Goal: Task Accomplishment & Management: Manage account settings

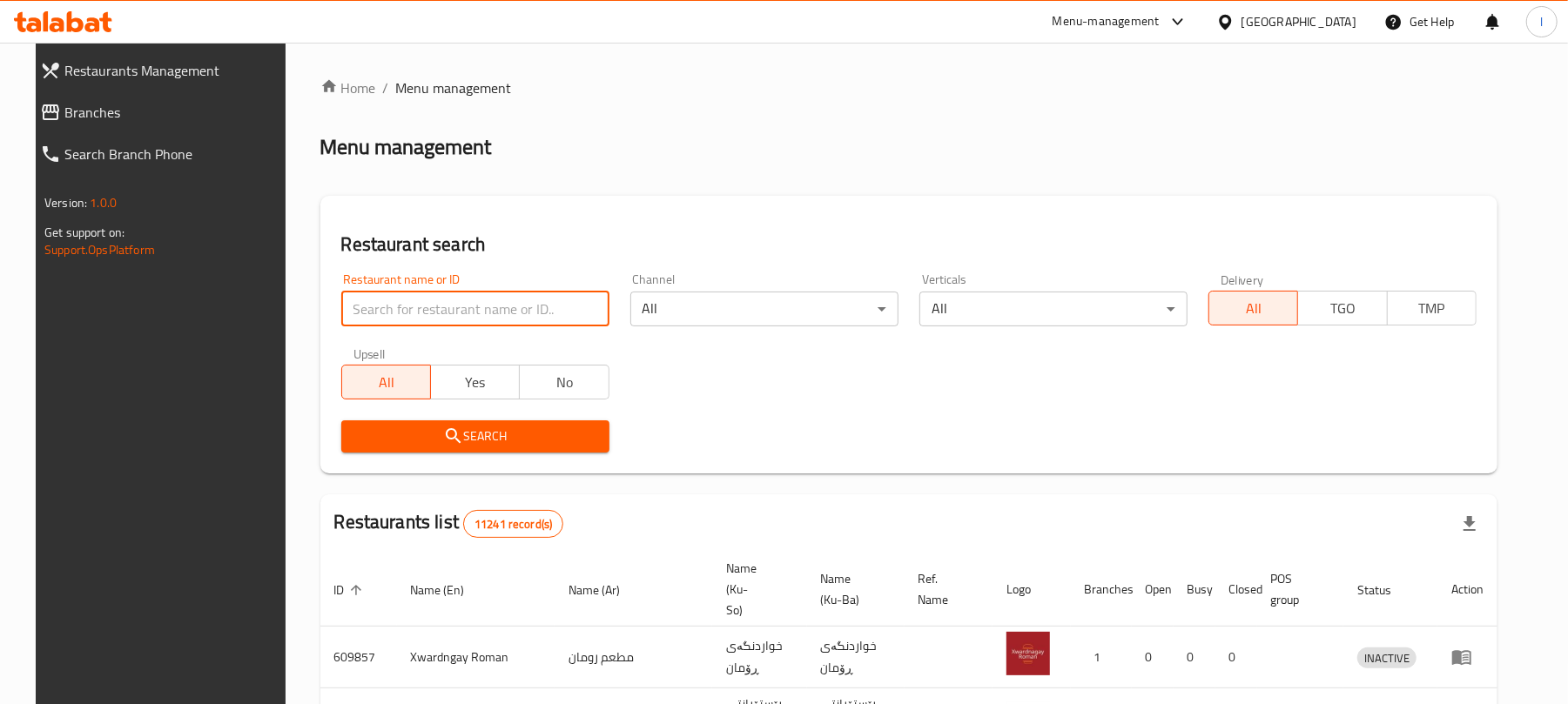
click at [415, 300] on input "search" at bounding box center [475, 309] width 268 height 35
paste input "Adhmiyah"
type input "Adhmiyah"
click button "Search" at bounding box center [475, 436] width 268 height 32
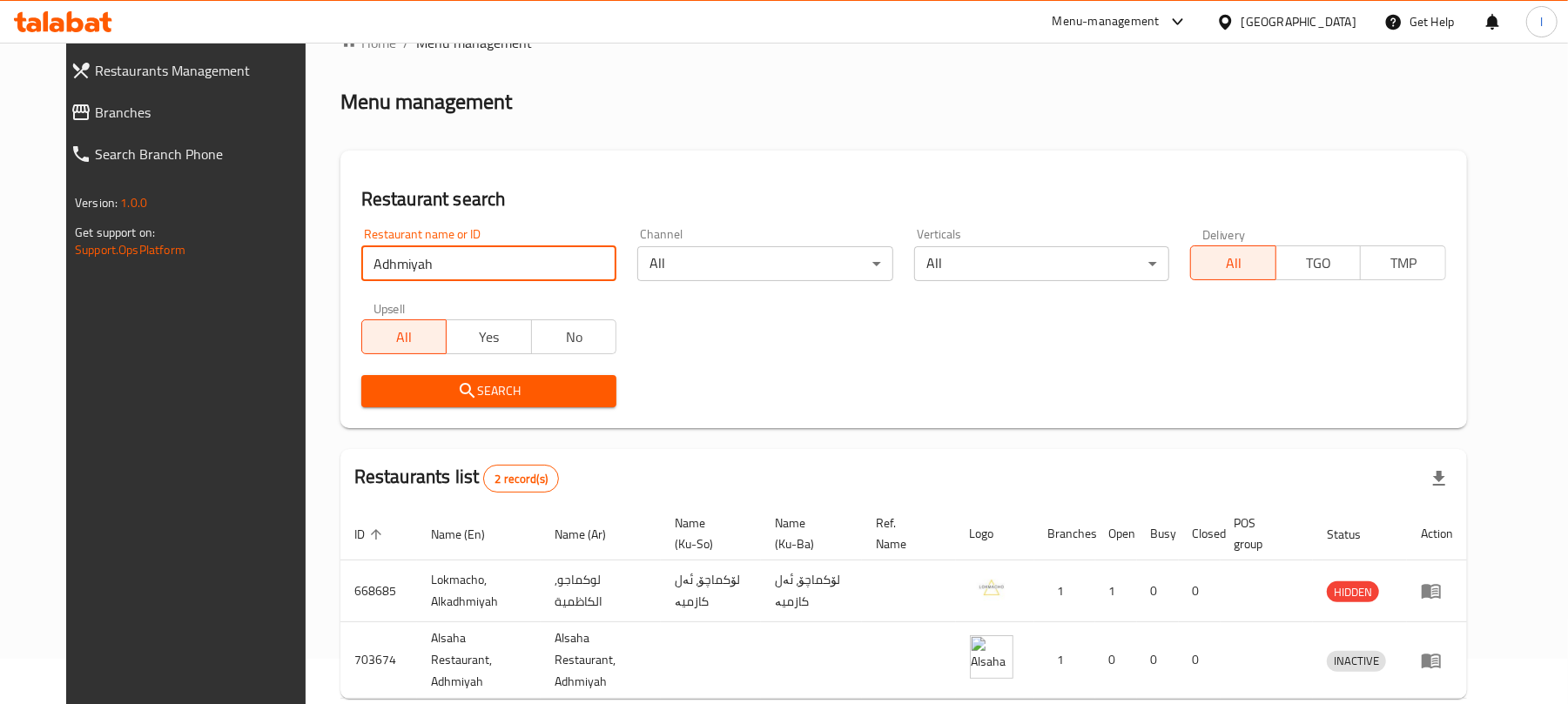
scroll to position [121, 0]
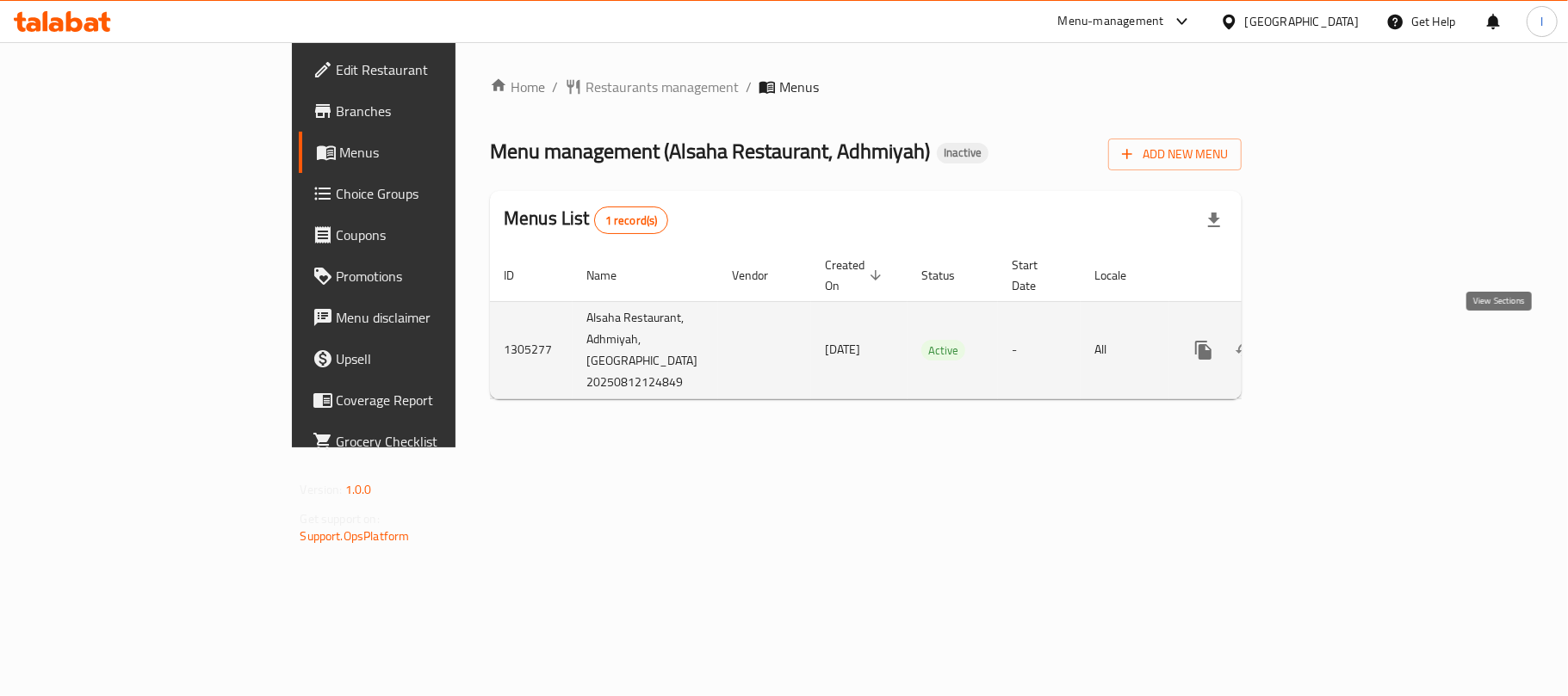
click at [1338, 348] on icon "enhanced table" at bounding box center [1328, 351] width 21 height 21
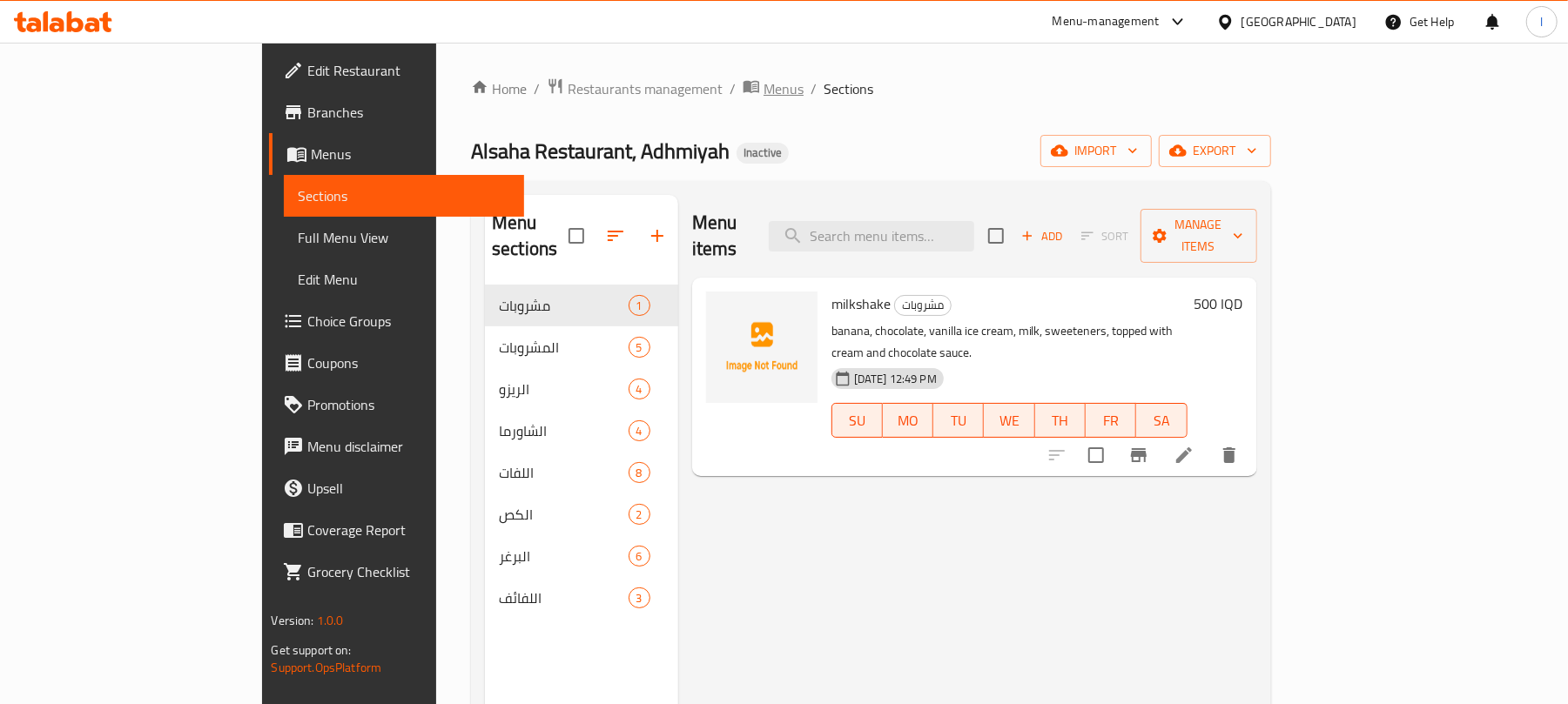
click at [764, 98] on span "Menus" at bounding box center [784, 89] width 41 height 21
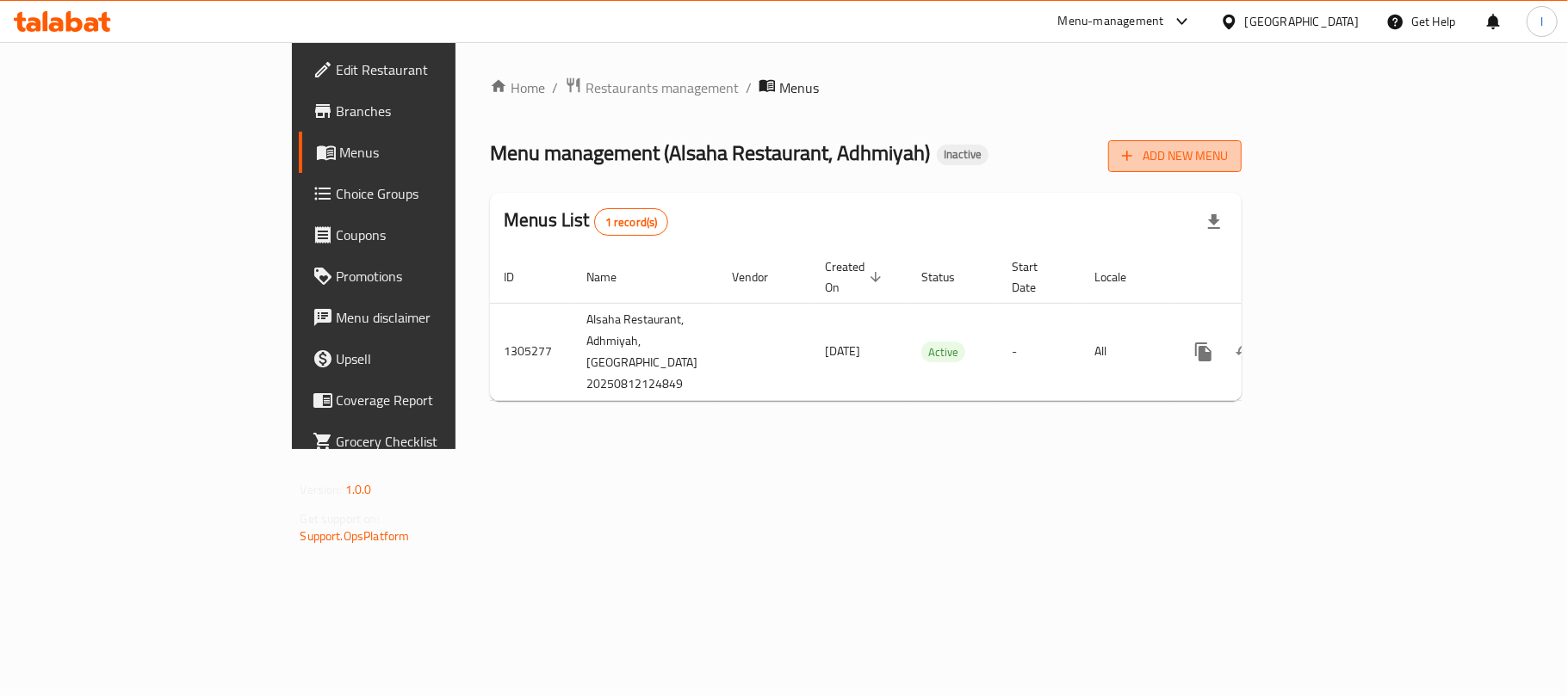
click at [1242, 142] on button "Add New Menu" at bounding box center [1175, 155] width 134 height 31
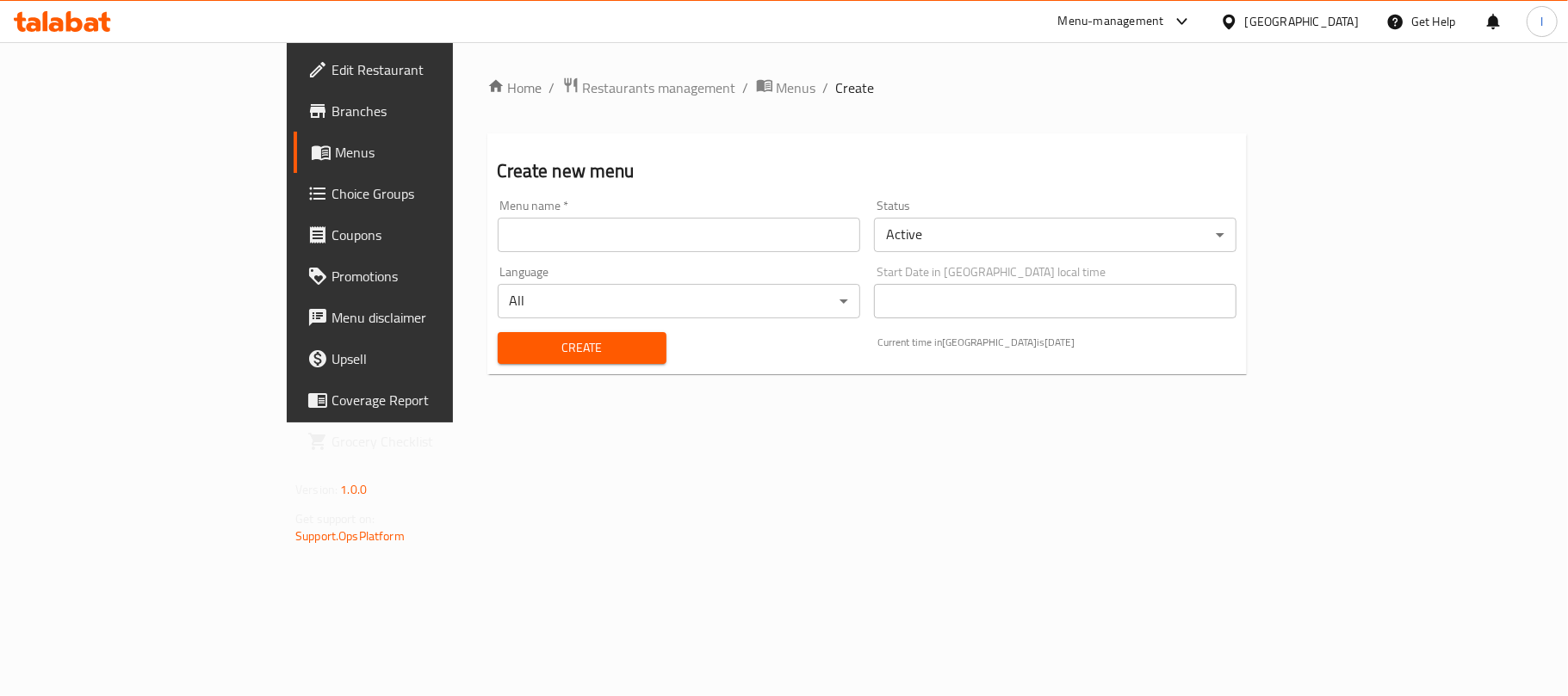
click at [508, 220] on input "text" at bounding box center [679, 235] width 362 height 34
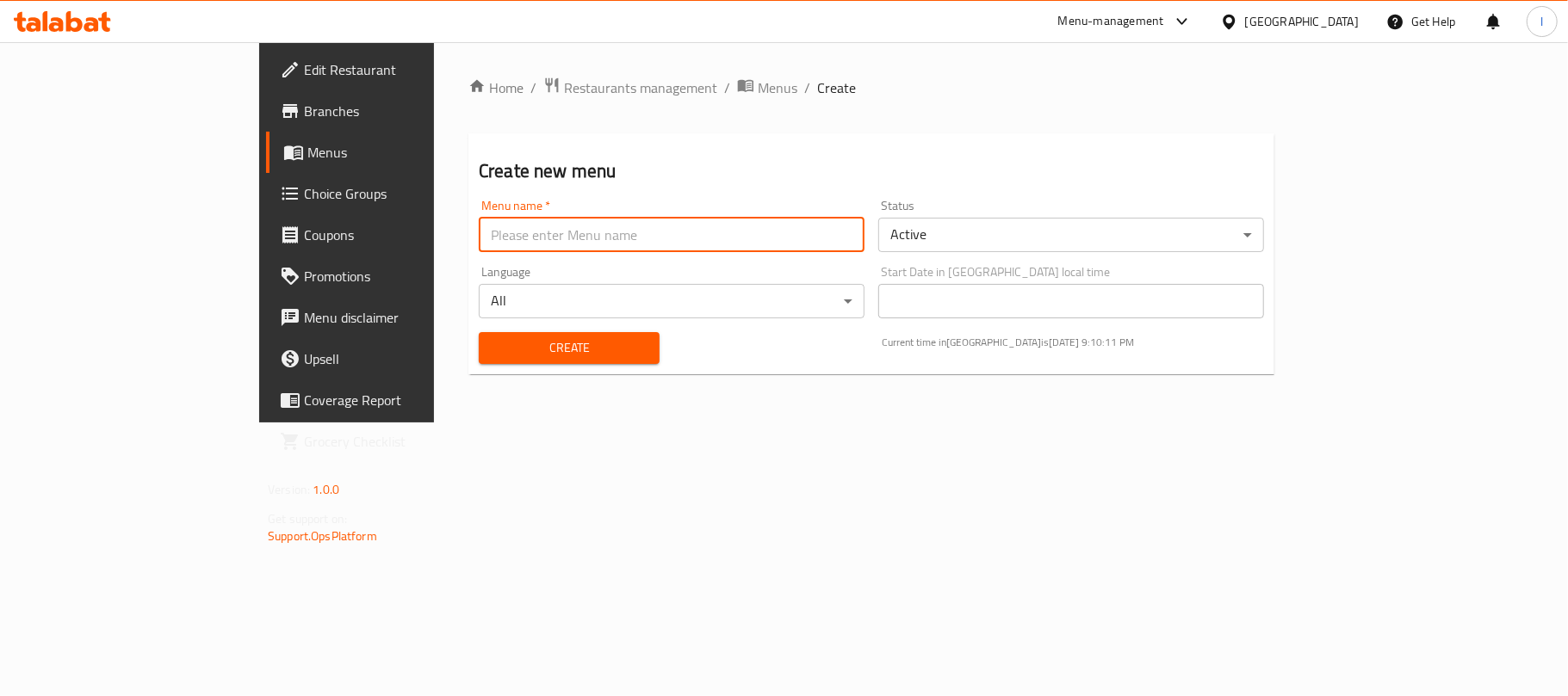
type input "Lavan"
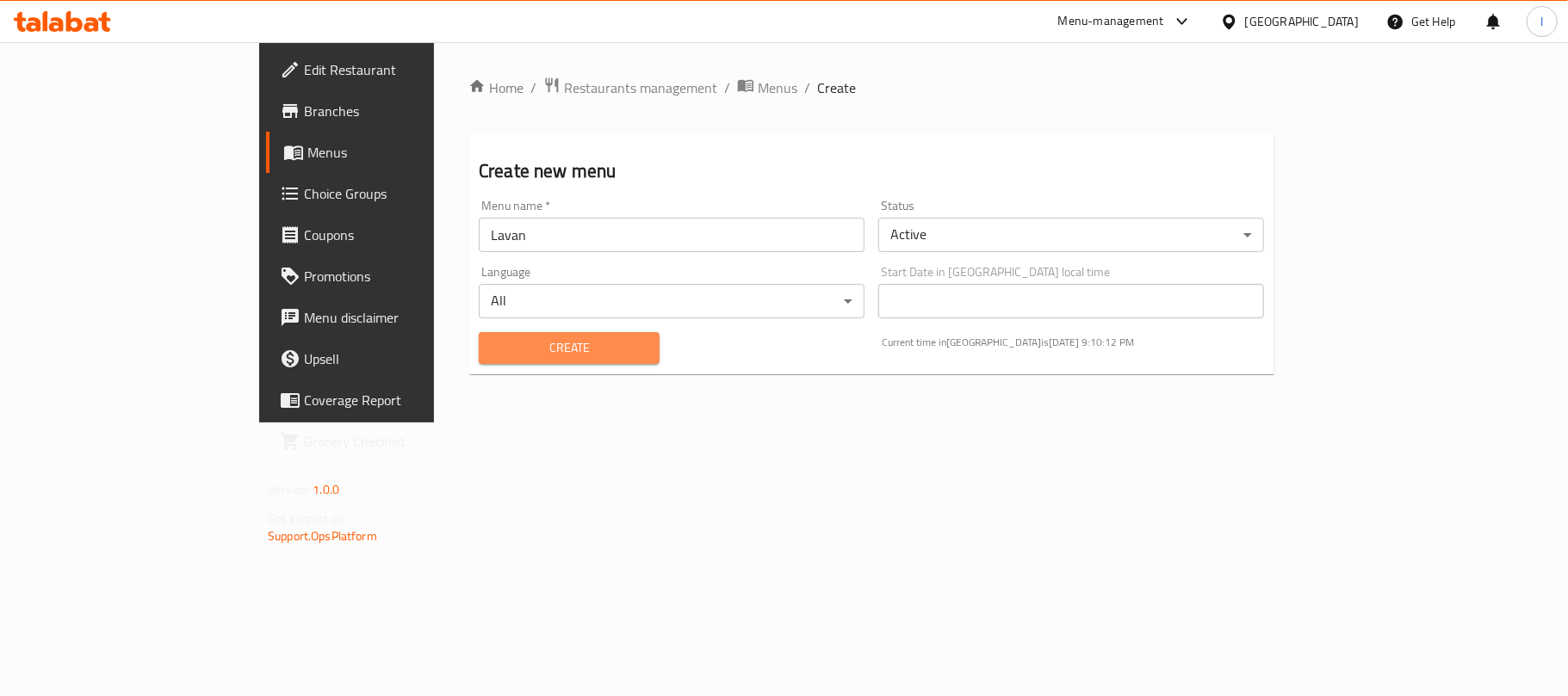
click at [492, 346] on span "Create" at bounding box center [568, 348] width 154 height 22
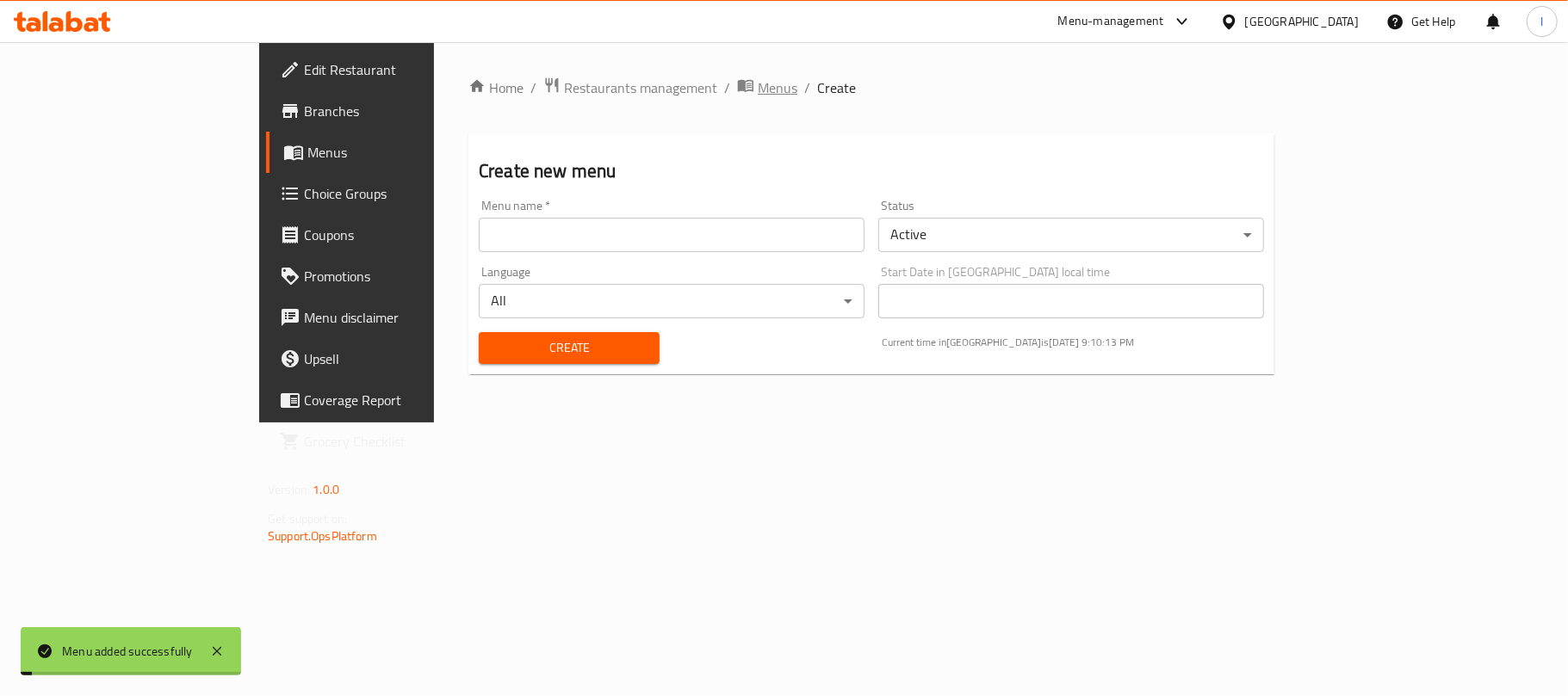
click at [757, 94] on span "Menus" at bounding box center [777, 88] width 40 height 21
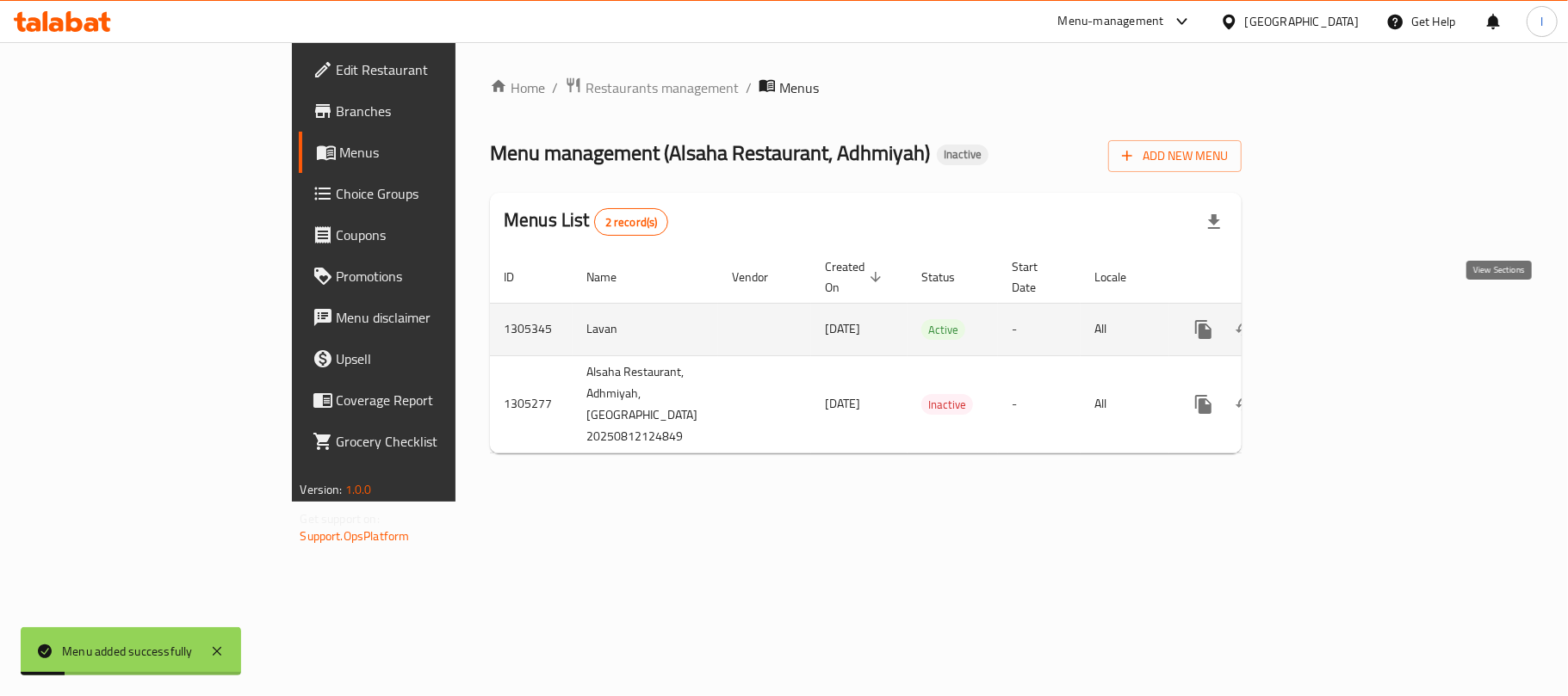
click at [1338, 319] on icon "enhanced table" at bounding box center [1328, 330] width 21 height 21
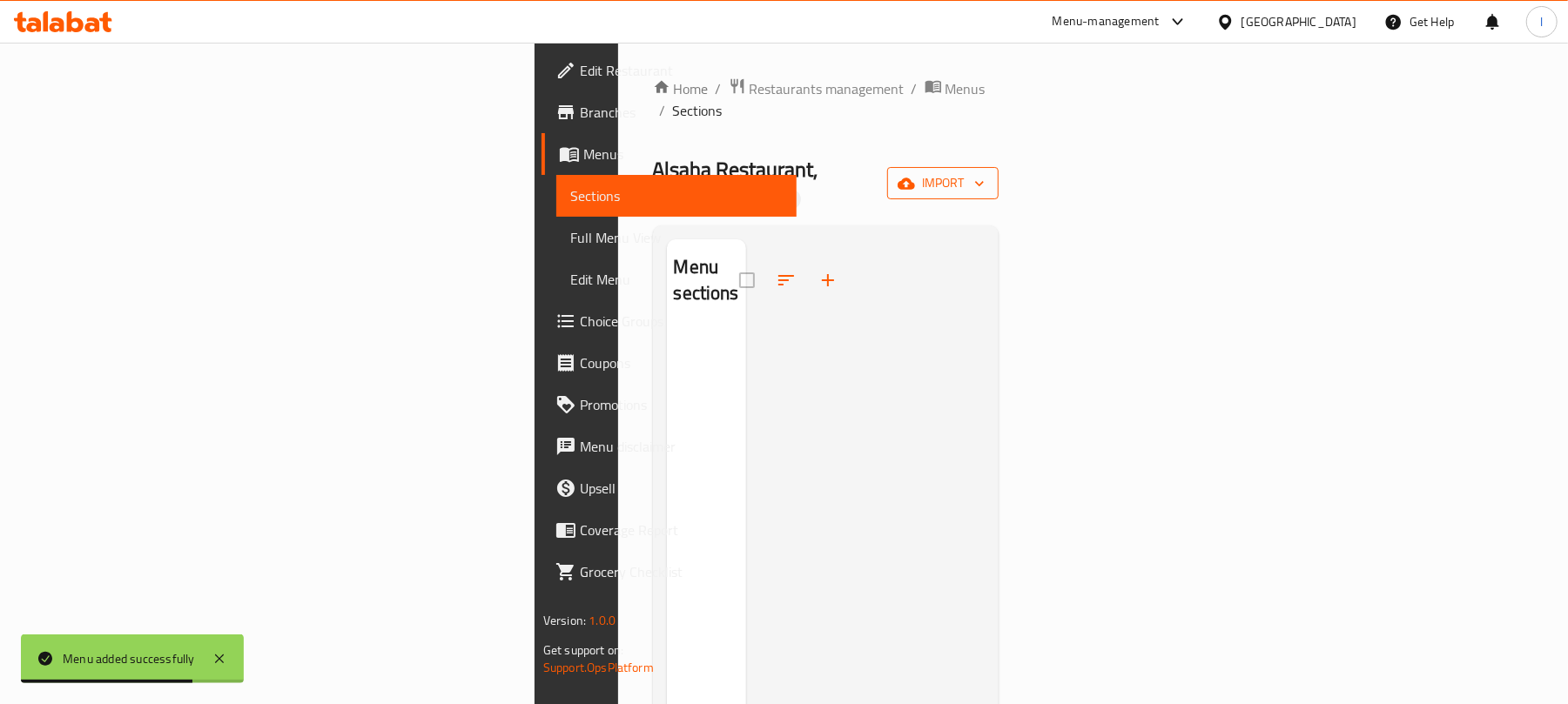
click at [985, 173] on span "import" at bounding box center [942, 183] width 84 height 22
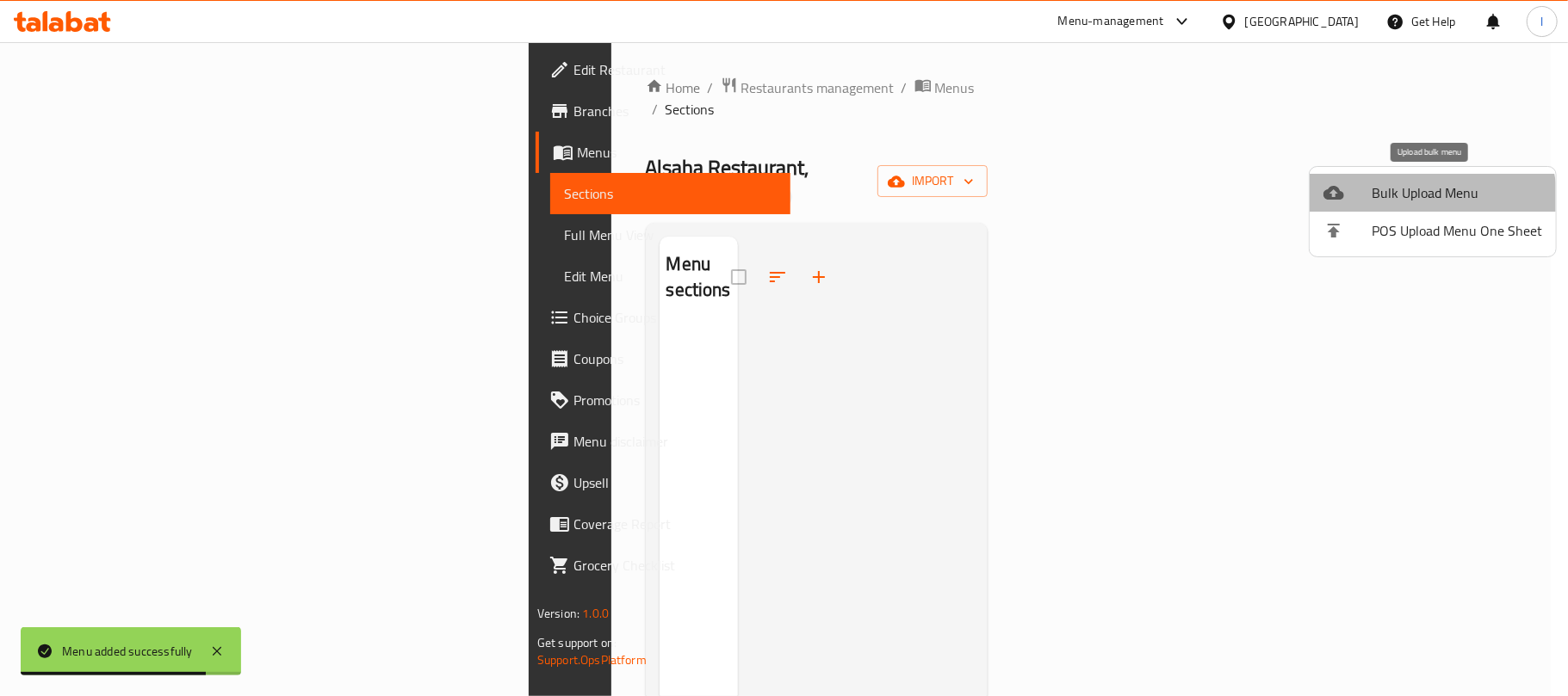
click at [1409, 203] on span "Bulk Upload Menu" at bounding box center [1456, 193] width 171 height 21
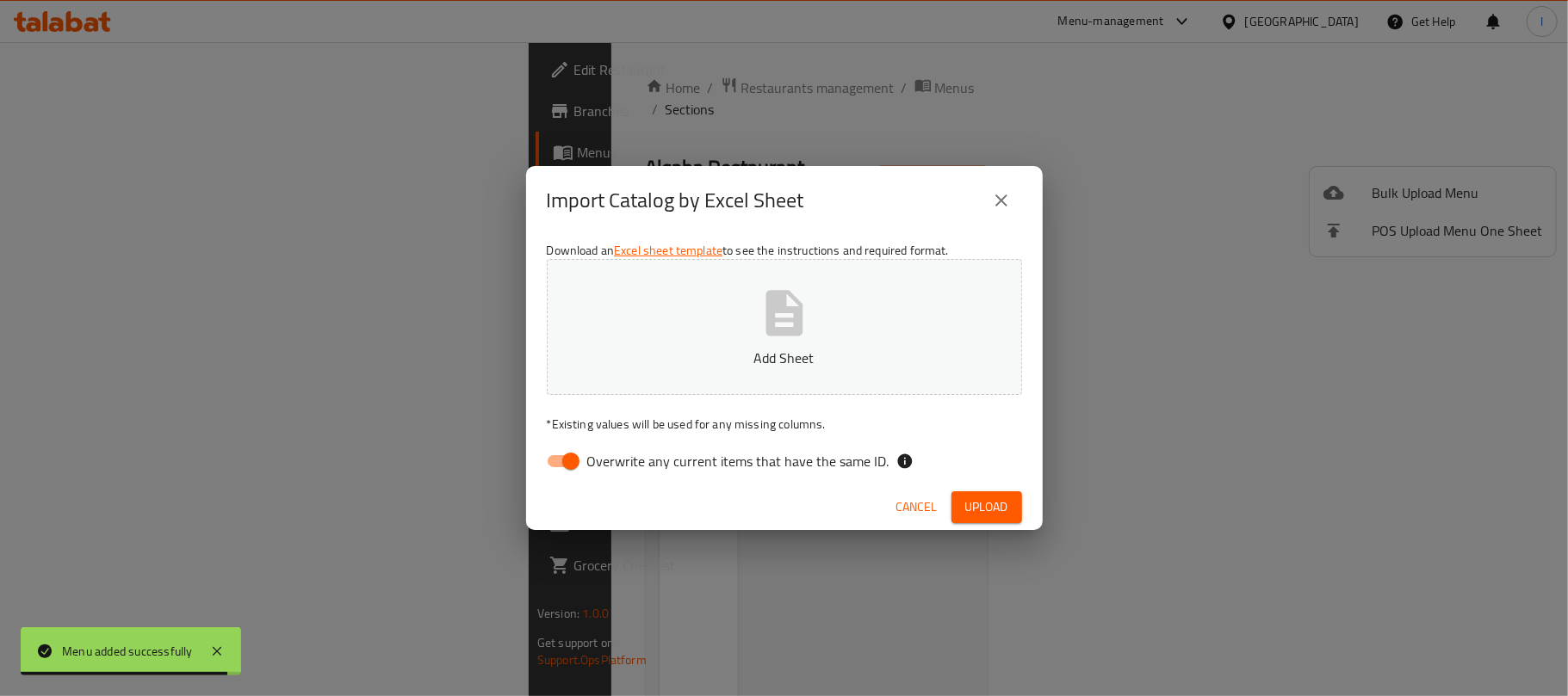
click at [582, 448] on input "Overwrite any current items that have the same ID." at bounding box center [570, 461] width 98 height 32
checkbox input "false"
click at [763, 348] on p "Add Sheet" at bounding box center [784, 358] width 422 height 21
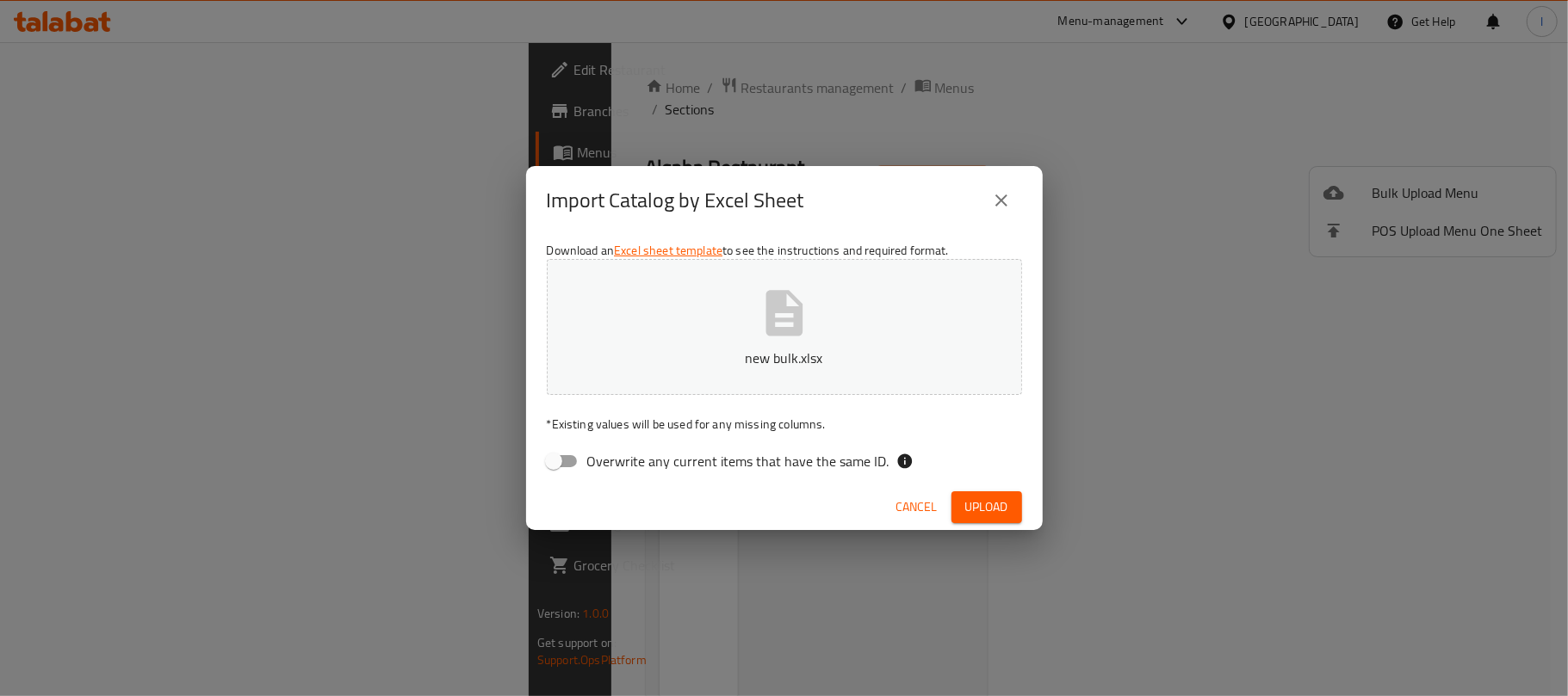
click at [989, 504] on span "Upload" at bounding box center [986, 507] width 43 height 22
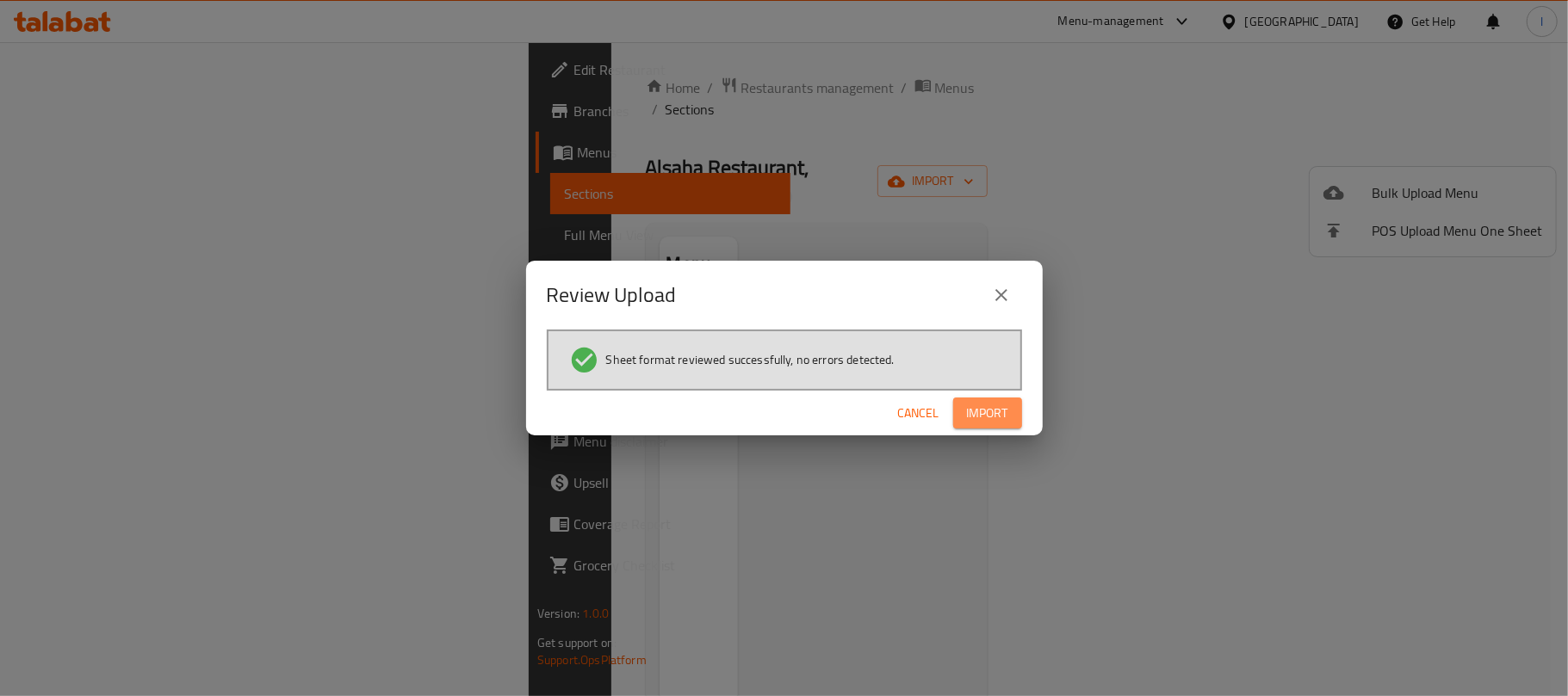
click at [990, 415] on span "Import" at bounding box center [987, 413] width 41 height 22
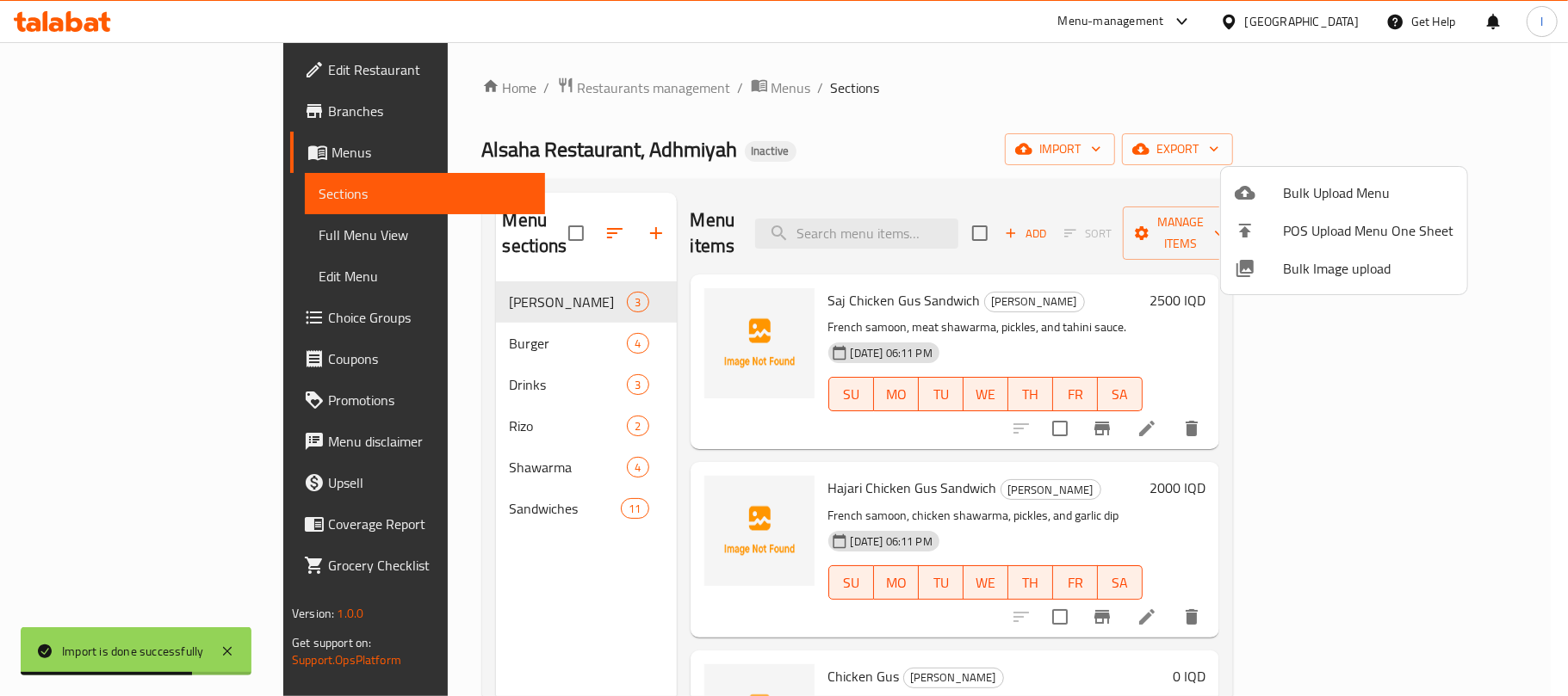
click at [821, 167] on div at bounding box center [784, 348] width 1568 height 696
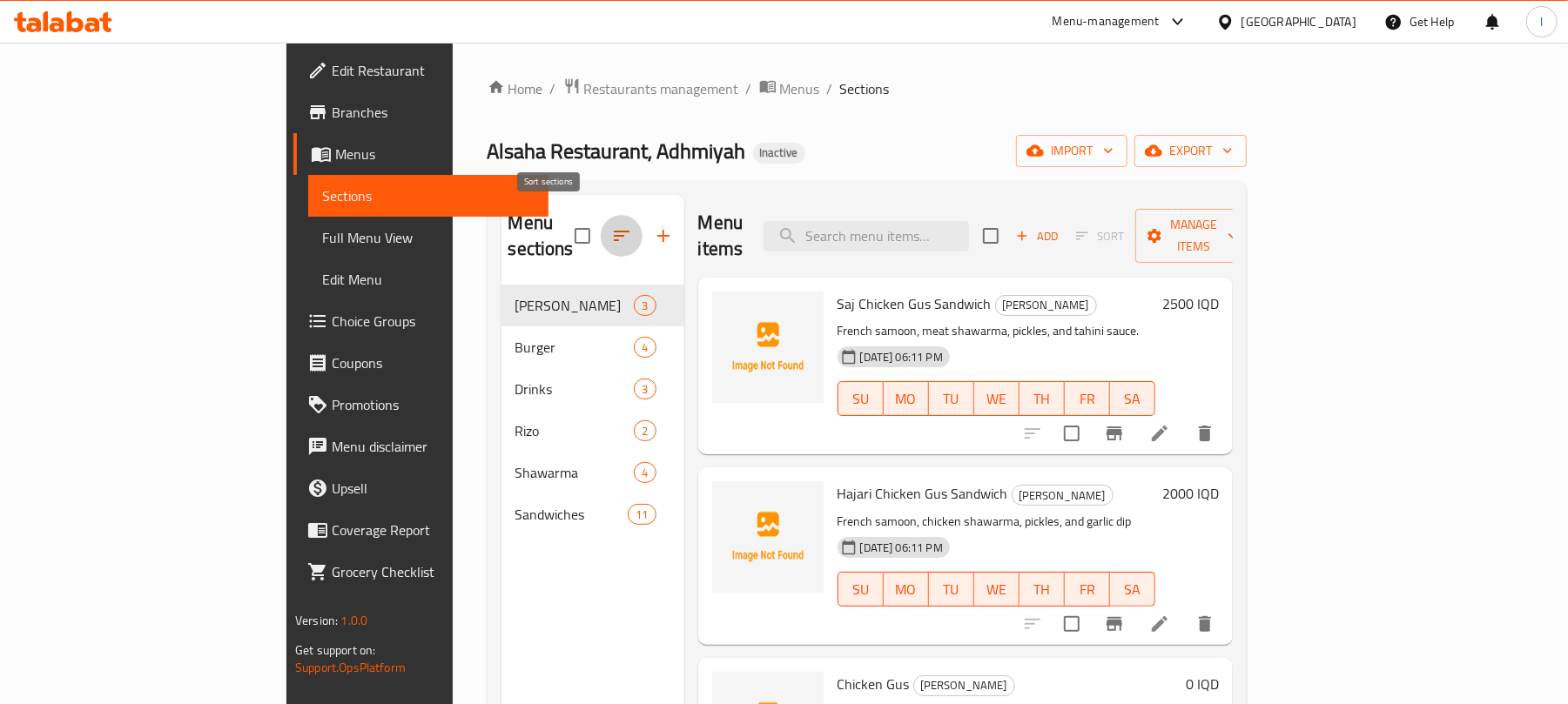
click at [601, 223] on button "button" at bounding box center [621, 235] width 41 height 41
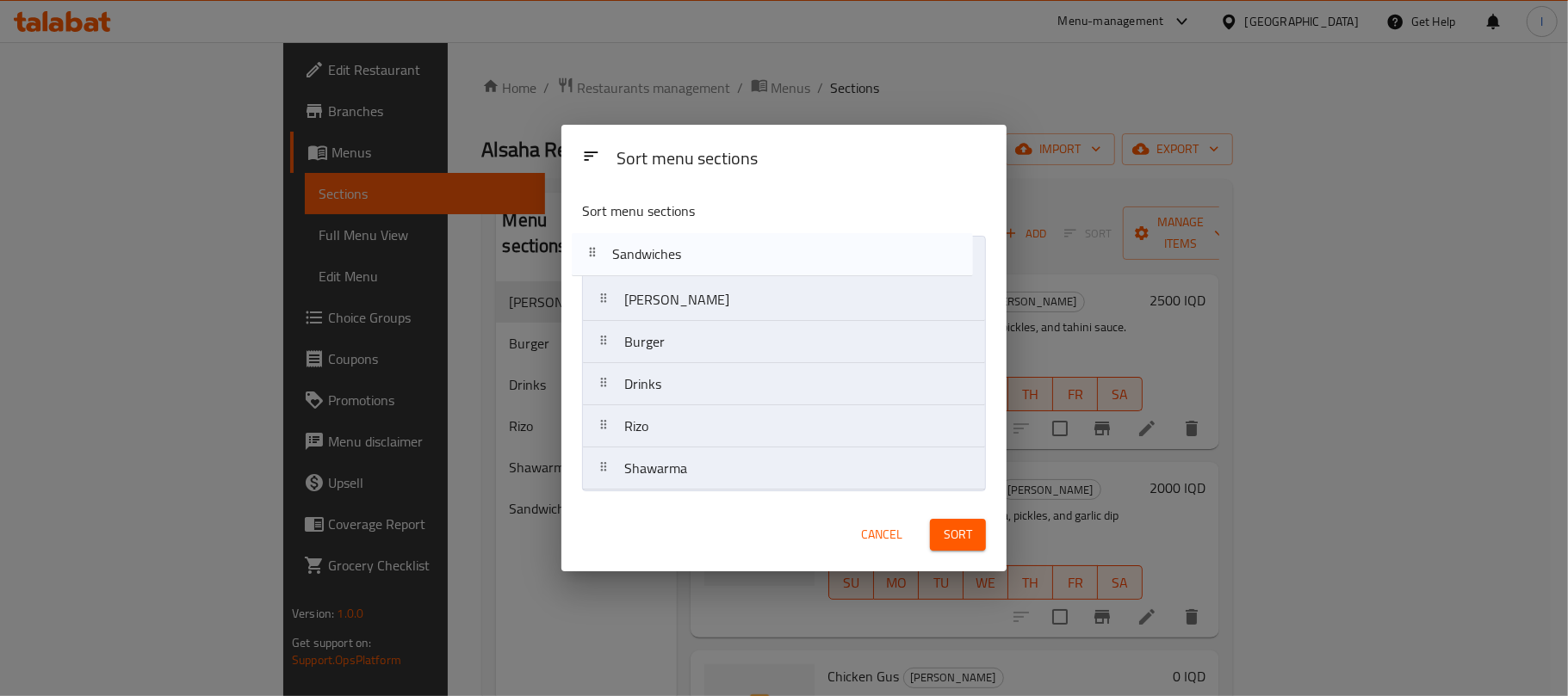
drag, startPoint x: 684, startPoint y: 481, endPoint x: 673, endPoint y: 258, distance: 223.3
click at [673, 258] on nav "[PERSON_NAME] Drinks Rizo Shawarma Sandwiches" at bounding box center [783, 362] width 403 height 255
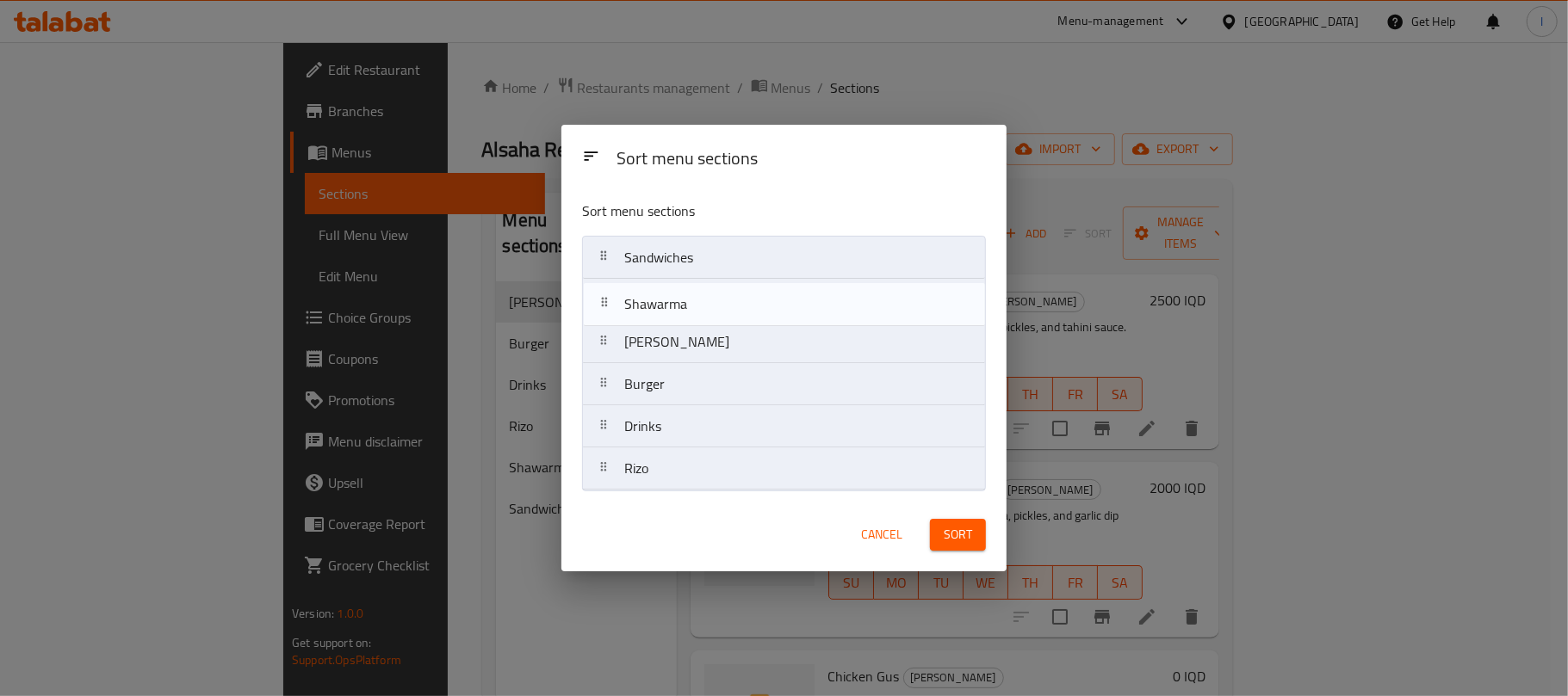
drag, startPoint x: 675, startPoint y: 468, endPoint x: 673, endPoint y: 295, distance: 173.0
click at [673, 295] on nav "Sandwiches Gus Burger Drinks Rizo Shawarma" at bounding box center [783, 362] width 403 height 255
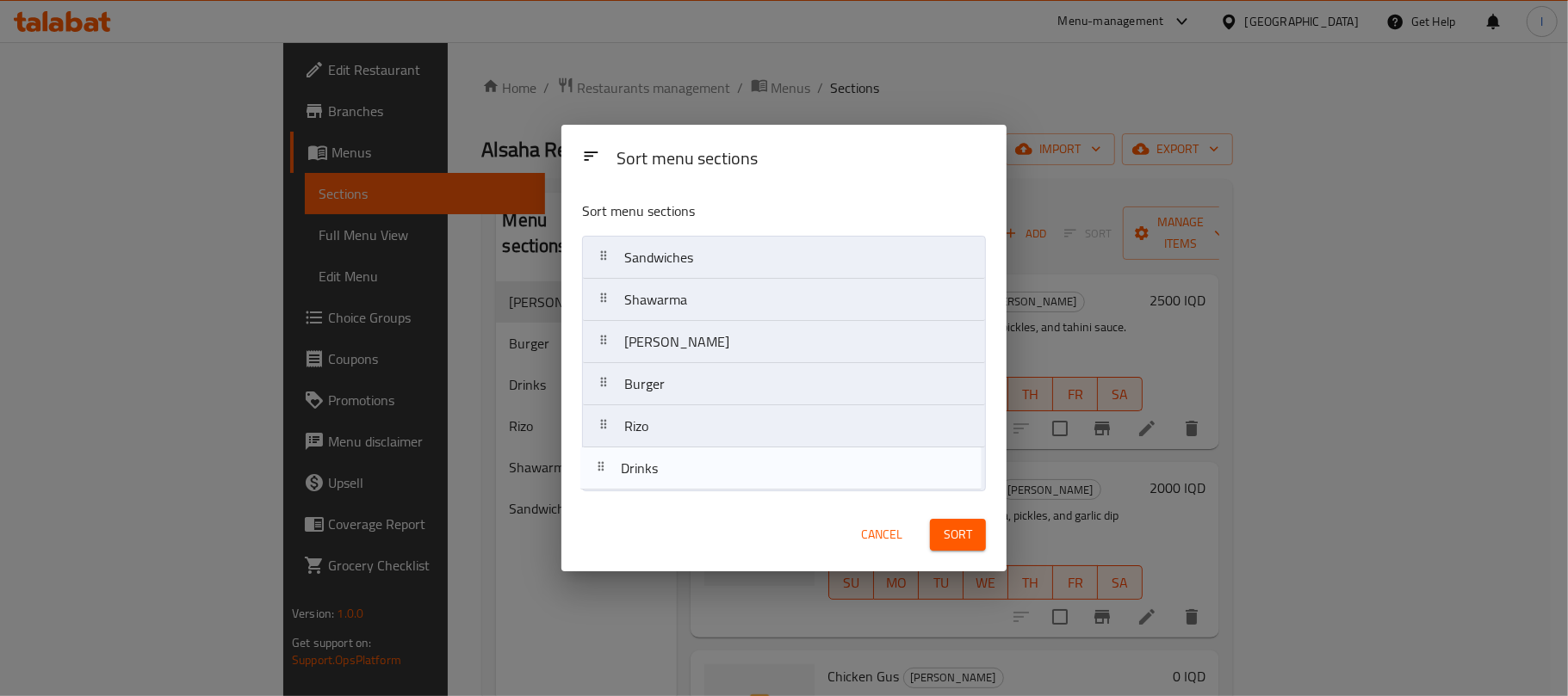
drag, startPoint x: 680, startPoint y: 418, endPoint x: 675, endPoint y: 464, distance: 46.3
click at [675, 464] on nav "Sandwiches Shawarma Gus Burger Drinks Rizo" at bounding box center [783, 362] width 403 height 255
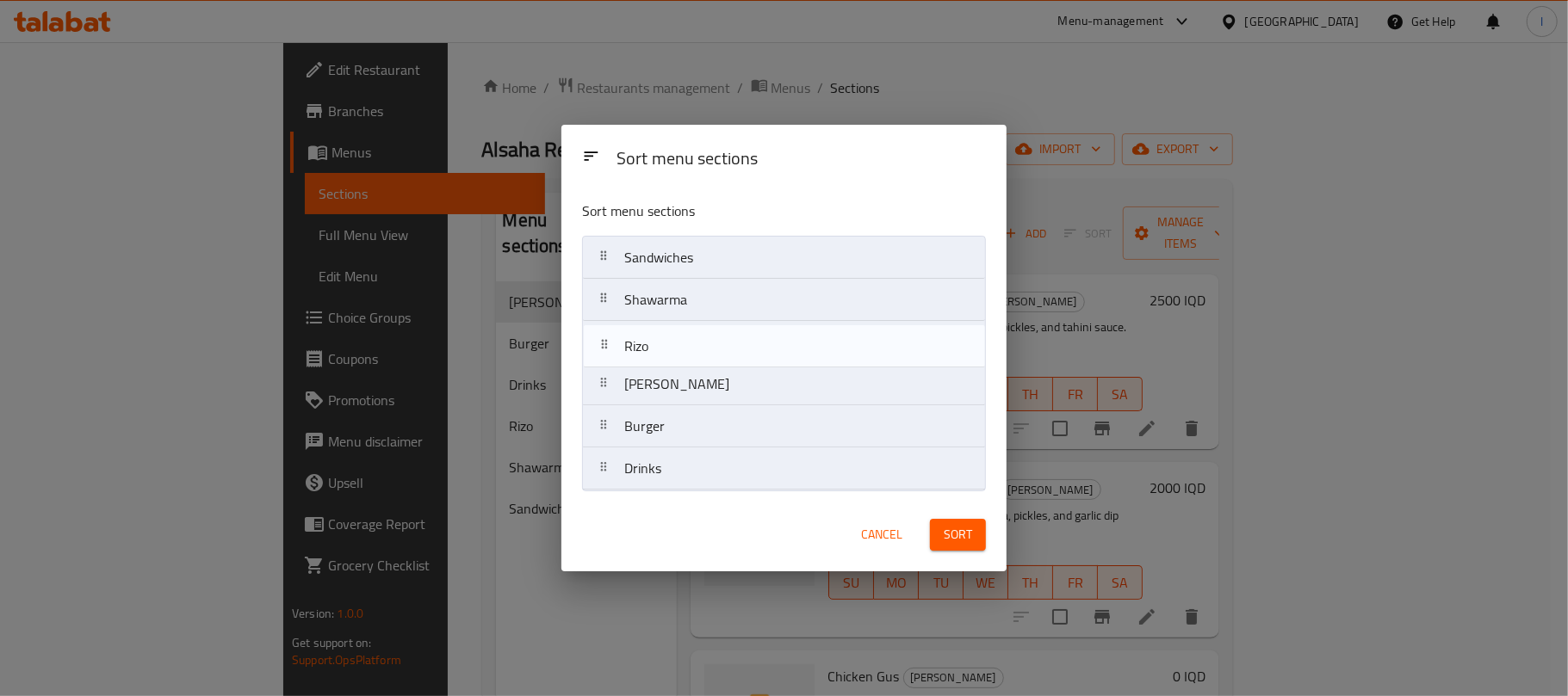
drag, startPoint x: 671, startPoint y: 430, endPoint x: 671, endPoint y: 339, distance: 91.0
click at [671, 339] on nav "Sandwiches Shawarma Gus Burger Rizo Drinks" at bounding box center [783, 362] width 403 height 255
drag, startPoint x: 691, startPoint y: 411, endPoint x: 676, endPoint y: 328, distance: 84.3
click at [676, 328] on nav "Sandwiches Shawarma [PERSON_NAME] Drinks" at bounding box center [783, 362] width 403 height 255
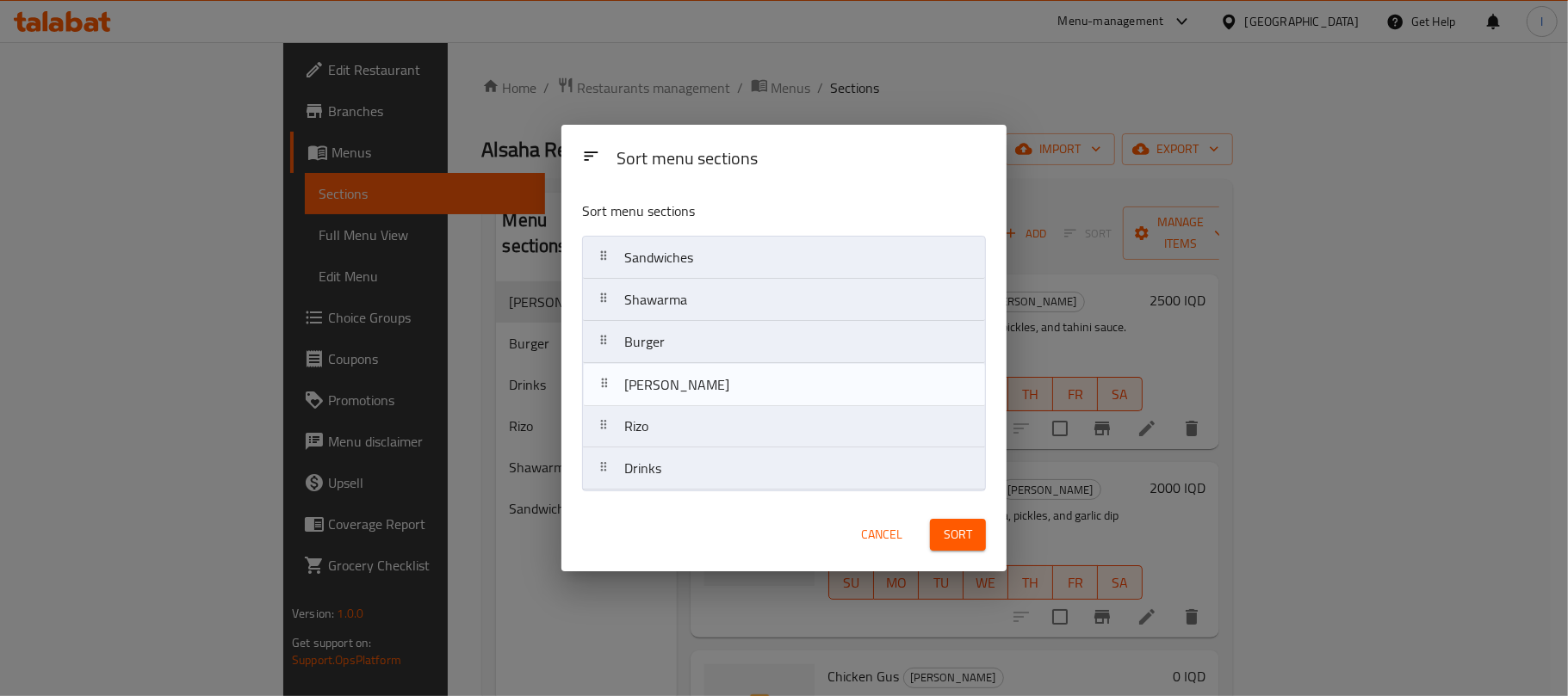
drag, startPoint x: 685, startPoint y: 429, endPoint x: 685, endPoint y: 379, distance: 50.0
click at [685, 379] on nav "Sandwiches Shawarma Burger Rizo Gus Drinks" at bounding box center [783, 362] width 403 height 255
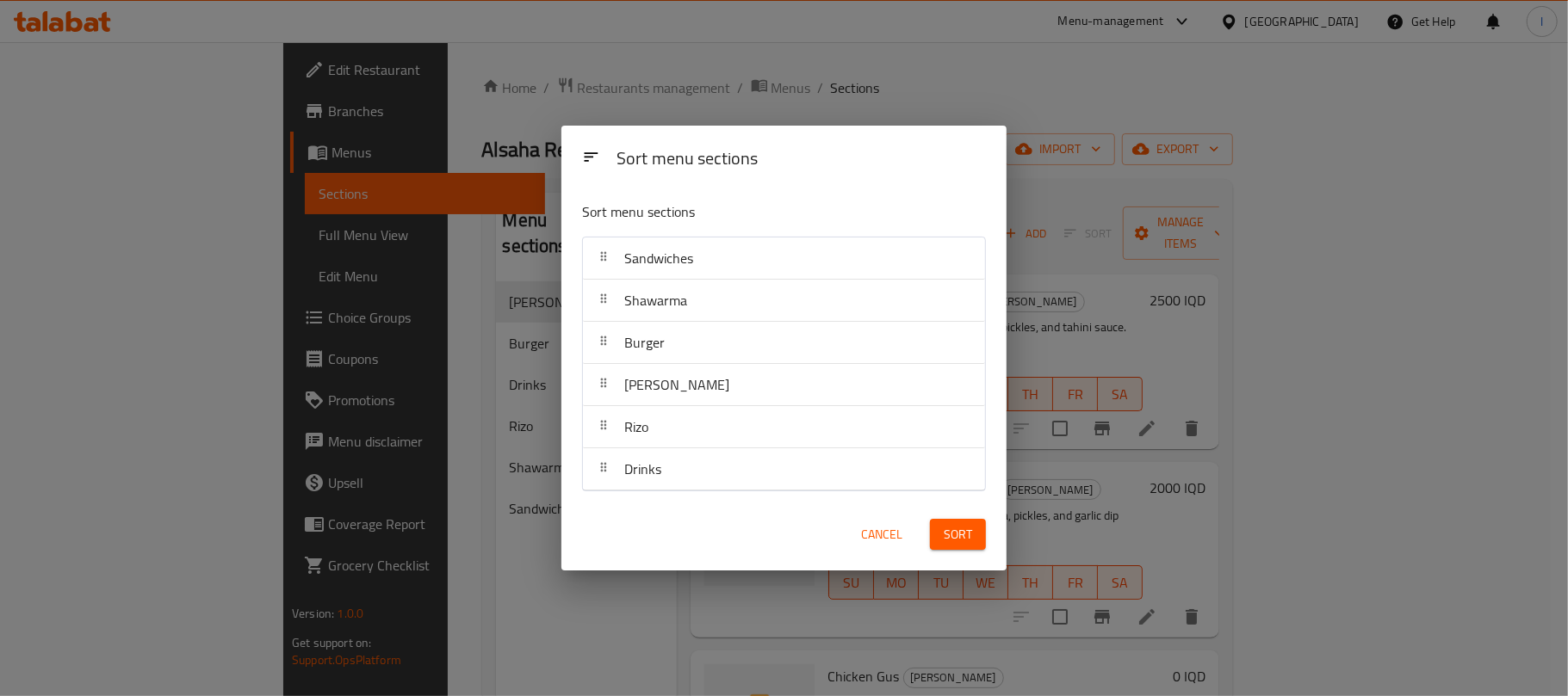
click at [956, 544] on span "Sort" at bounding box center [958, 535] width 29 height 22
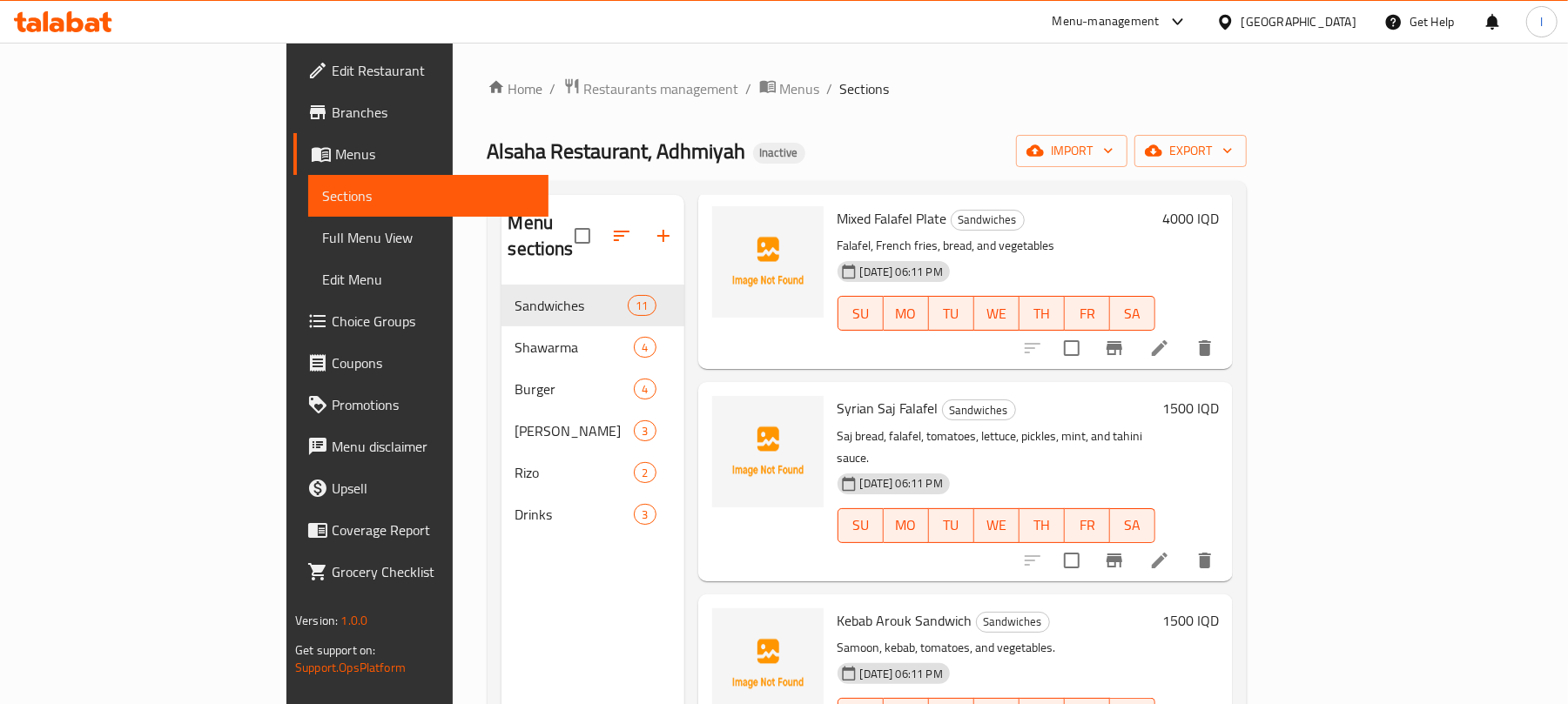
scroll to position [851, 0]
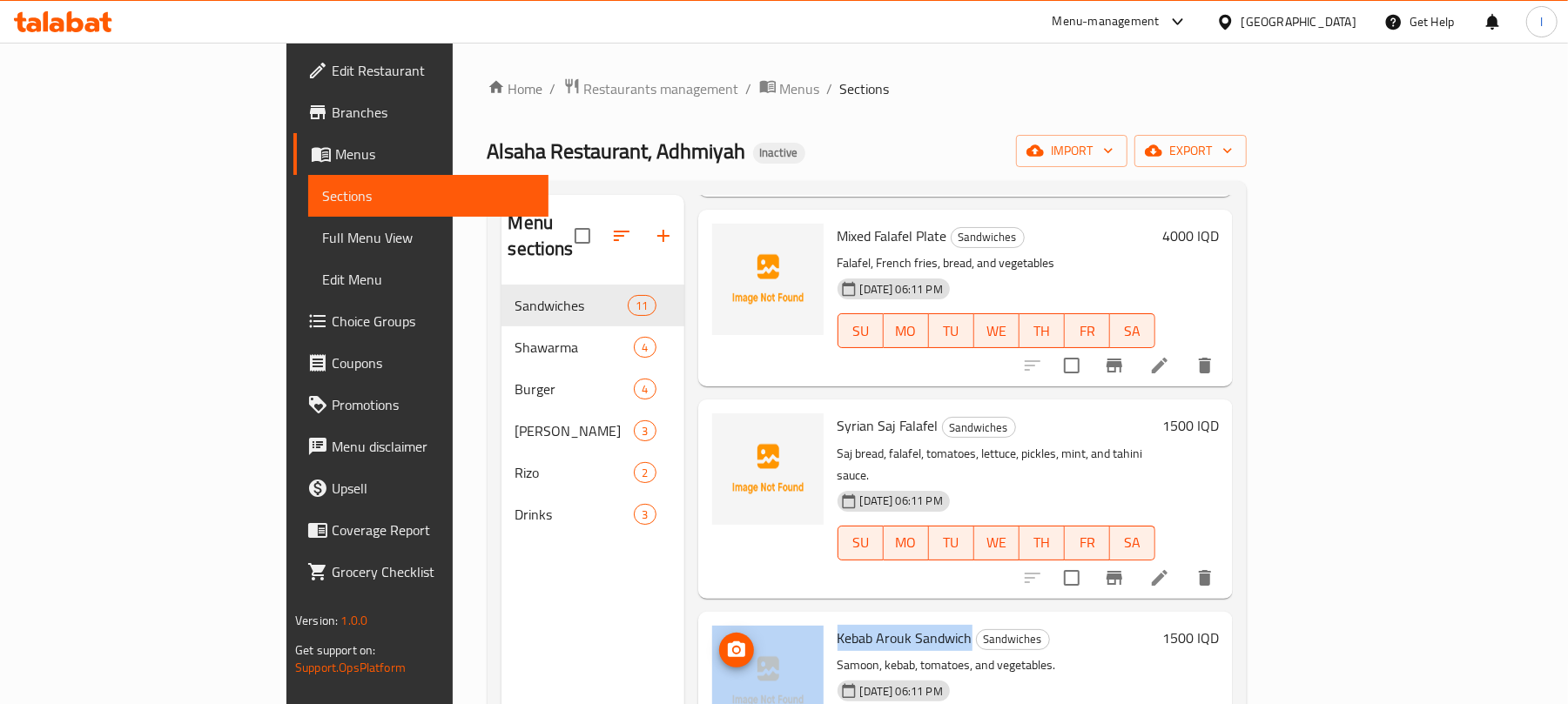
drag, startPoint x: 899, startPoint y: 575, endPoint x: 750, endPoint y: 576, distance: 149.0
click at [750, 619] on div "Kebab Arouk Sandwich Sandwiches Samoon, kebab, tomatoes, and vegetables. [DATE]…" at bounding box center [965, 700] width 521 height 163
copy div "Kebab Arouk Sandwich"
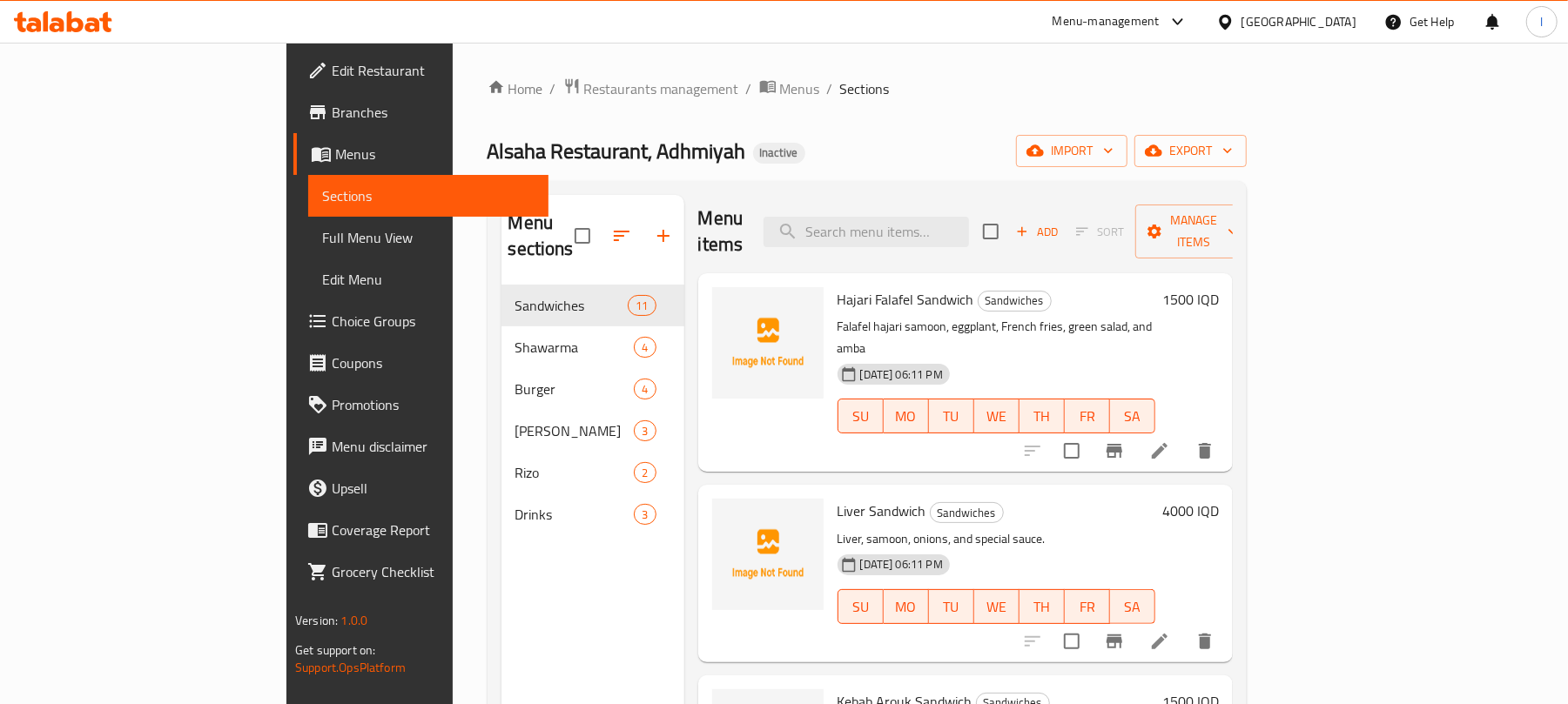
scroll to position [0, 0]
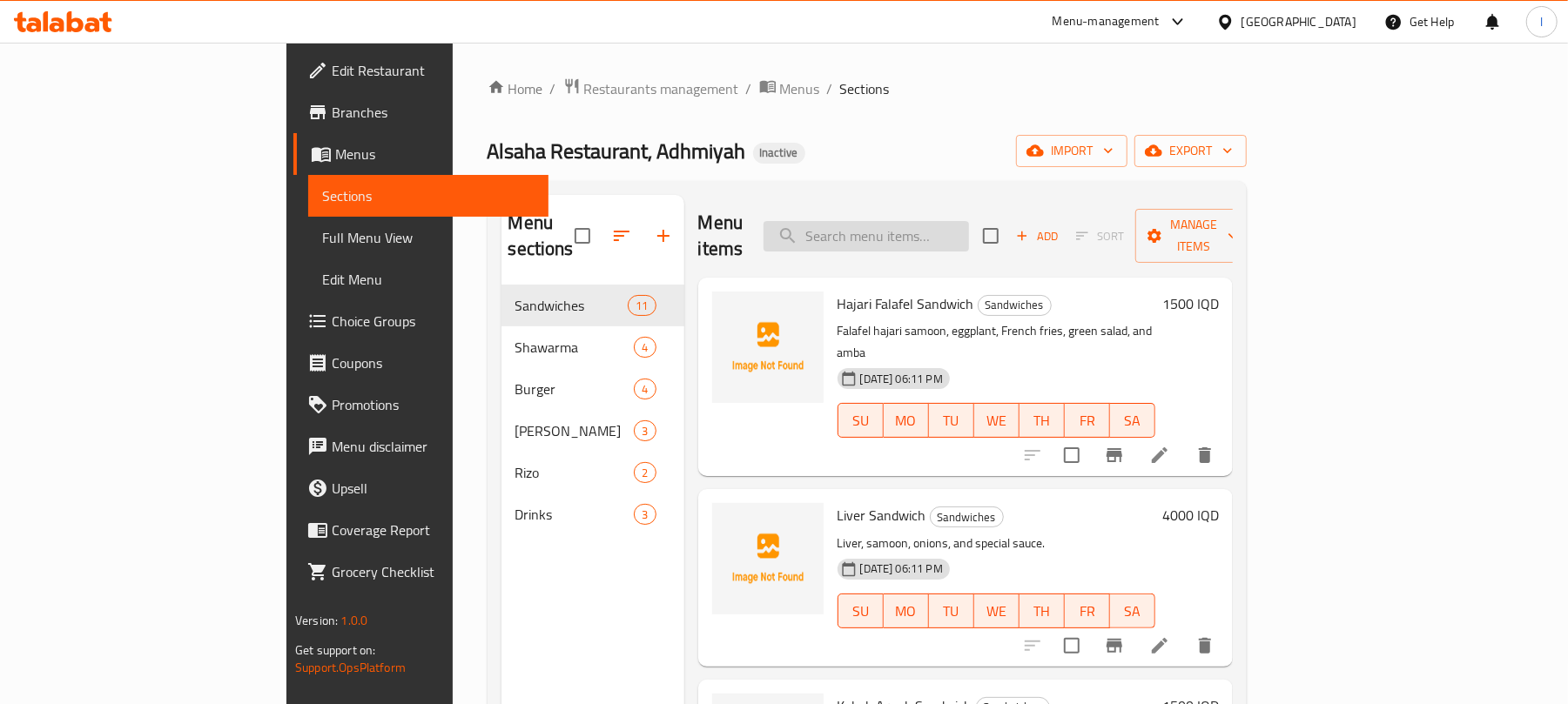
click at [934, 235] on input "search" at bounding box center [866, 236] width 205 height 31
paste input "Kebab Arouk Sandwich"
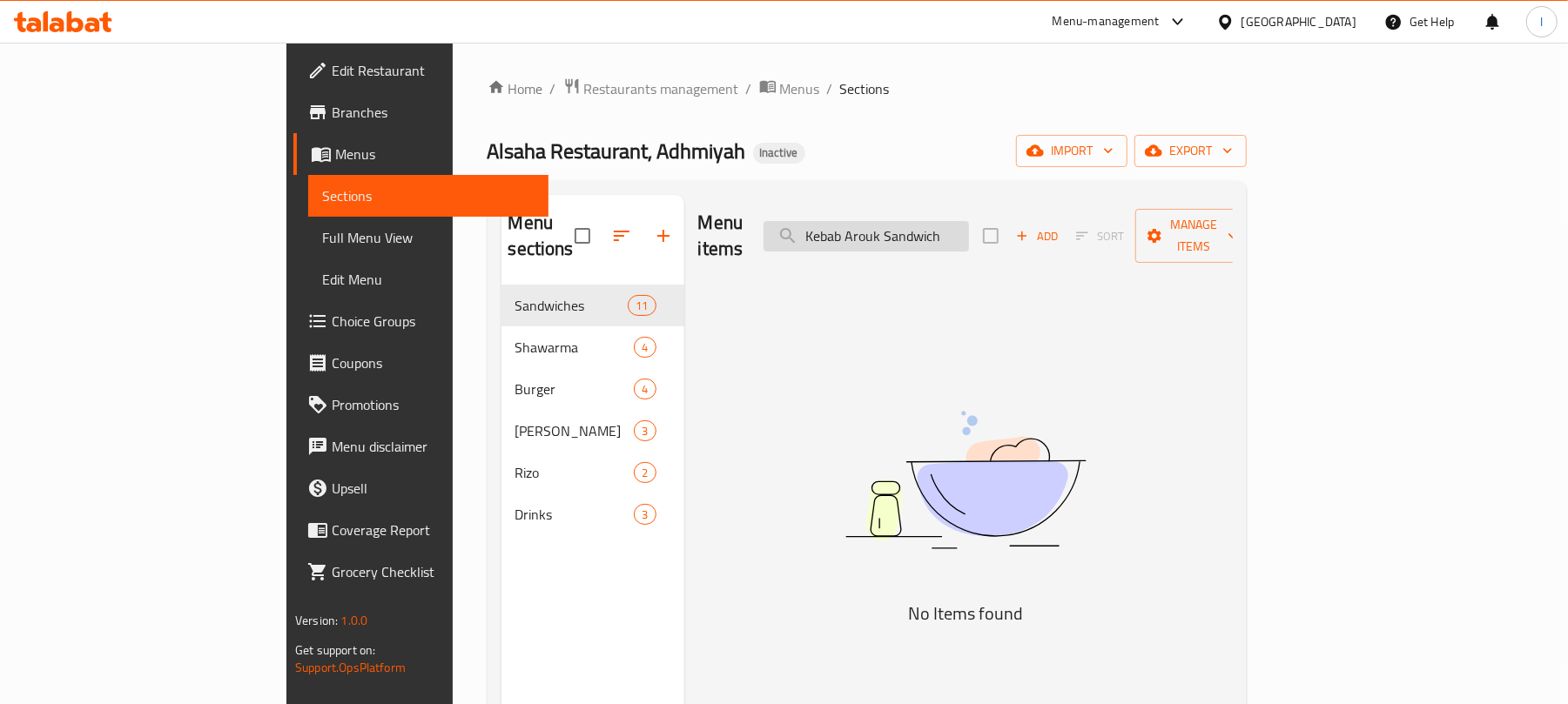
click at [913, 228] on input "Kebab Arouk Sandwich" at bounding box center [866, 236] width 205 height 31
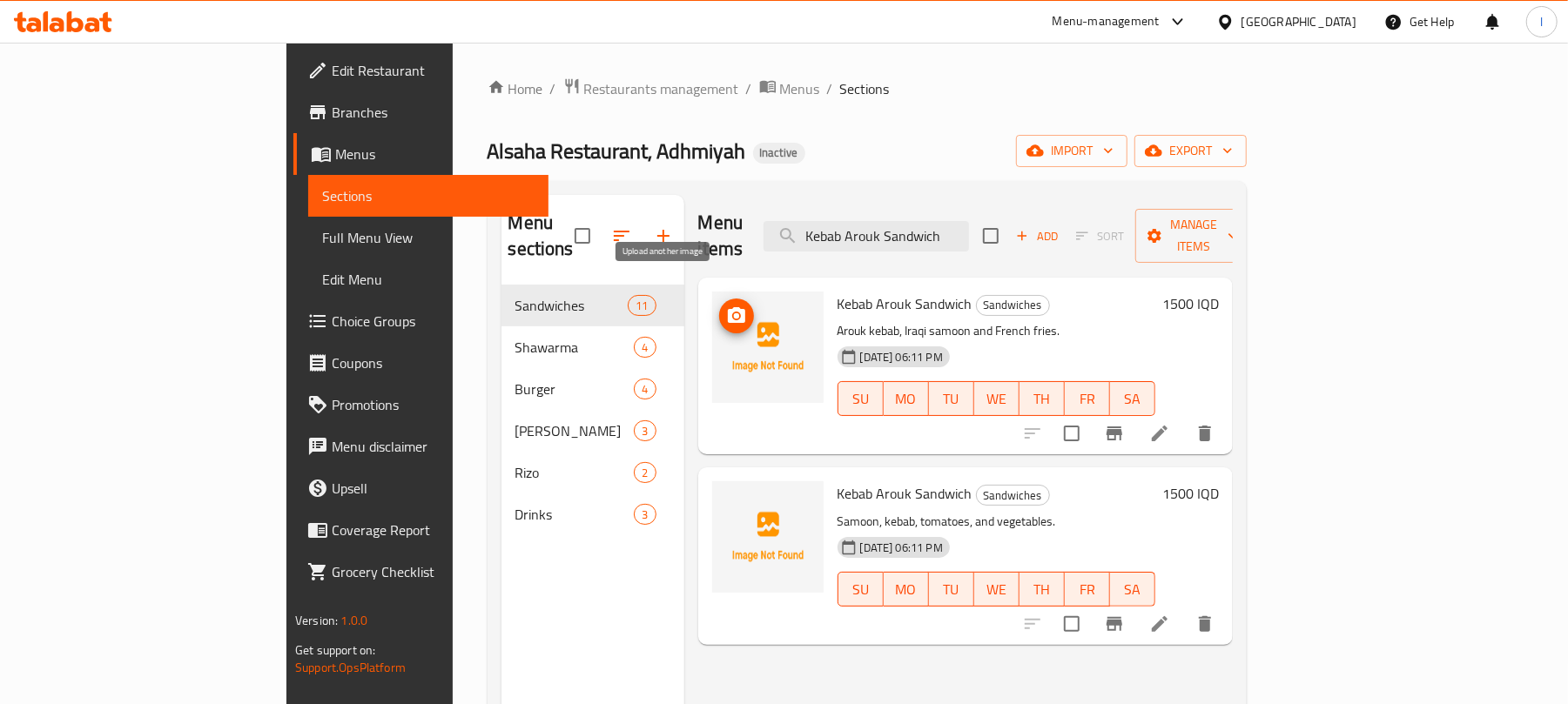
type input "Kebab Arouk Sandwich"
click at [728, 308] on icon "upload picture" at bounding box center [737, 315] width 17 height 15
click at [1167, 425] on icon at bounding box center [1159, 433] width 15 height 15
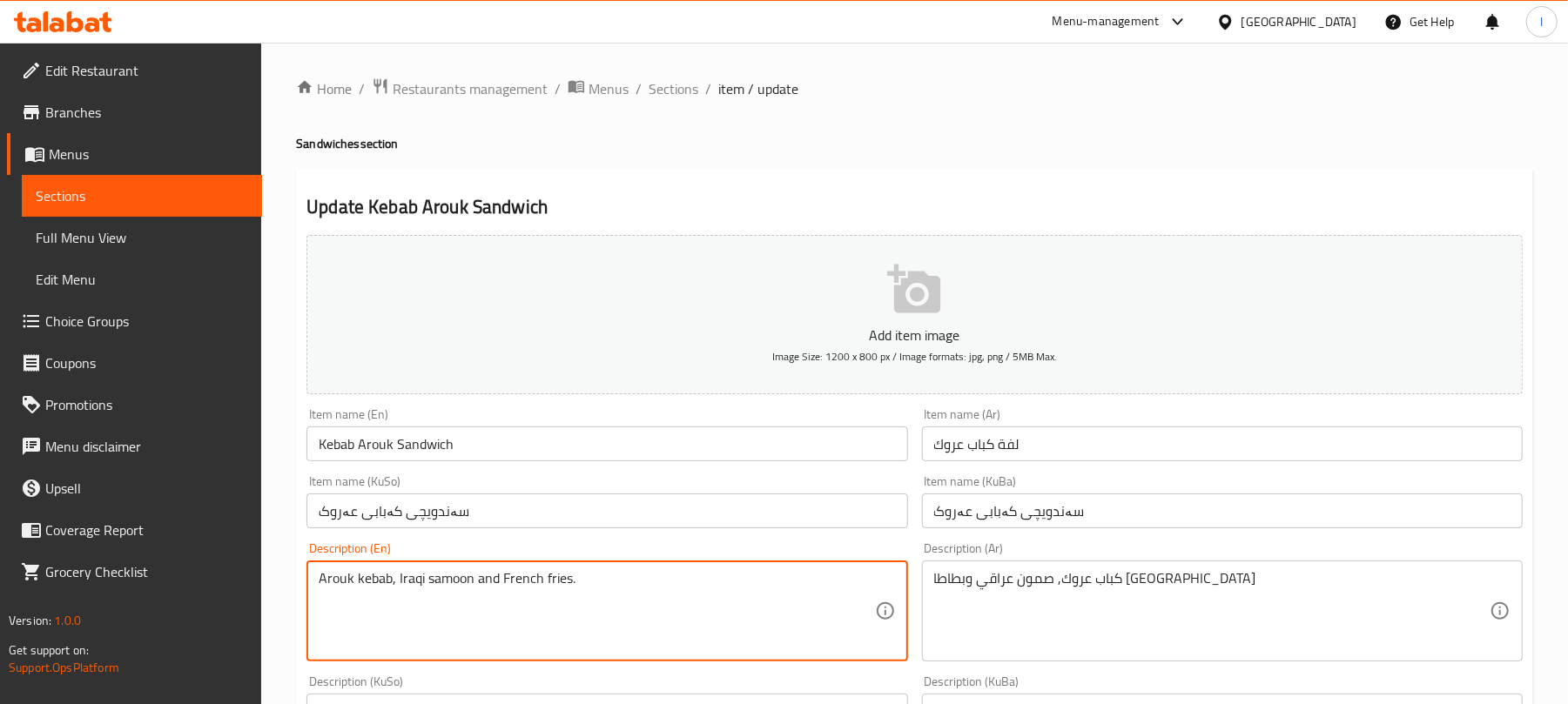
drag, startPoint x: 471, startPoint y: 580, endPoint x: 398, endPoint y: 583, distance: 73.1
click at [487, 439] on input "Kebab Arouk Sandwich" at bounding box center [607, 444] width 601 height 35
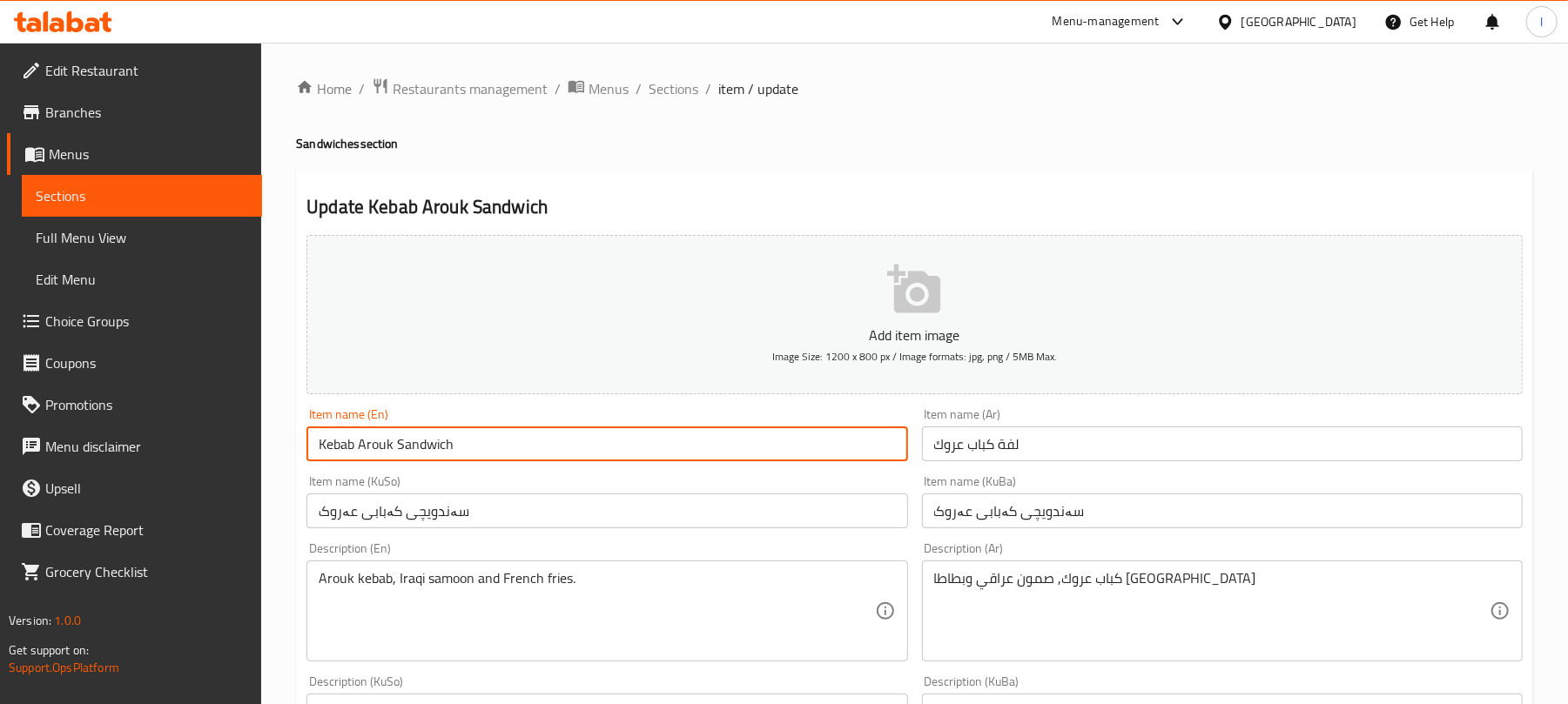
paste input "Iraqi samoon"
click at [487, 449] on input "Kebab [PERSON_NAME] Iraqi samoon" at bounding box center [607, 444] width 601 height 35
type input "Kebab Arouk Sandwich Iraqi Samoon"
click at [1076, 451] on input "لفة كباب عروك" at bounding box center [1222, 444] width 601 height 35
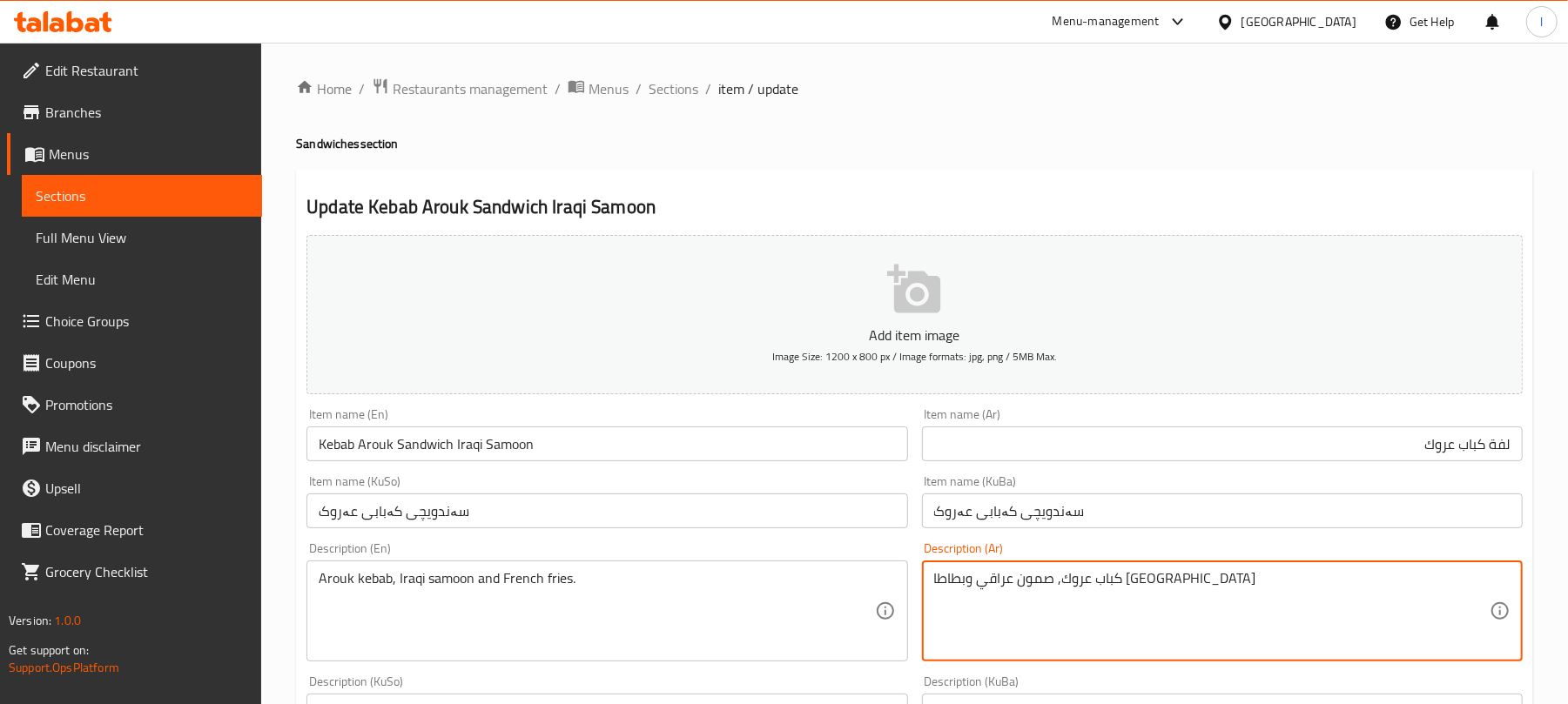
drag, startPoint x: 1095, startPoint y: 582, endPoint x: 1018, endPoint y: 588, distance: 77.2
click at [1273, 461] on input "لفة كباب عروك" at bounding box center [1222, 444] width 601 height 35
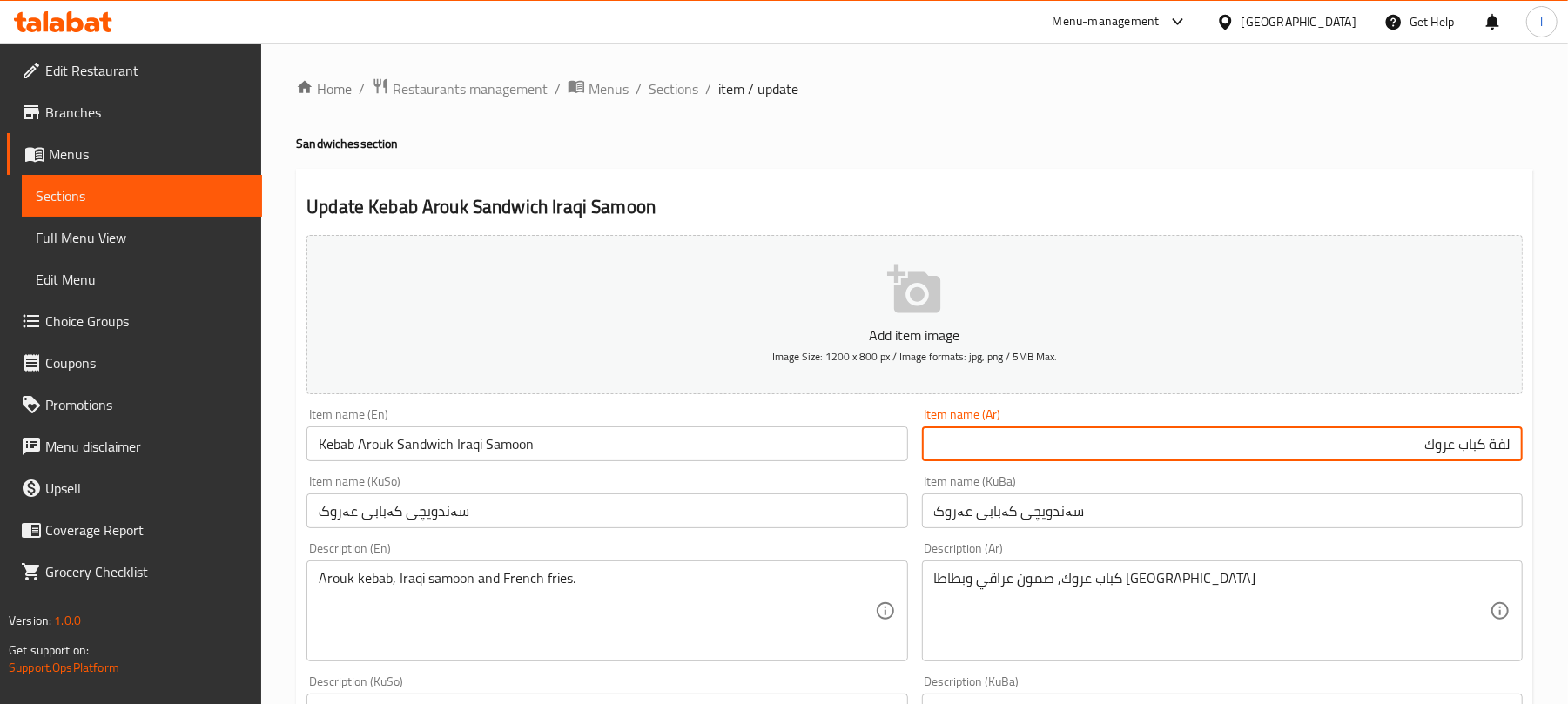
paste input "صمون عراقي"
type input "لفة كباب عروك صمون عراقي"
click at [604, 528] on input "سەندویچی کەبابی عەروک" at bounding box center [607, 511] width 601 height 35
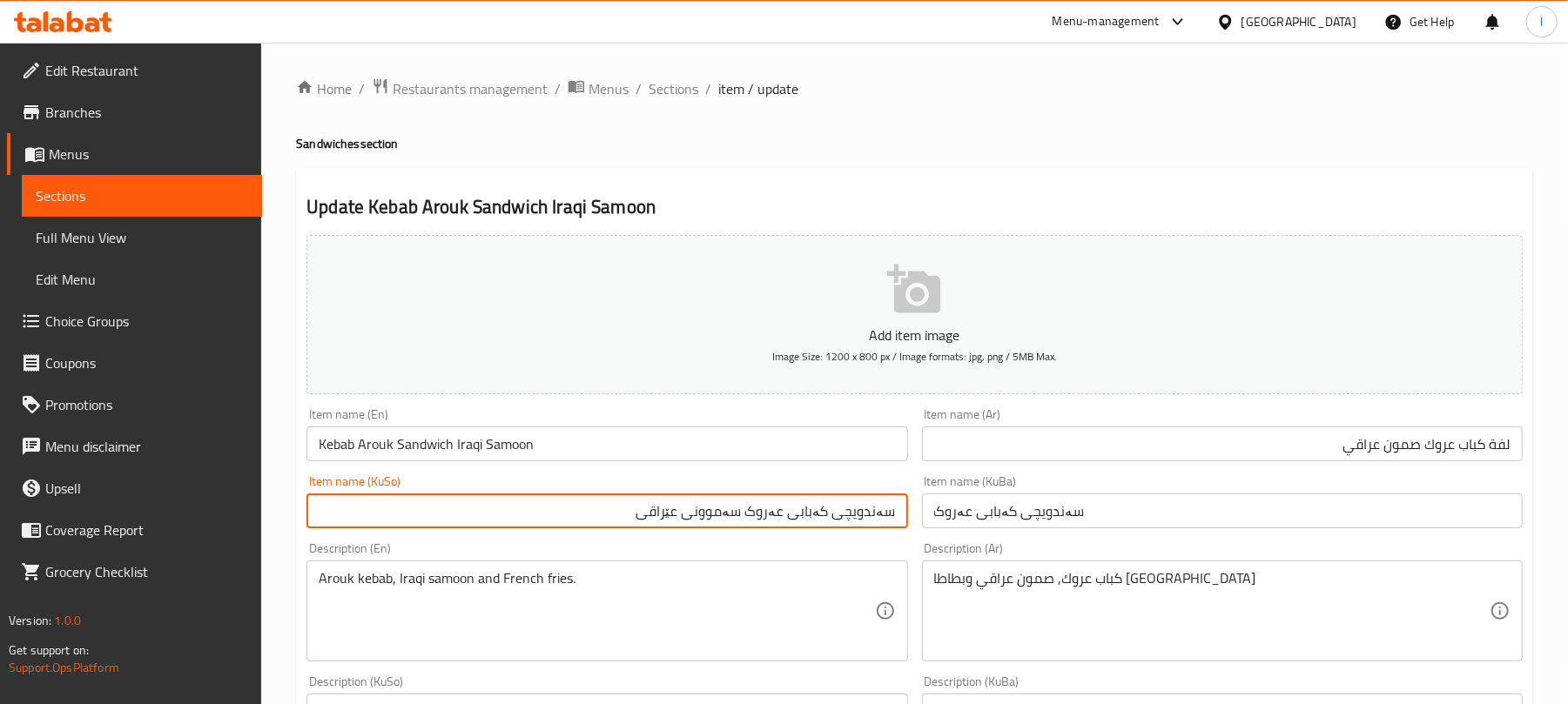
click at [621, 528] on input "سەندویچی کەبابی عەروک سەموونی عێراقی" at bounding box center [607, 511] width 601 height 35
click at [621, 528] on input "سەندویچی کەبابی عەروک سەموونی عێراقی" at bounding box center [607, 511] width 601 height 35
type input "سەندویچی کەبابی عەروک سەموونی عێراقی"
click at [972, 523] on input "سەندویچی کەبابی عەروک" at bounding box center [1222, 511] width 601 height 35
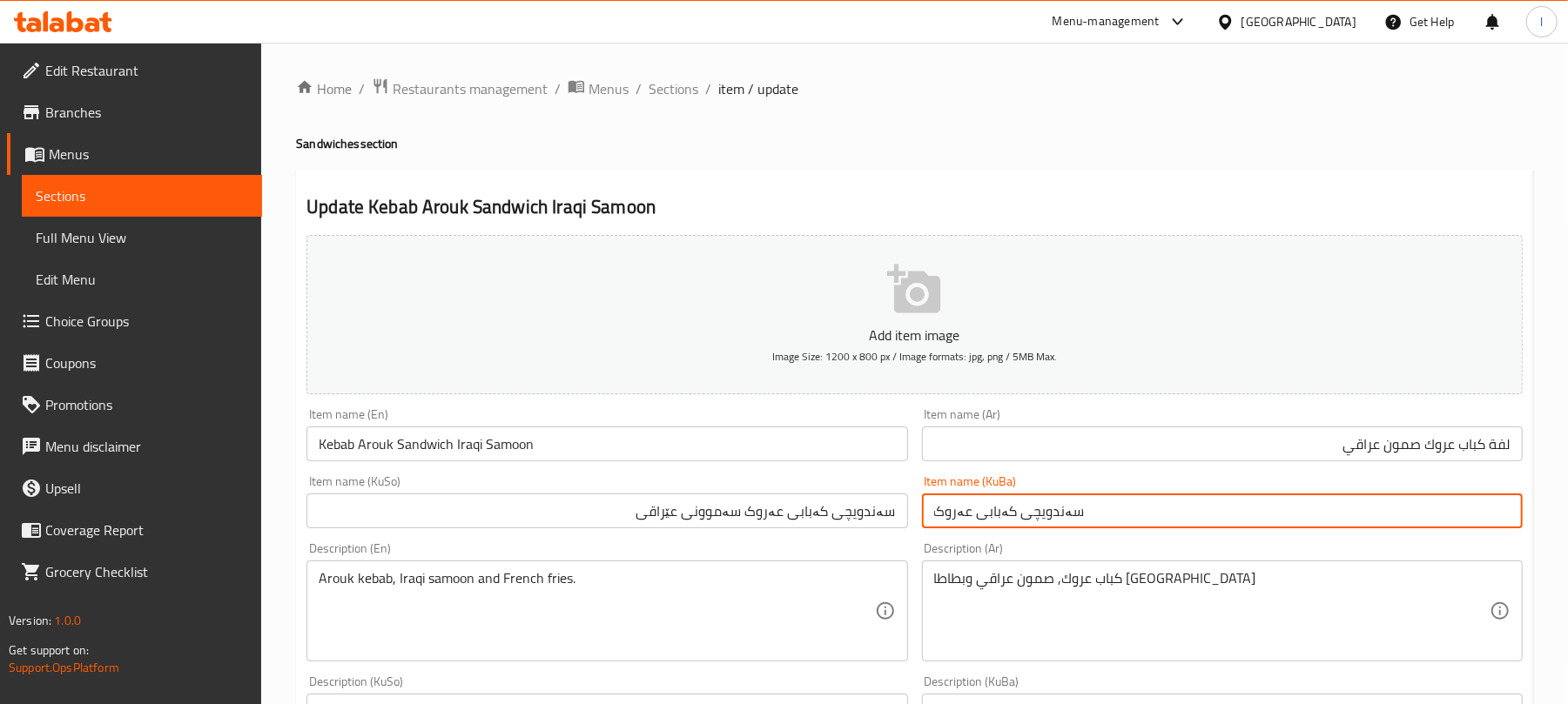
click at [972, 523] on input "سەندویچی کەبابی عەروک" at bounding box center [1222, 511] width 601 height 35
paste input "سەموونی عێراقی"
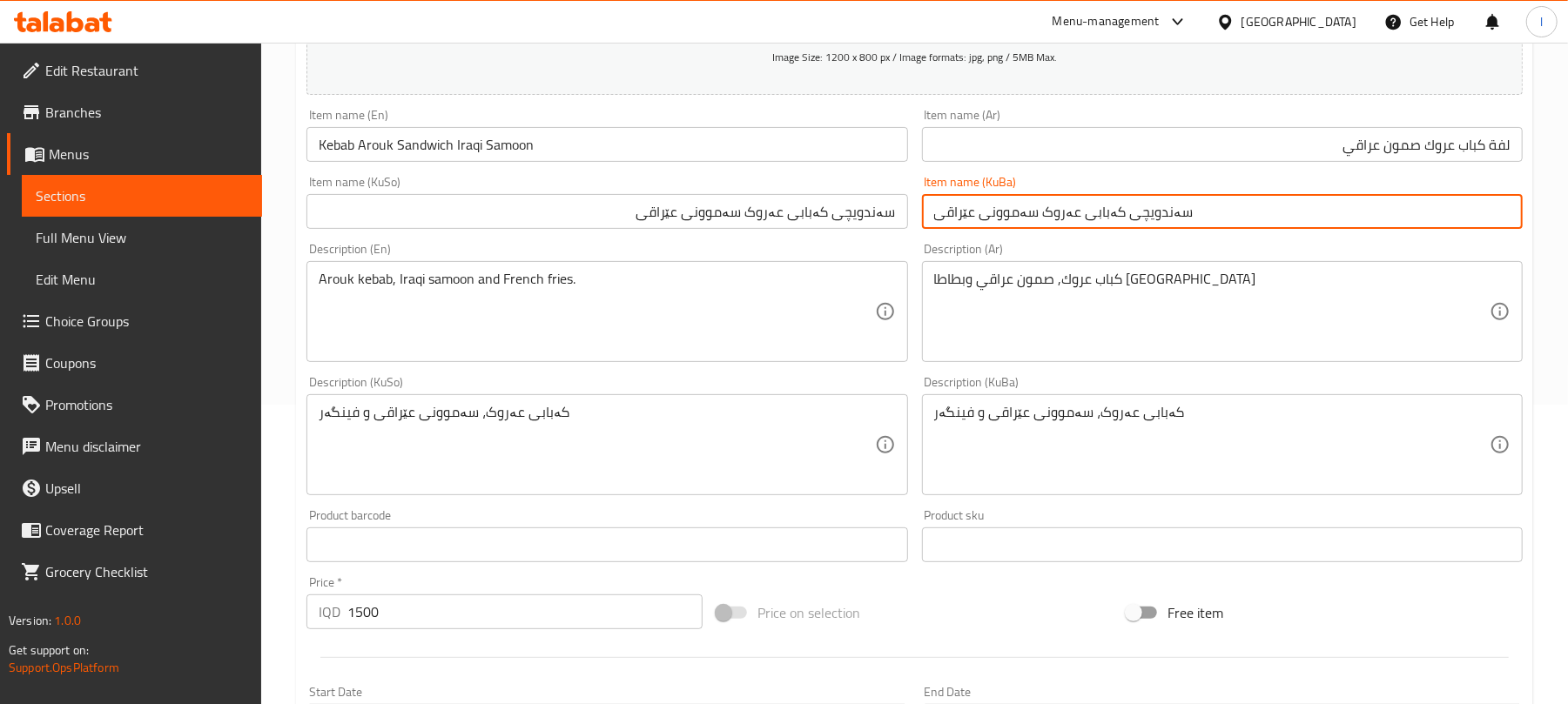
scroll to position [725, 0]
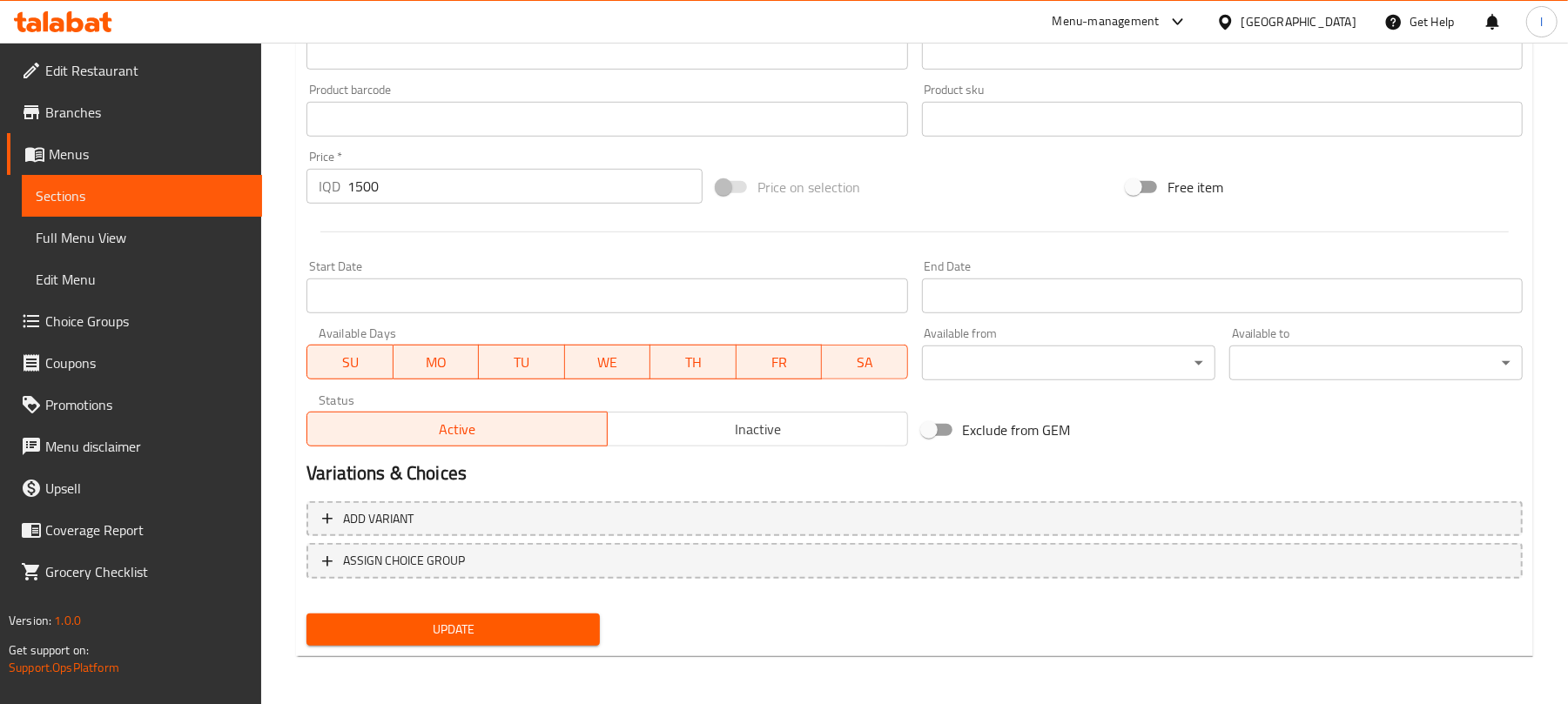
type input "سەندویچی کەبابی عەروک سەموونی عێراقی"
click at [500, 621] on span "Update" at bounding box center [452, 630] width 265 height 22
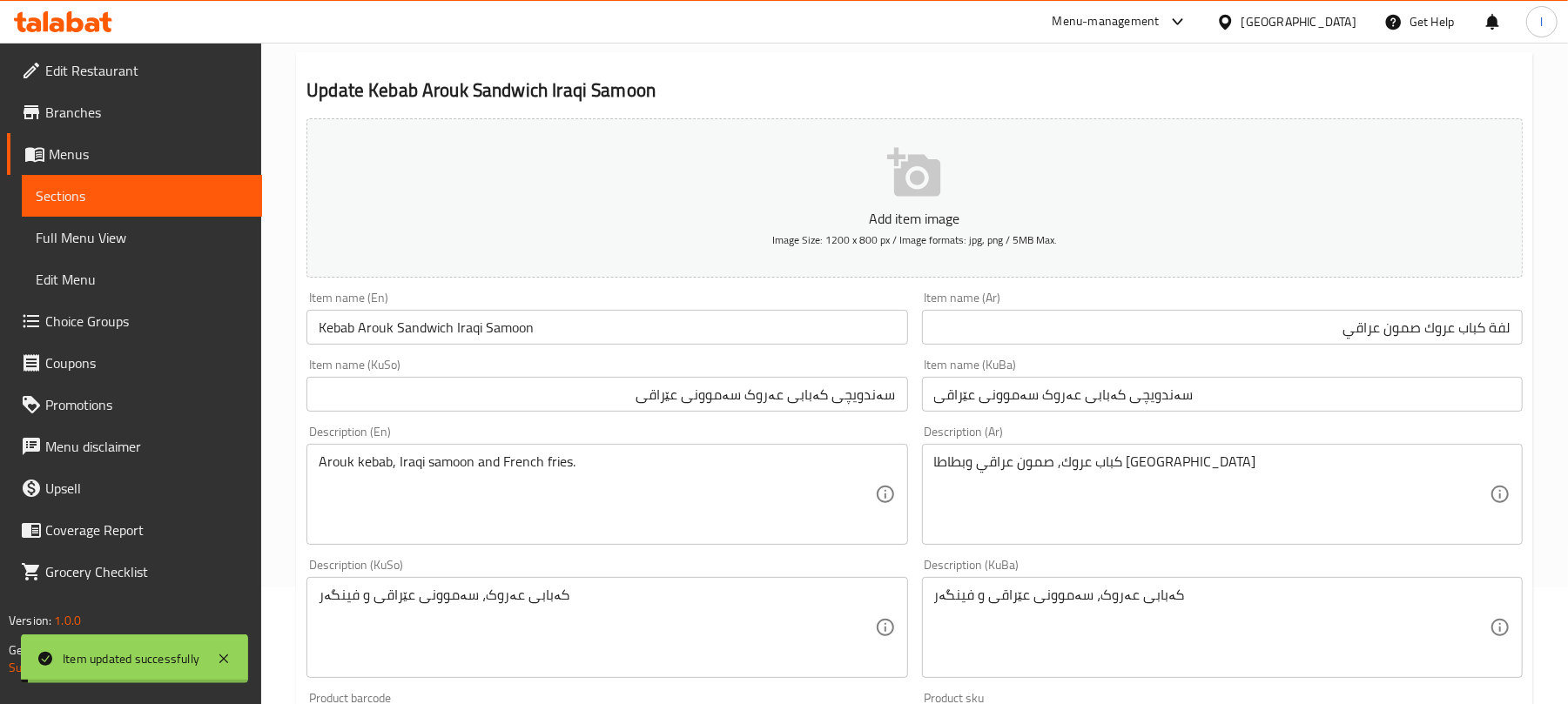
scroll to position [0, 0]
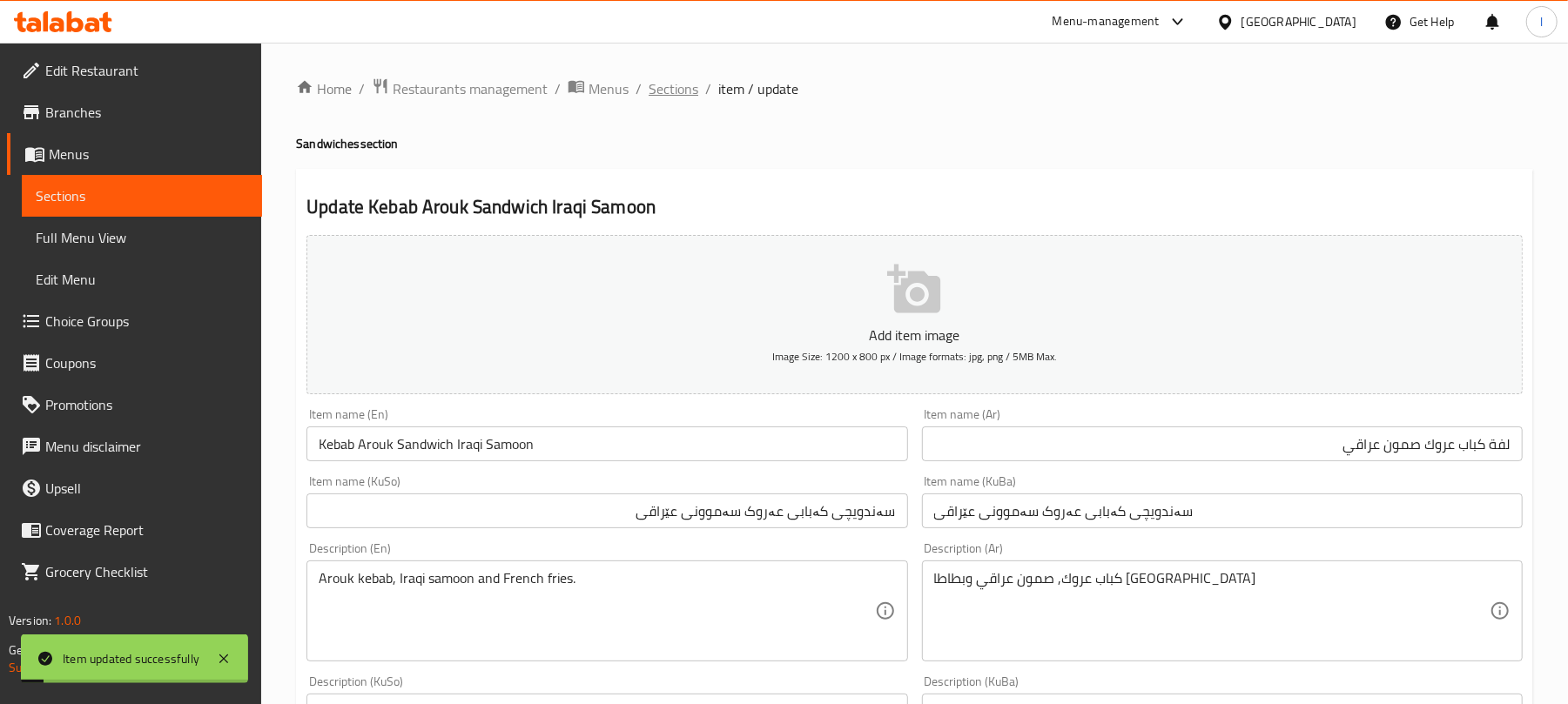
click at [663, 88] on span "Sections" at bounding box center [672, 89] width 49 height 21
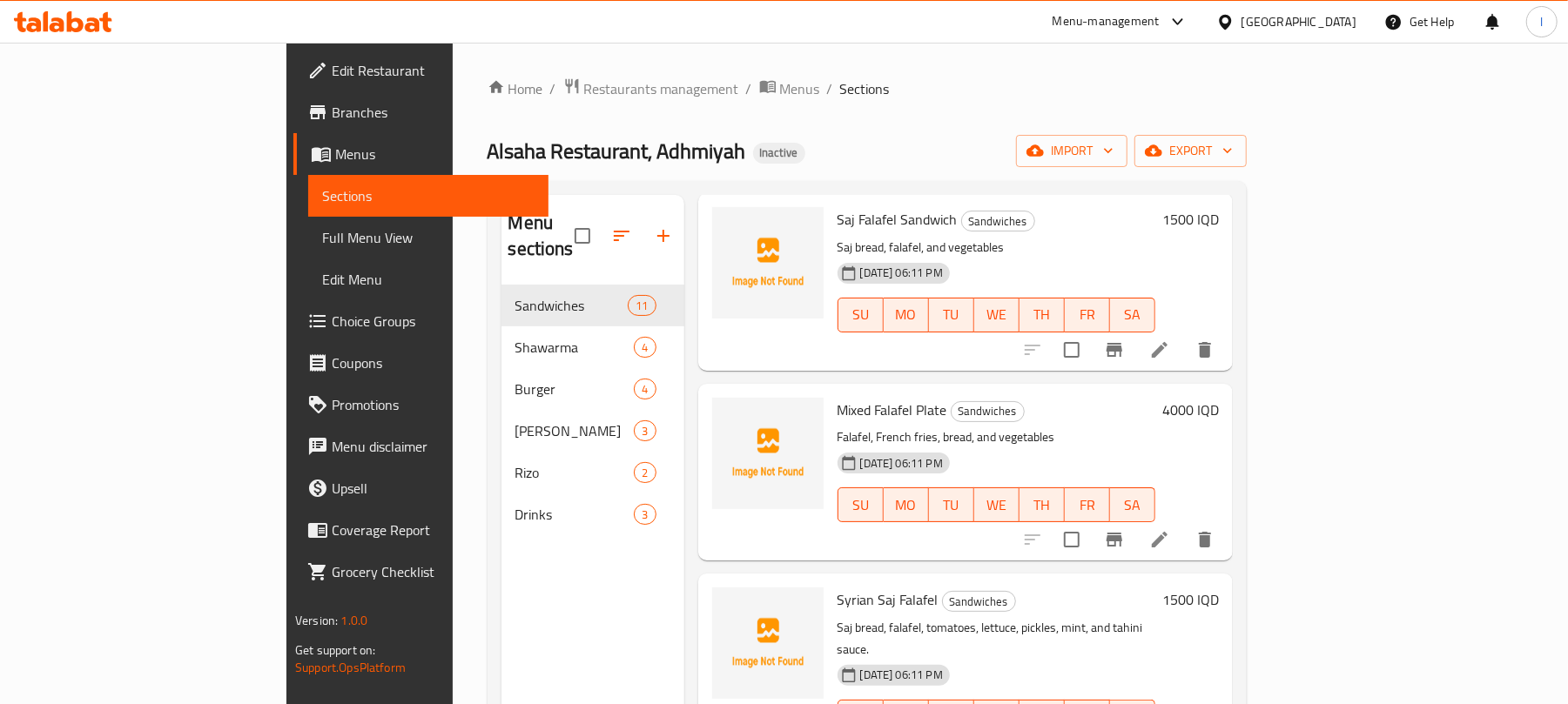
scroll to position [580, 0]
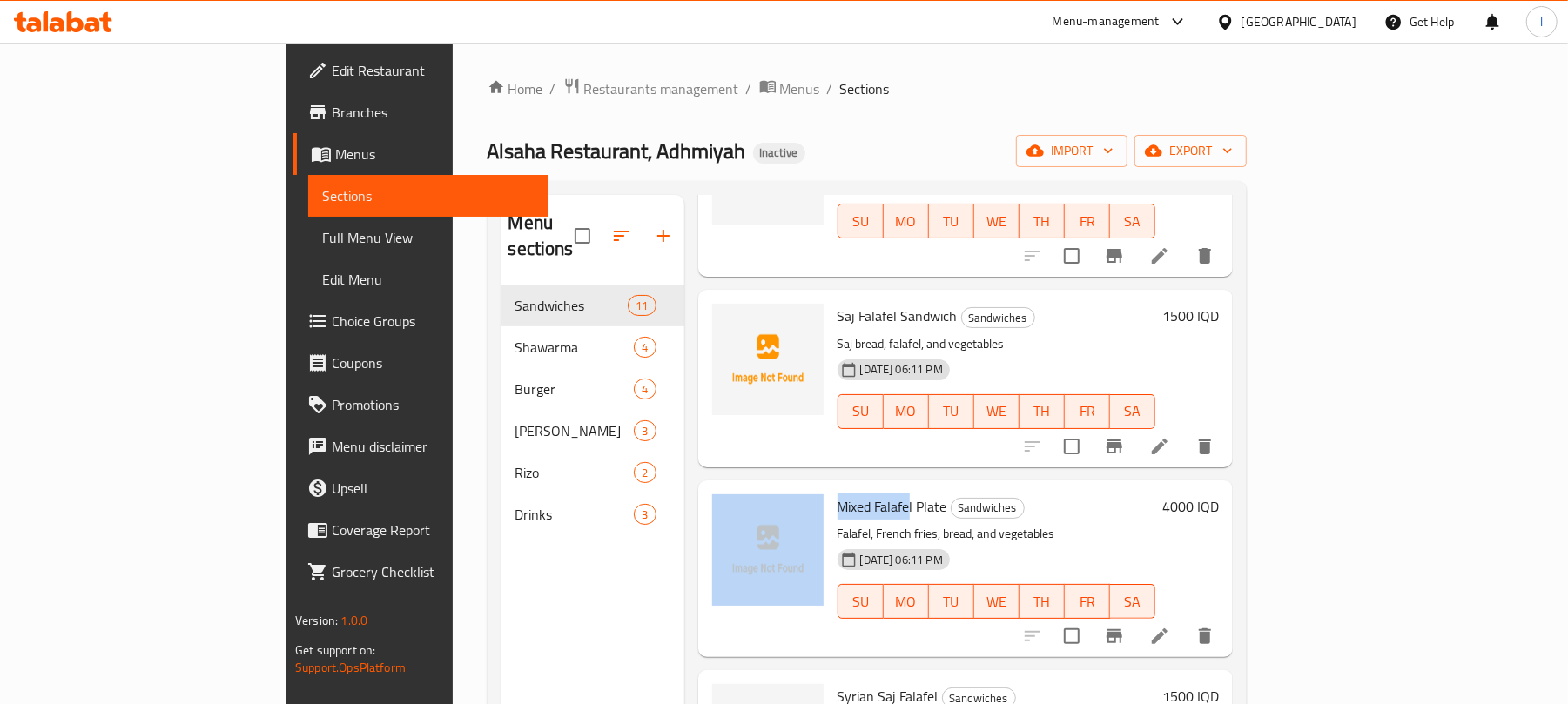
drag, startPoint x: 837, startPoint y: 457, endPoint x: 750, endPoint y: 460, distance: 87.1
click at [750, 487] on div "Mixed Falafel Plate Sandwiches Falafel, French fries, bread, and vegetables [DA…" at bounding box center [965, 568] width 521 height 163
copy div "Mixed Falafe"
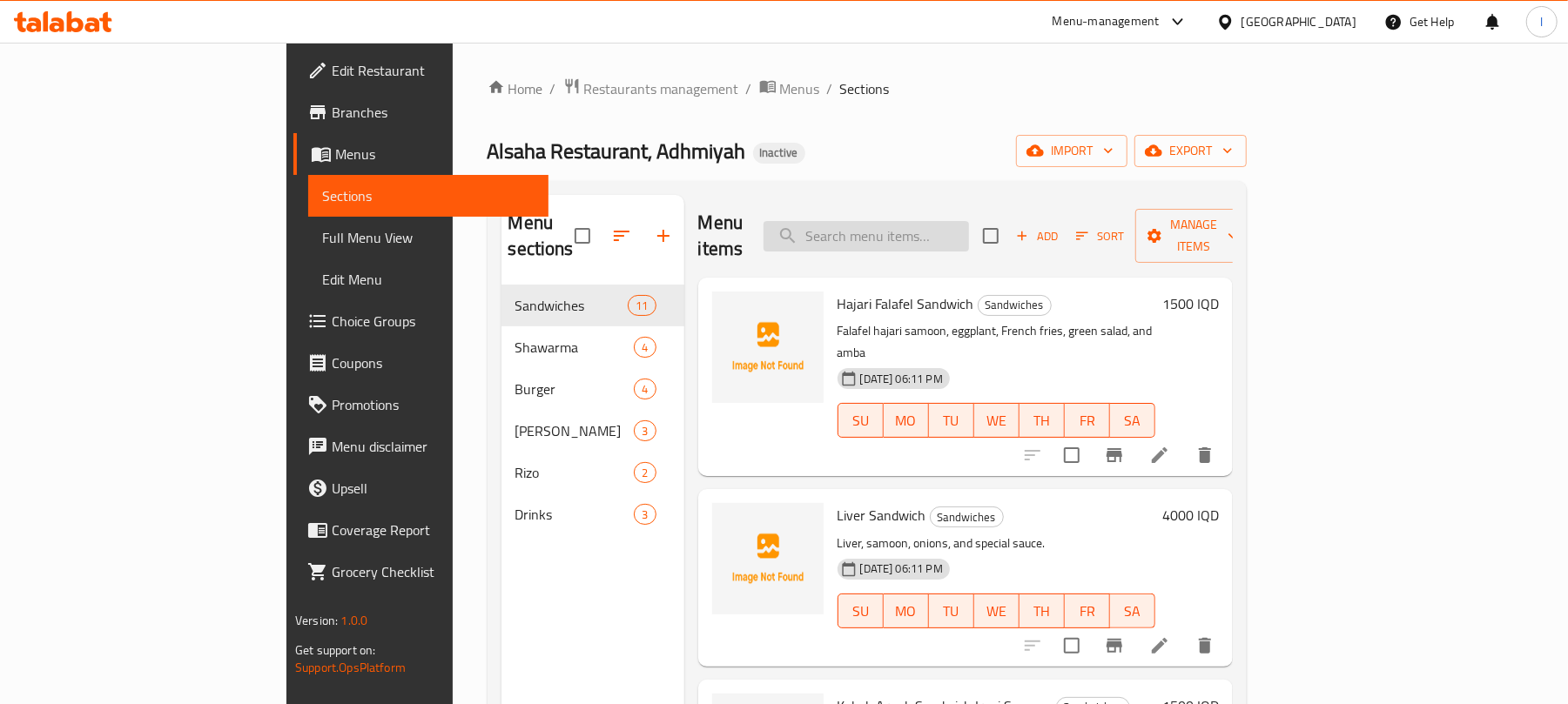
click at [943, 234] on input "search" at bounding box center [866, 236] width 205 height 31
paste input "Mixed Falafe"
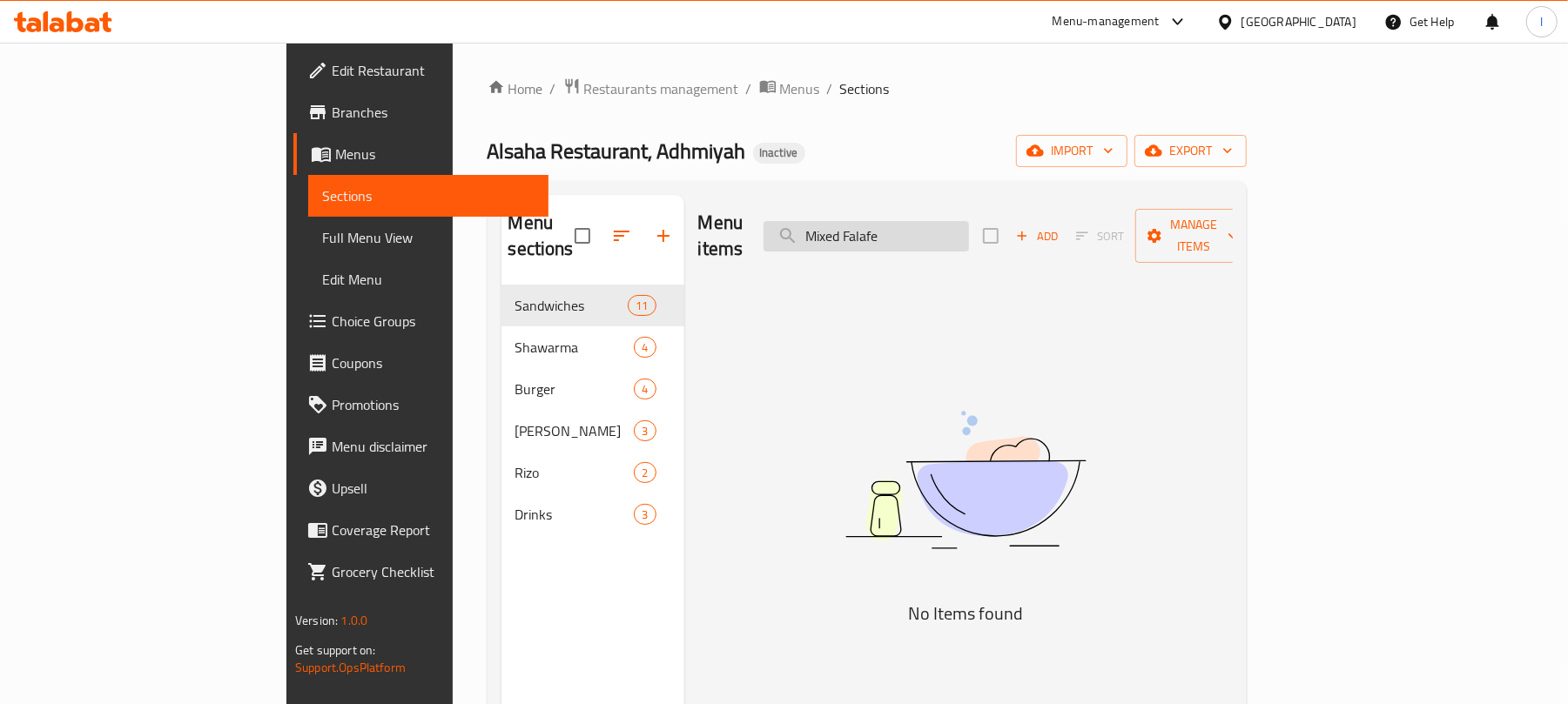
click at [914, 230] on input "Mixed Falafe" at bounding box center [866, 236] width 205 height 31
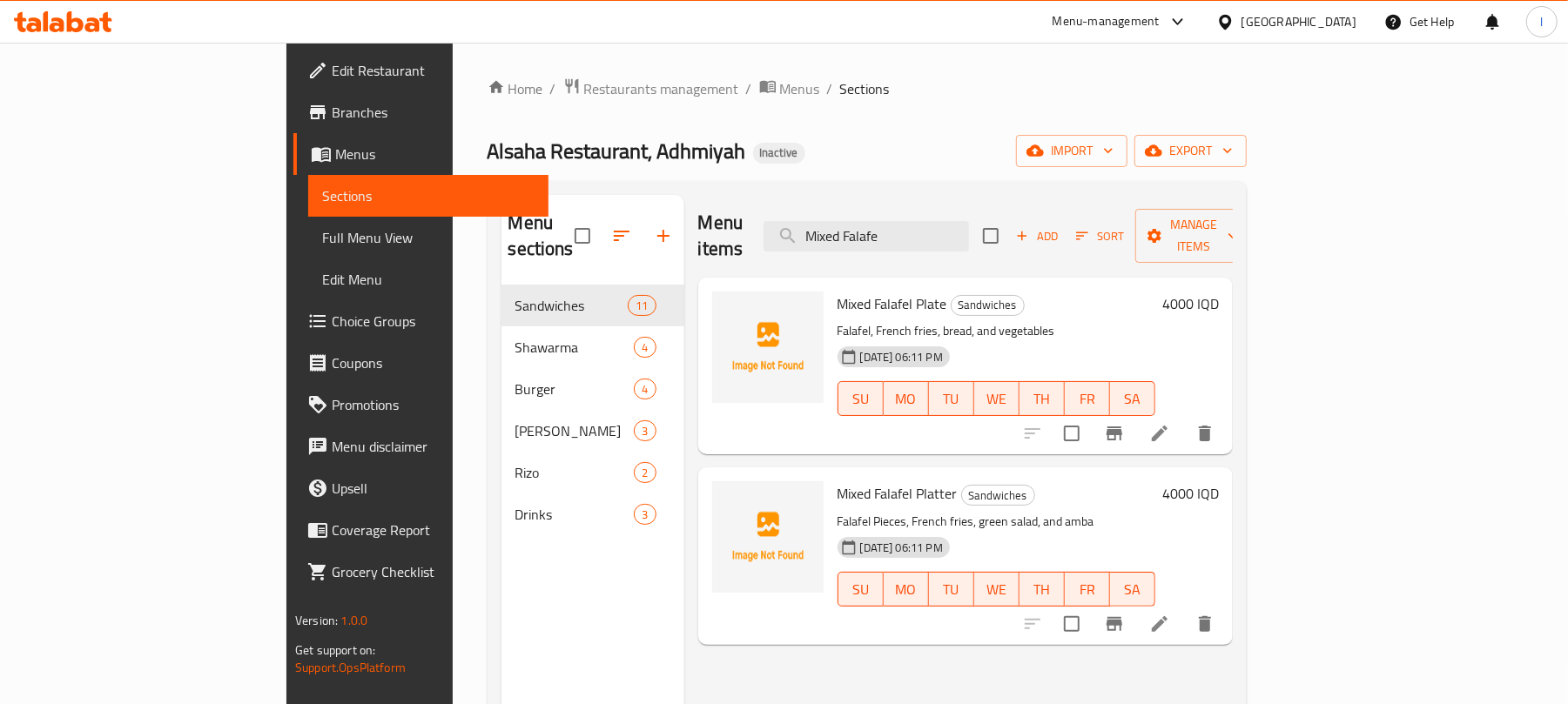
type input "Mixed Falafe"
click at [1184, 418] on li at bounding box center [1159, 433] width 49 height 31
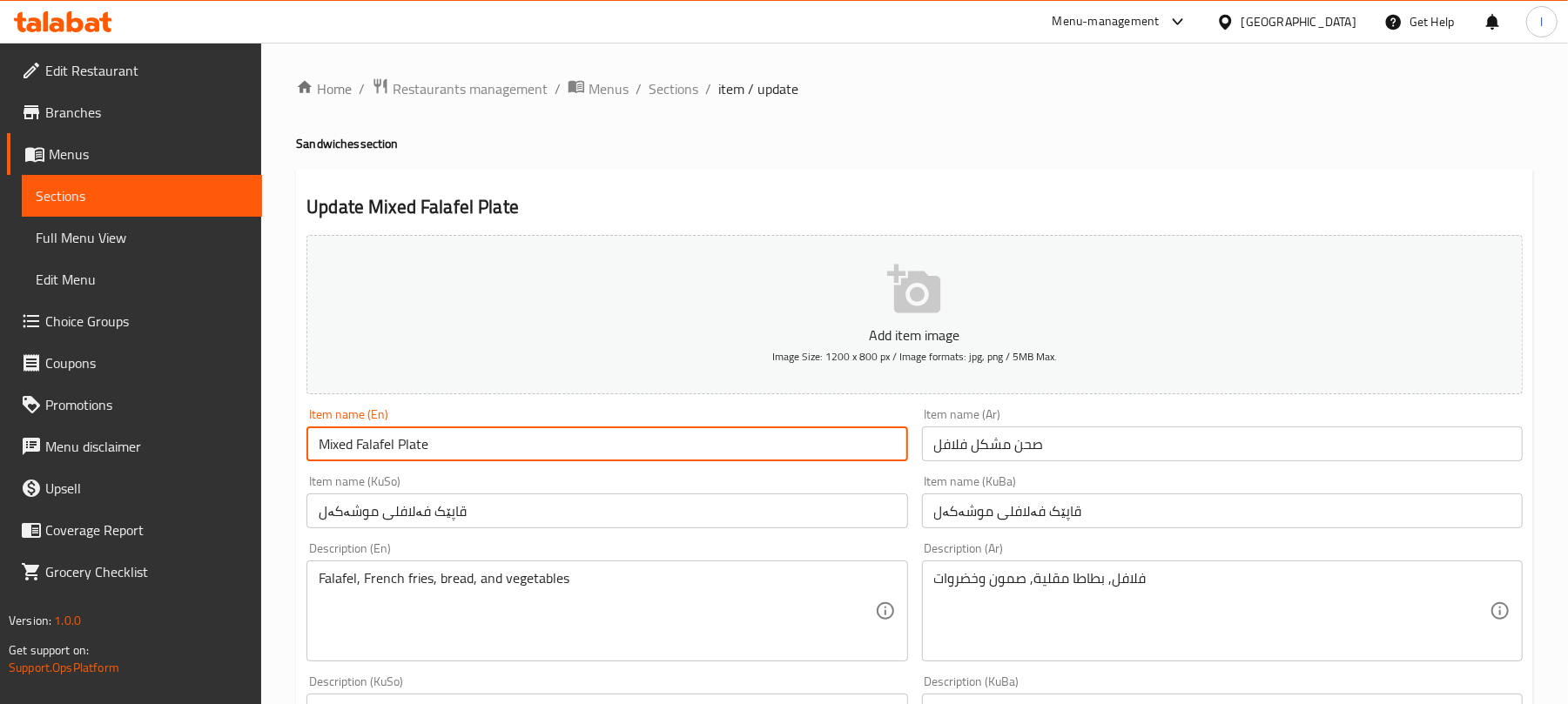
click at [594, 452] on input "Mixed Falafel Plate" at bounding box center [607, 444] width 601 height 35
type input "Mixed Falafel Plate With Bread"
click at [1083, 437] on input "صحن مشكل فلافل" at bounding box center [1222, 444] width 601 height 35
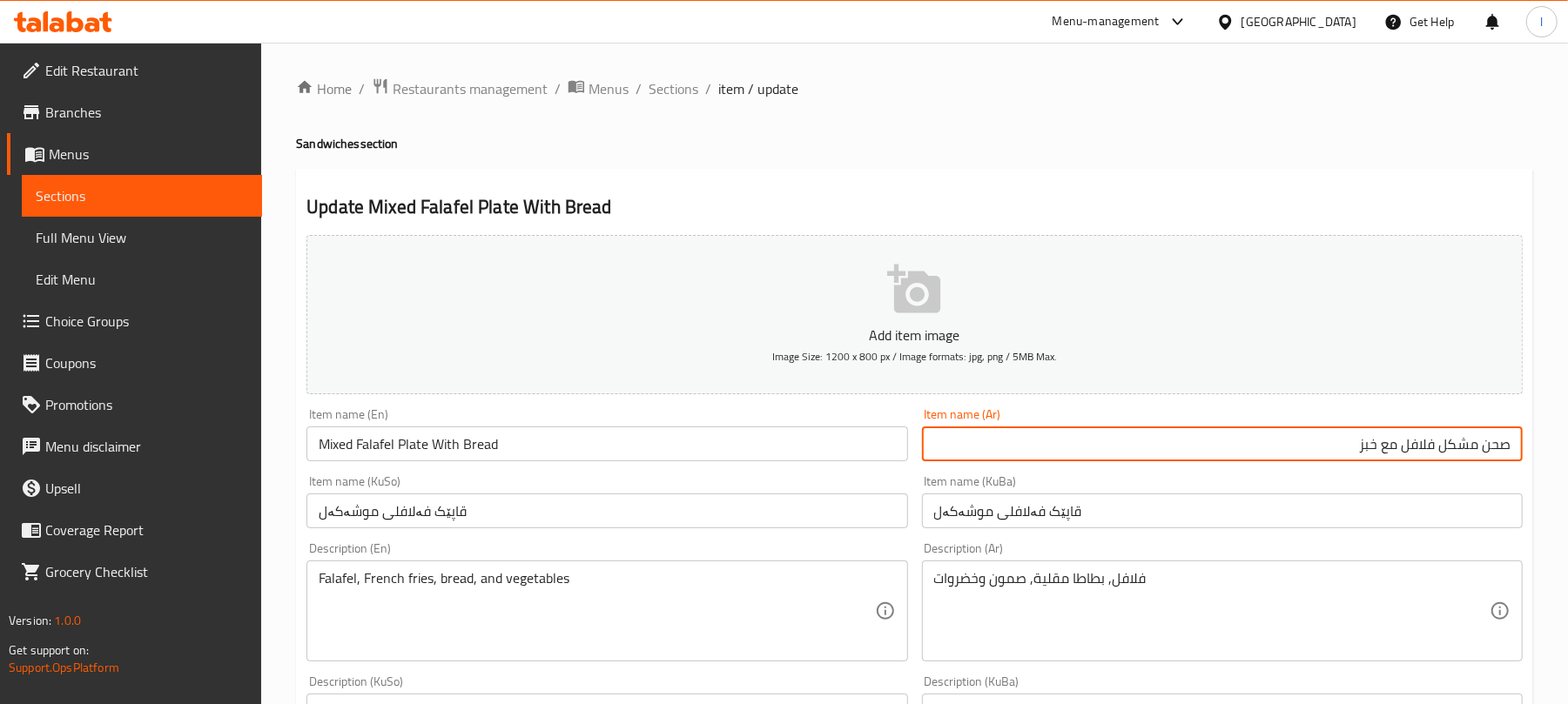
type input "صحن مشكل فلافل مع خبز"
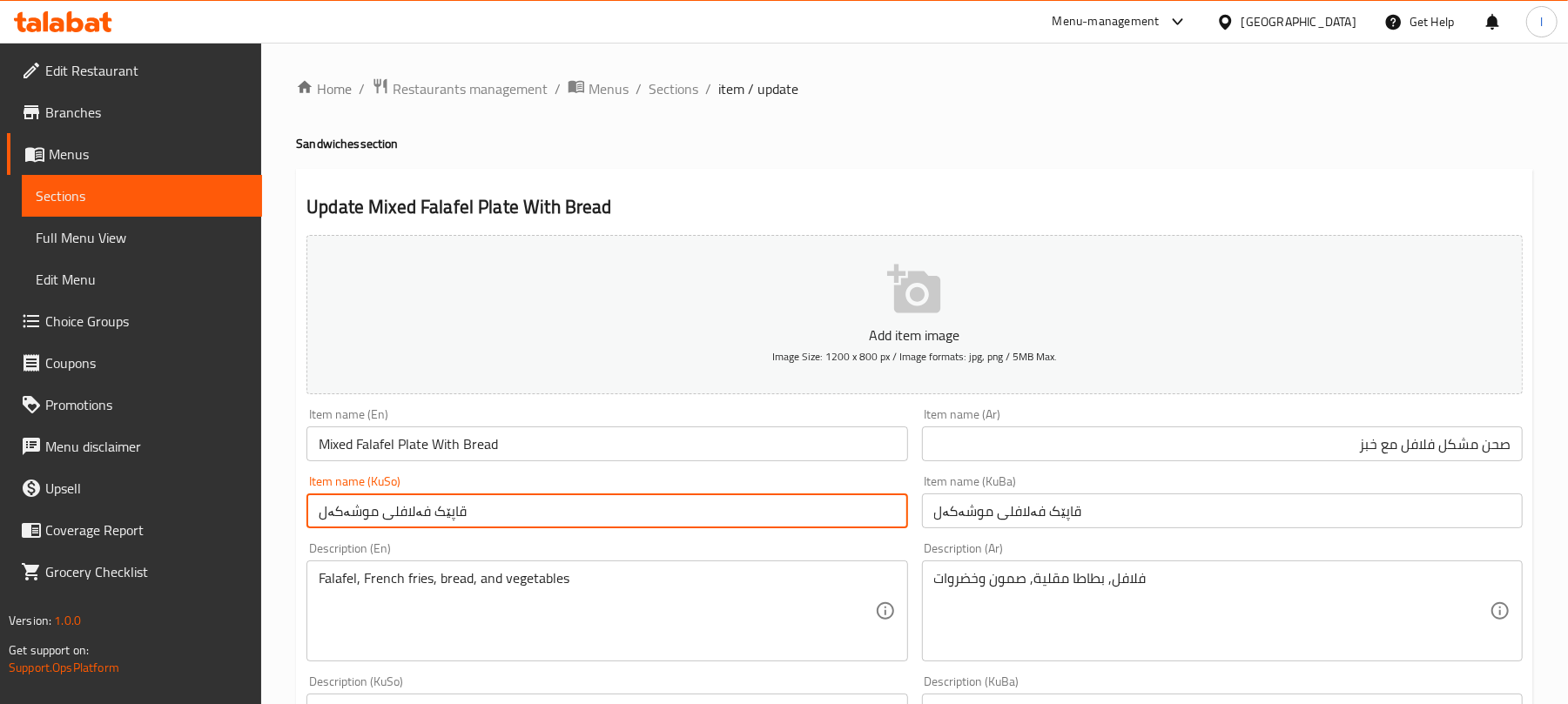
click at [568, 497] on input "قاپێک فەلافلی موشەکەل" at bounding box center [607, 511] width 601 height 35
click at [558, 497] on input "قاپێک فەلافلی موشەکەل لەگەڵ نان" at bounding box center [607, 511] width 601 height 35
click at [651, 515] on input "قاپێک فەلافلی موشەکەل لەگەڵ نان" at bounding box center [607, 511] width 601 height 35
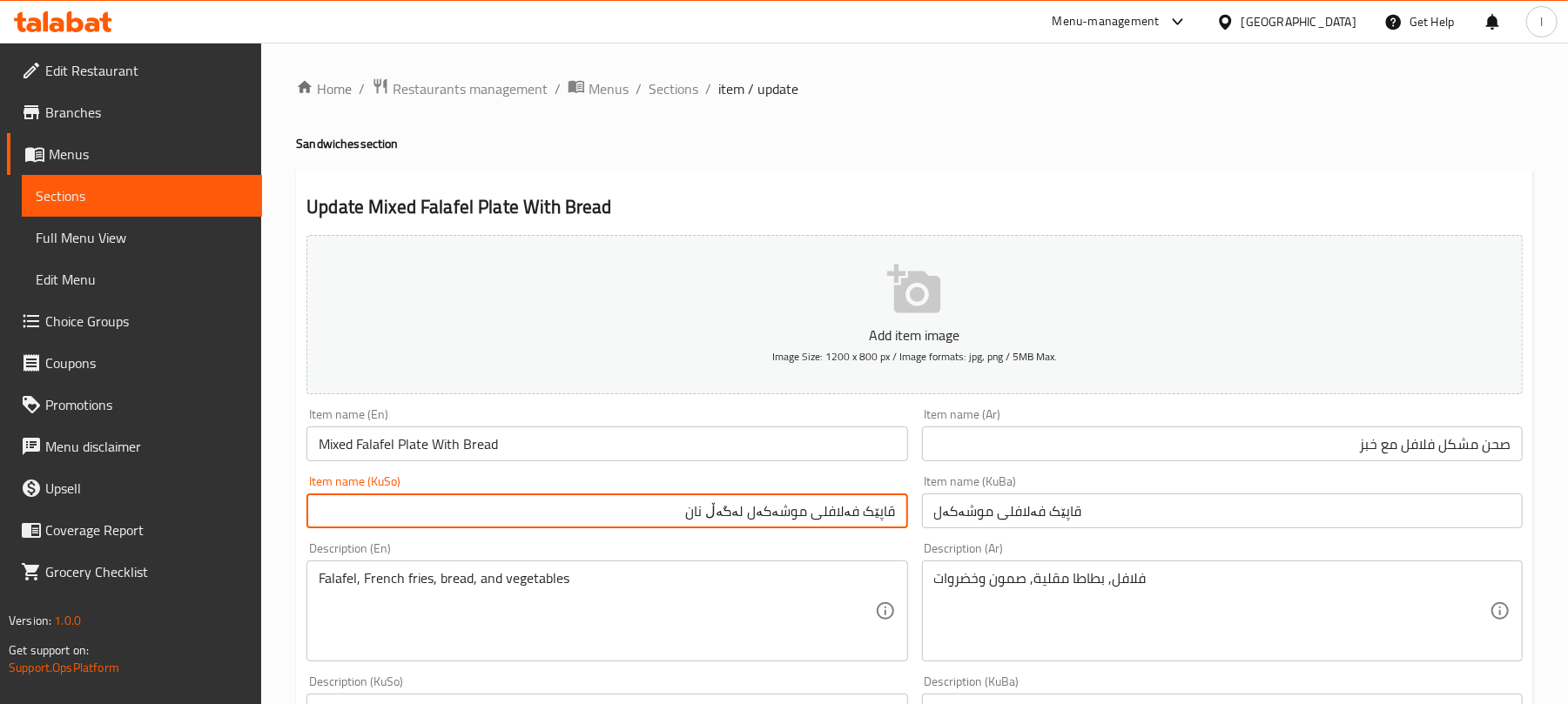
type input "قاپێک فەلافلی موشەکەل لەگەڵ نان"
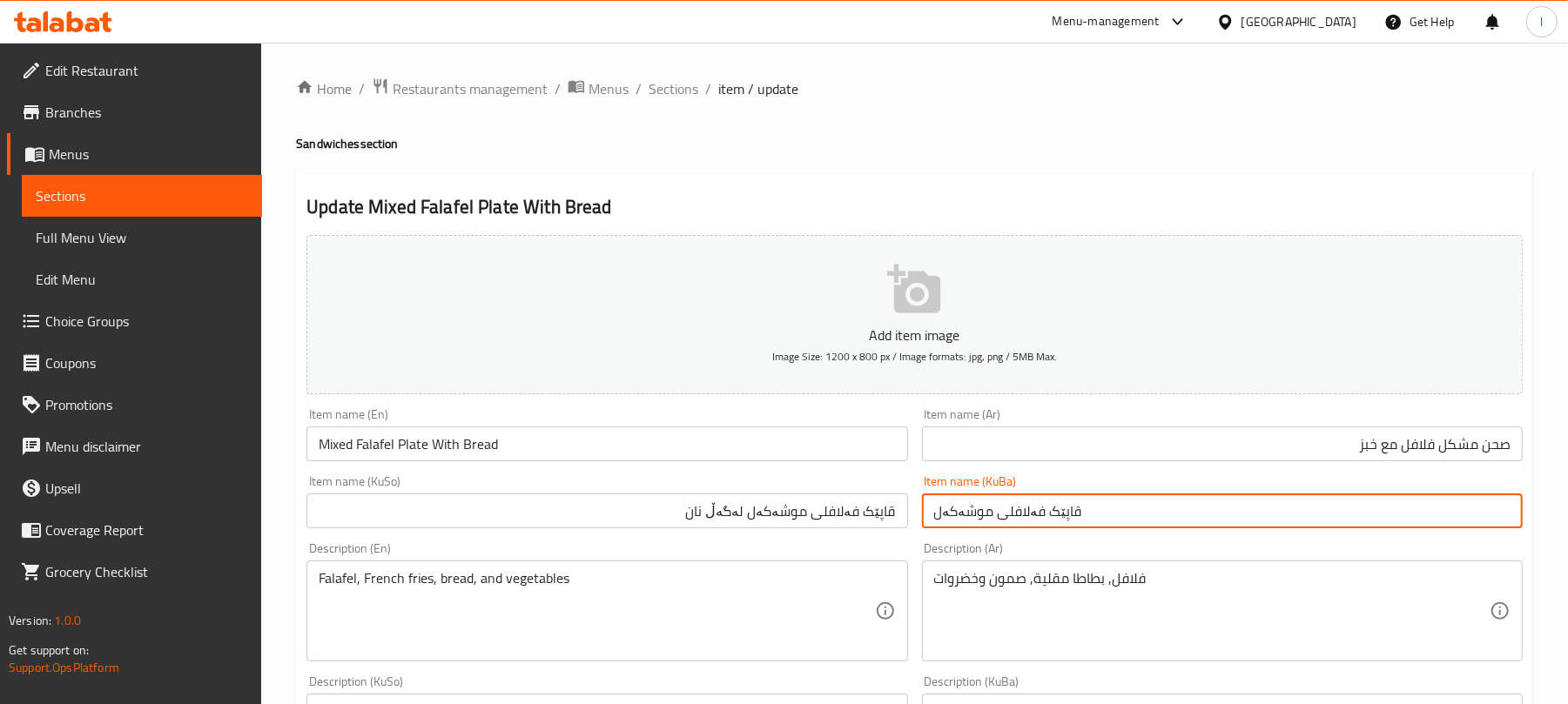
click at [940, 509] on input "قاپێک فەلافلی موشەکەل" at bounding box center [1222, 511] width 601 height 35
paste input "لەگەڵ نان"
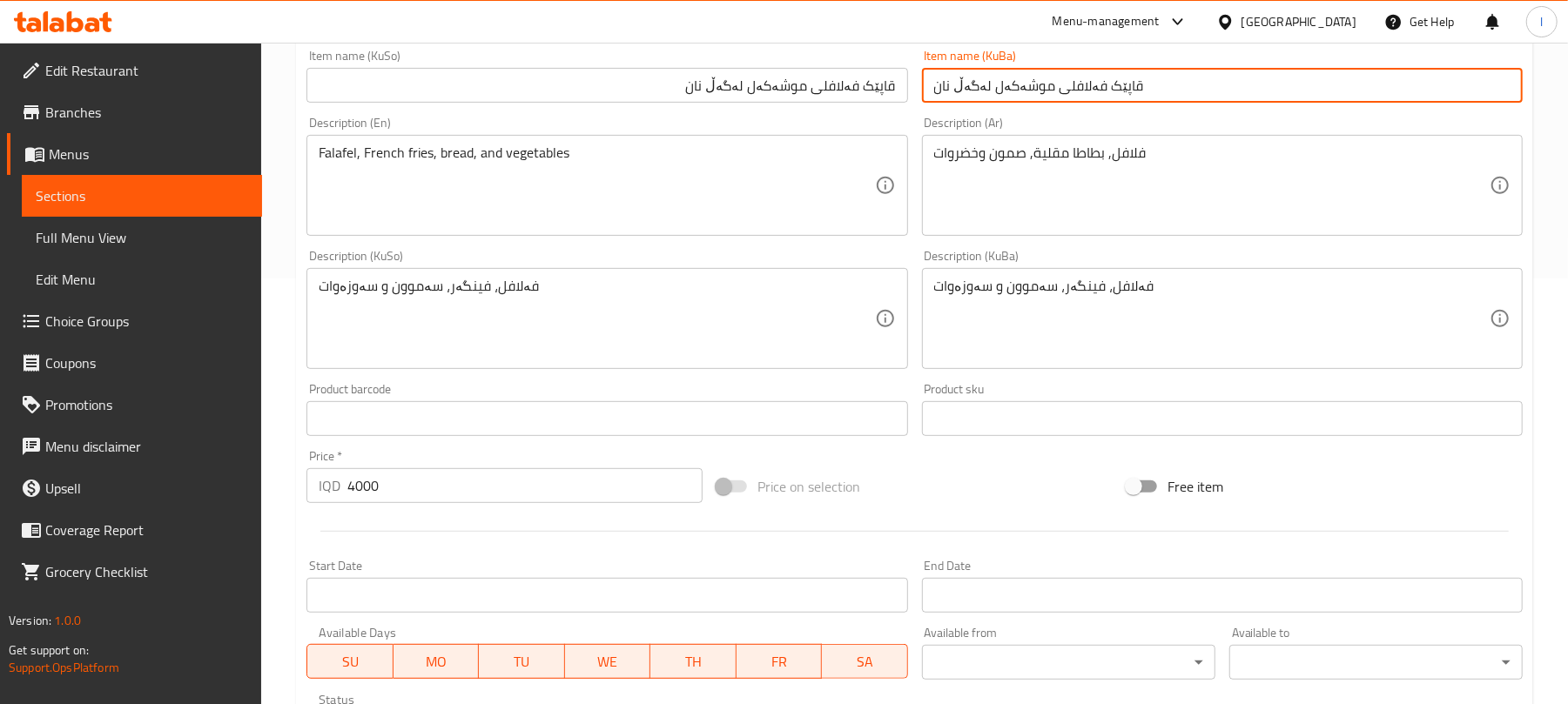
scroll to position [725, 0]
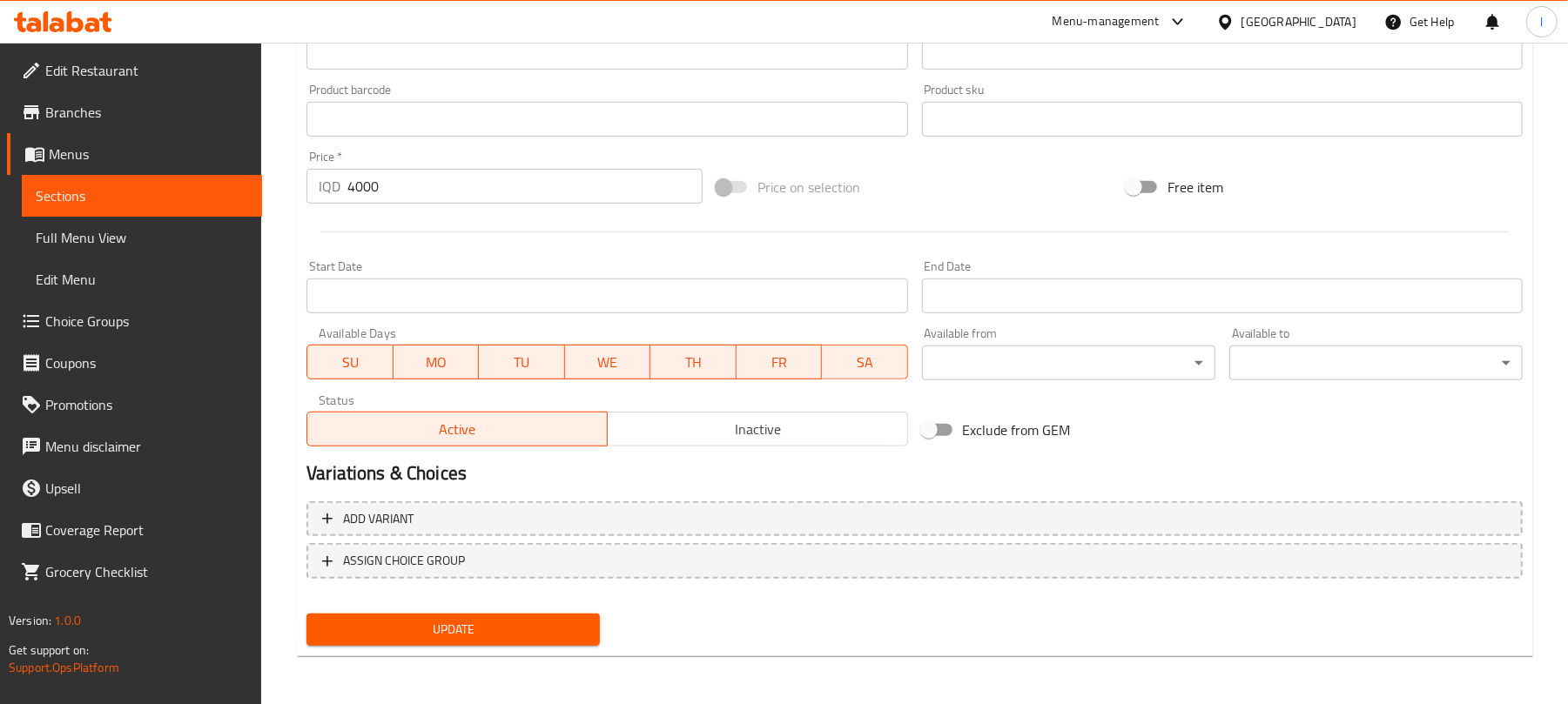
type input "قاپێک فەلافلی موشەکەل لەگەڵ نان"
click at [527, 627] on span "Update" at bounding box center [452, 630] width 265 height 22
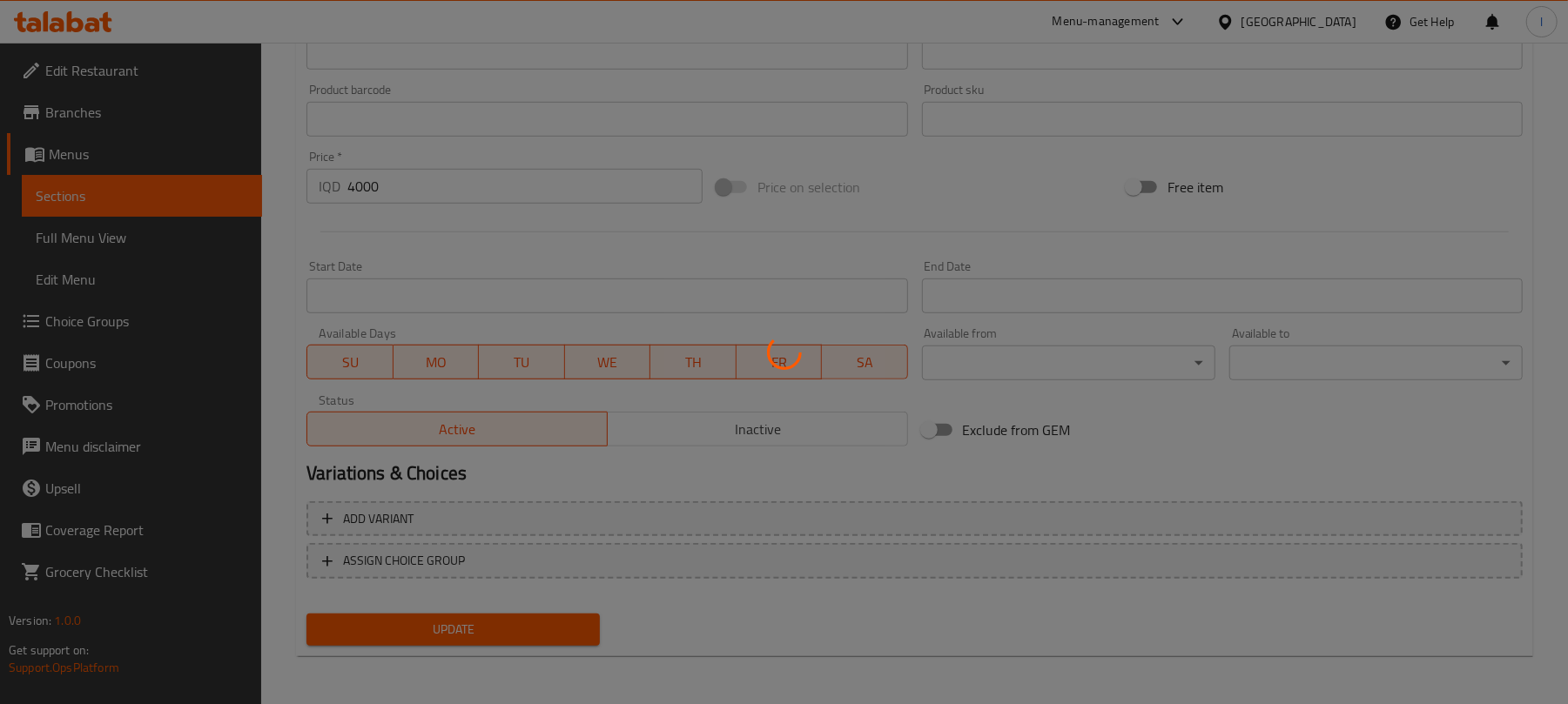
scroll to position [0, 0]
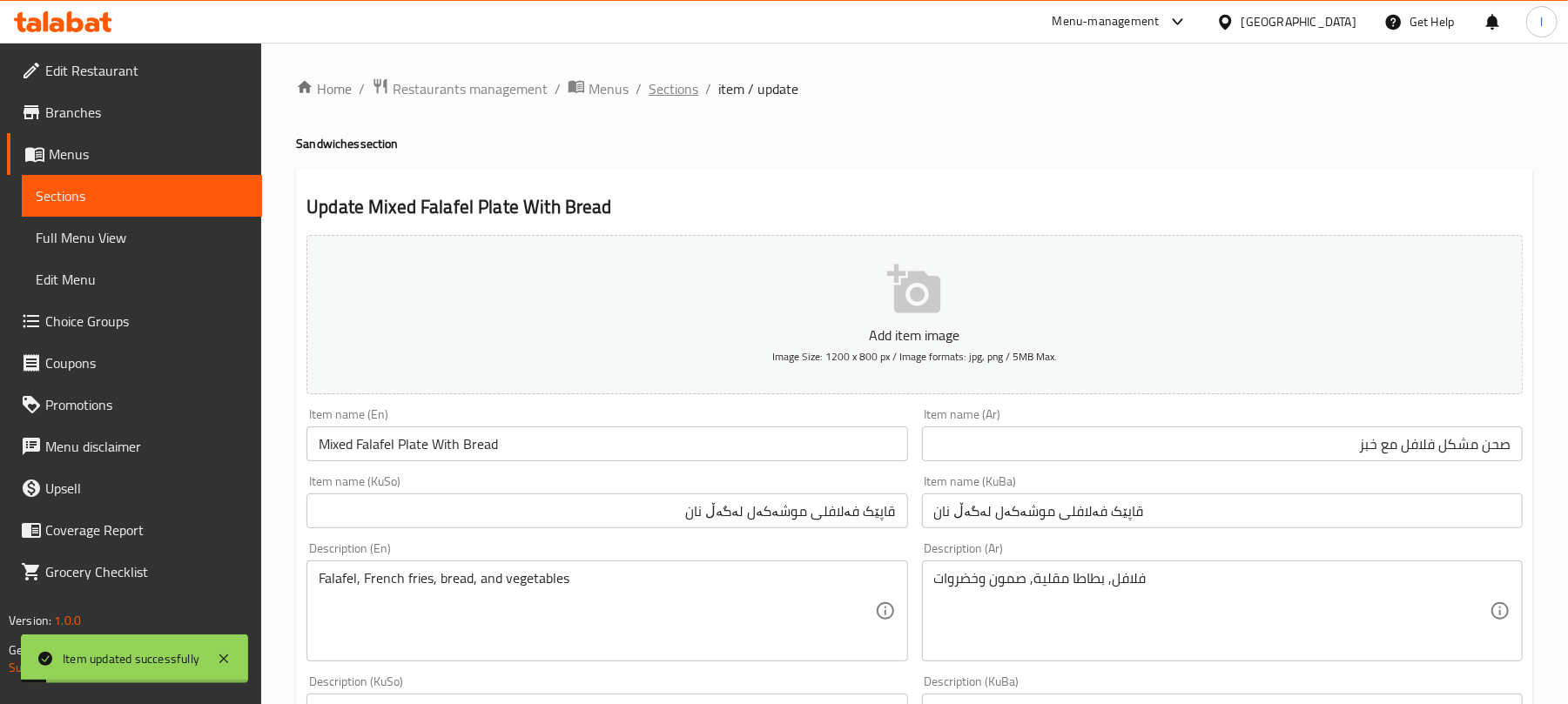
click at [669, 99] on span "Sections" at bounding box center [672, 89] width 49 height 21
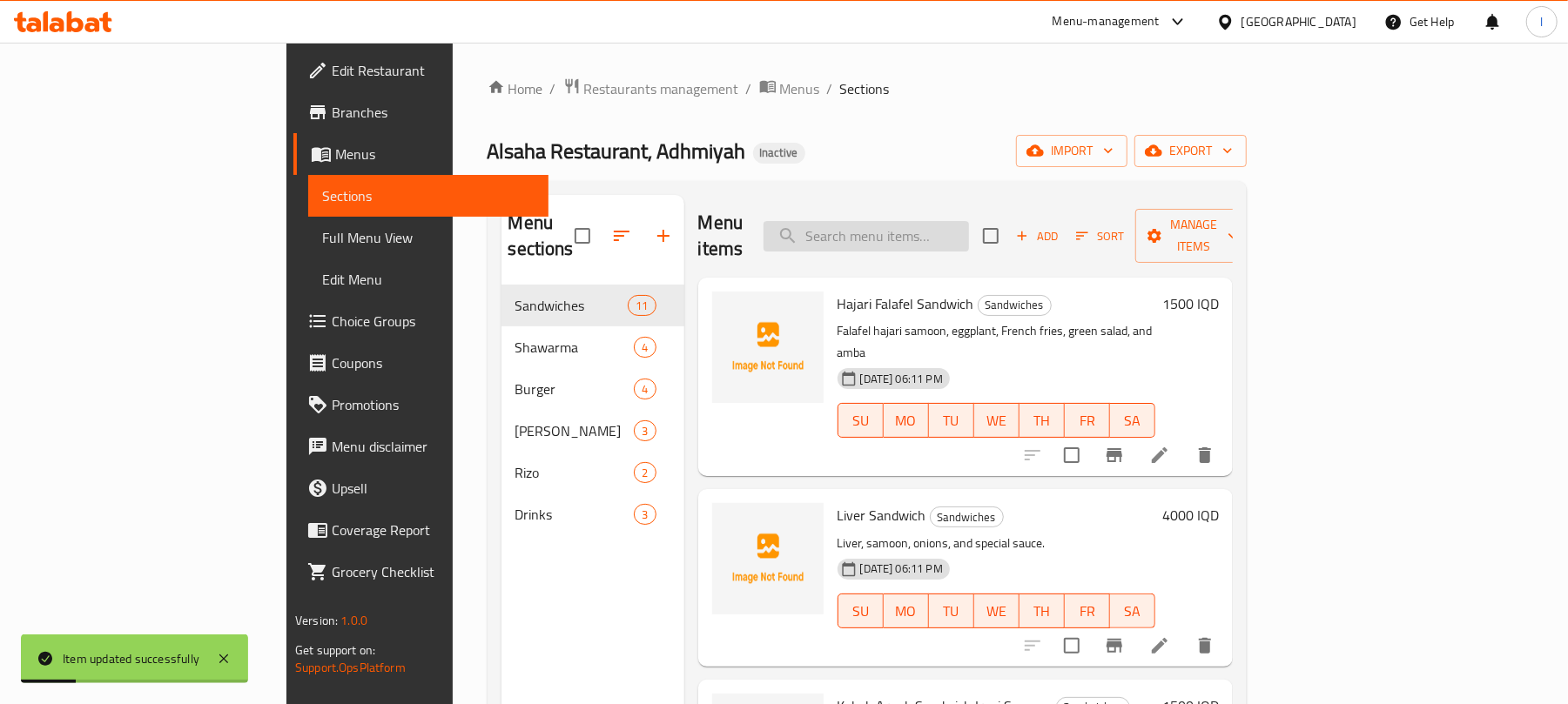
click at [934, 221] on input "search" at bounding box center [866, 236] width 205 height 31
paste input "Mixed Falafe"
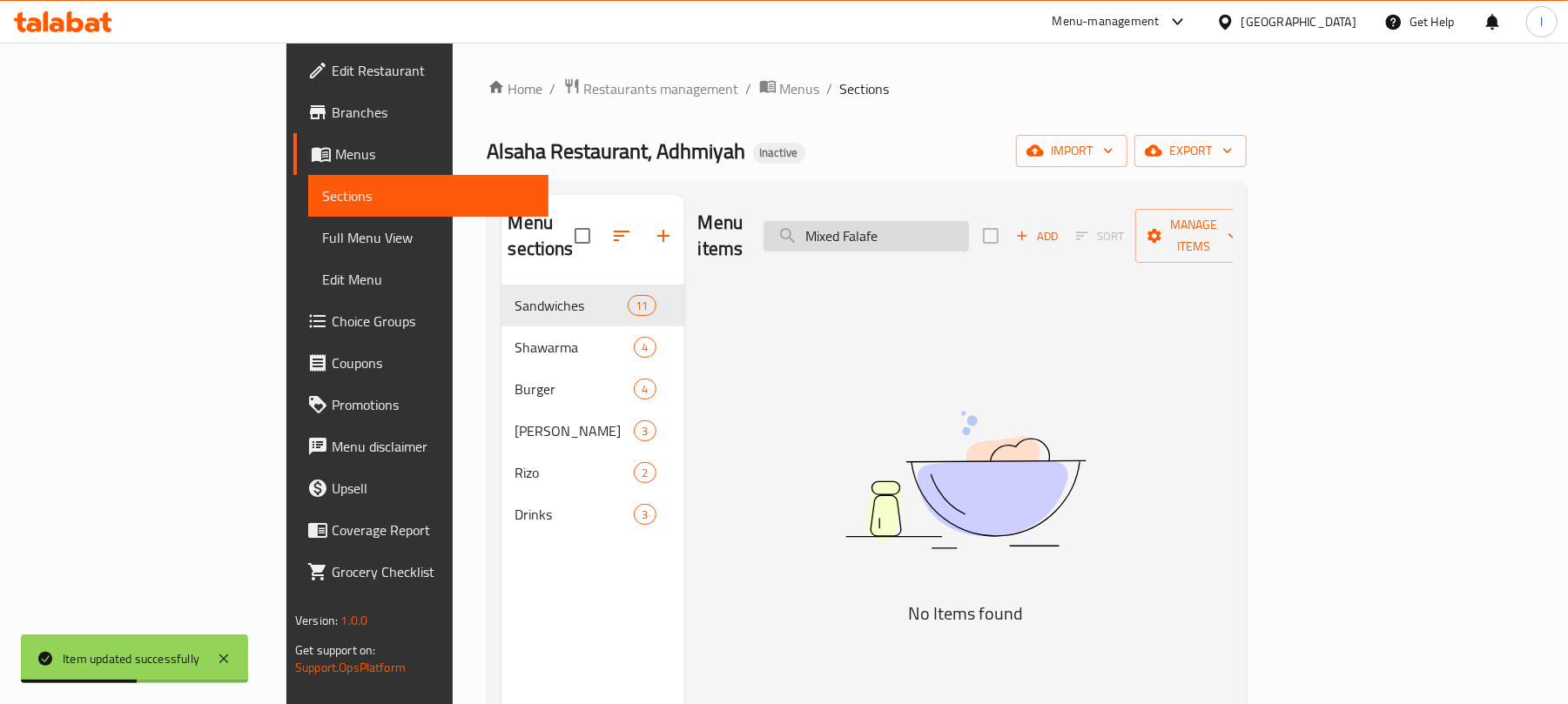
click at [909, 230] on input "Mixed Falafe" at bounding box center [866, 236] width 205 height 31
type input "Mixed Falafe"
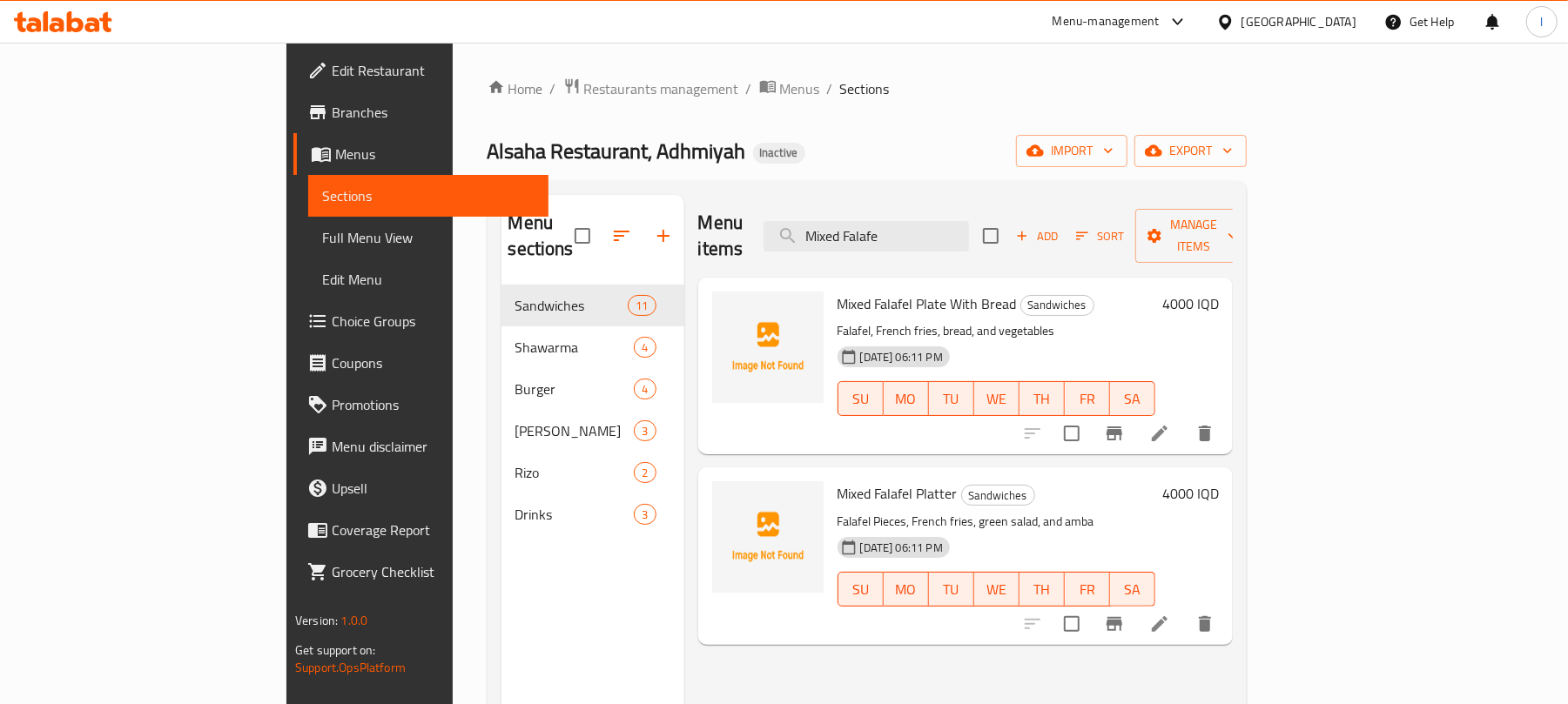
drag, startPoint x: 989, startPoint y: 234, endPoint x: 811, endPoint y: 203, distance: 180.7
click at [811, 203] on div "Menu items Mixed Falafe Add Sort Manage items" at bounding box center [965, 236] width 534 height 83
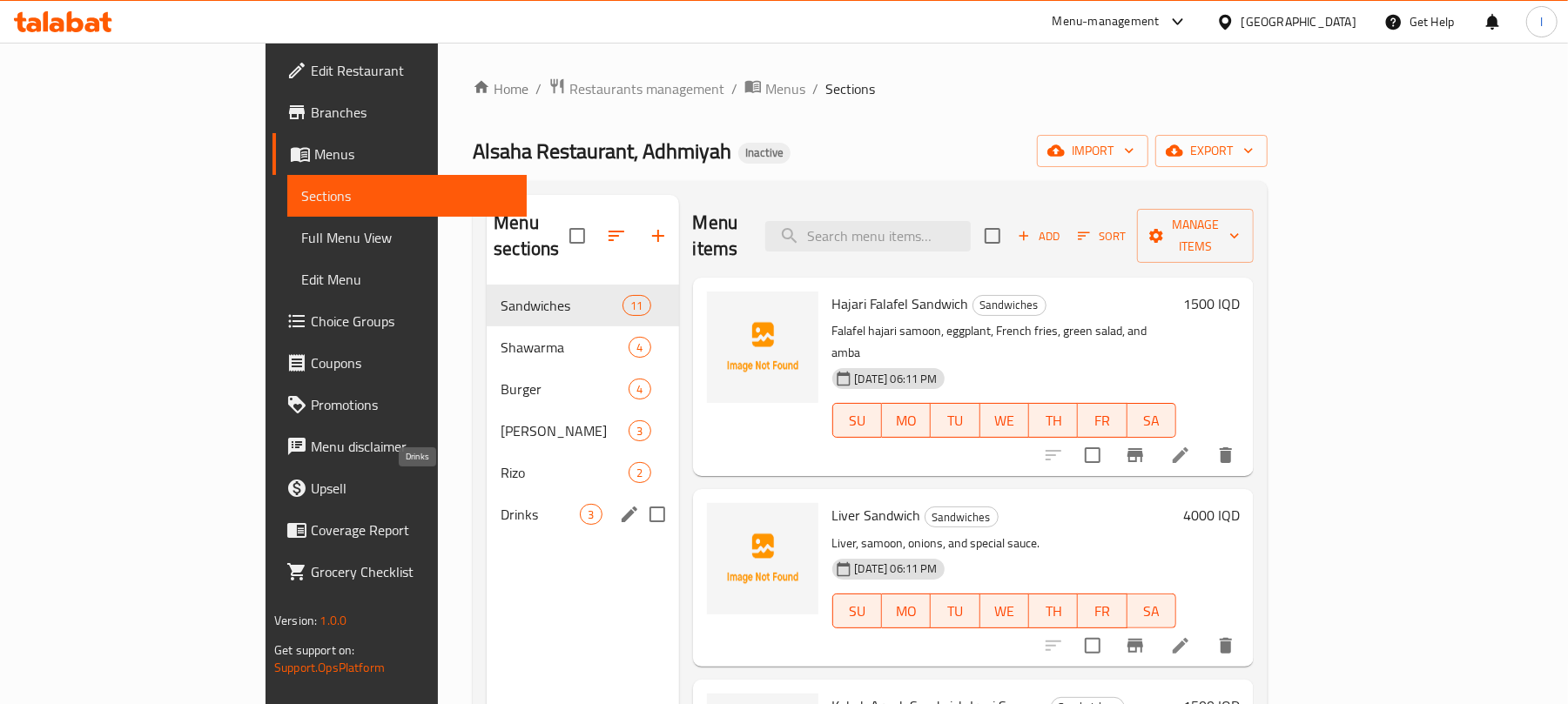
click at [509, 504] on span "Drinks" at bounding box center [540, 515] width 79 height 21
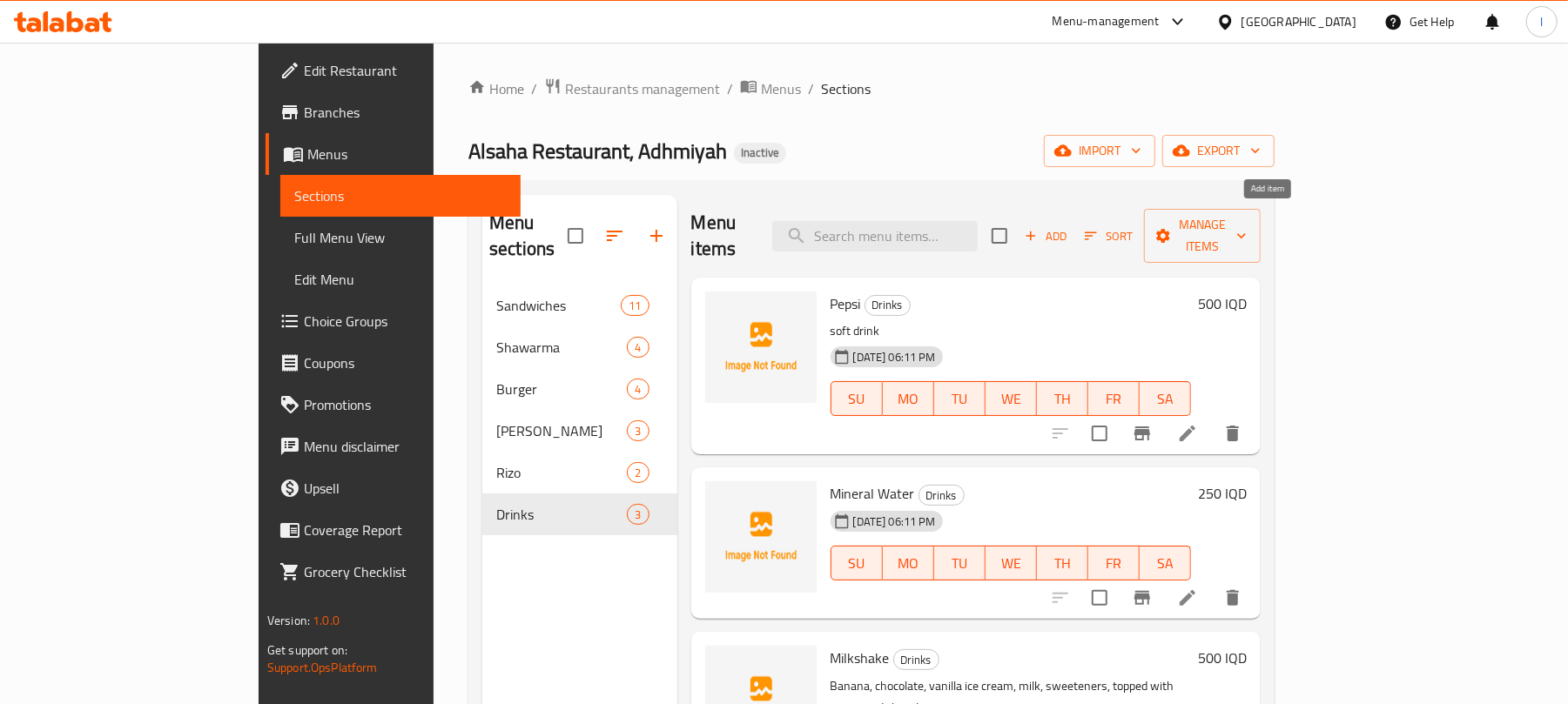
click at [1068, 227] on span "Add" at bounding box center [1045, 236] width 47 height 20
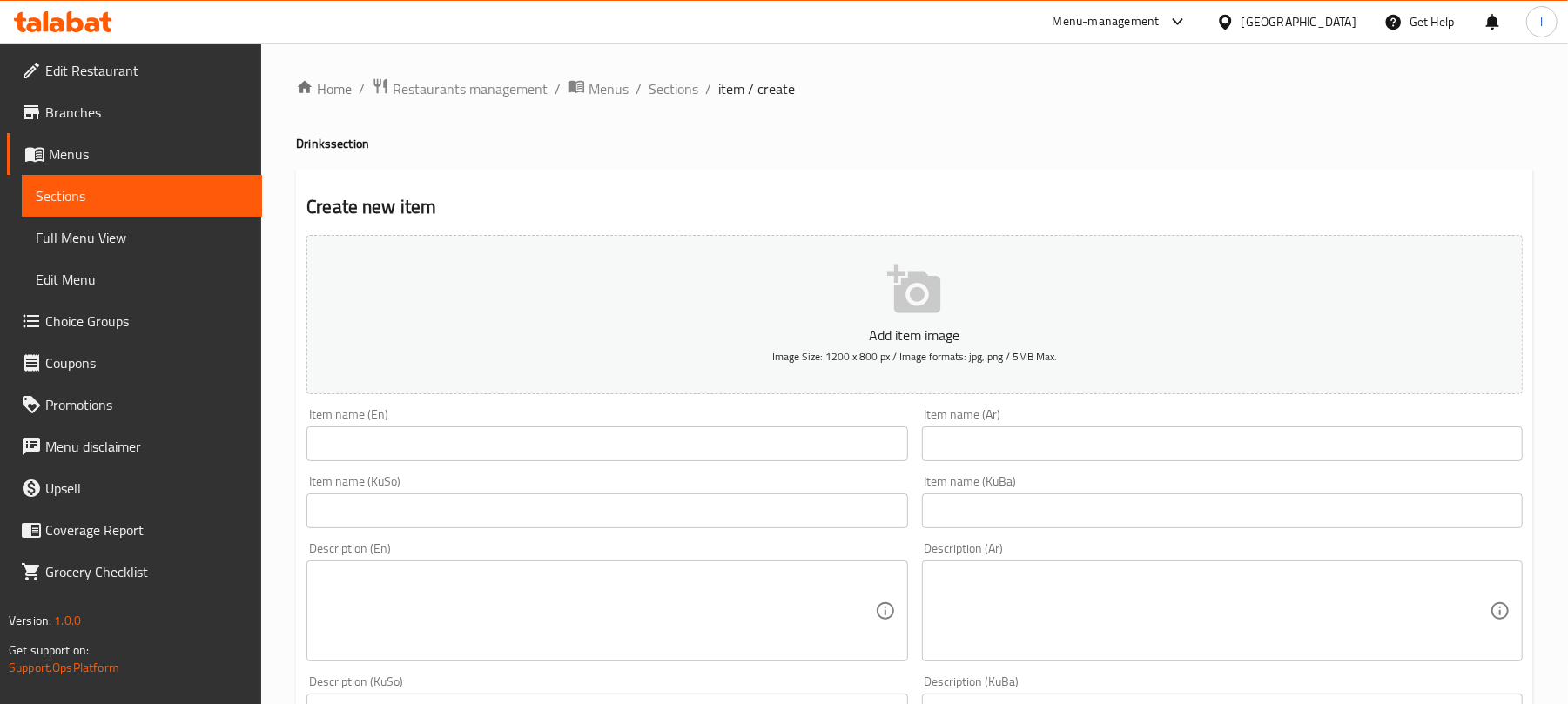
click at [369, 460] on input "text" at bounding box center [607, 444] width 601 height 35
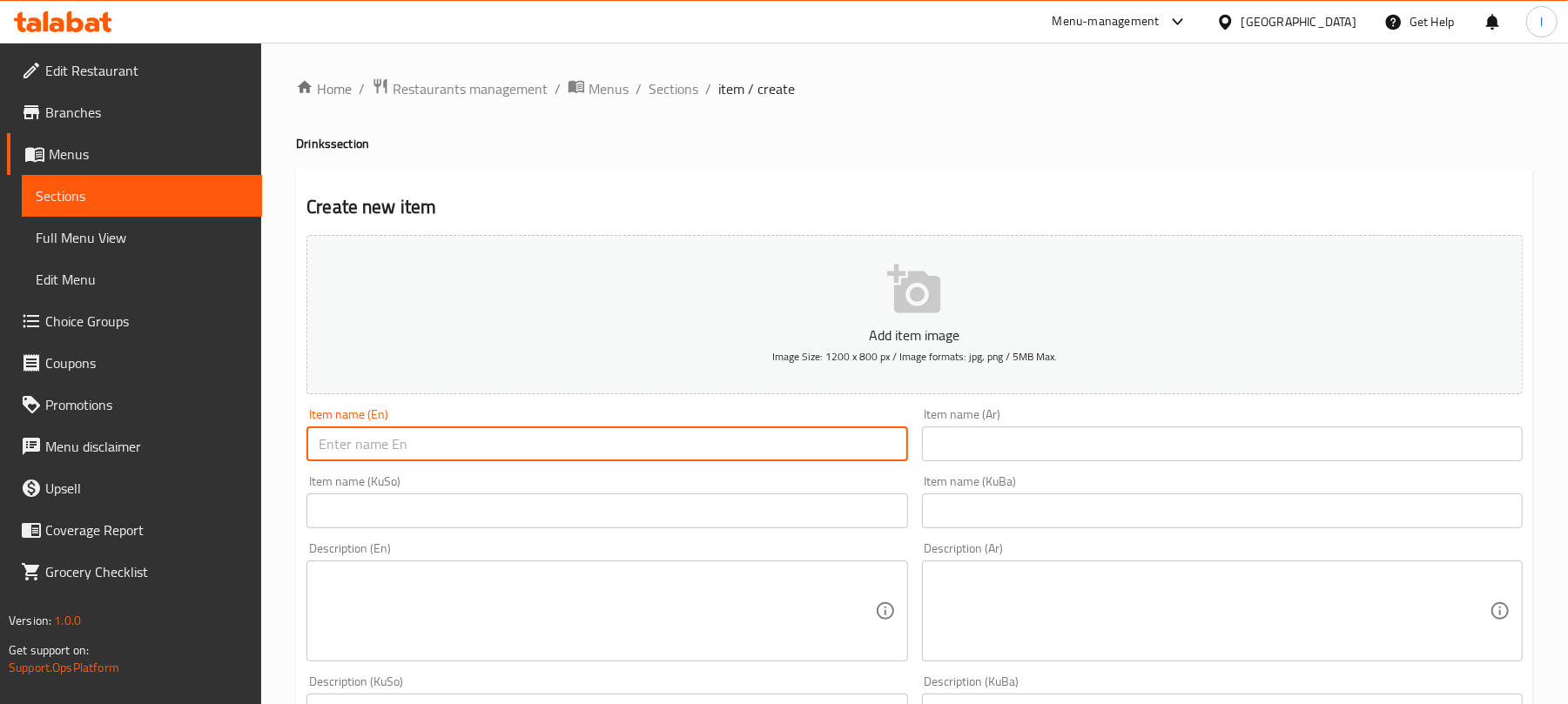
paste input "Sinalco"
type input "Sinalco"
click at [1070, 433] on input "text" at bounding box center [1222, 444] width 601 height 35
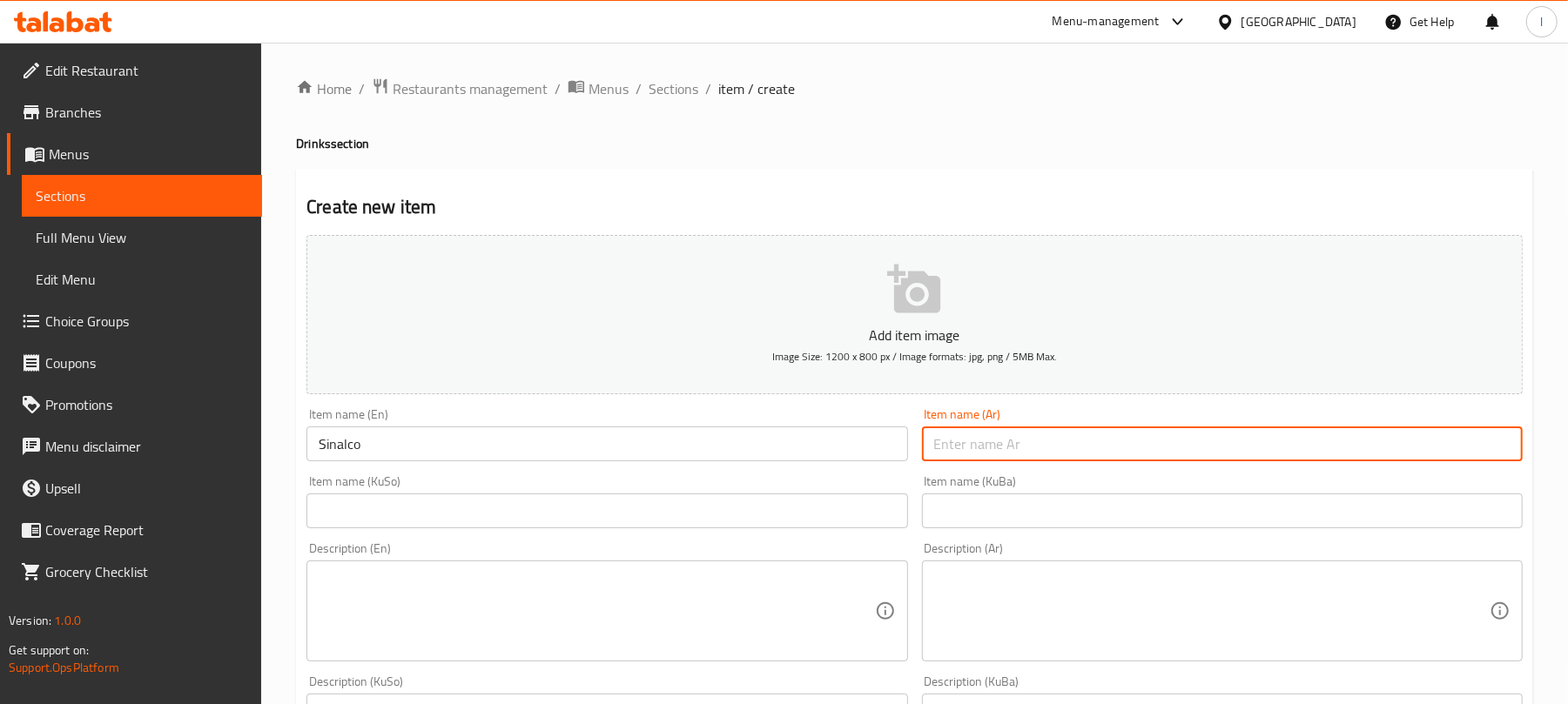
paste input "سينالكو"
type input "سينالكو"
click at [796, 519] on input "text" at bounding box center [607, 511] width 601 height 35
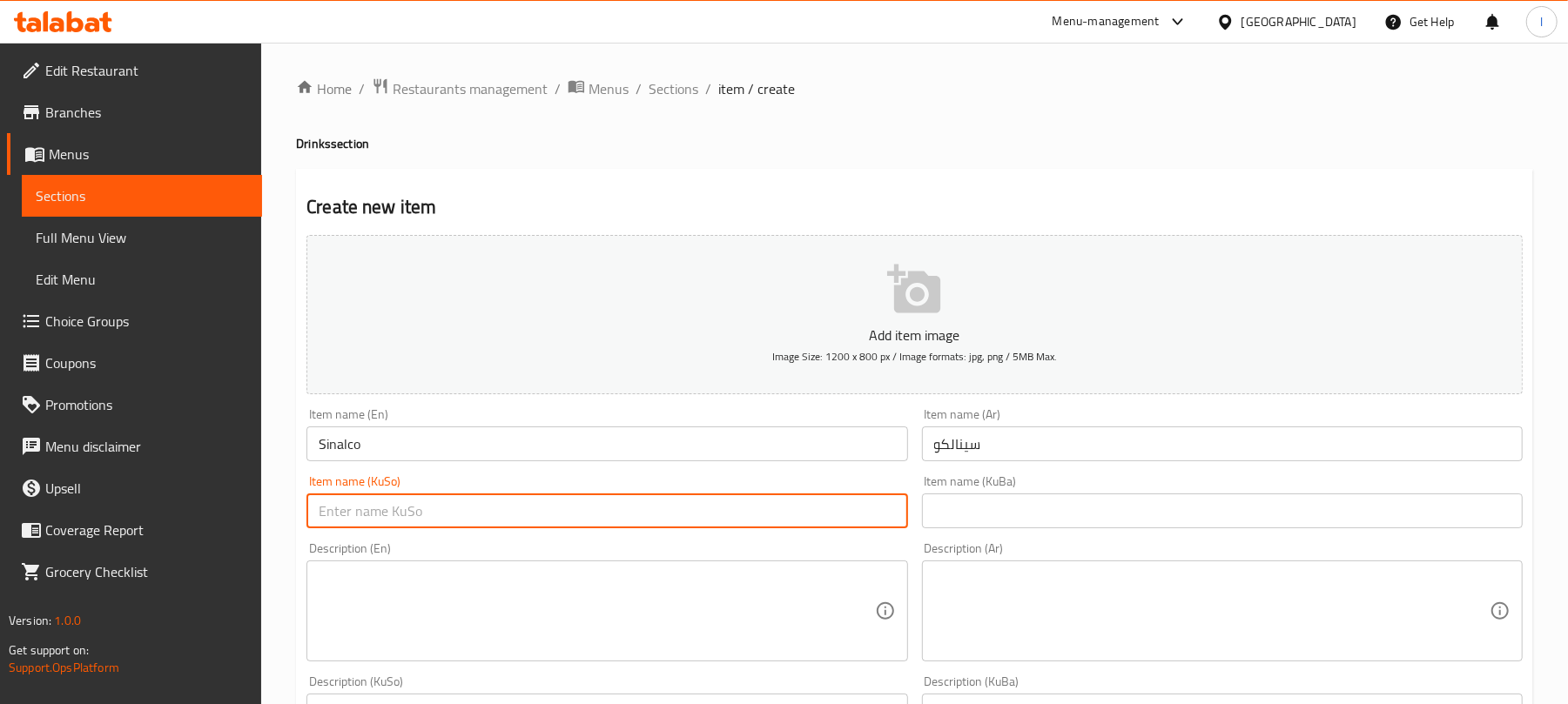
paste input "سیناڵکۆ"
click at [868, 514] on input "سیناڵکۆ" at bounding box center [607, 511] width 601 height 35
type input "سینالکۆ"
click at [457, 599] on textarea at bounding box center [596, 611] width 555 height 83
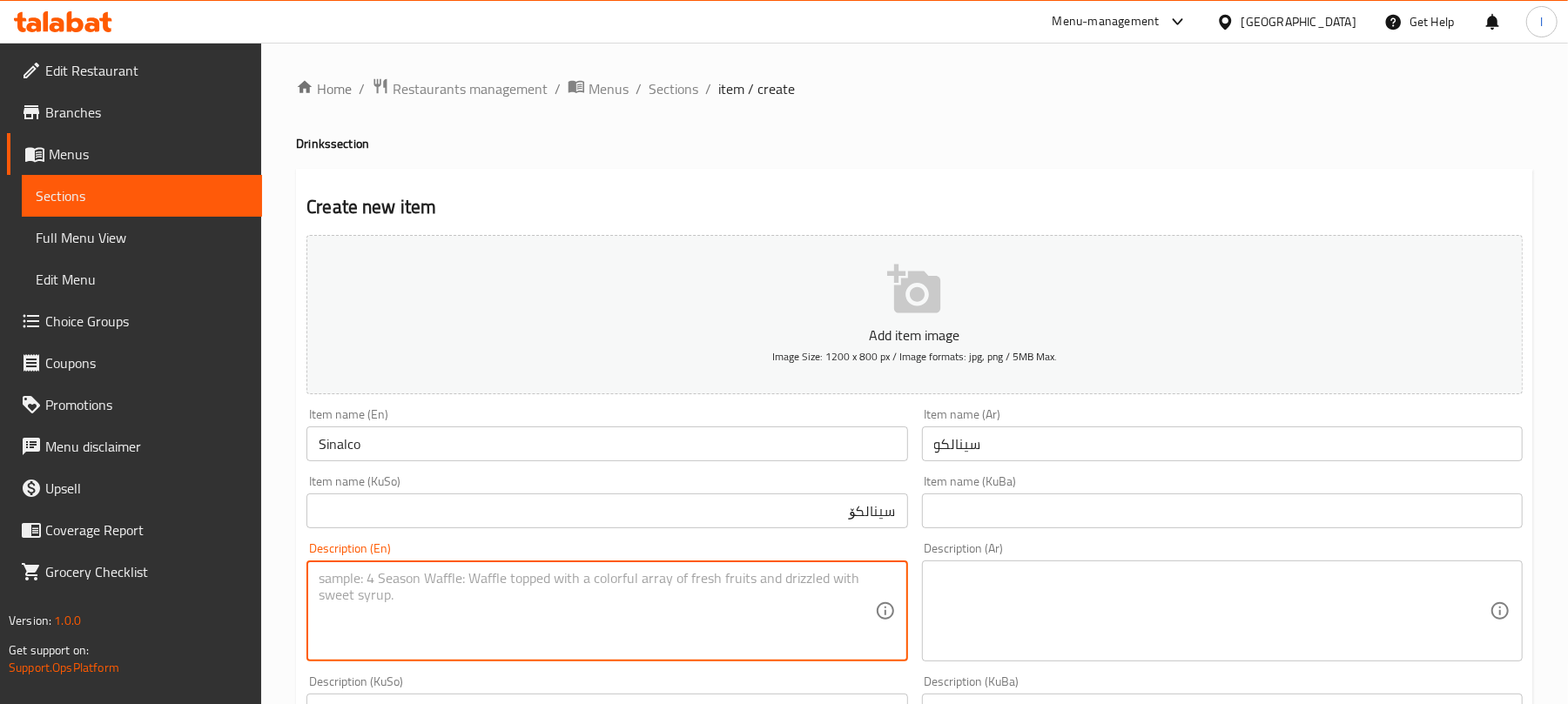
paste textarea "soft drink"
type textarea "soft drink"
click at [1034, 628] on textarea at bounding box center [1212, 611] width 555 height 83
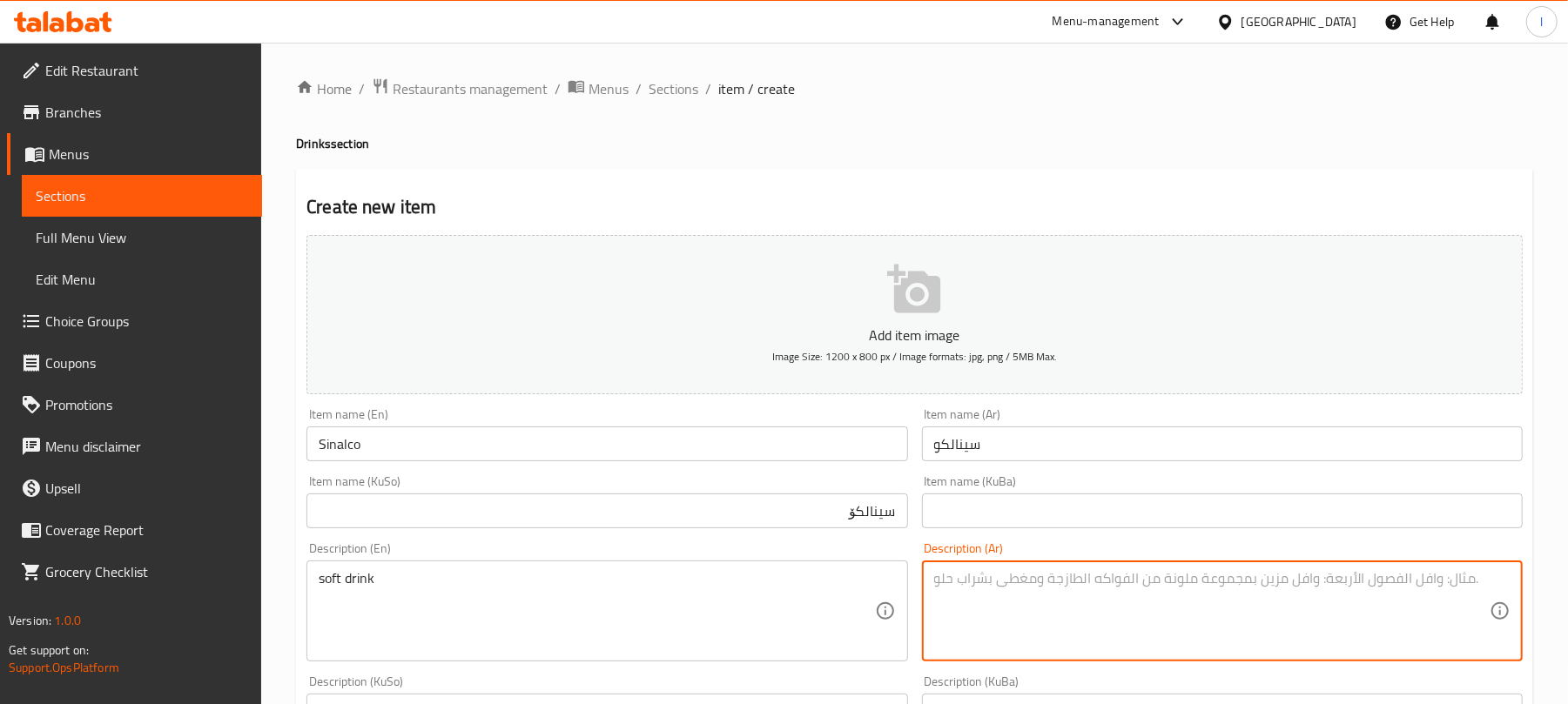
paste textarea "مشروب غازي ."
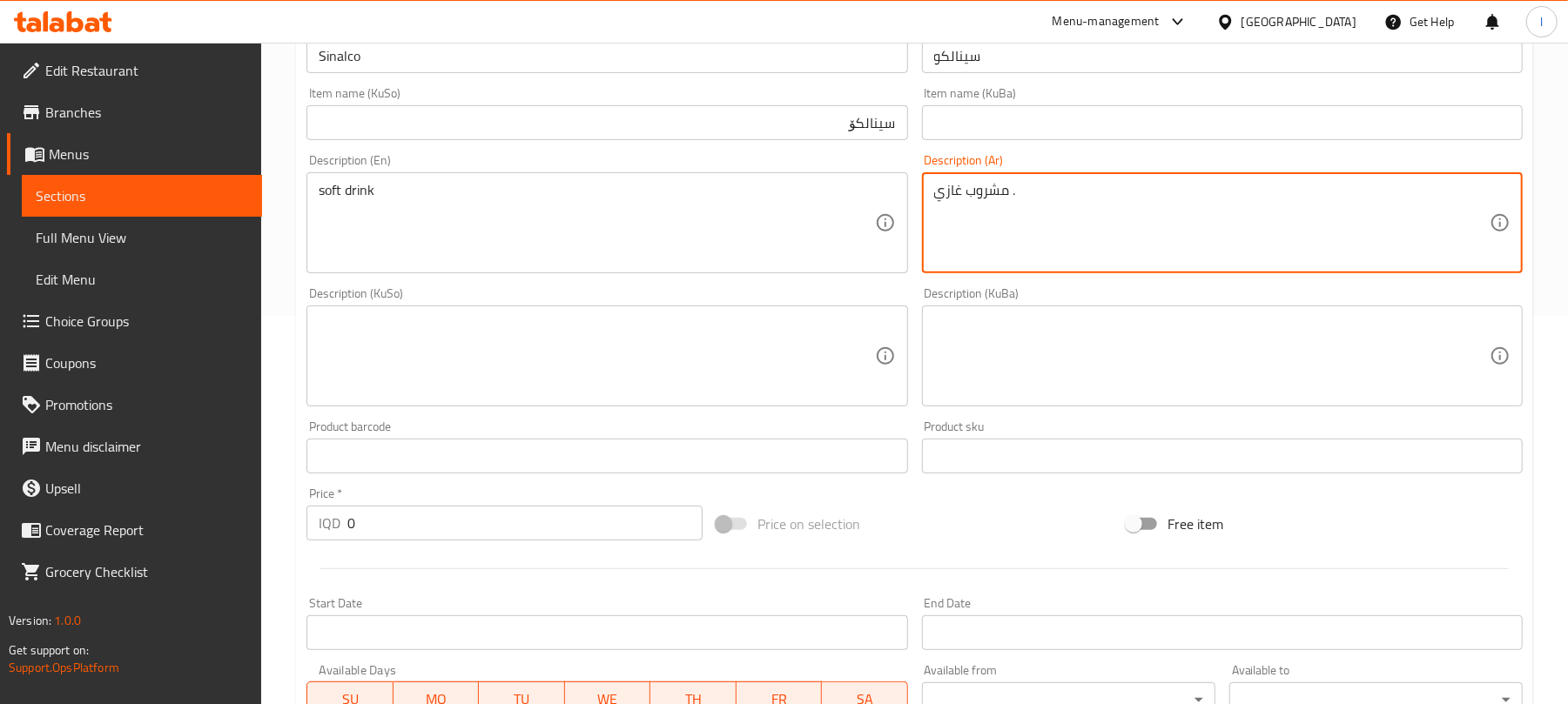
scroll to position [425, 0]
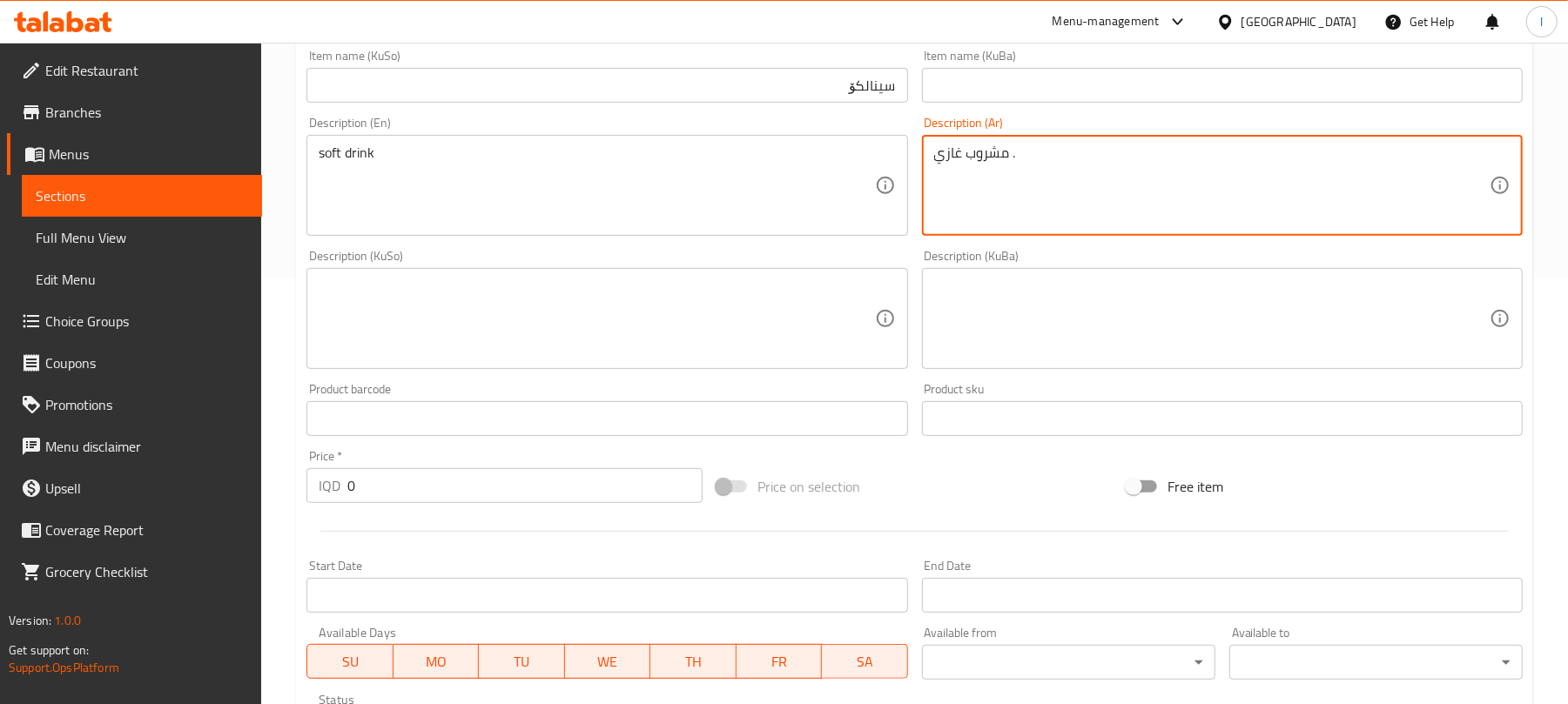
type textarea "مشروب غازي ."
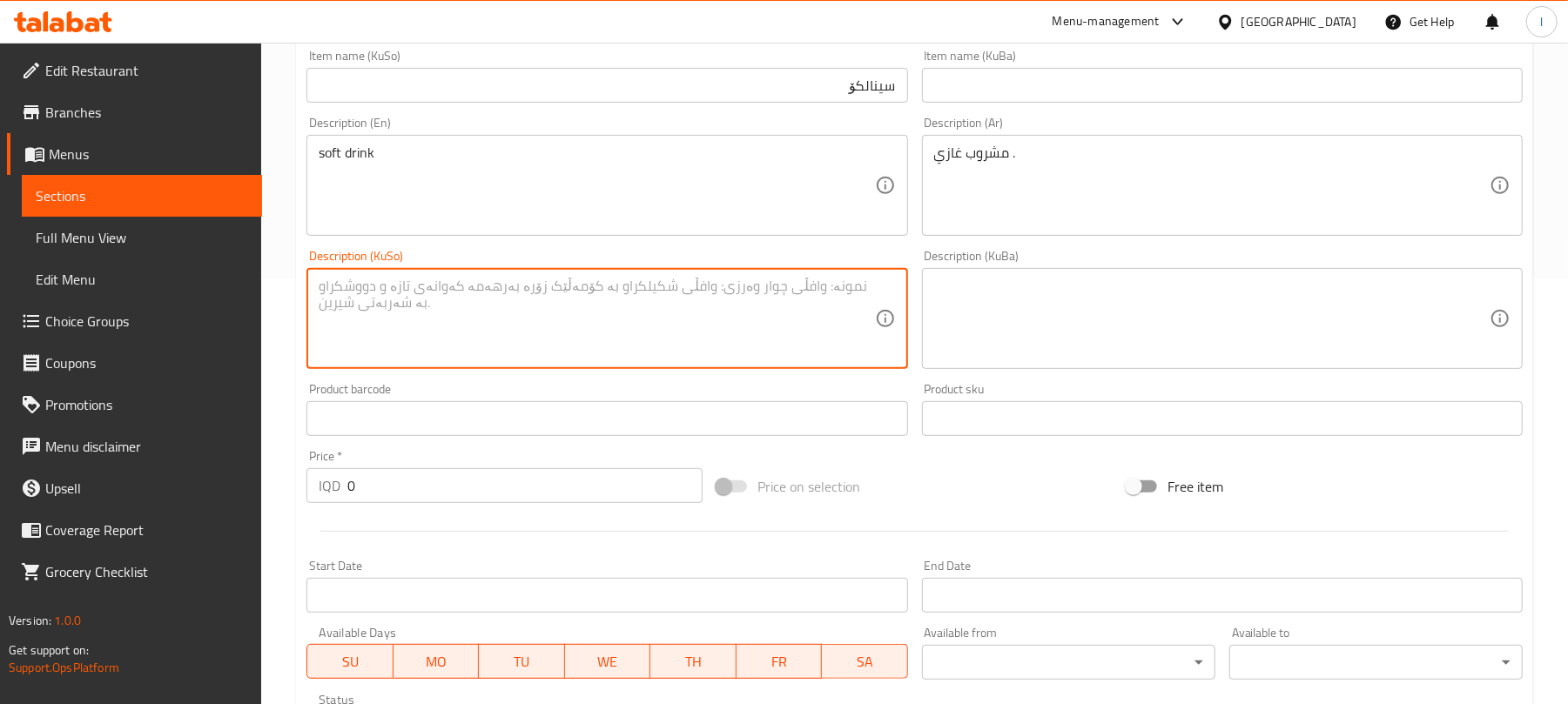
click at [585, 360] on textarea at bounding box center [596, 319] width 555 height 83
type textarea "خواردنەوەی گازی"
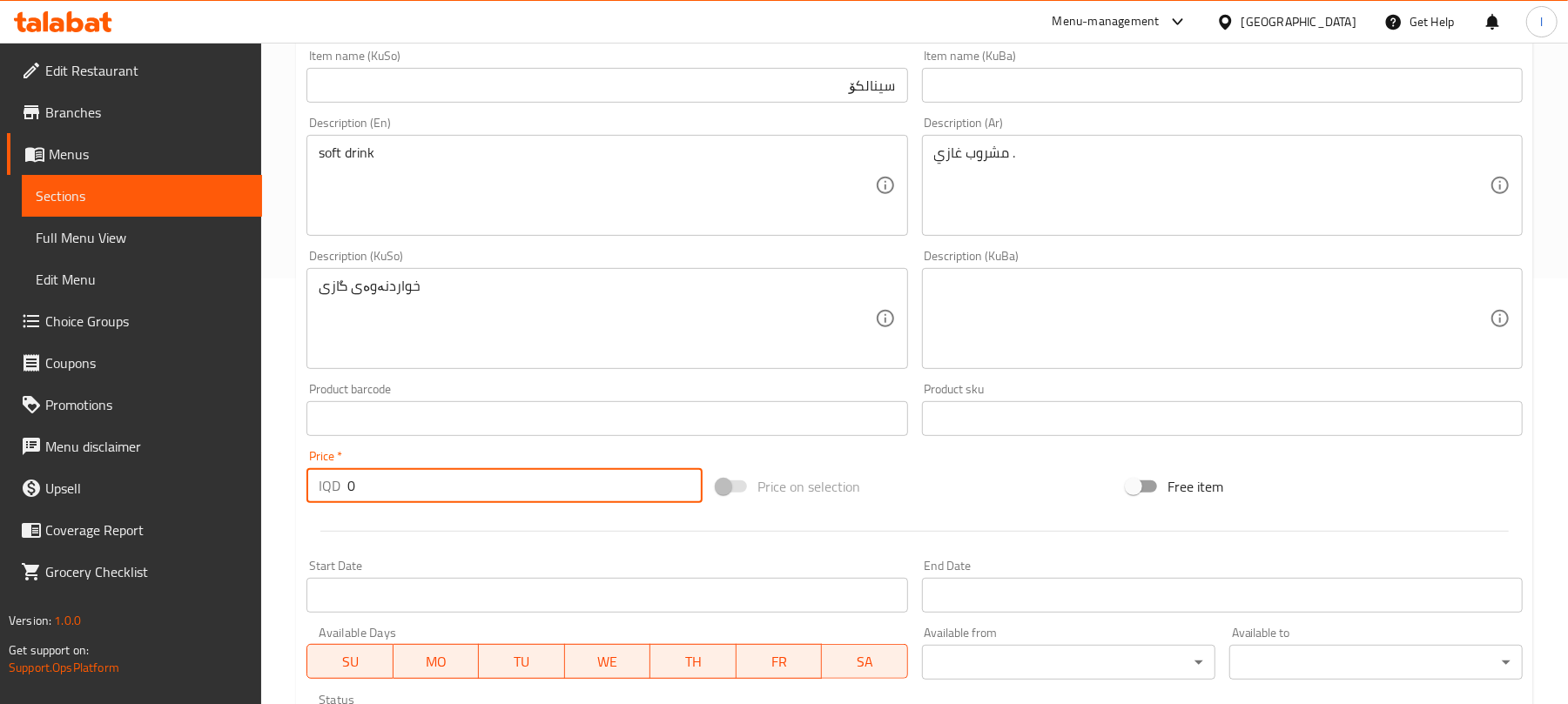
drag, startPoint x: 376, startPoint y: 481, endPoint x: 300, endPoint y: 488, distance: 76.3
click at [300, 488] on div "Price   * IQD 0 Price *" at bounding box center [504, 476] width 410 height 68
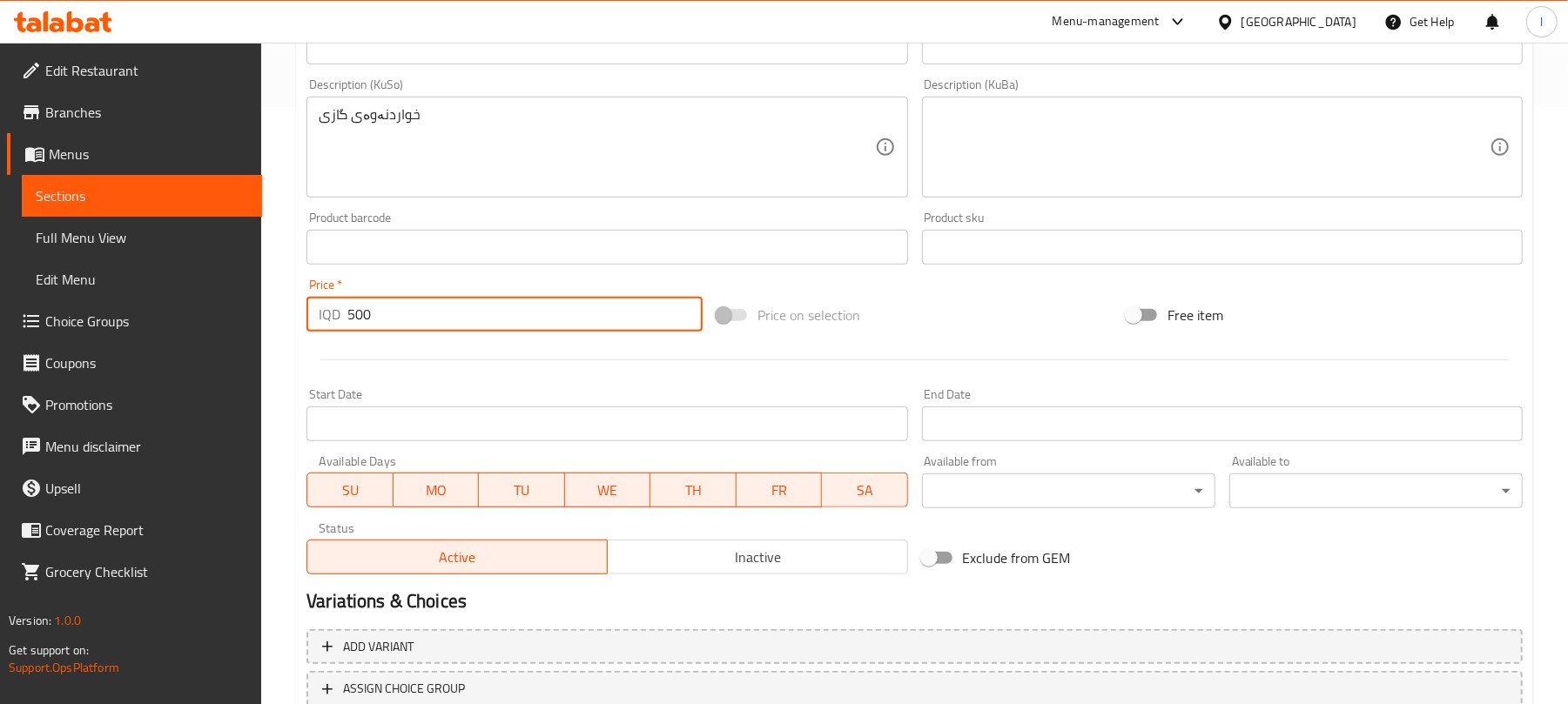
scroll to position [725, 0]
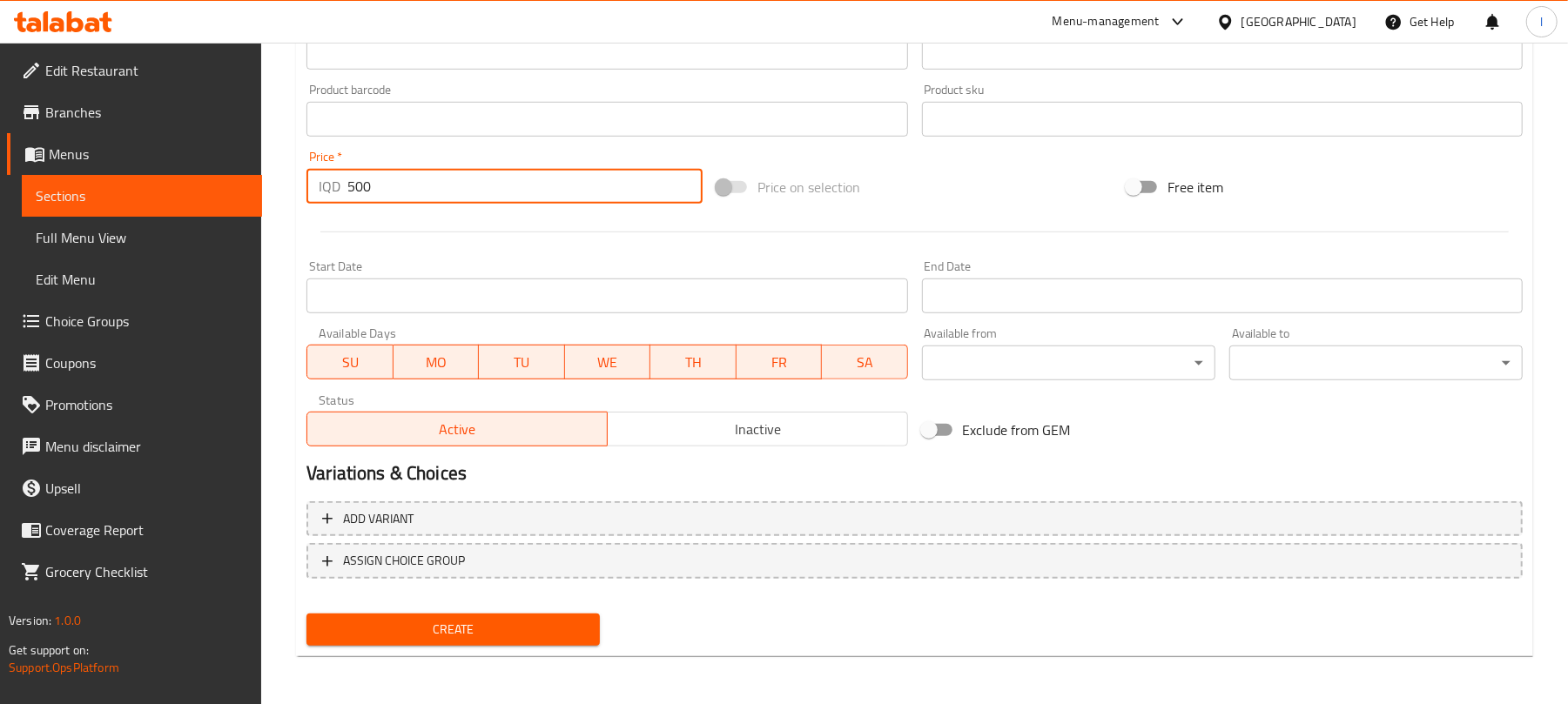
type input "500"
click at [478, 645] on div "Create" at bounding box center [453, 630] width 308 height 46
click at [499, 631] on span "Create" at bounding box center [452, 630] width 265 height 22
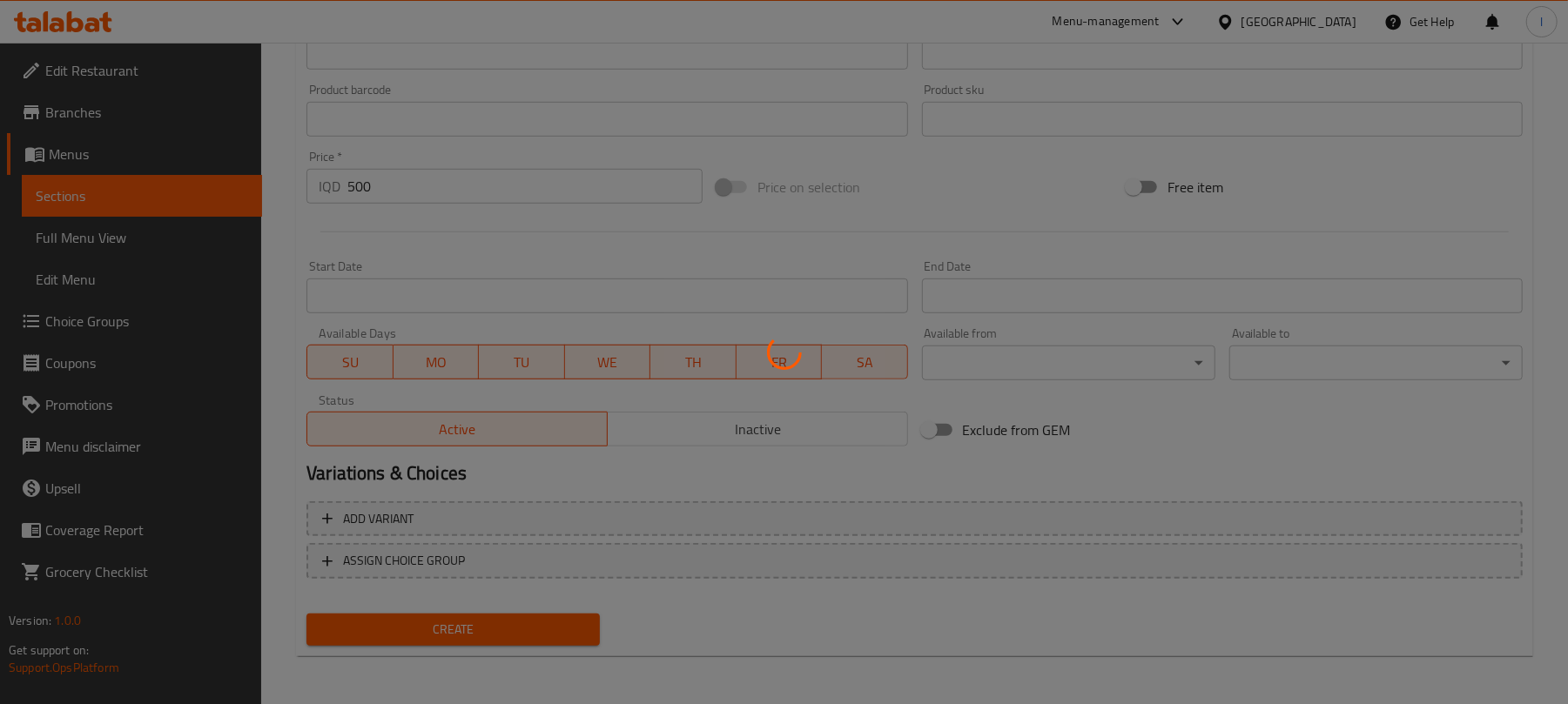
type input "0"
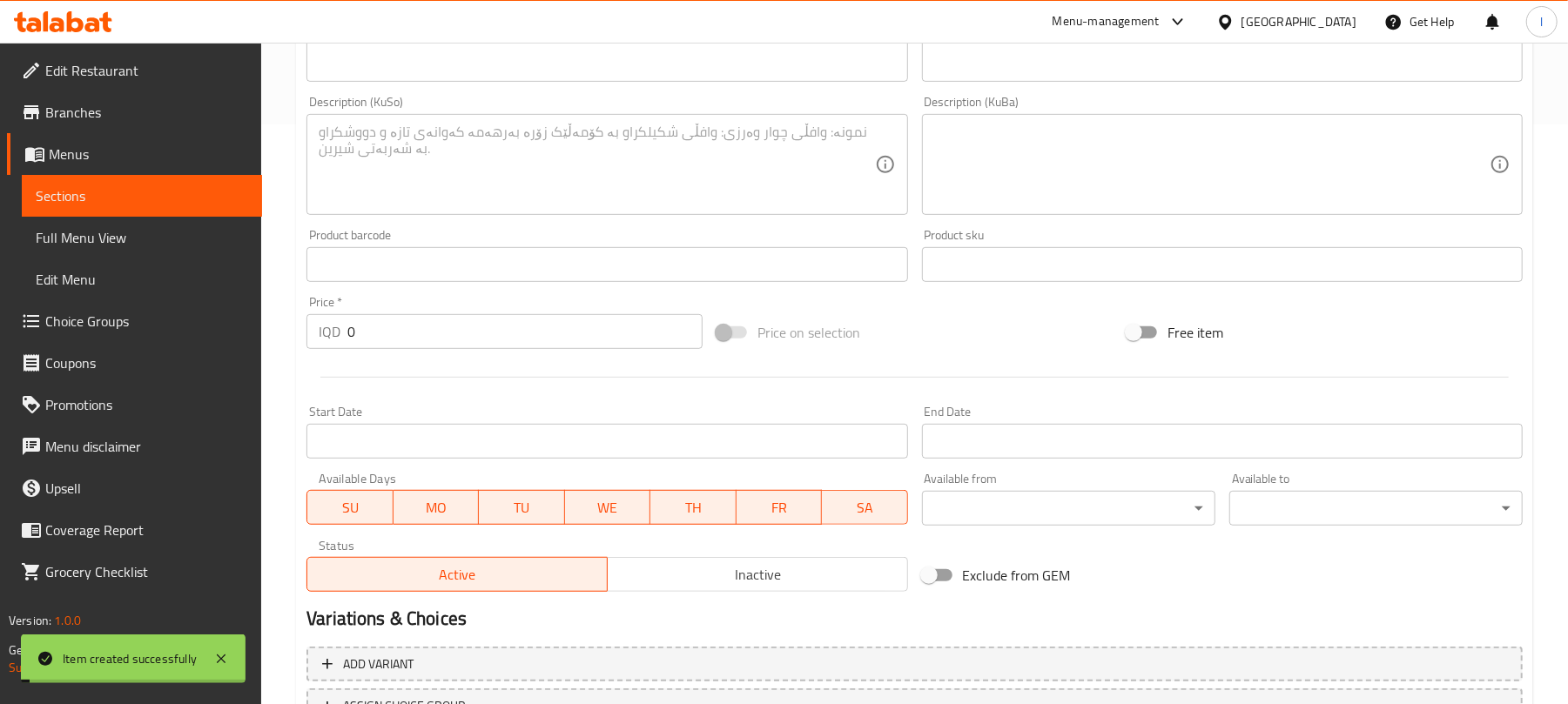
scroll to position [0, 0]
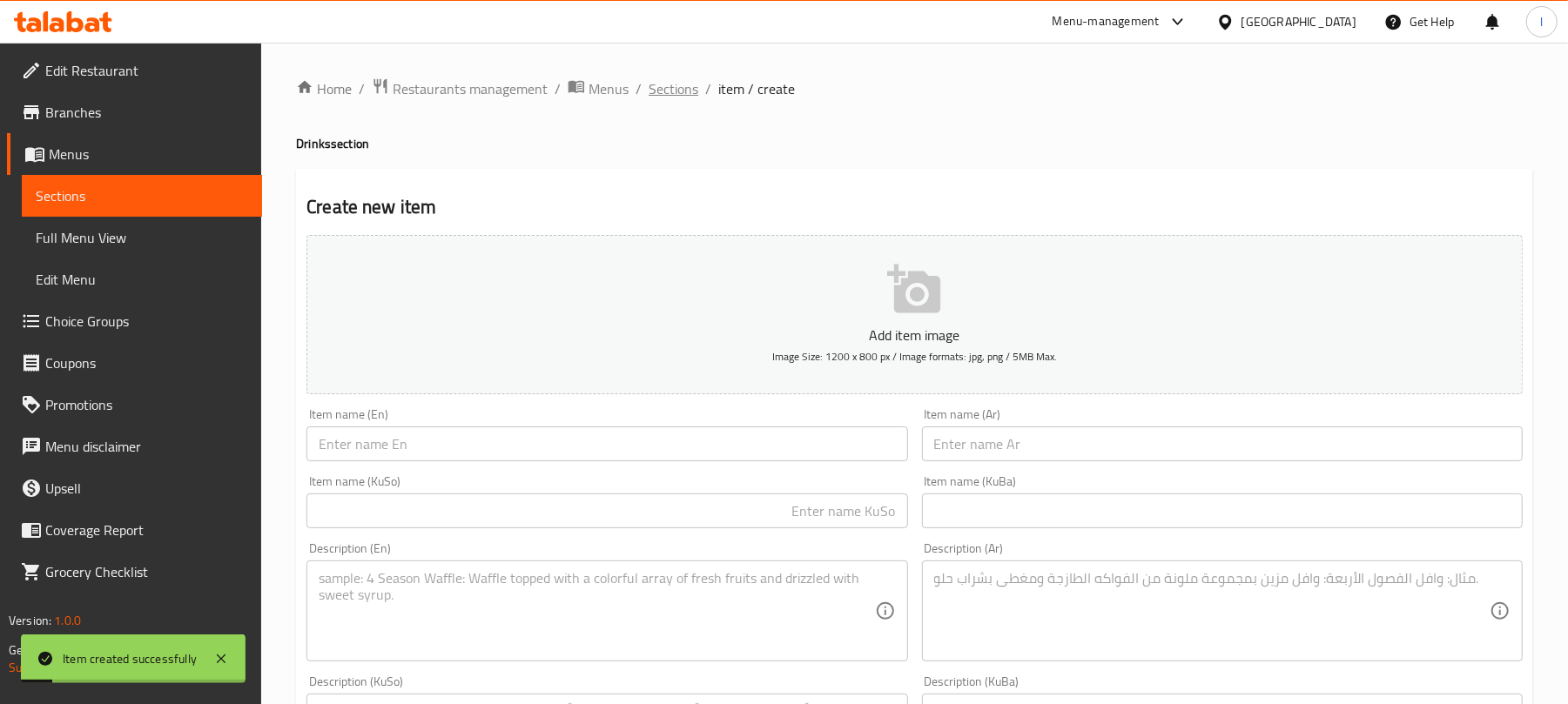
click at [687, 85] on span "Sections" at bounding box center [672, 89] width 49 height 21
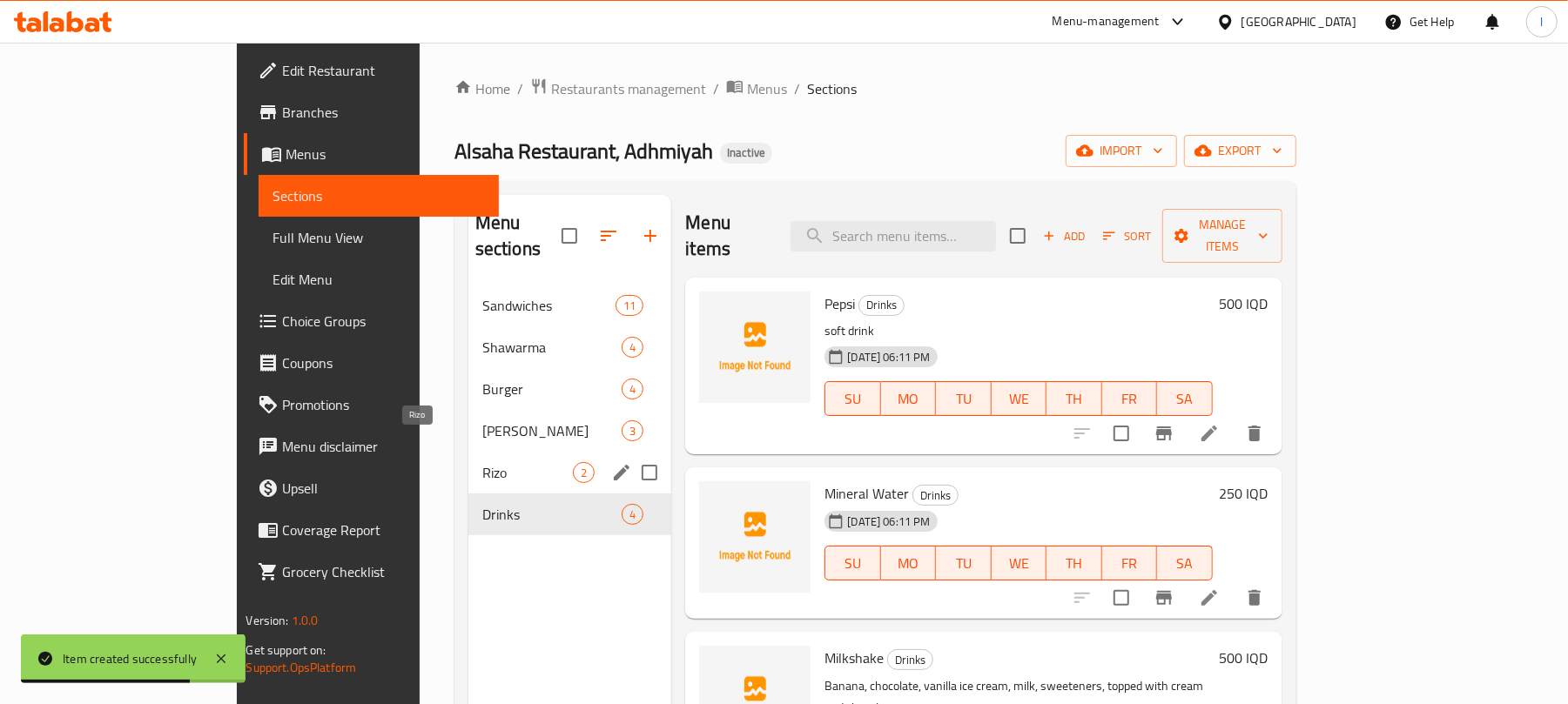
click at [482, 462] on span "Rizo" at bounding box center [527, 473] width 92 height 21
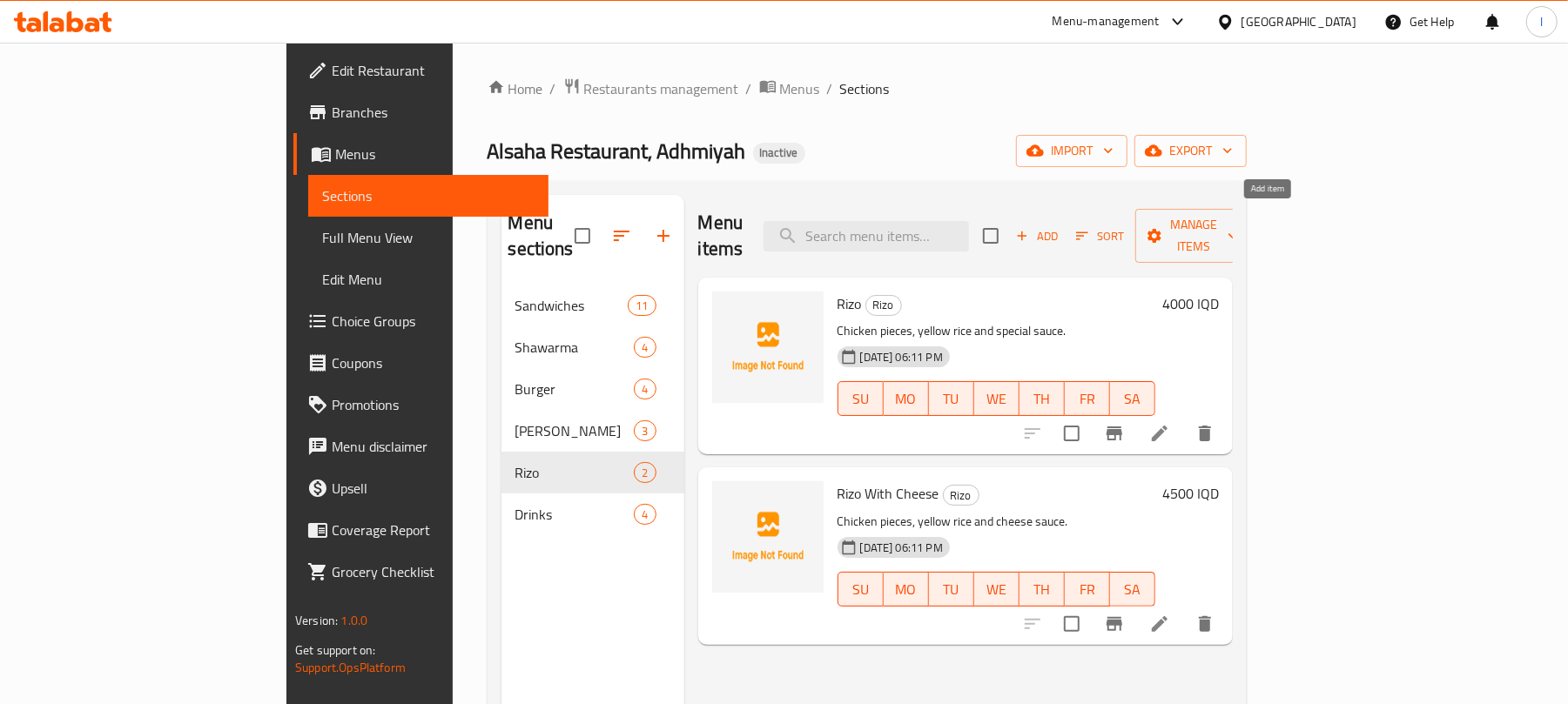
click at [1030, 228] on icon "button" at bounding box center [1022, 235] width 15 height 15
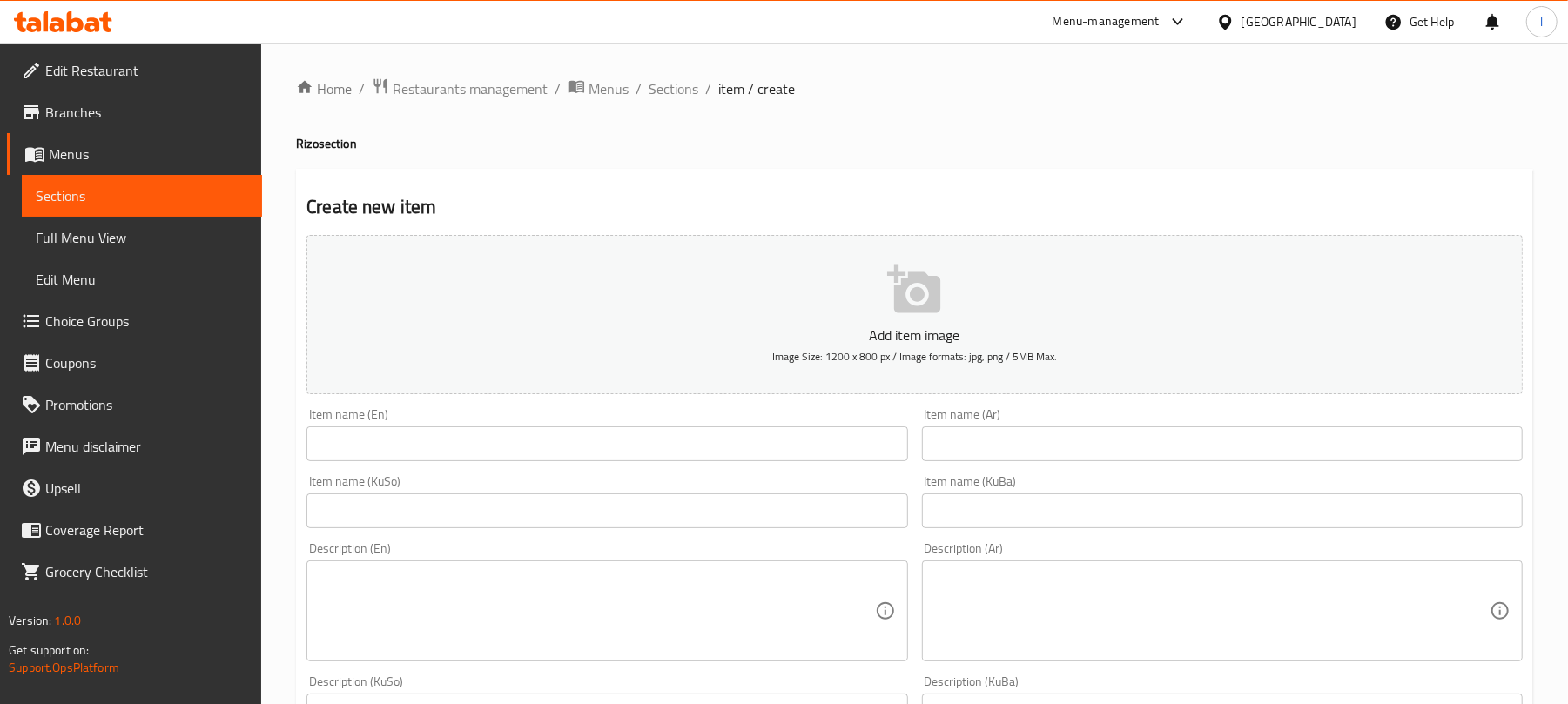
click at [1032, 443] on input "text" at bounding box center [1222, 444] width 601 height 35
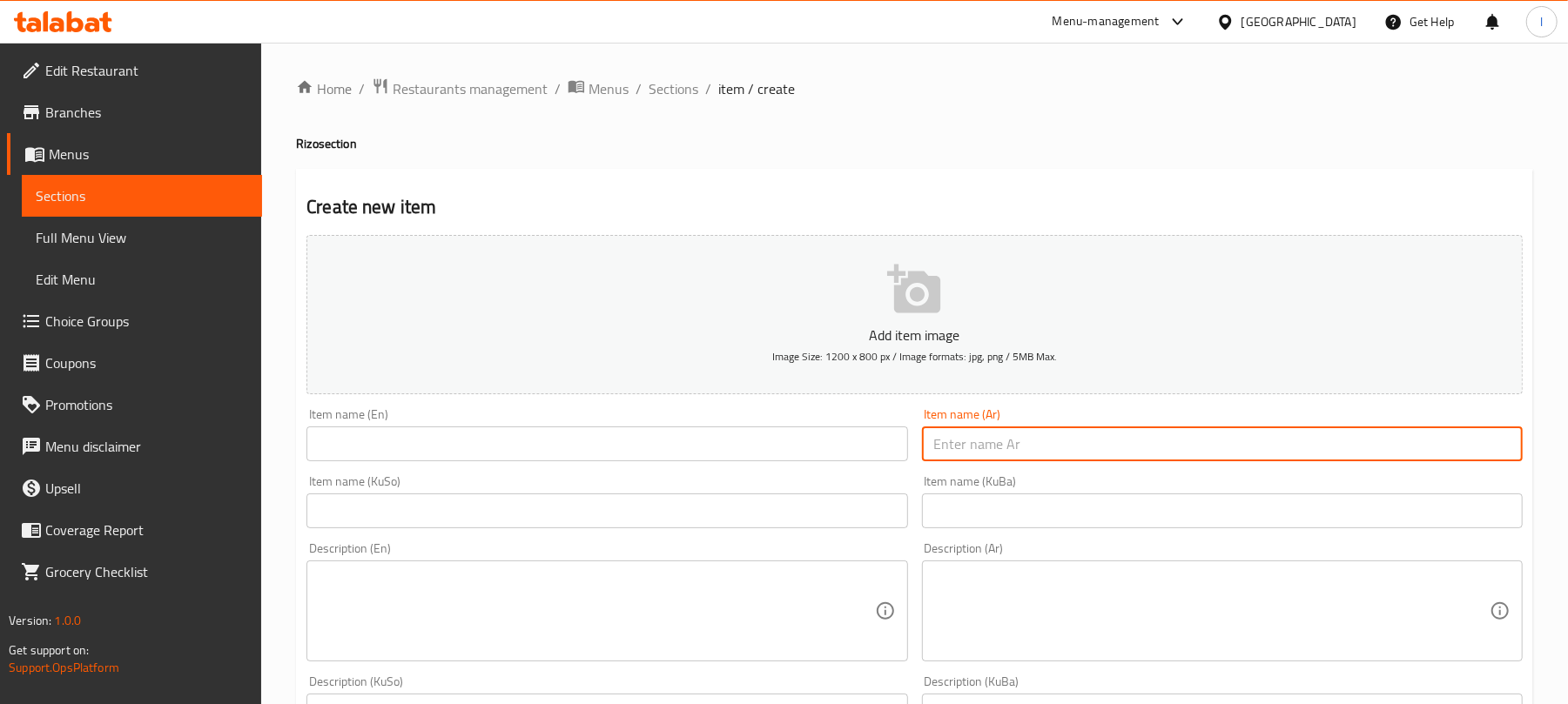
paste input "[PERSON_NAME]"
type input "[PERSON_NAME]"
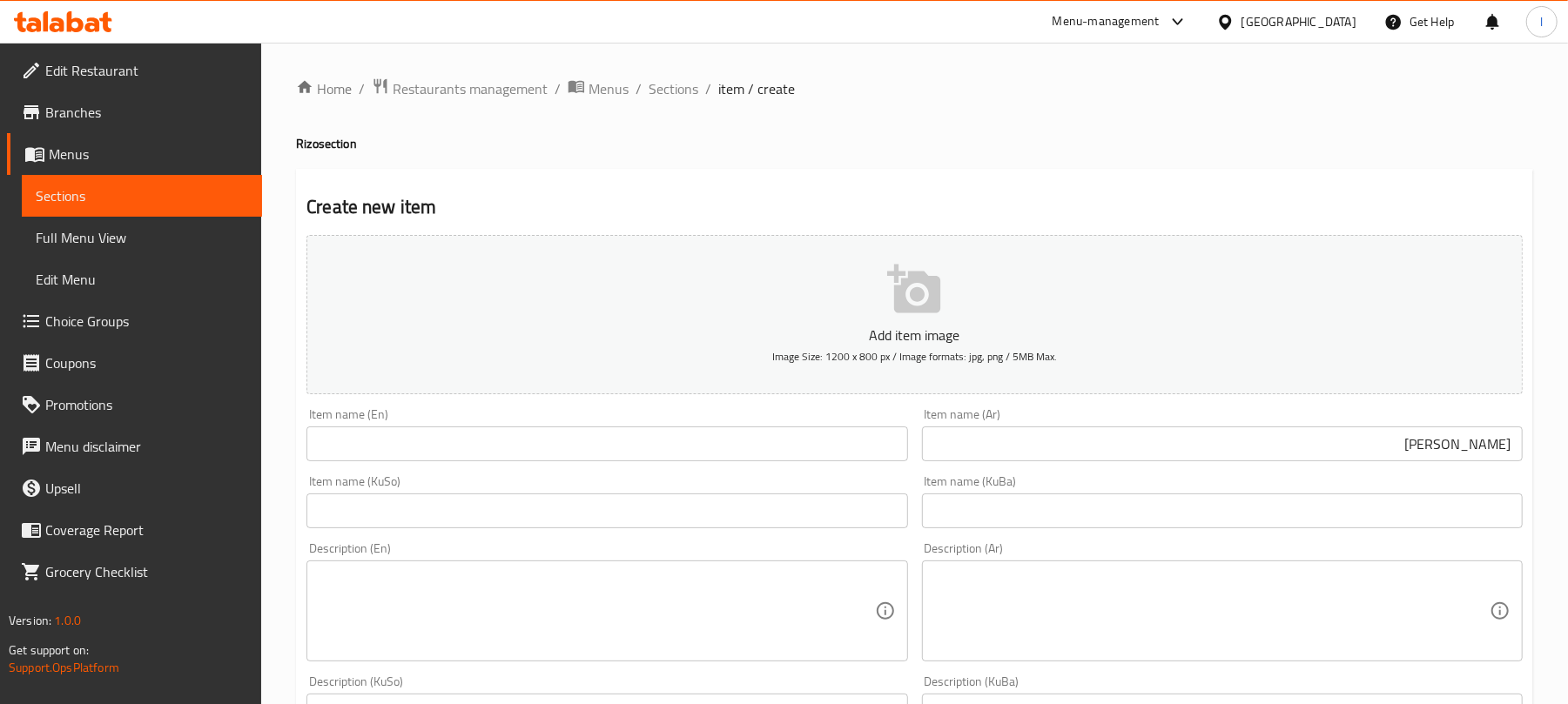
click at [393, 426] on div "Item name (En) Item name (En)" at bounding box center [607, 434] width 601 height 53
click at [380, 447] on input "text" at bounding box center [607, 444] width 601 height 35
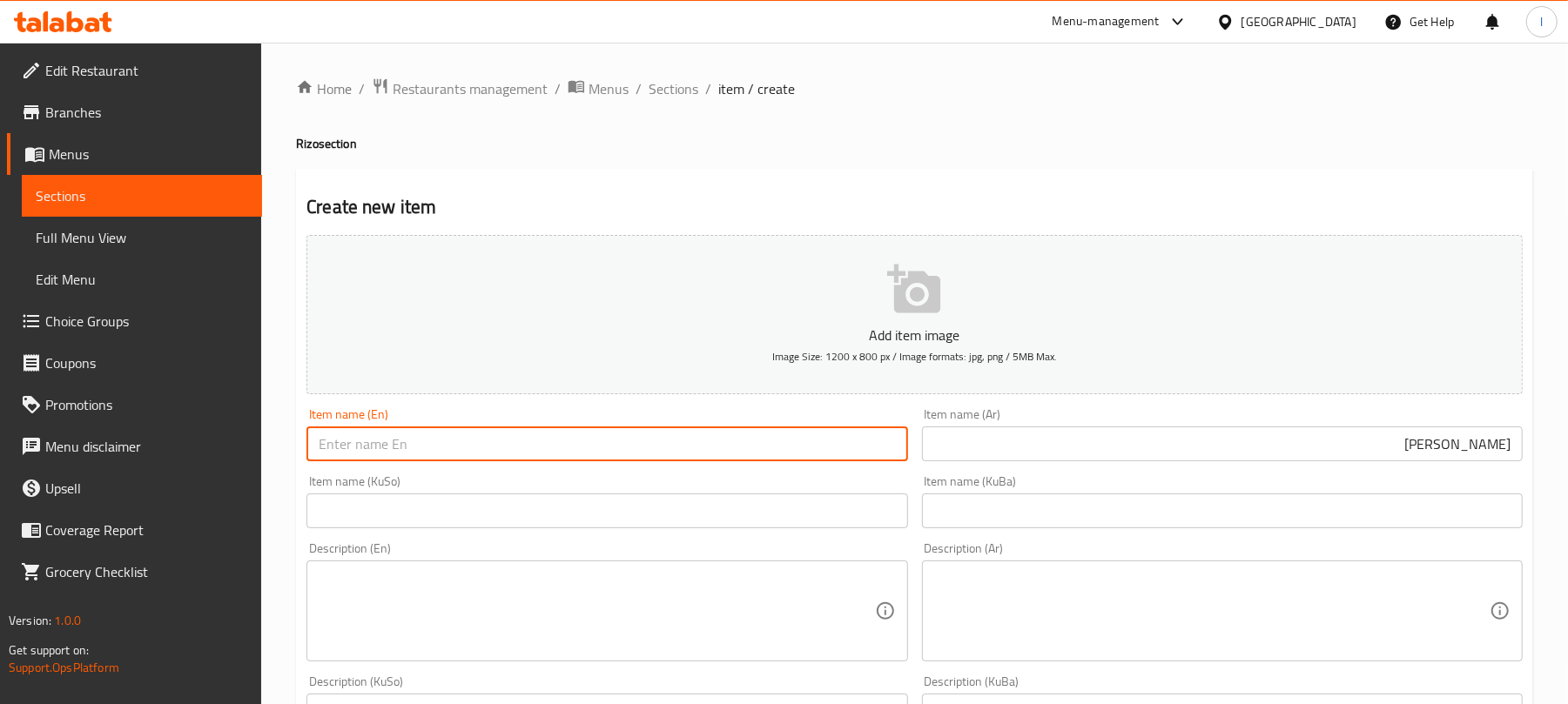
paste input "Regular Rizo"
type input "Regular Rizo"
click at [411, 526] on input "text" at bounding box center [607, 511] width 601 height 35
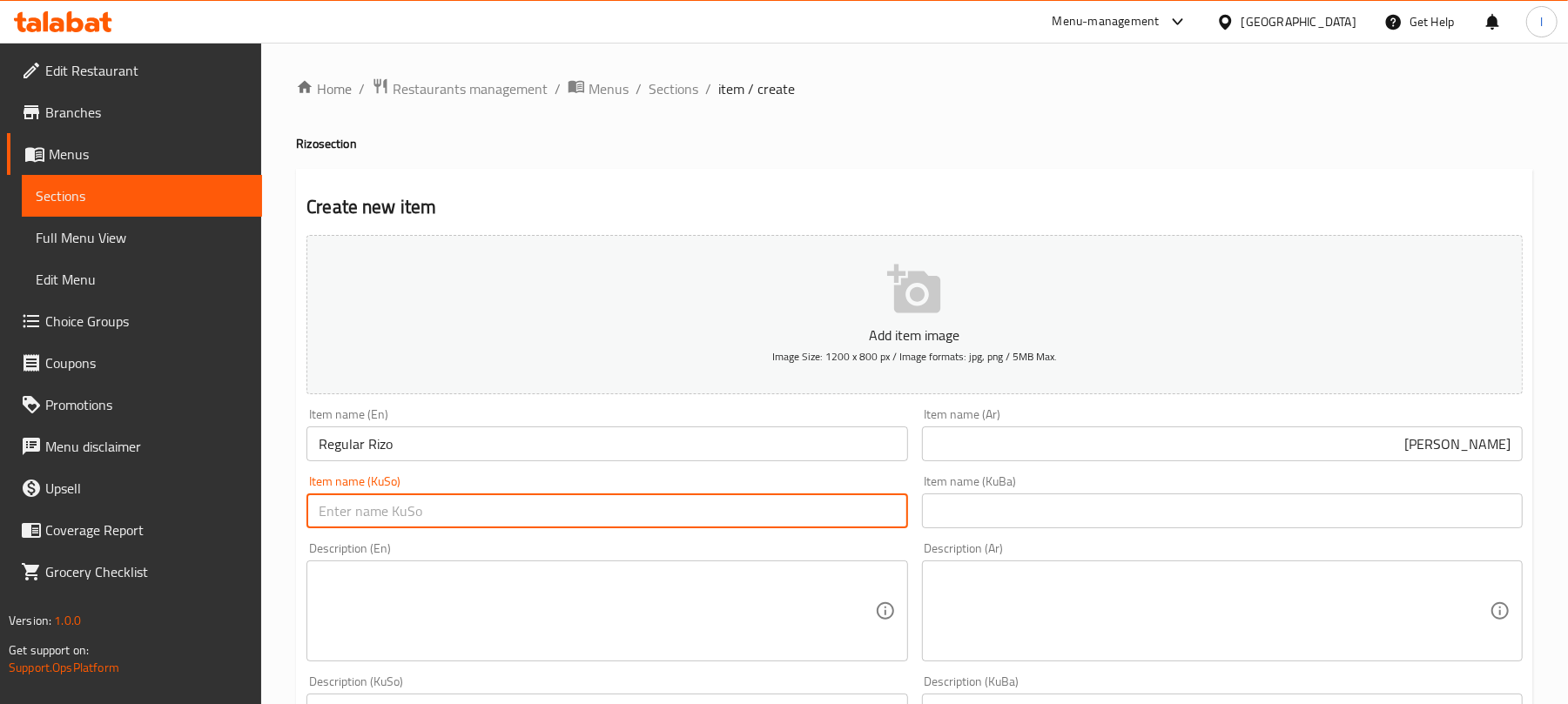
paste input "ڕیزۆی ئاسایی"
type input "ڕیزۆی ئاسایی"
click at [1014, 527] on input "text" at bounding box center [1222, 511] width 601 height 35
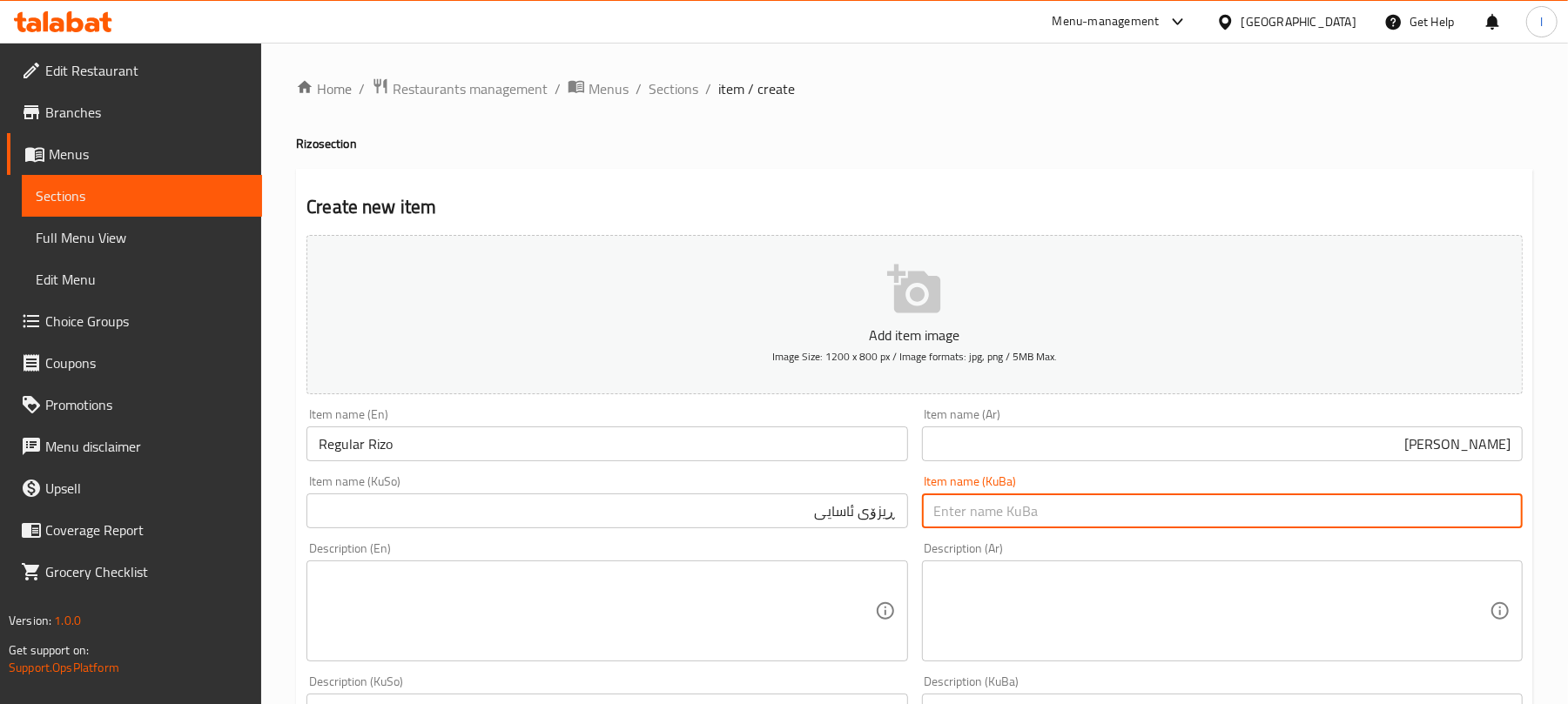
paste input "ڕیزۆی ئاسایی"
type input "ڕیزۆی ئاسایی"
click at [387, 641] on textarea at bounding box center [596, 611] width 555 height 83
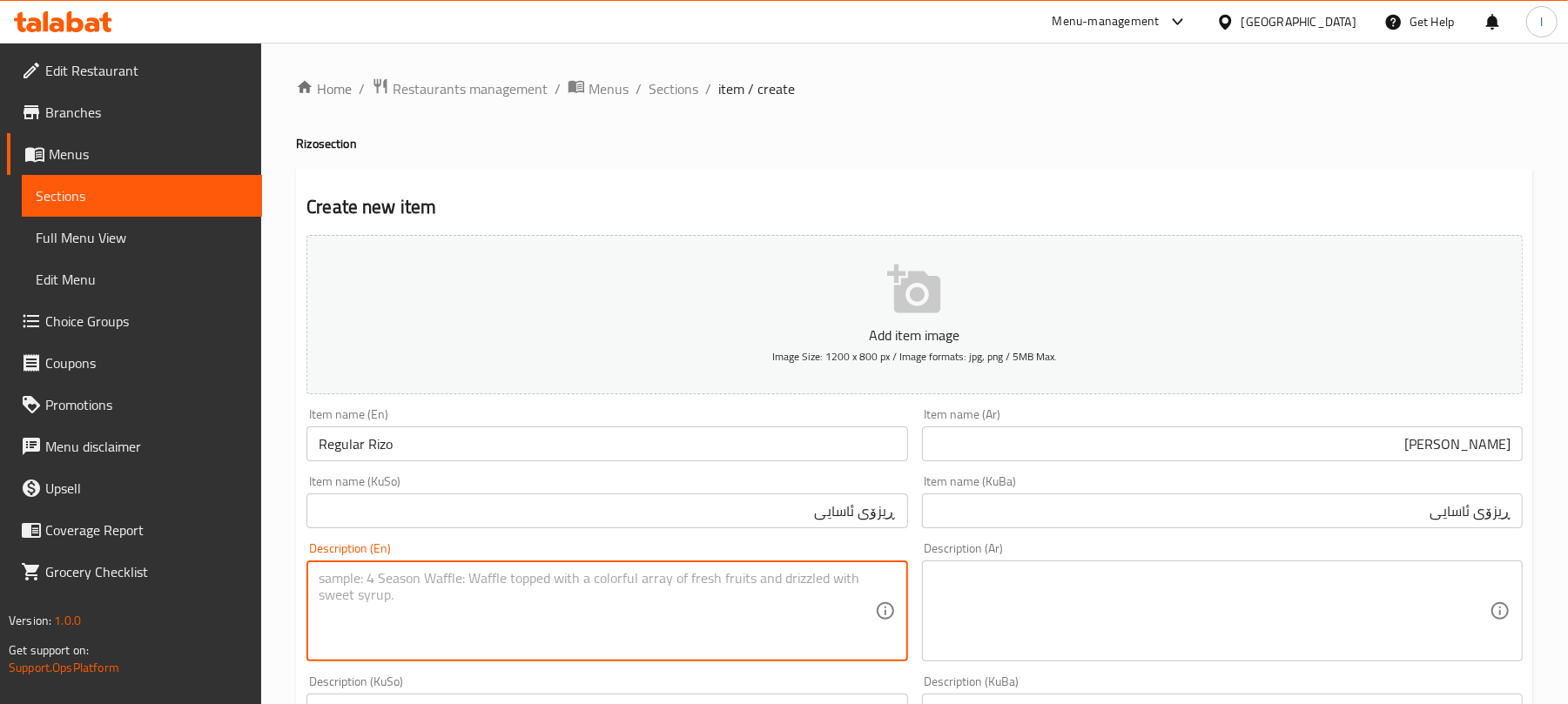
paste textarea "Rice, crispy chicken pieces and classic sauce."
type textarea "Rice, crispy chicken pieces and classic sauce."
click at [1039, 565] on div "Description (Ar)" at bounding box center [1222, 610] width 601 height 101
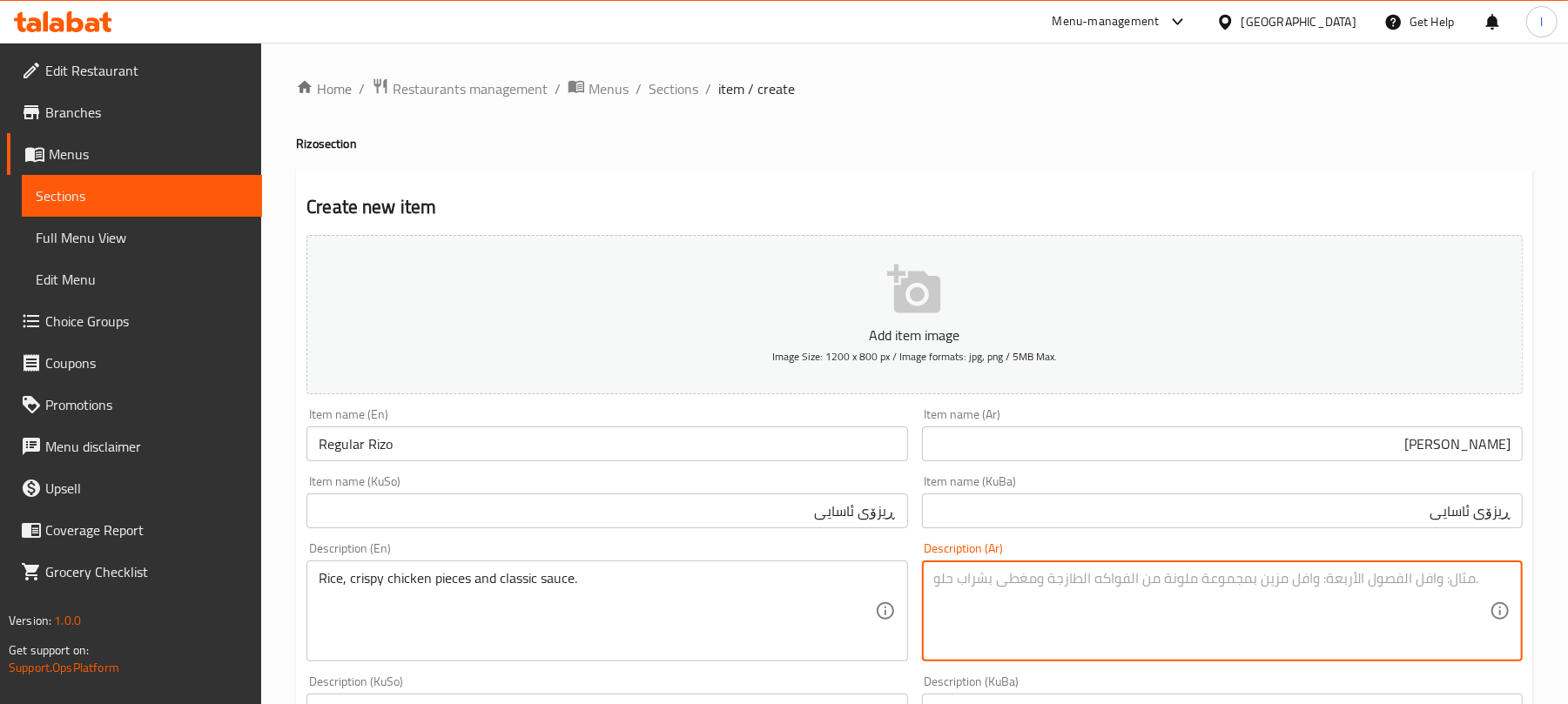
paste textarea "أرز, قطع دجاج كرسبي وصلصة كلاسيك."
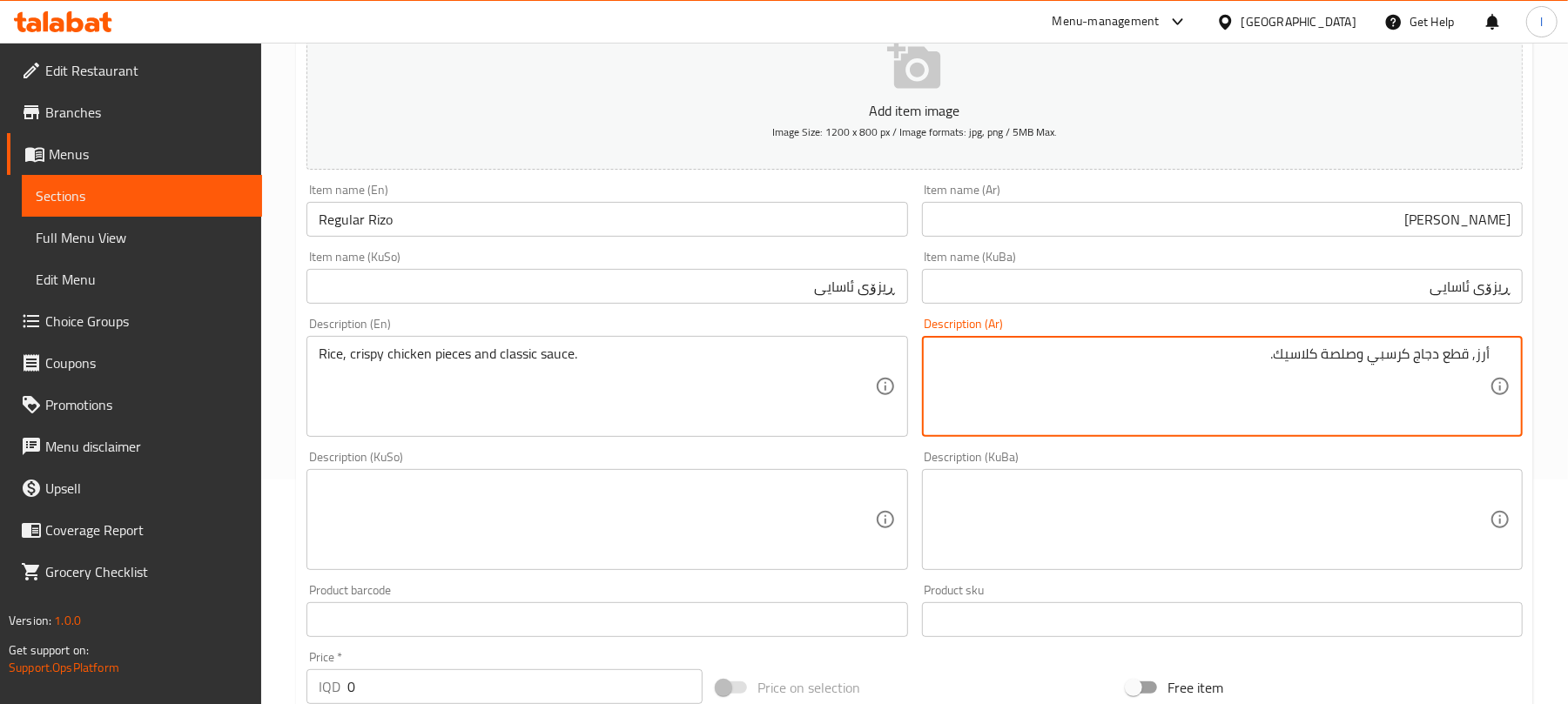
type textarea "أرز, قطع دجاج كرسبي وصلصة كلاسيك."
click at [631, 489] on textarea at bounding box center [596, 520] width 555 height 83
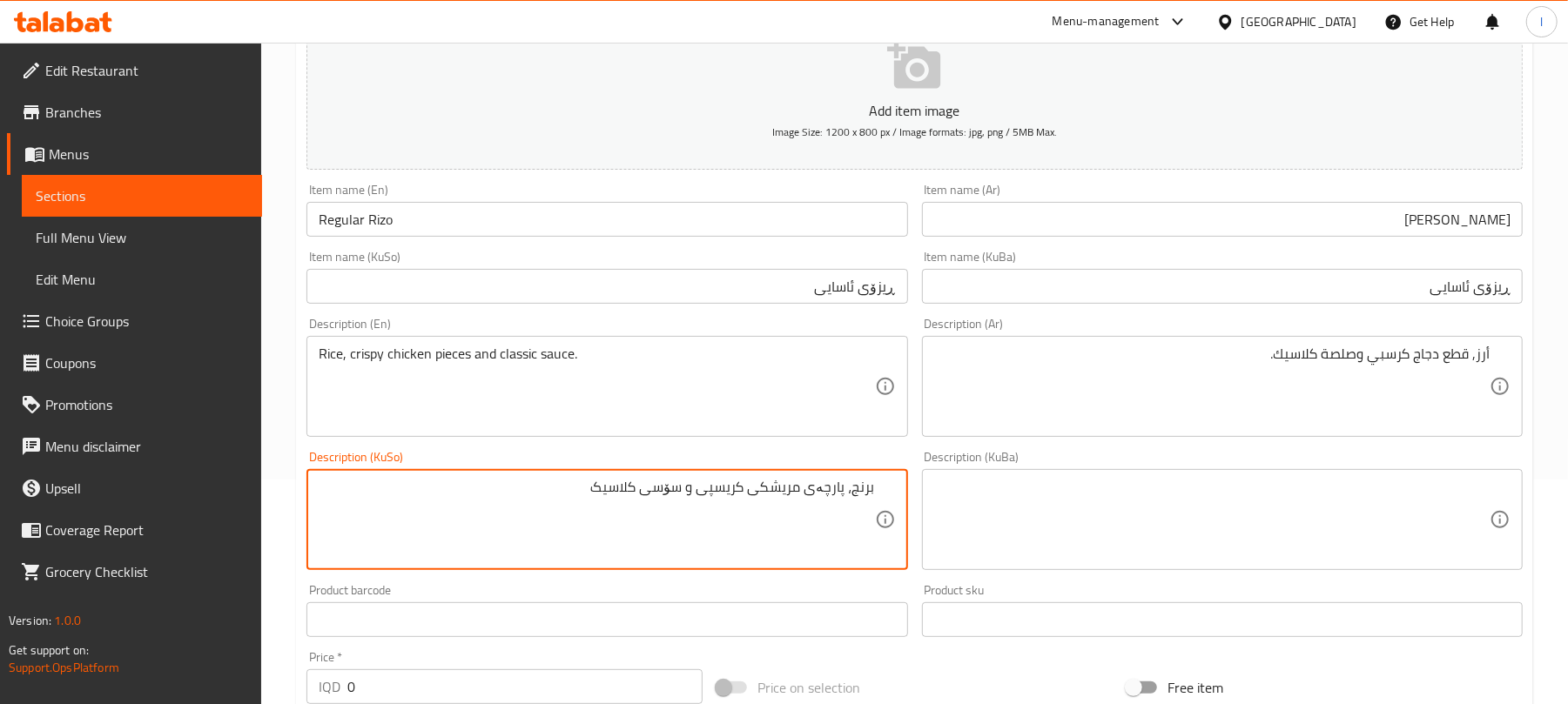
click at [631, 510] on textarea "برنج، پارچەی مریشکی کریسپی و سۆسی کلاسیک" at bounding box center [596, 520] width 555 height 83
click at [631, 514] on textarea "برنج، پارچەی مریشکی کریسپی و سۆسی کلاسیک" at bounding box center [596, 520] width 555 height 83
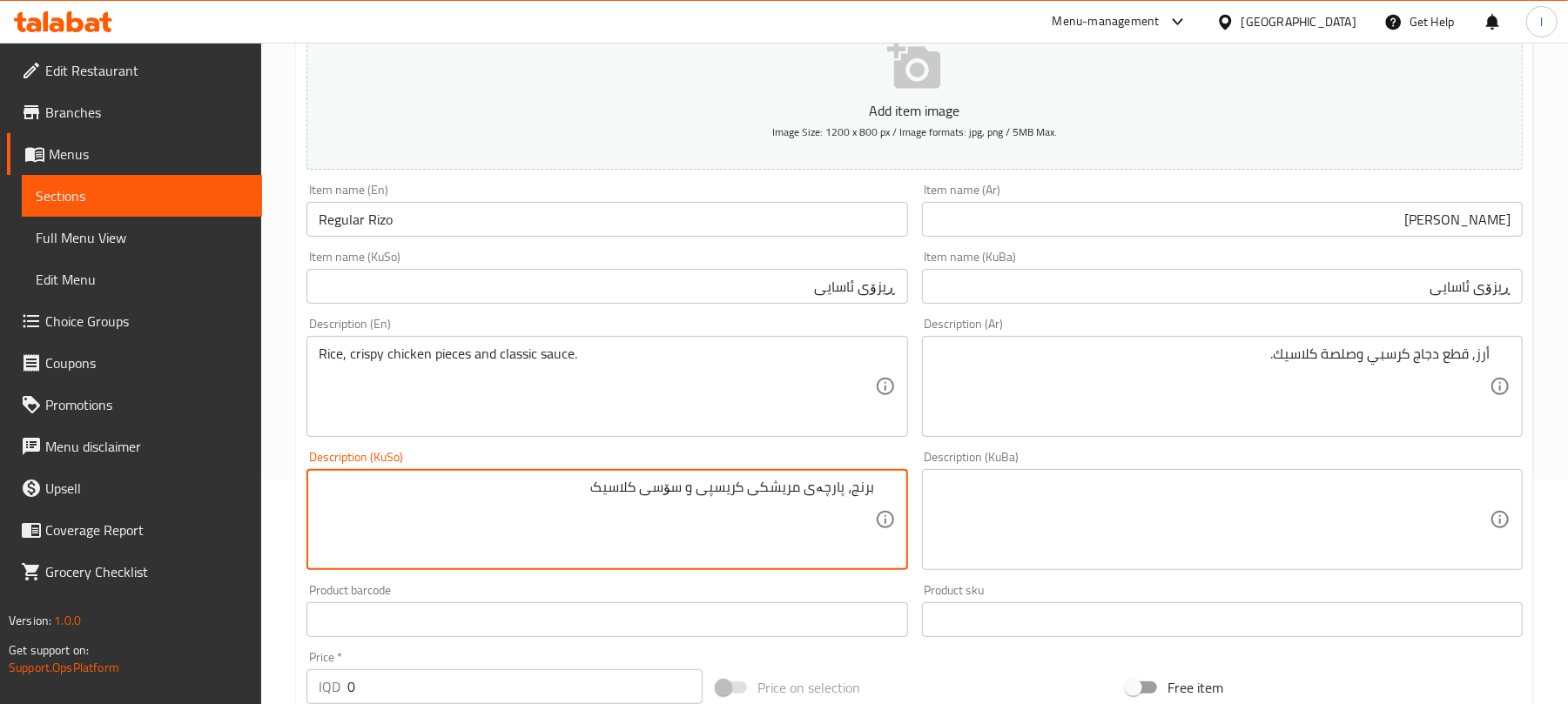
type textarea "برنج، پارچەی مریشکی کریسپی و سۆسی کلاسیک"
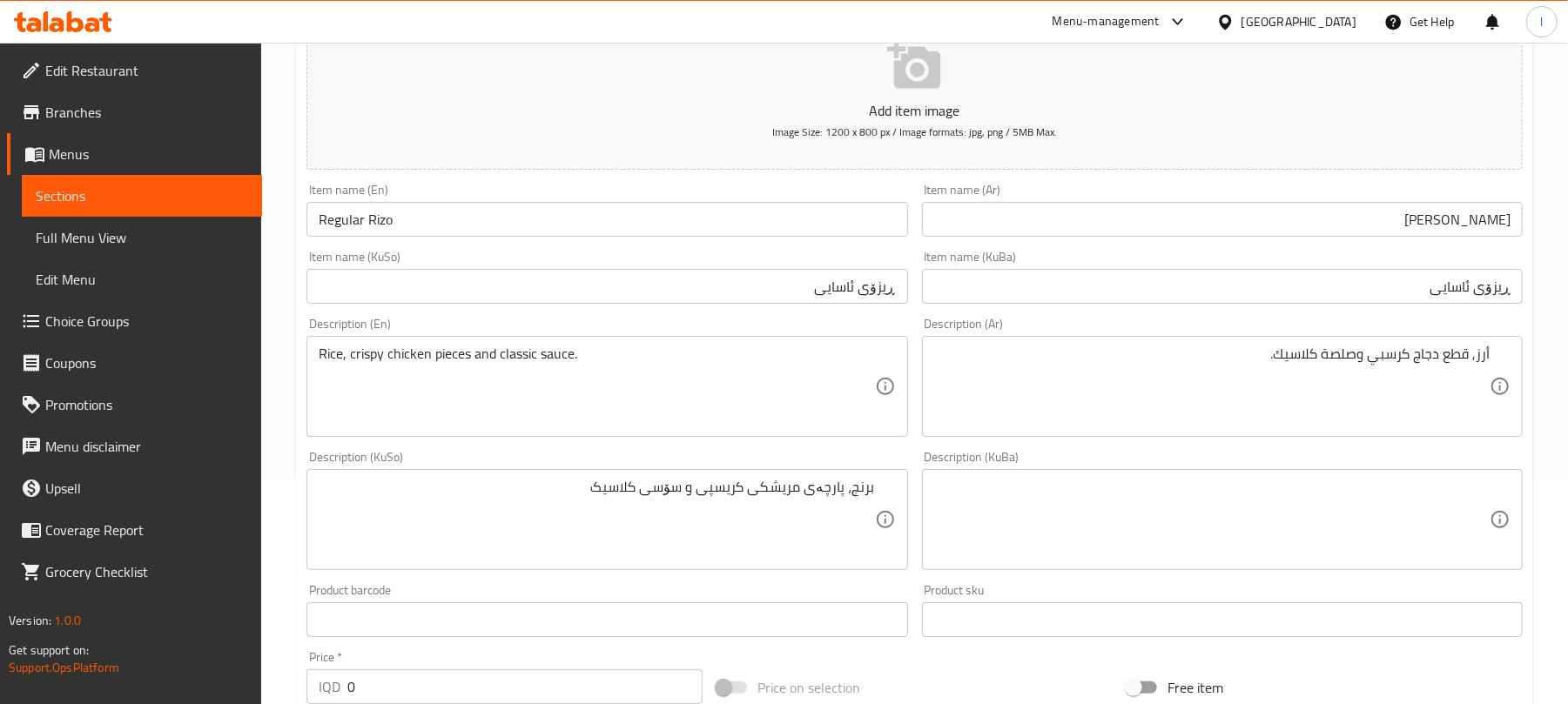
click at [701, 469] on div "Description (KuSo) برنج، پارچەی مریشکی کریسپی و سۆسی کلاسیک Description (KuSo)" at bounding box center [607, 511] width 601 height 120
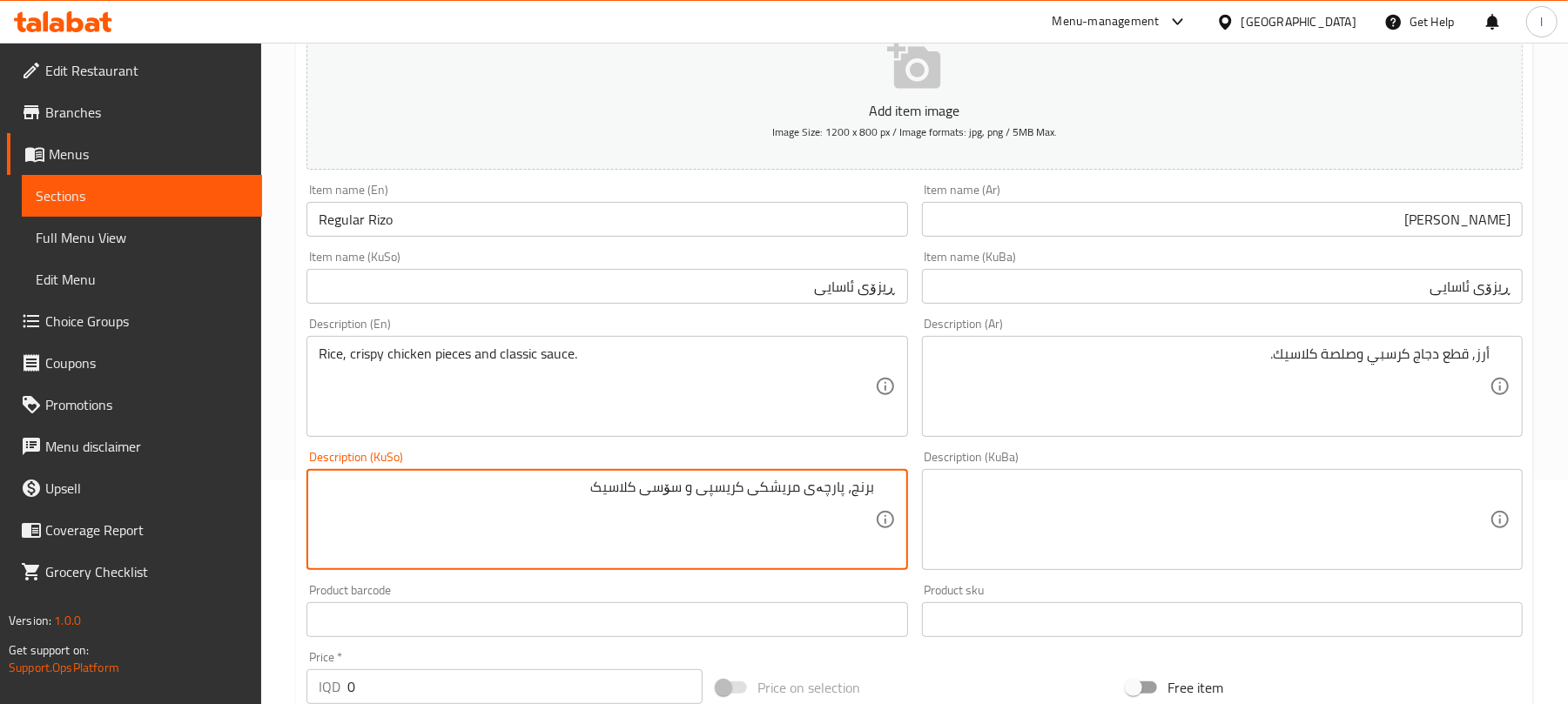
click at [679, 486] on textarea "برنج، پارچەی مریشکی کریسپی و سۆسی کلاسیک" at bounding box center [596, 520] width 555 height 83
click at [1113, 506] on textarea at bounding box center [1212, 520] width 555 height 83
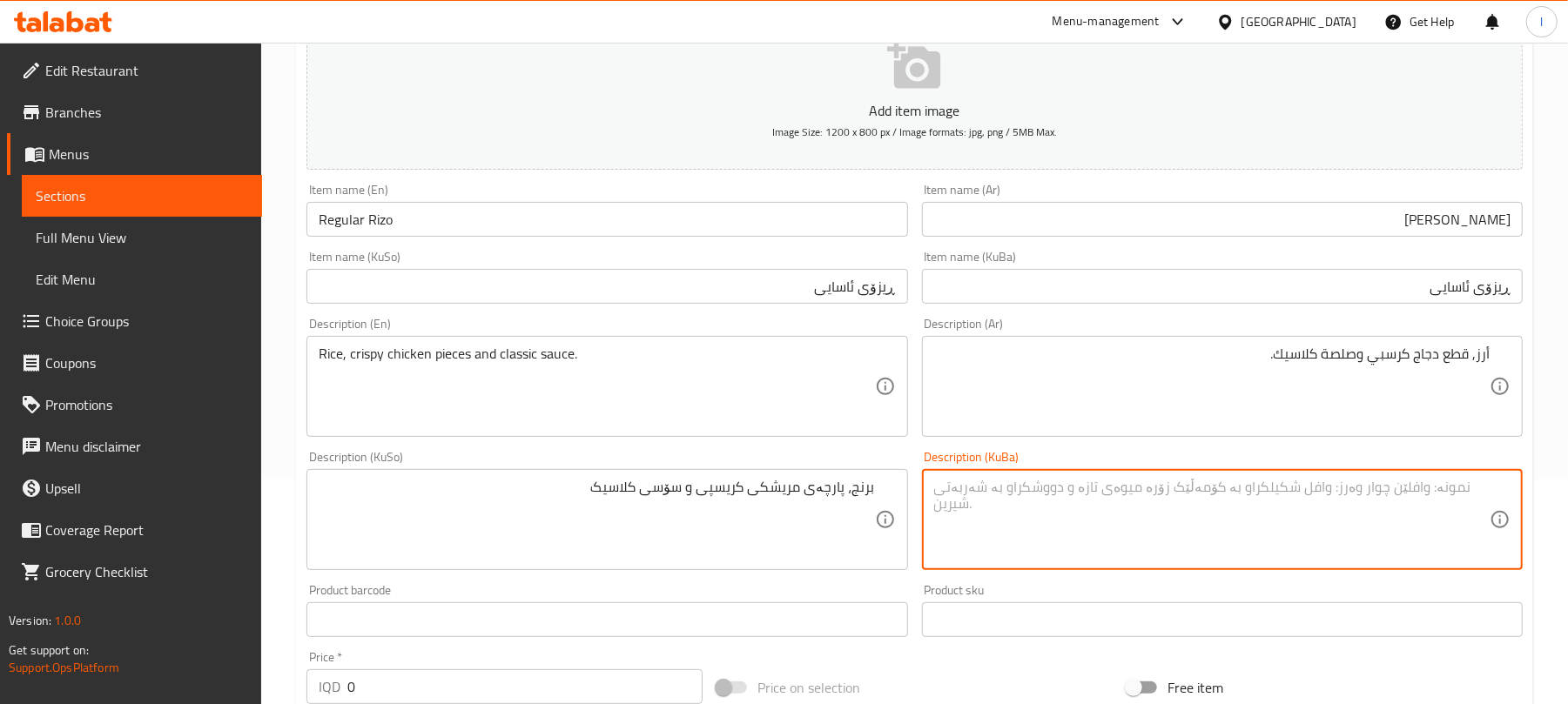
paste textarea "برنج، پارچەی مریشکی کریسپی و سۆسی کلاسیک"
type textarea "برنج، پارچەی مریشکی کریسپی و سۆسی کلاسیک"
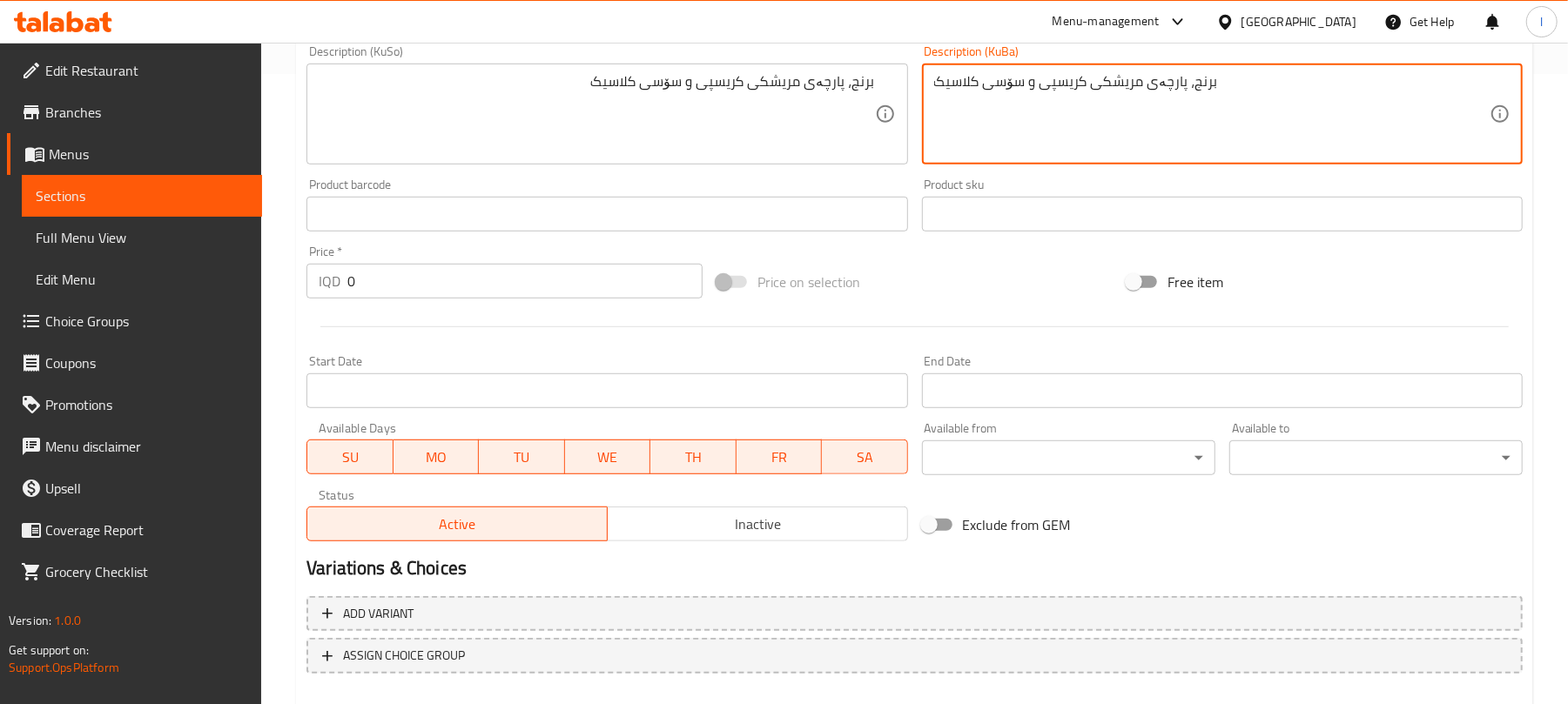
scroll to position [651, 0]
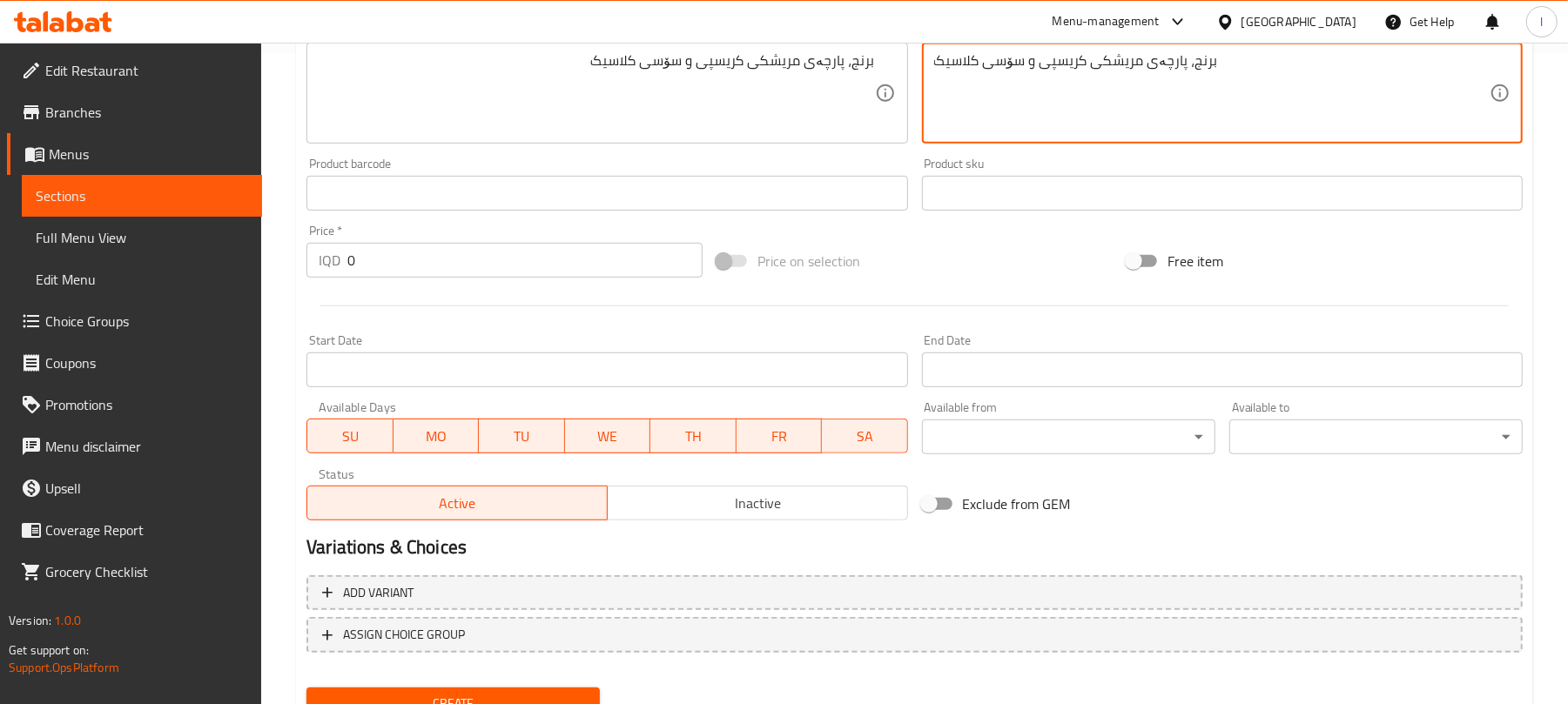
drag, startPoint x: 406, startPoint y: 252, endPoint x: 206, endPoint y: 246, distance: 200.1
click at [206, 246] on div "Edit Restaurant Branches Menus Sections Full Menu View Edit Menu Choice Groups …" at bounding box center [784, 85] width 1568 height 1388
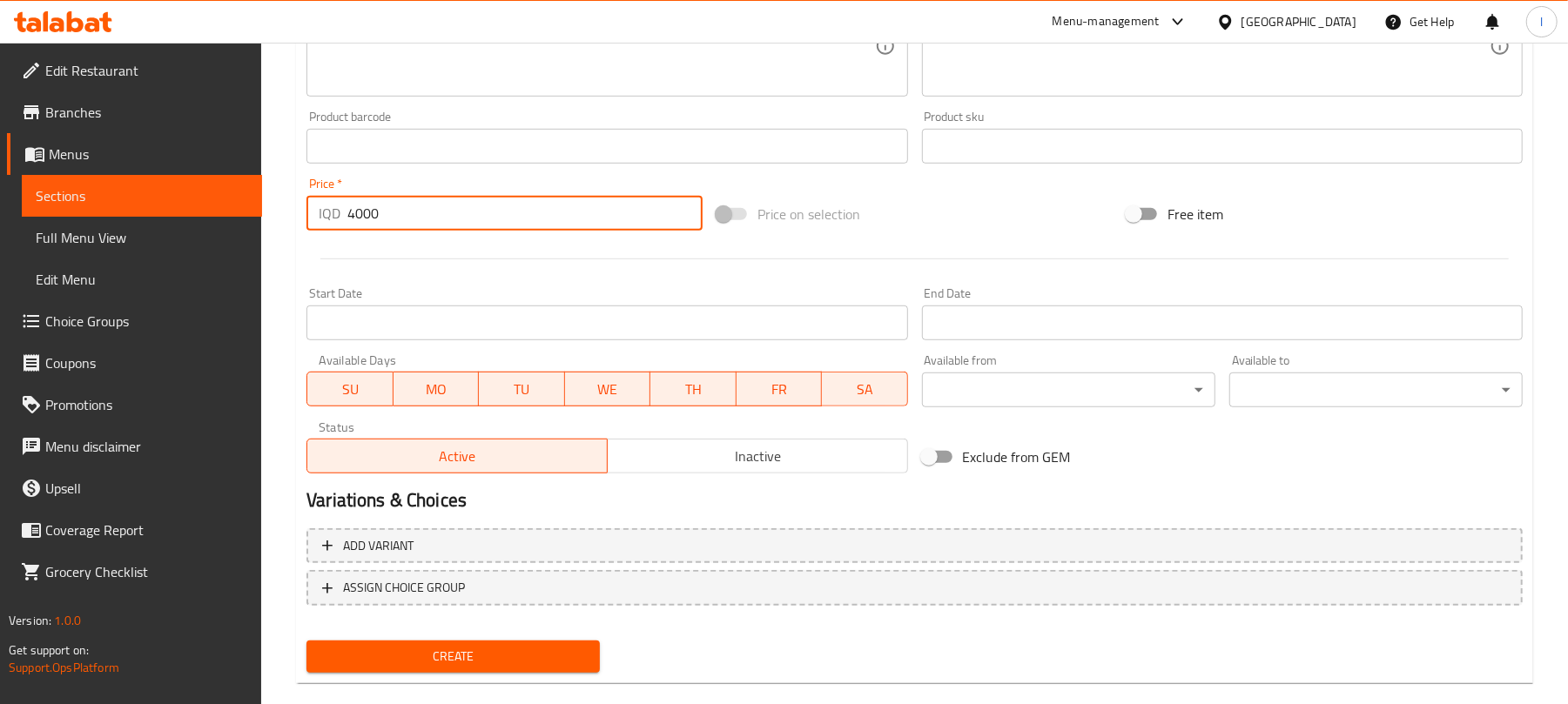
scroll to position [725, 0]
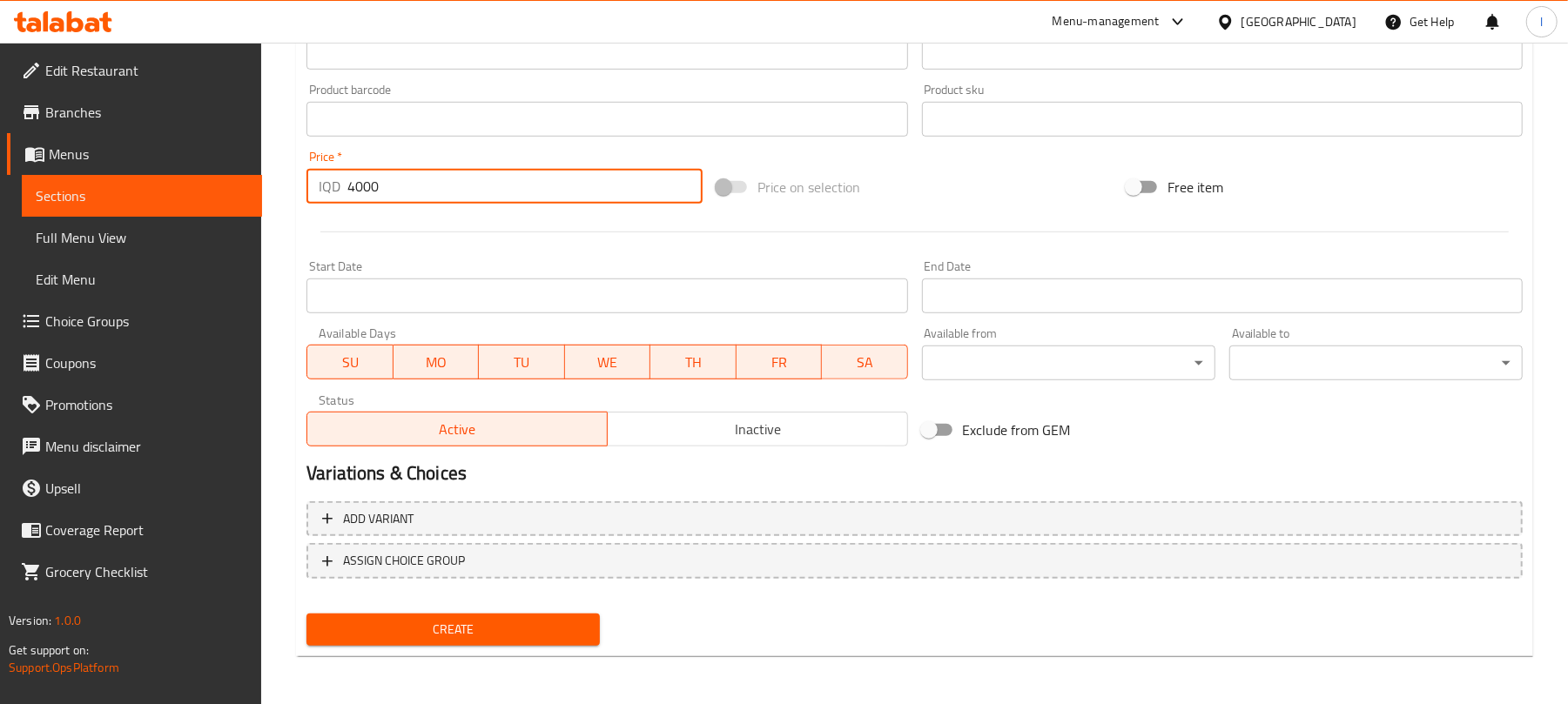
type input "4000"
click at [432, 619] on span "Create" at bounding box center [452, 630] width 265 height 22
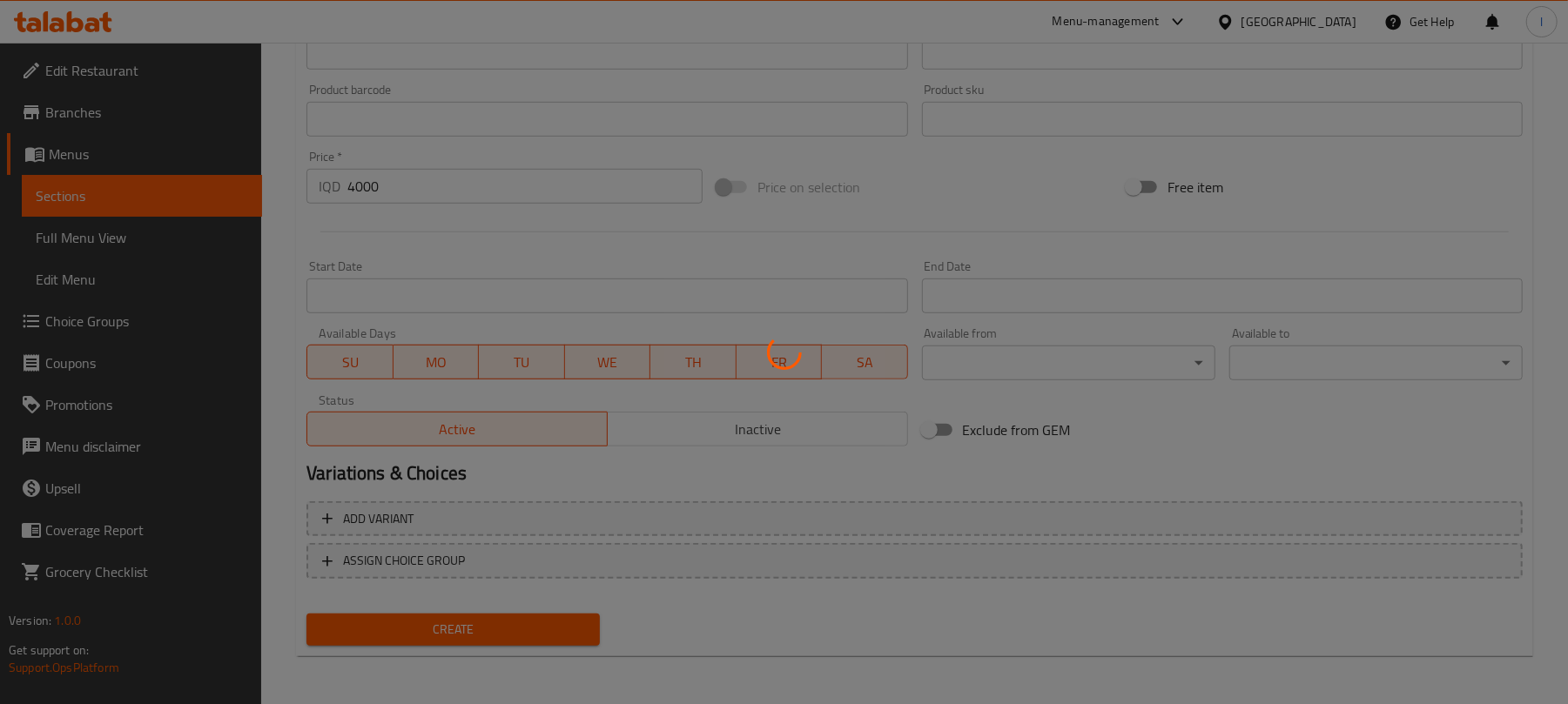
type input "0"
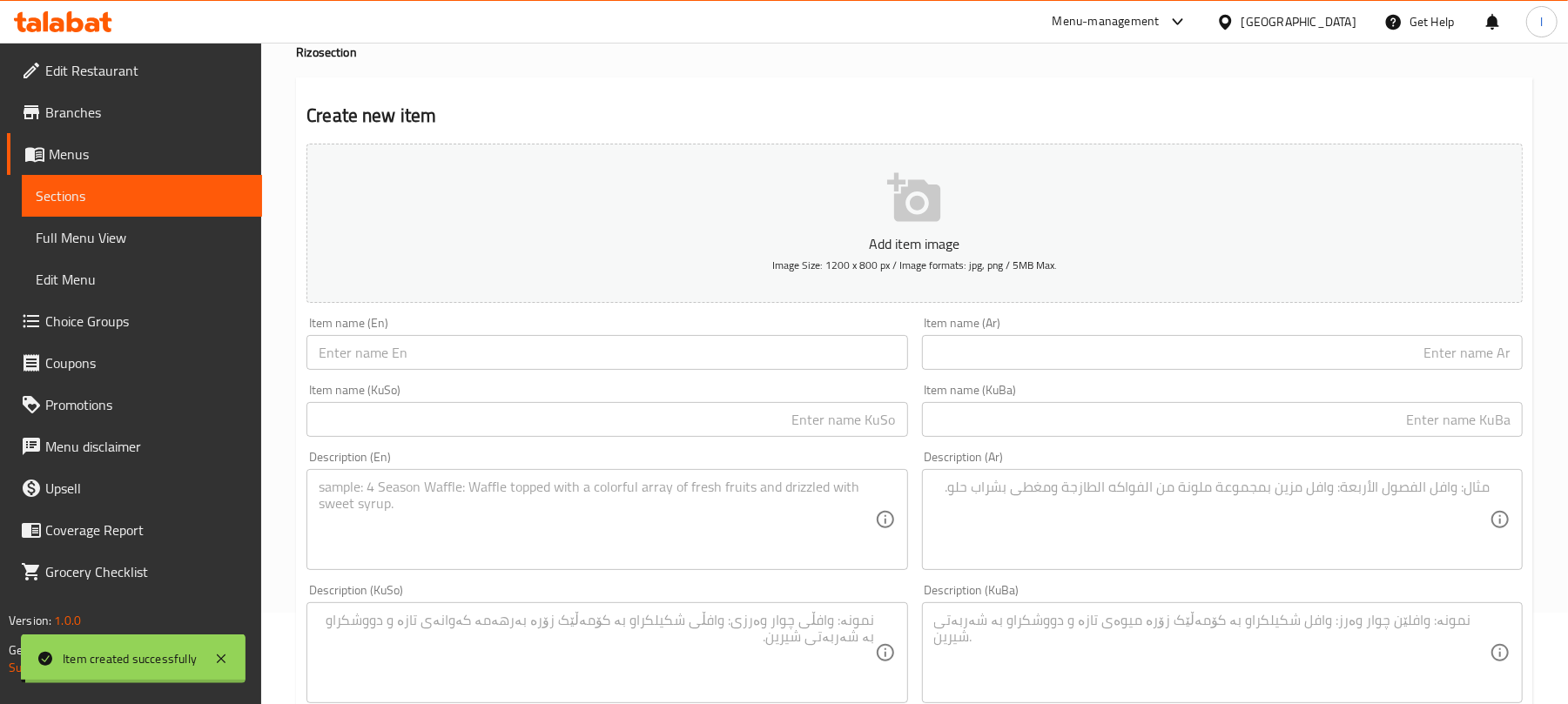
scroll to position [0, 0]
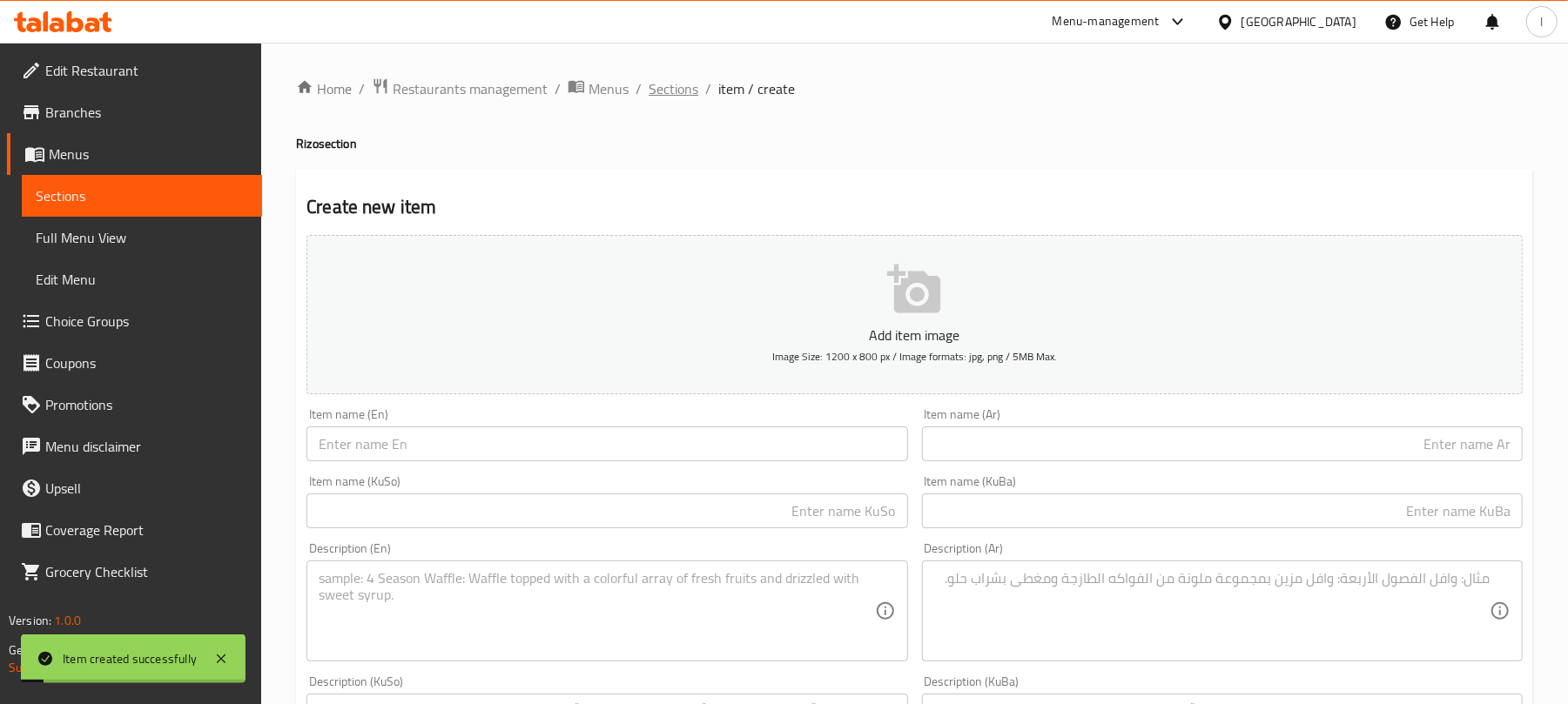
click at [672, 91] on span "Sections" at bounding box center [672, 89] width 49 height 21
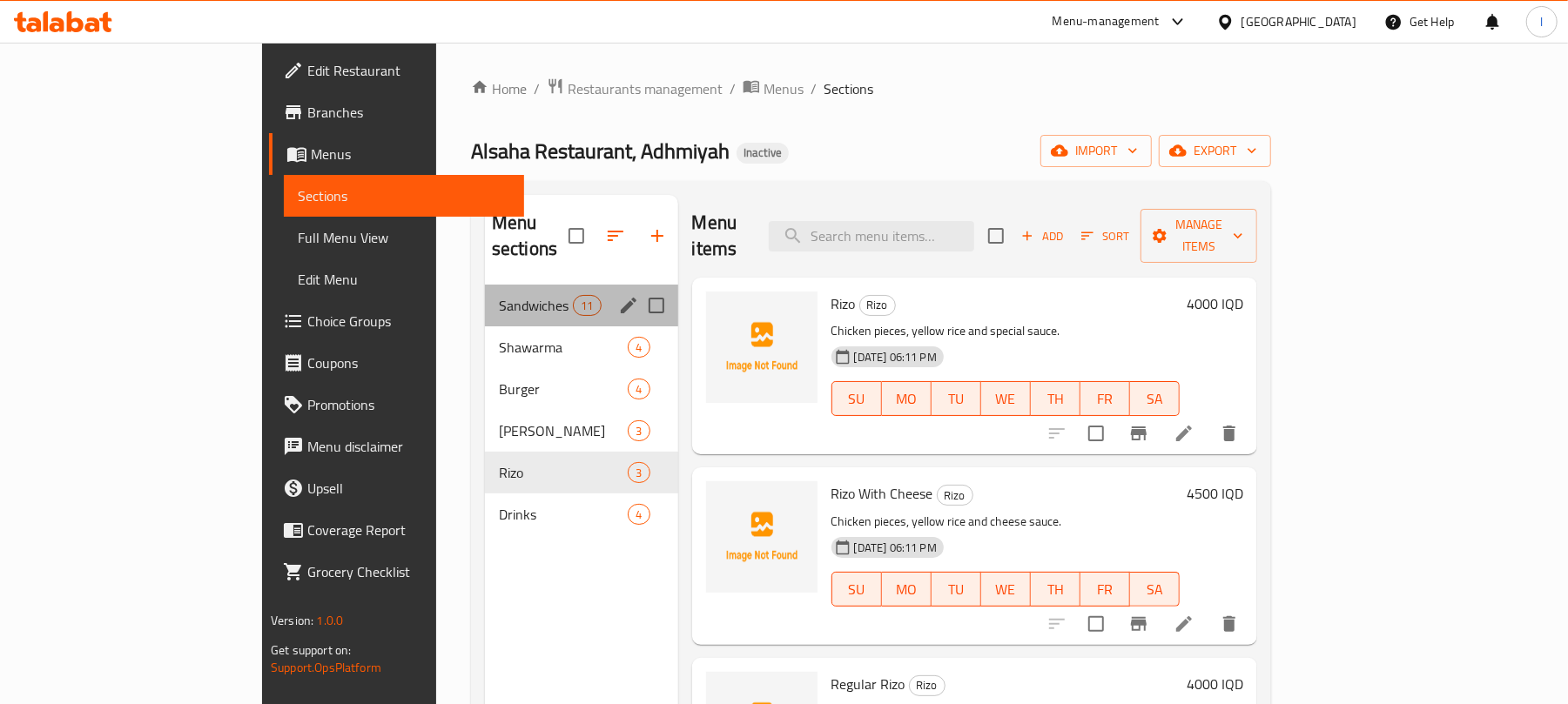
click at [485, 284] on div "Sandwiches 11" at bounding box center [581, 305] width 193 height 41
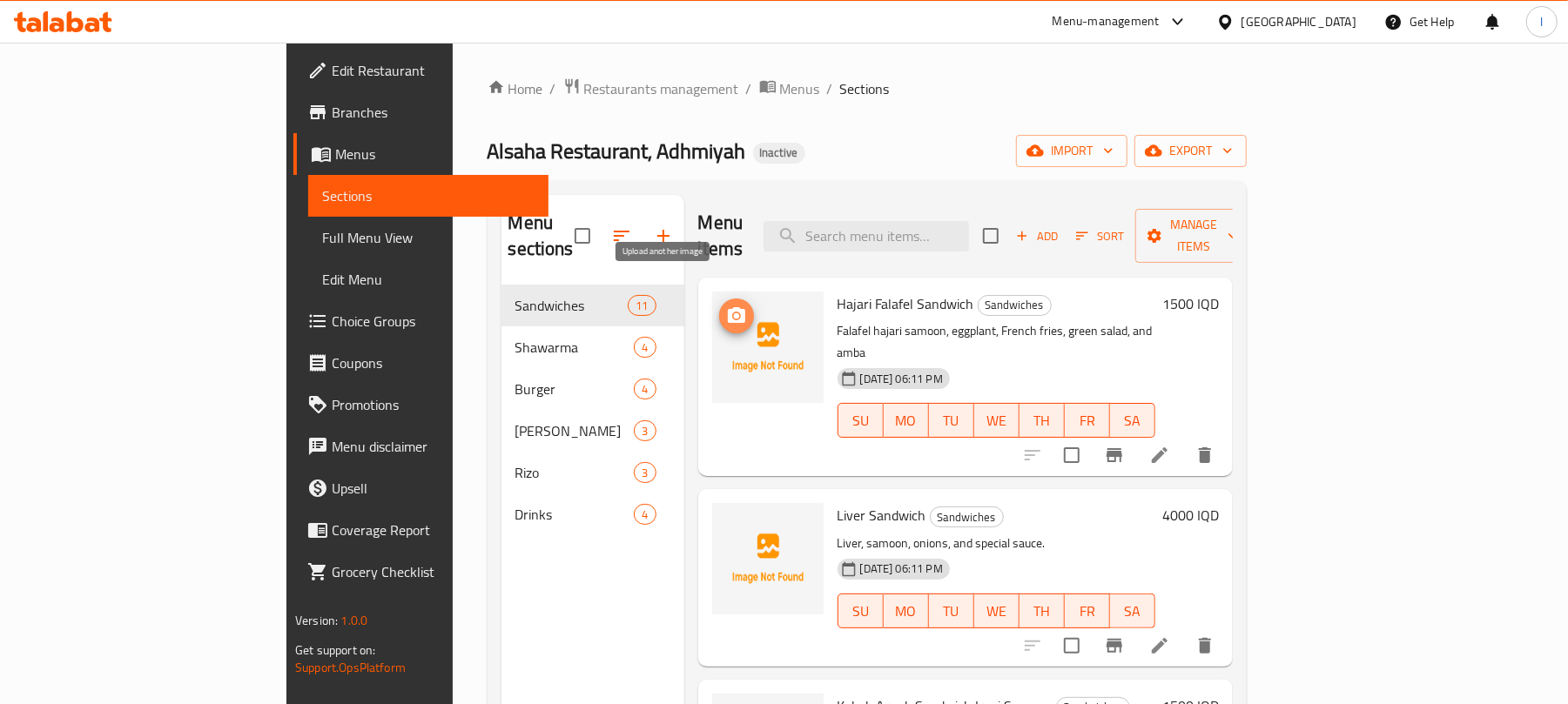
click at [726, 306] on icon "upload picture" at bounding box center [737, 316] width 21 height 21
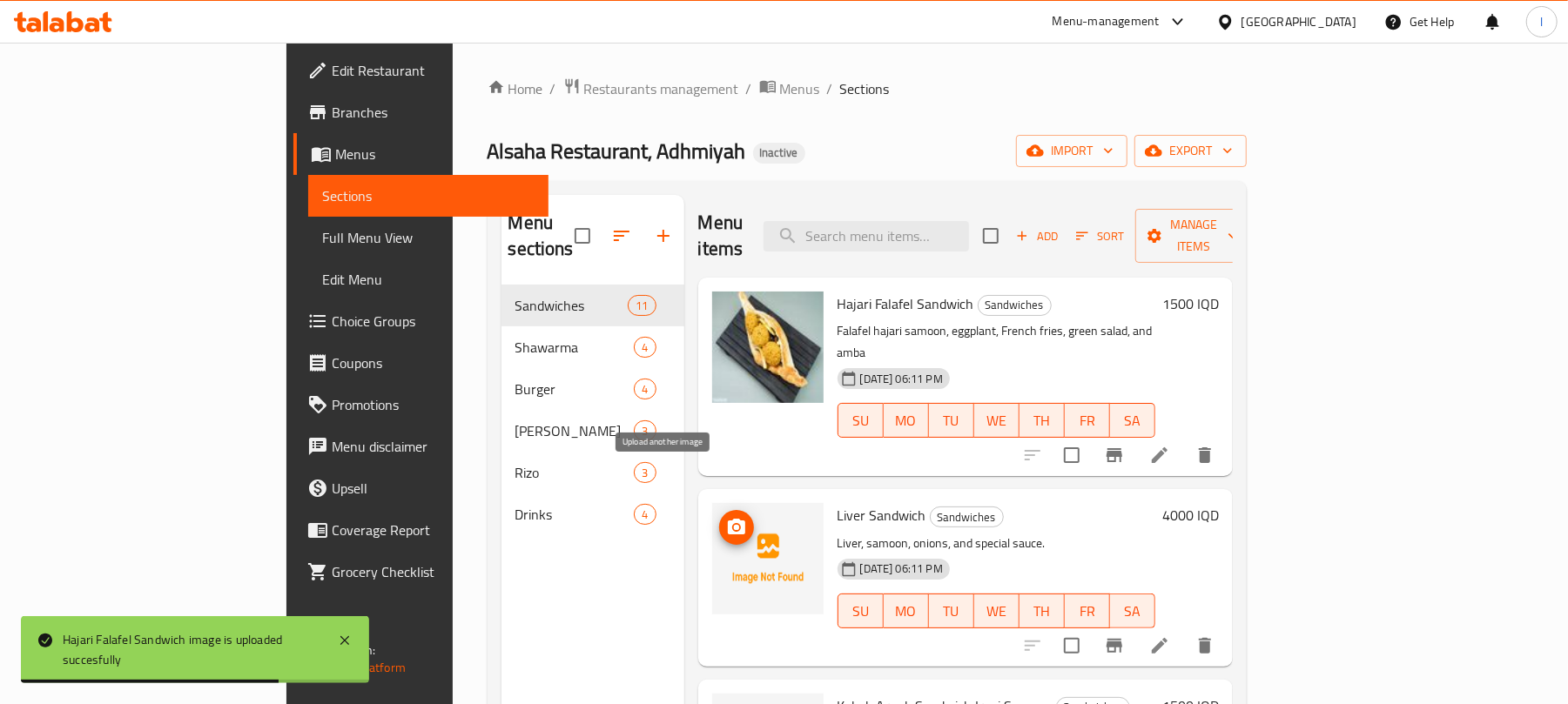
click at [728, 519] on icon "upload picture" at bounding box center [737, 527] width 17 height 15
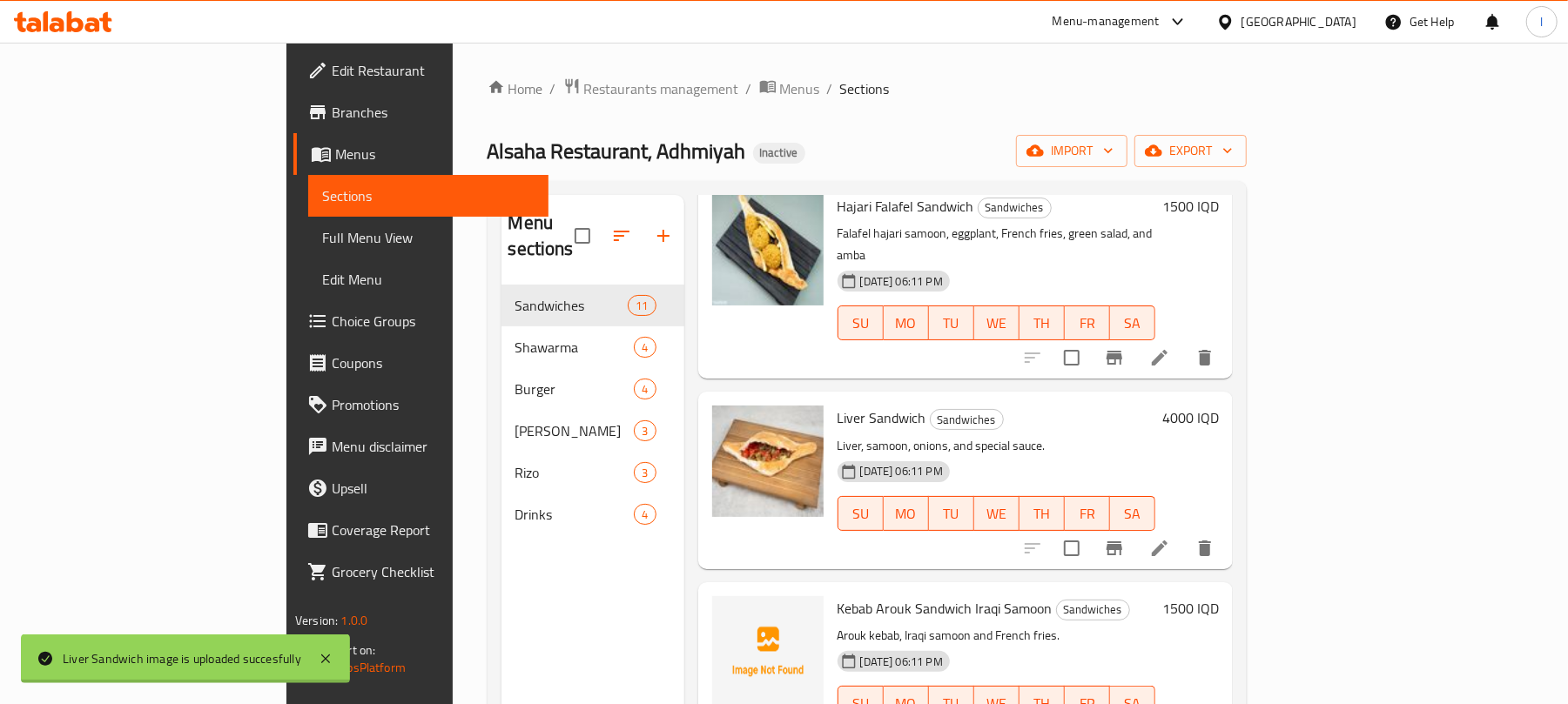
scroll to position [217, 0]
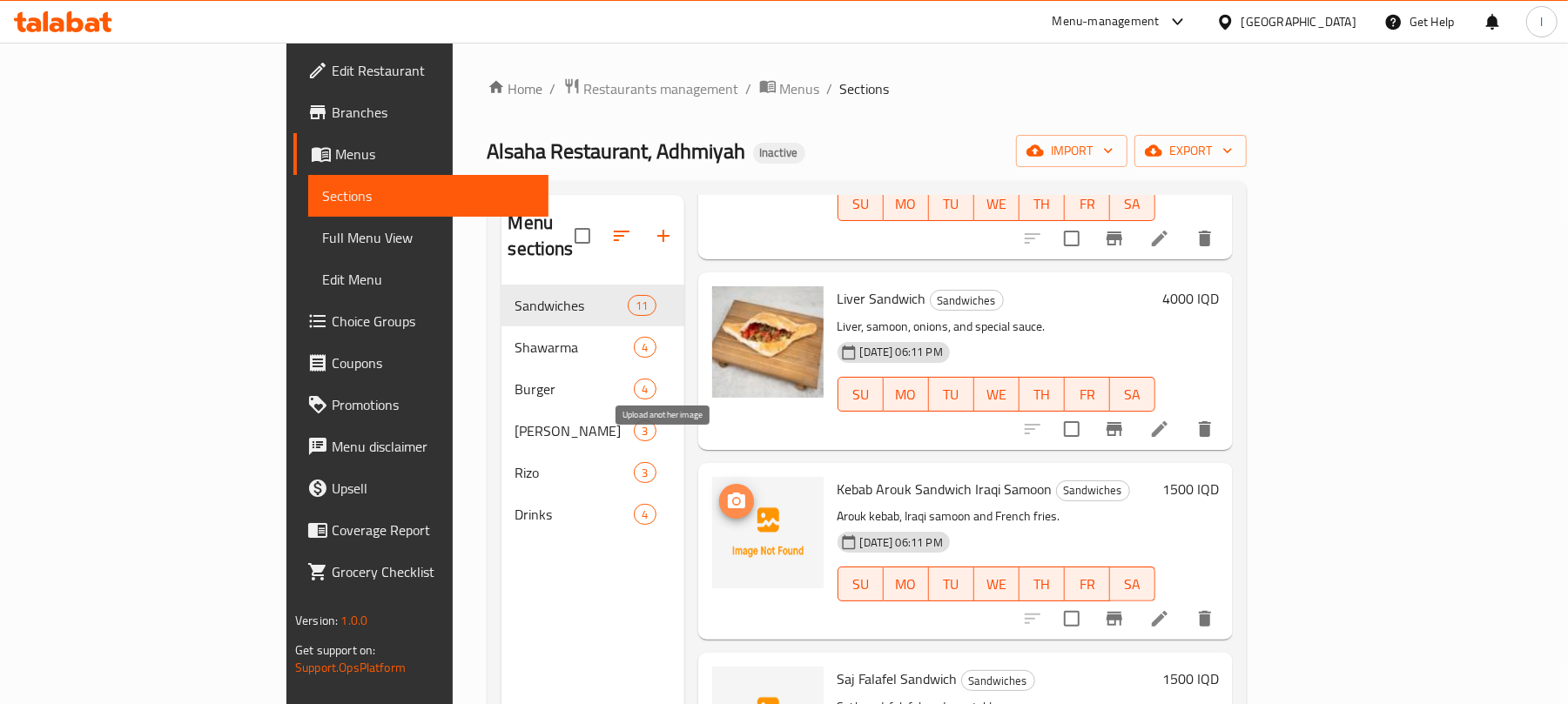
click at [726, 491] on icon "upload picture" at bounding box center [737, 501] width 21 height 21
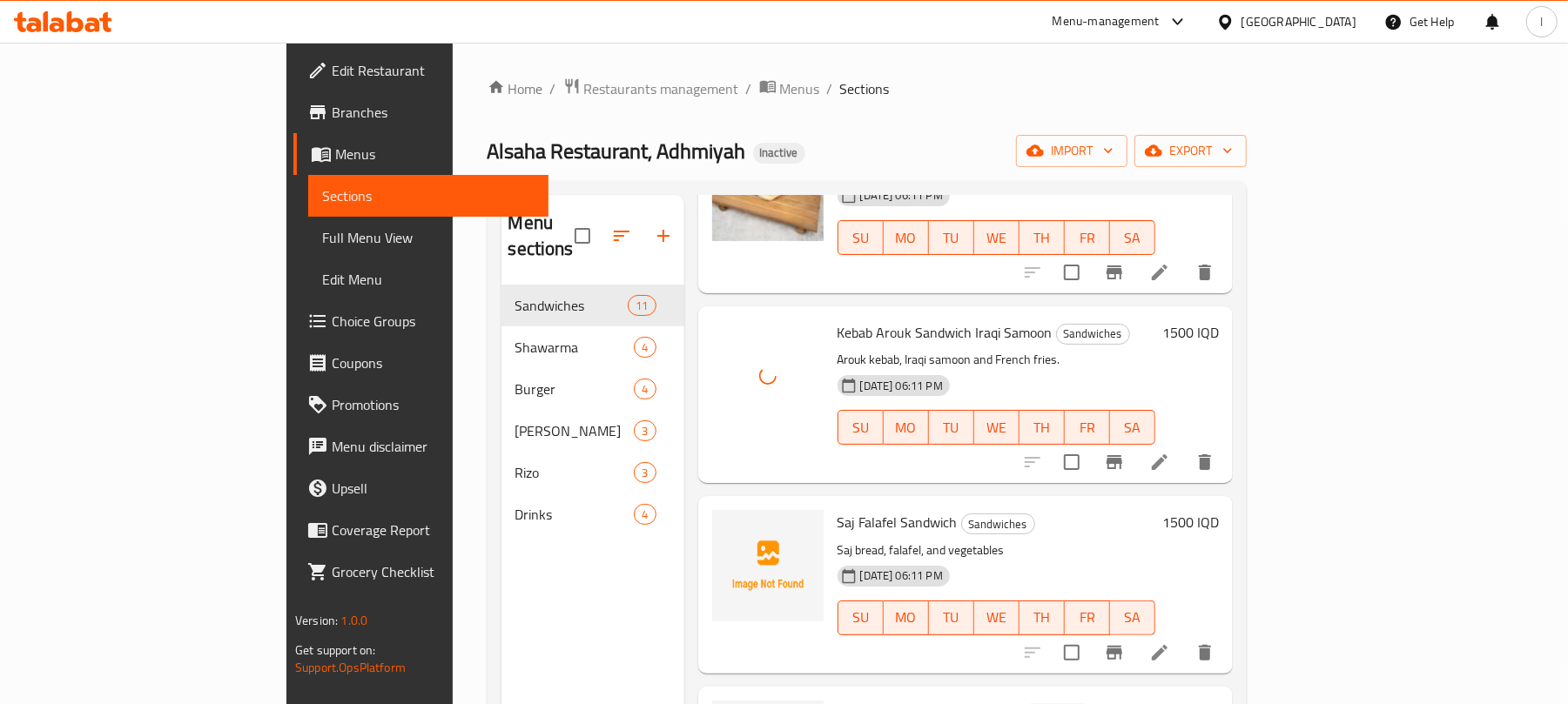
scroll to position [478, 0]
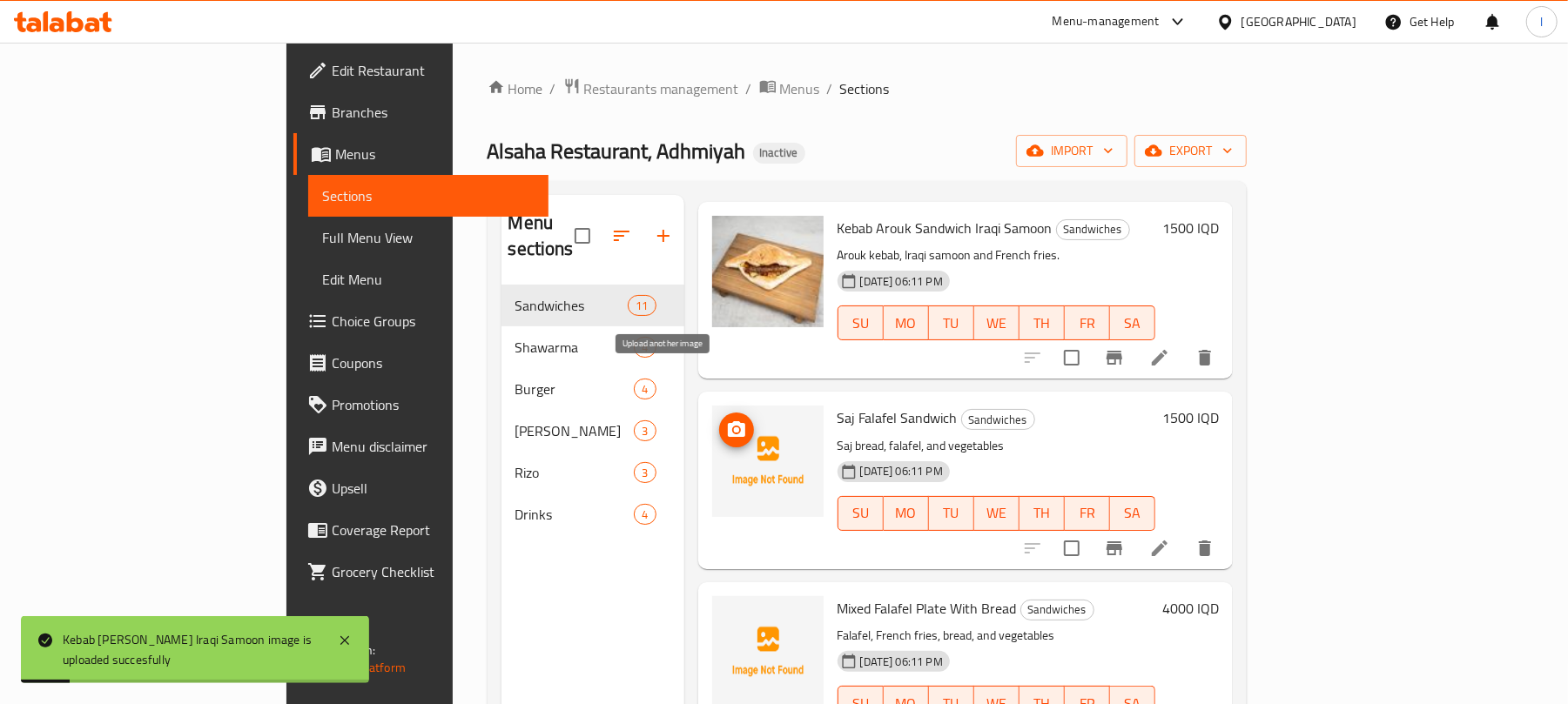
click at [719, 420] on span "upload picture" at bounding box center [737, 430] width 35 height 21
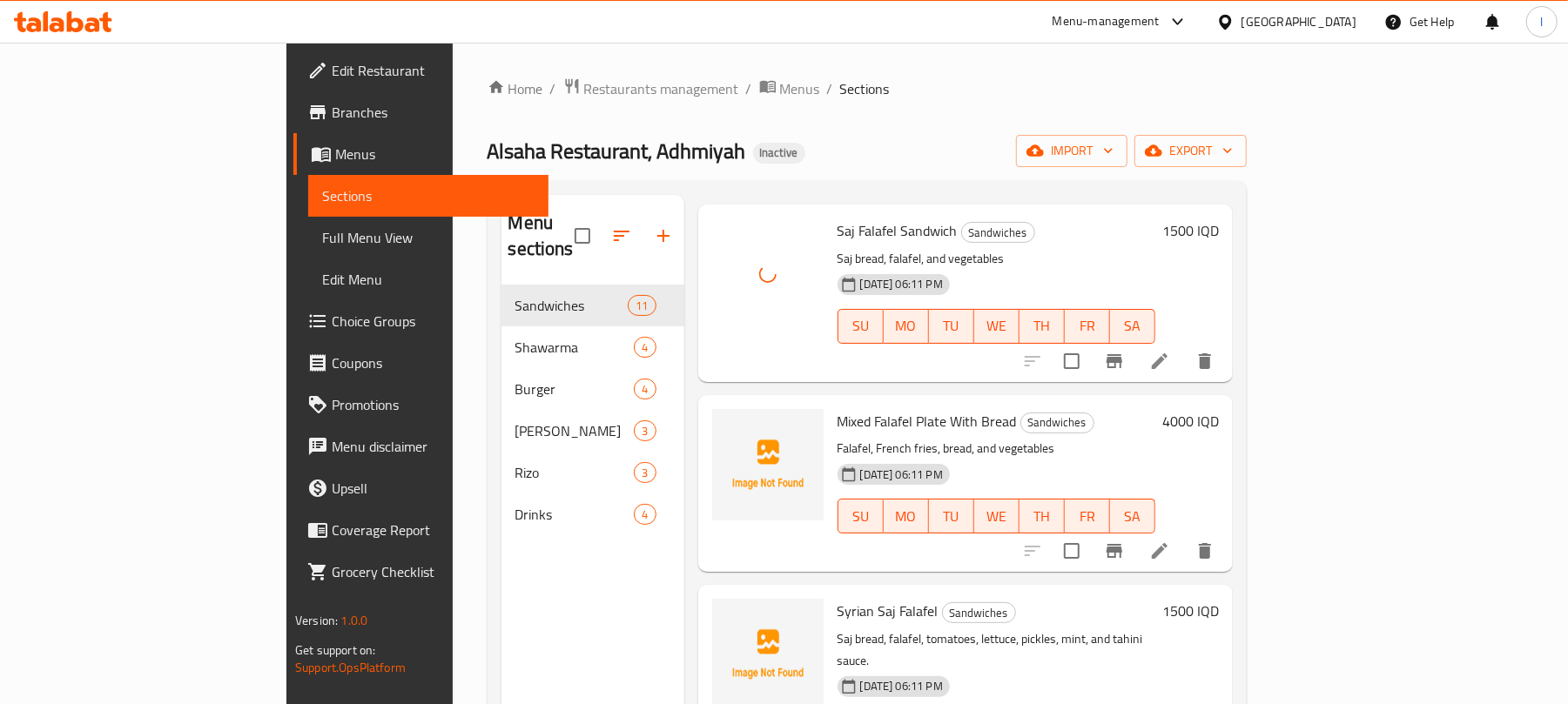
scroll to position [680, 0]
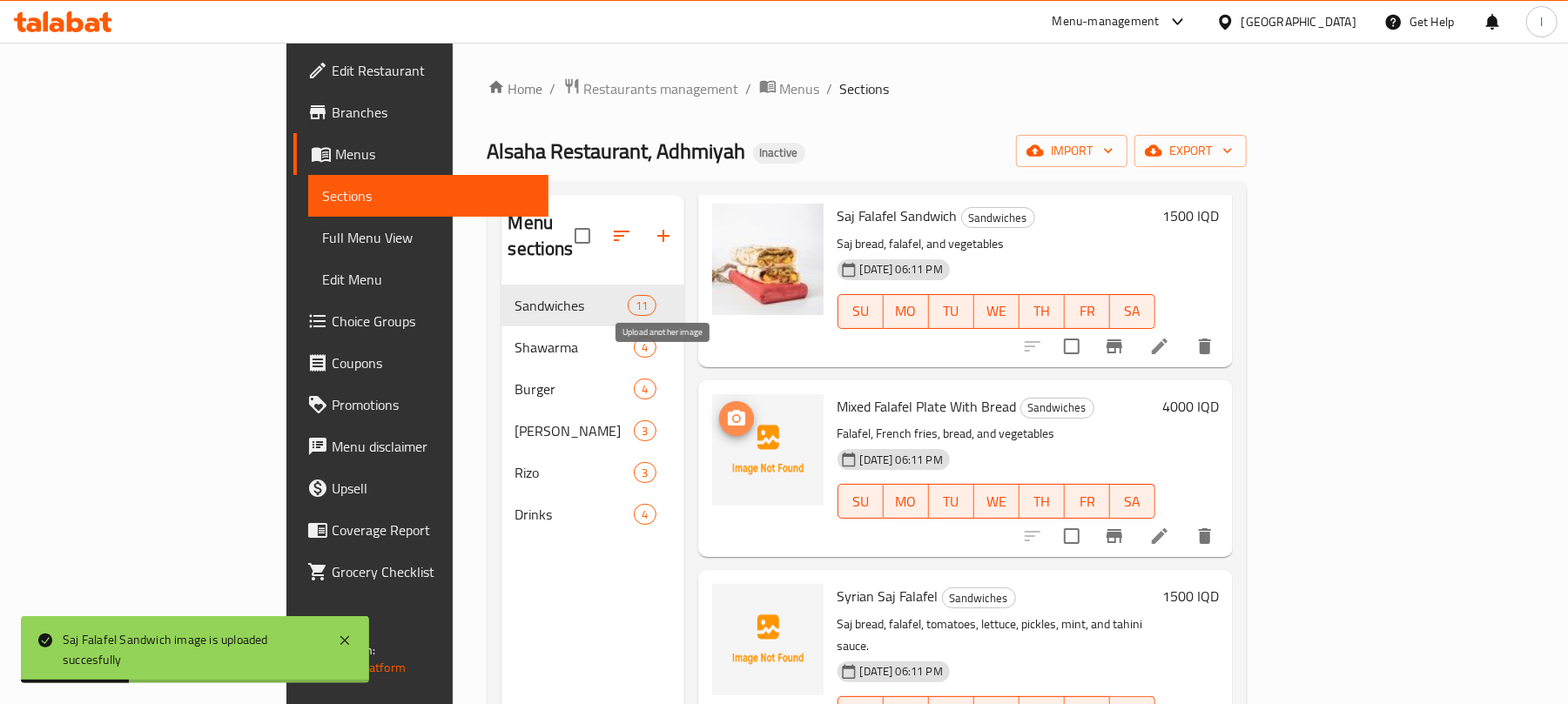
click at [726, 408] on icon "upload picture" at bounding box center [737, 419] width 21 height 21
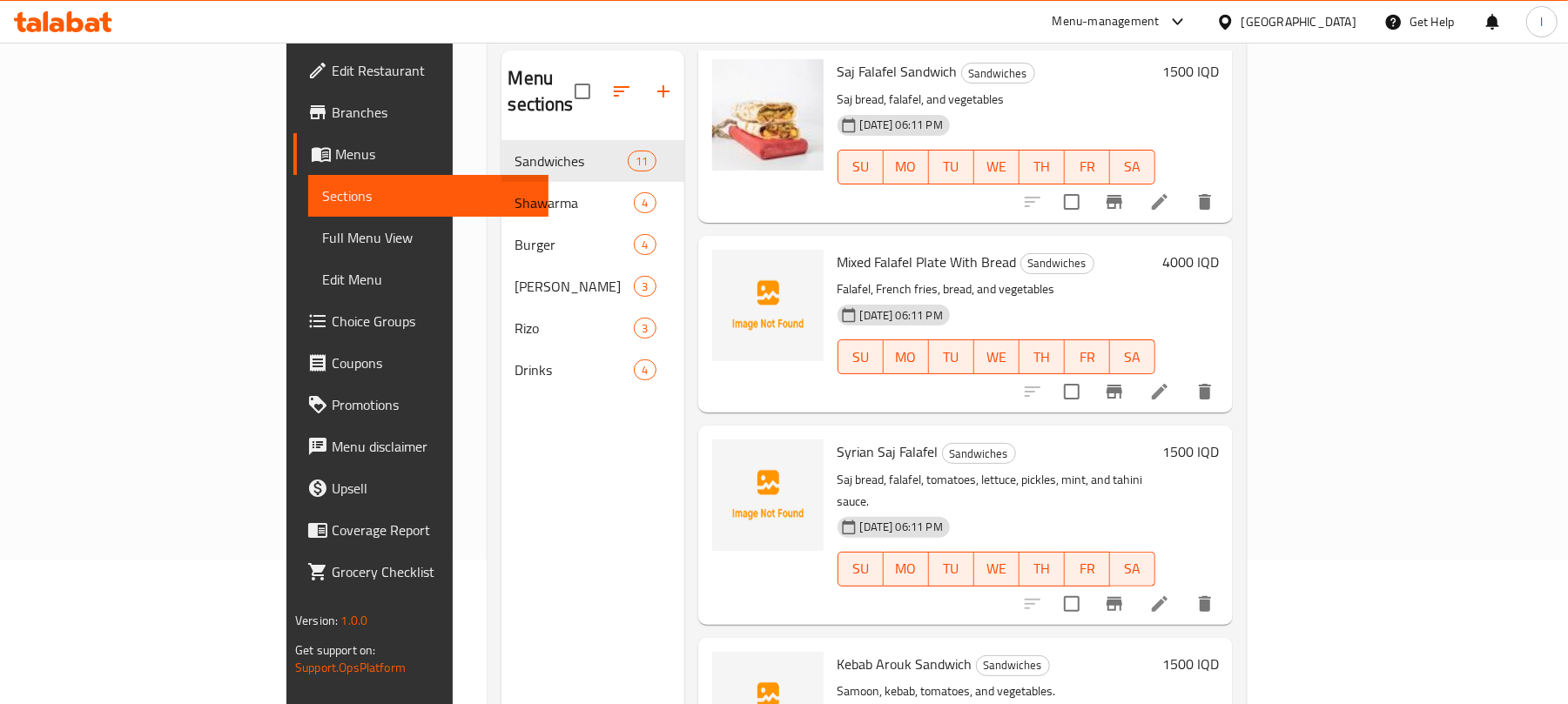
scroll to position [230, 0]
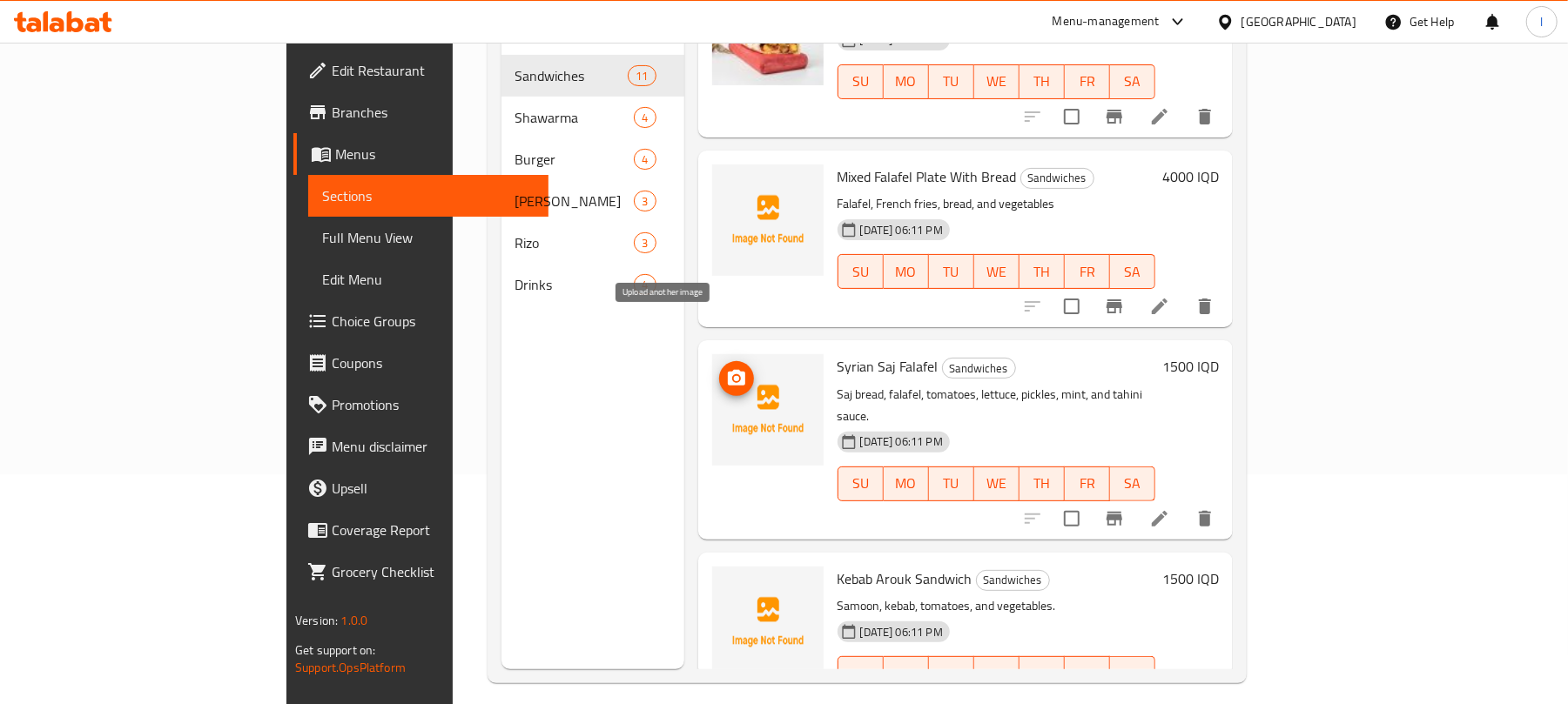
click at [719, 368] on span "upload picture" at bounding box center [737, 379] width 35 height 21
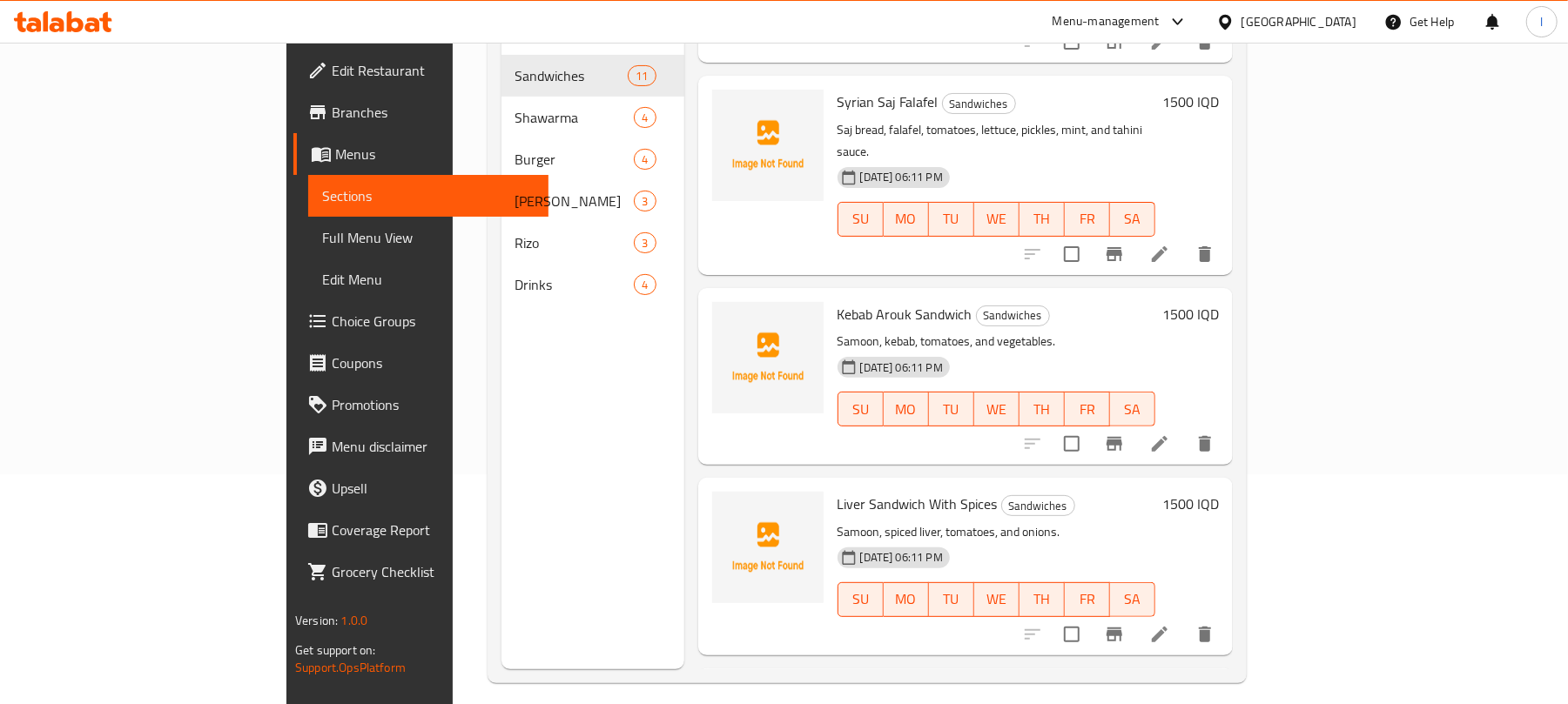
scroll to position [1005, 0]
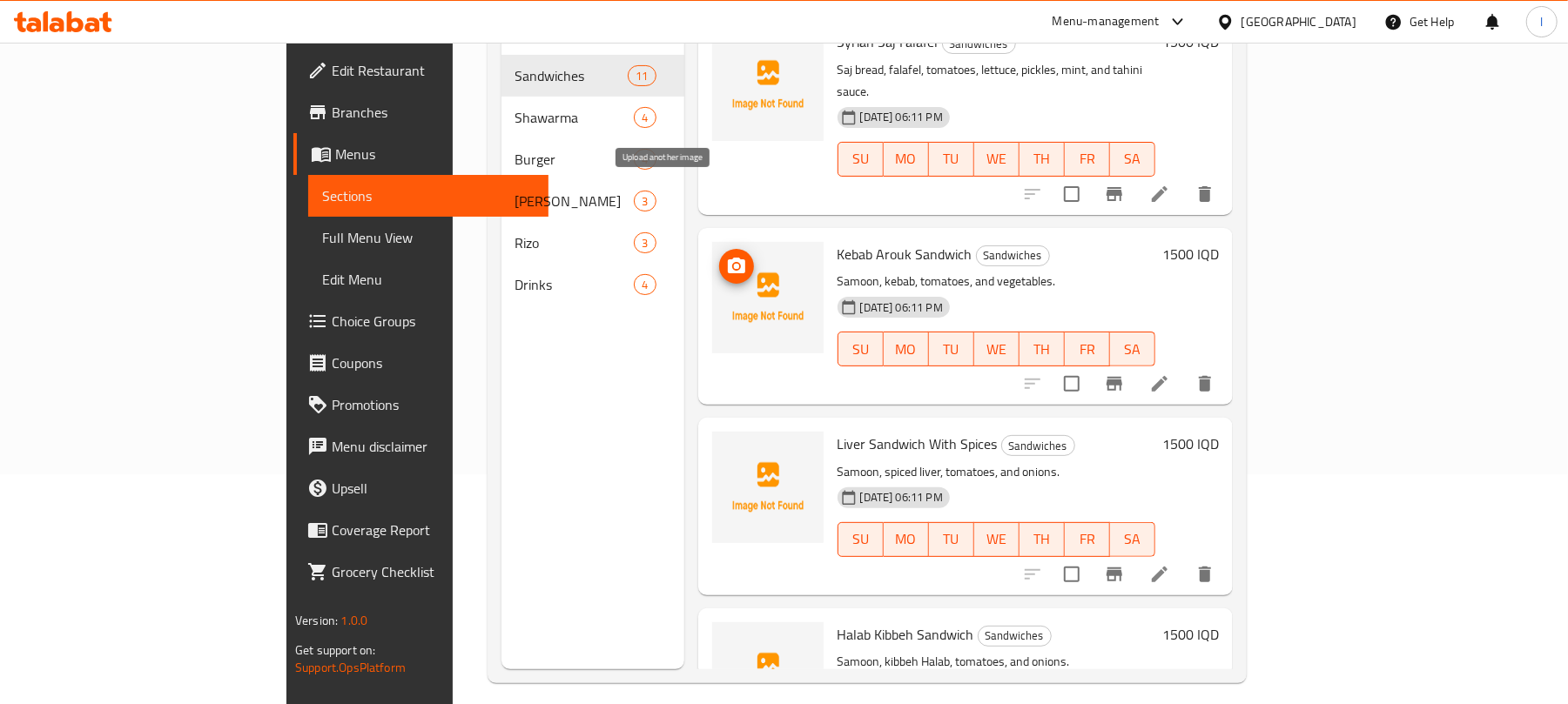
click at [728, 257] on icon "upload picture" at bounding box center [737, 265] width 17 height 15
click at [728, 447] on icon "upload picture" at bounding box center [737, 455] width 17 height 15
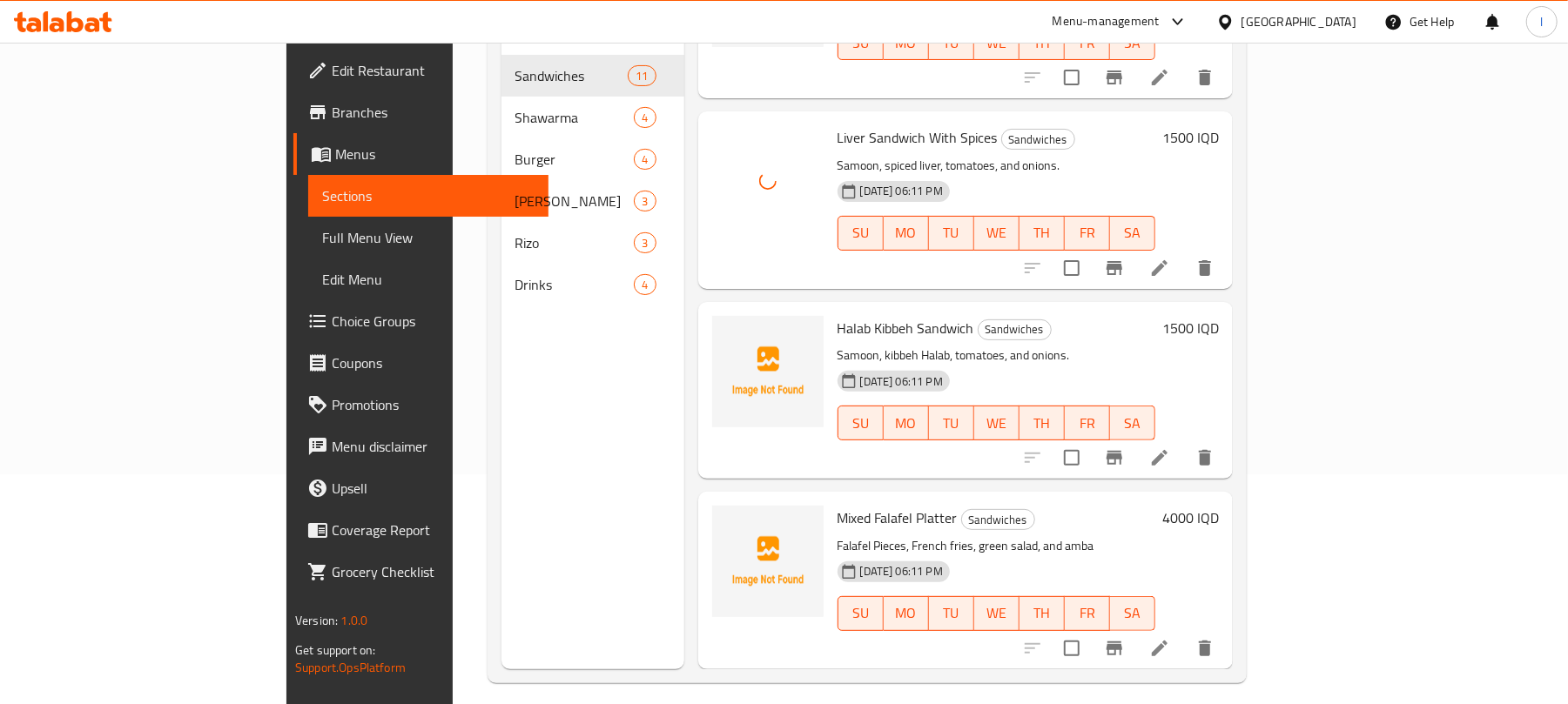
scroll to position [1408, 0]
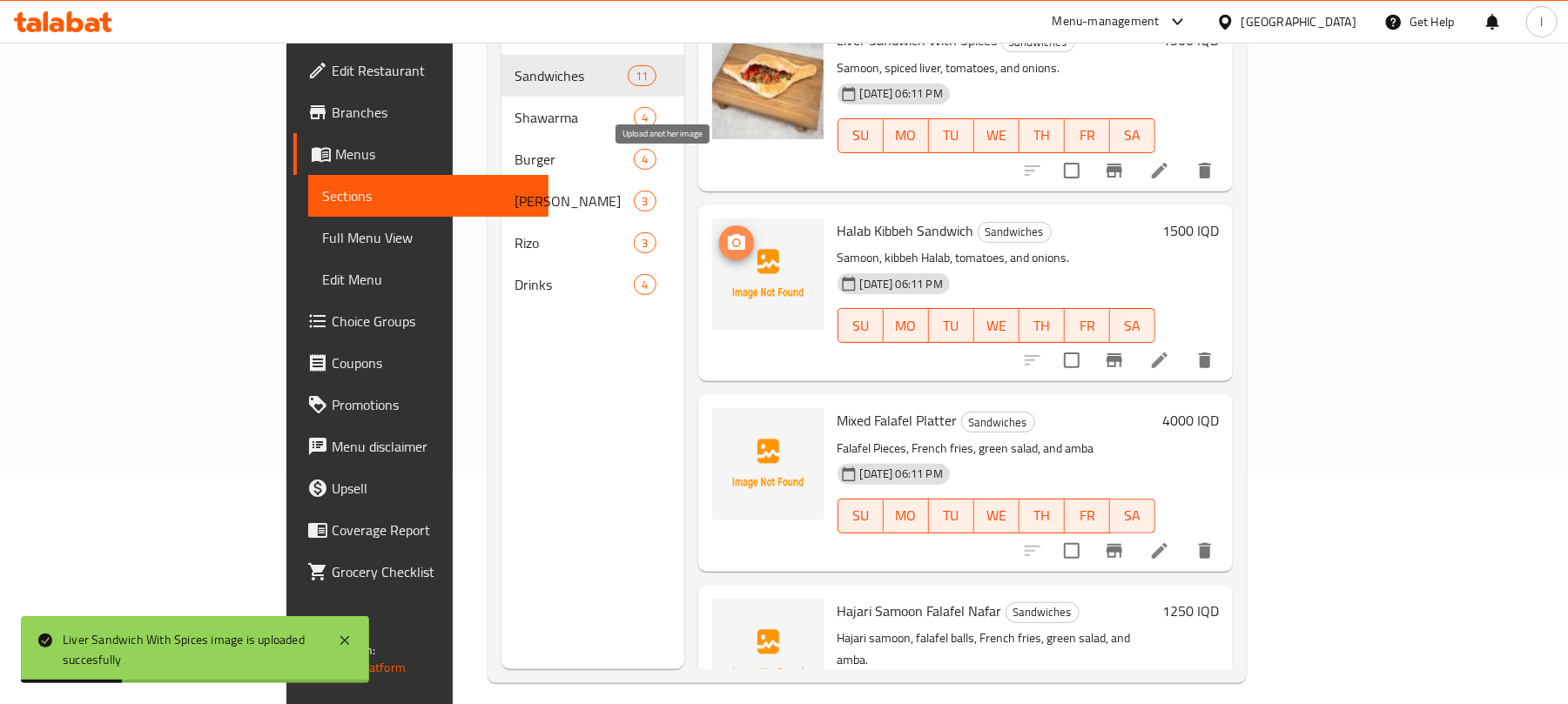
click at [719, 232] on span "upload picture" at bounding box center [737, 243] width 35 height 21
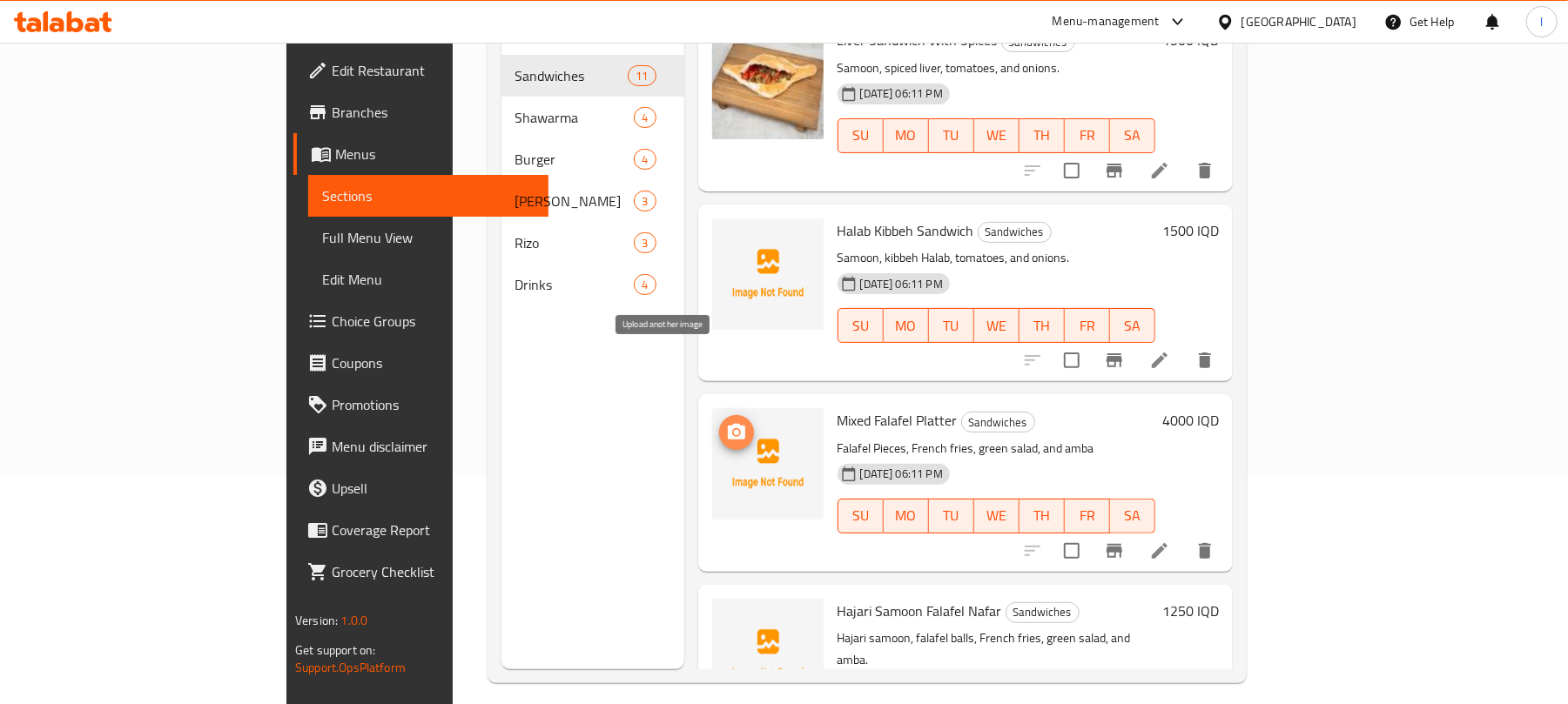
click at [719, 416] on button "upload picture" at bounding box center [737, 433] width 35 height 35
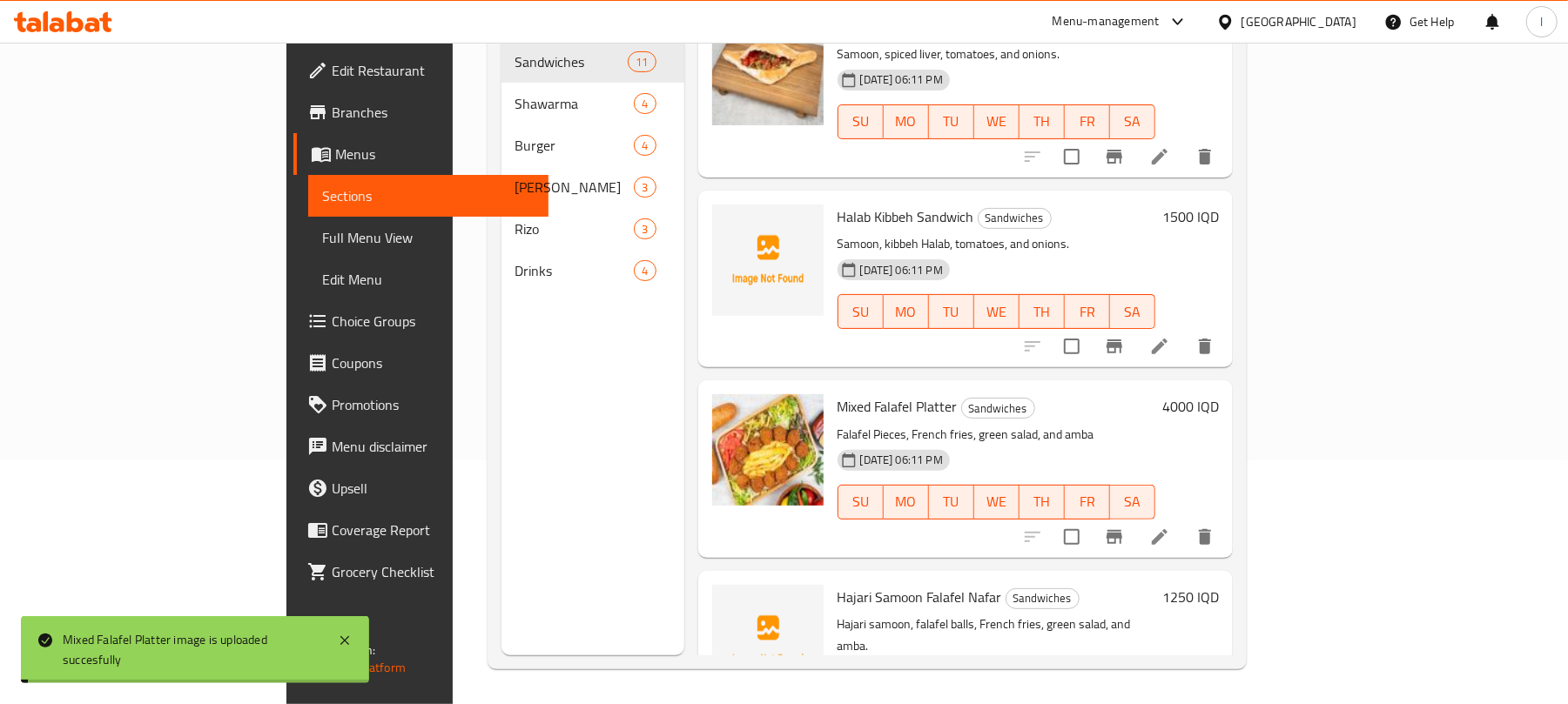
scroll to position [1431, 0]
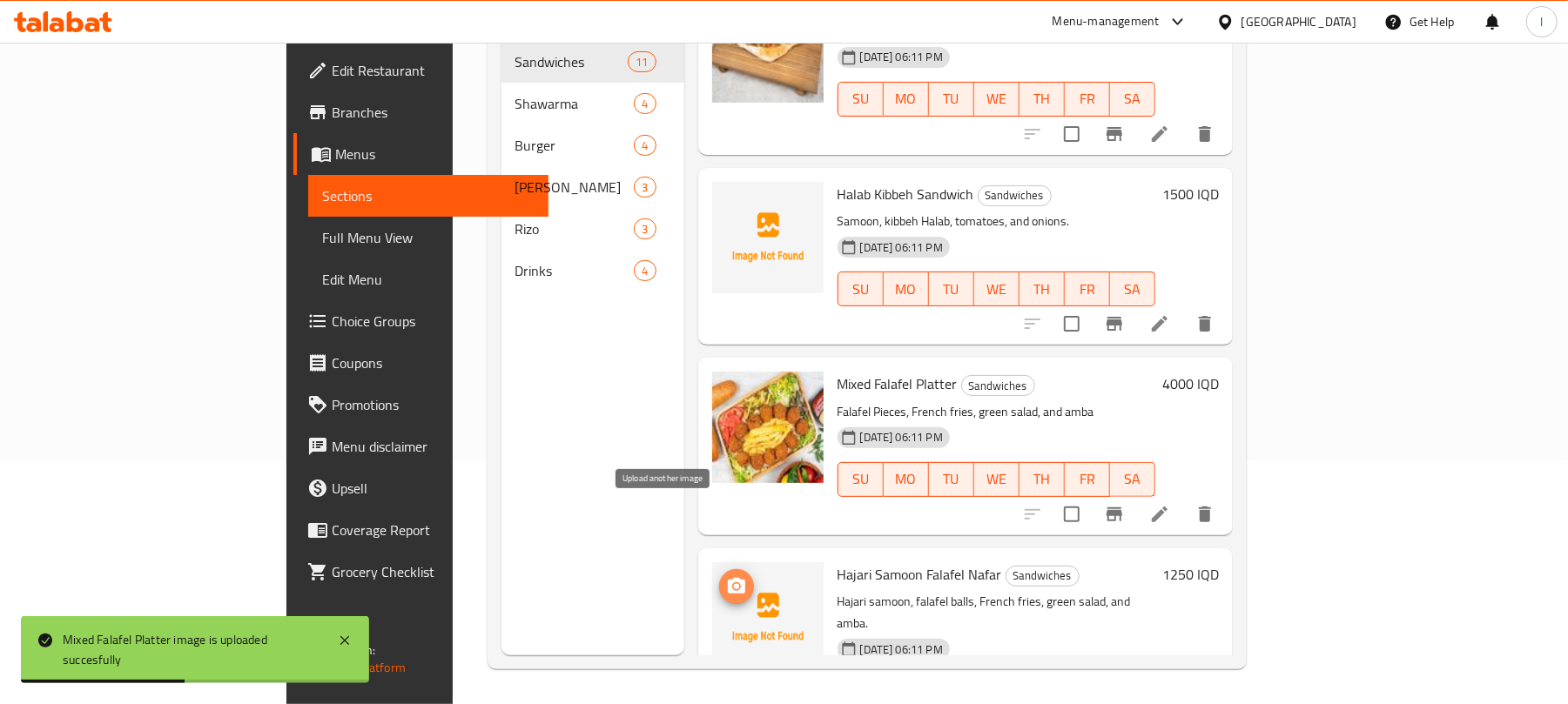
click at [726, 577] on icon "upload picture" at bounding box center [737, 587] width 21 height 21
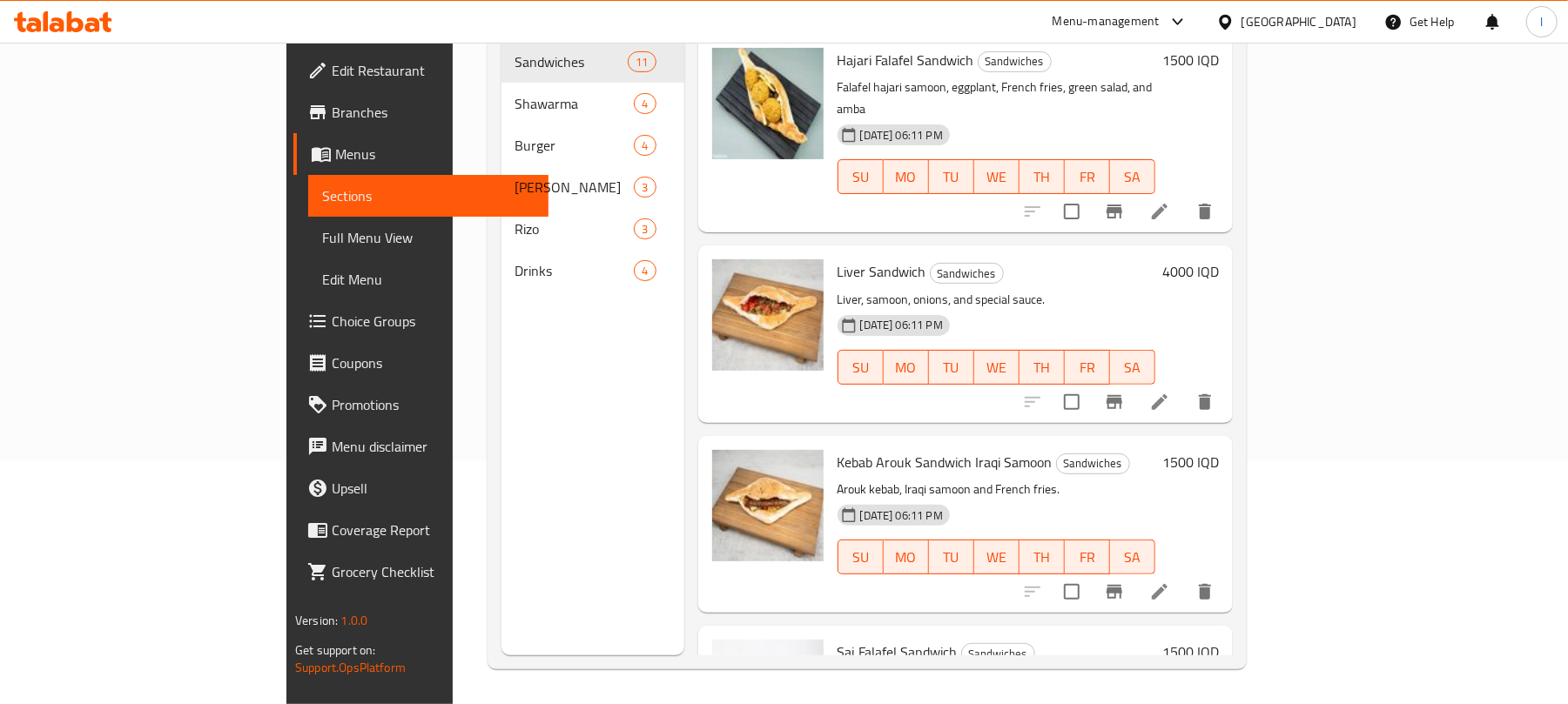
scroll to position [0, 0]
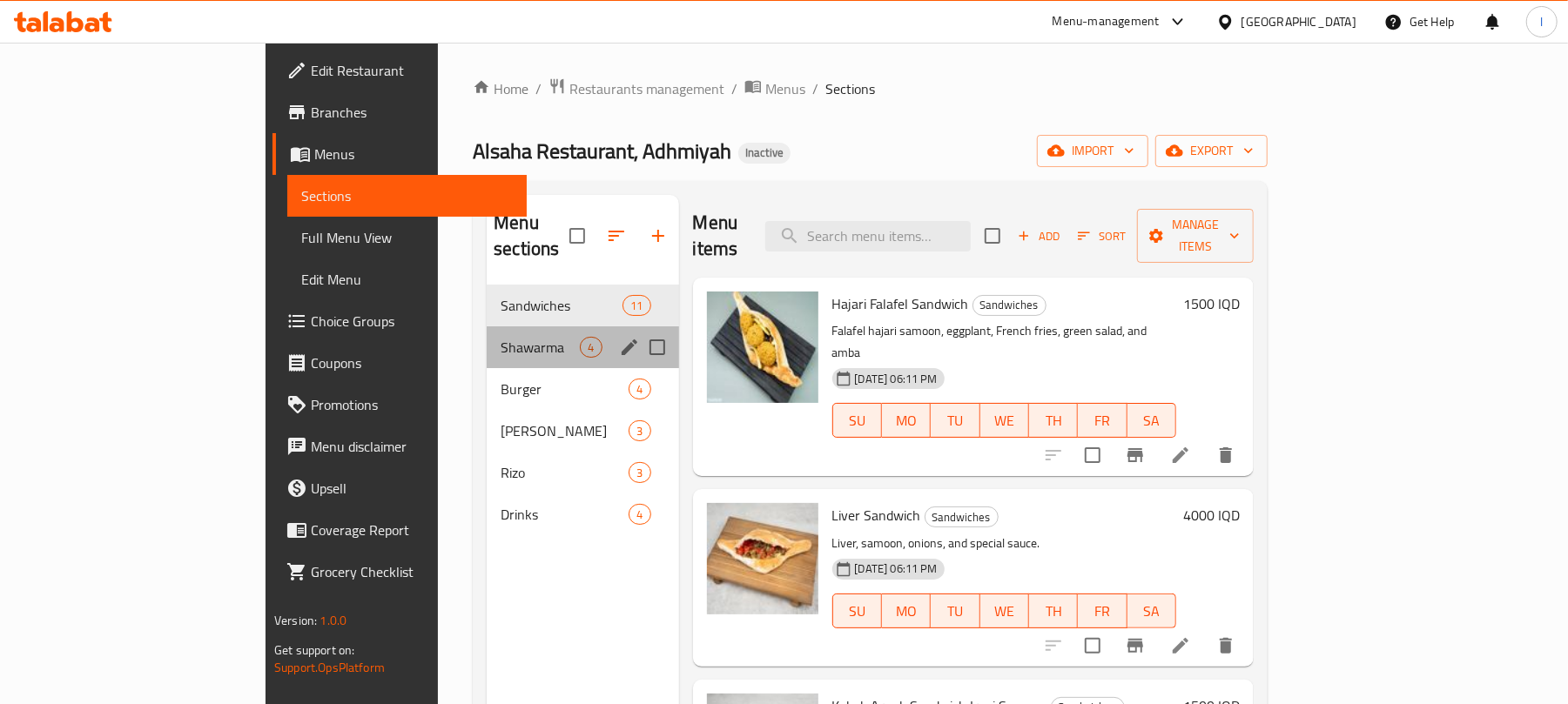
click at [487, 335] on div "Shawarma 4" at bounding box center [582, 346] width 192 height 41
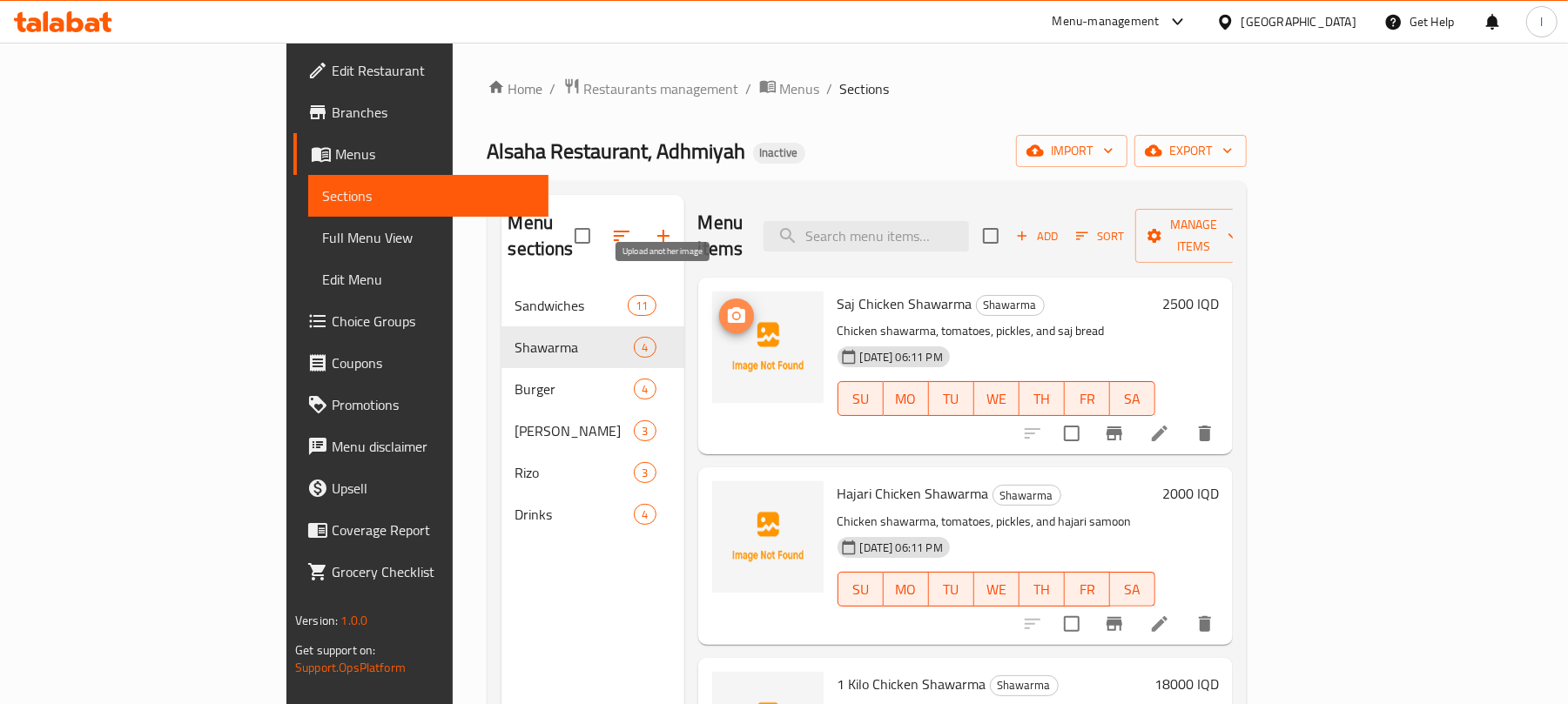
click at [726, 306] on icon "upload picture" at bounding box center [737, 316] width 21 height 21
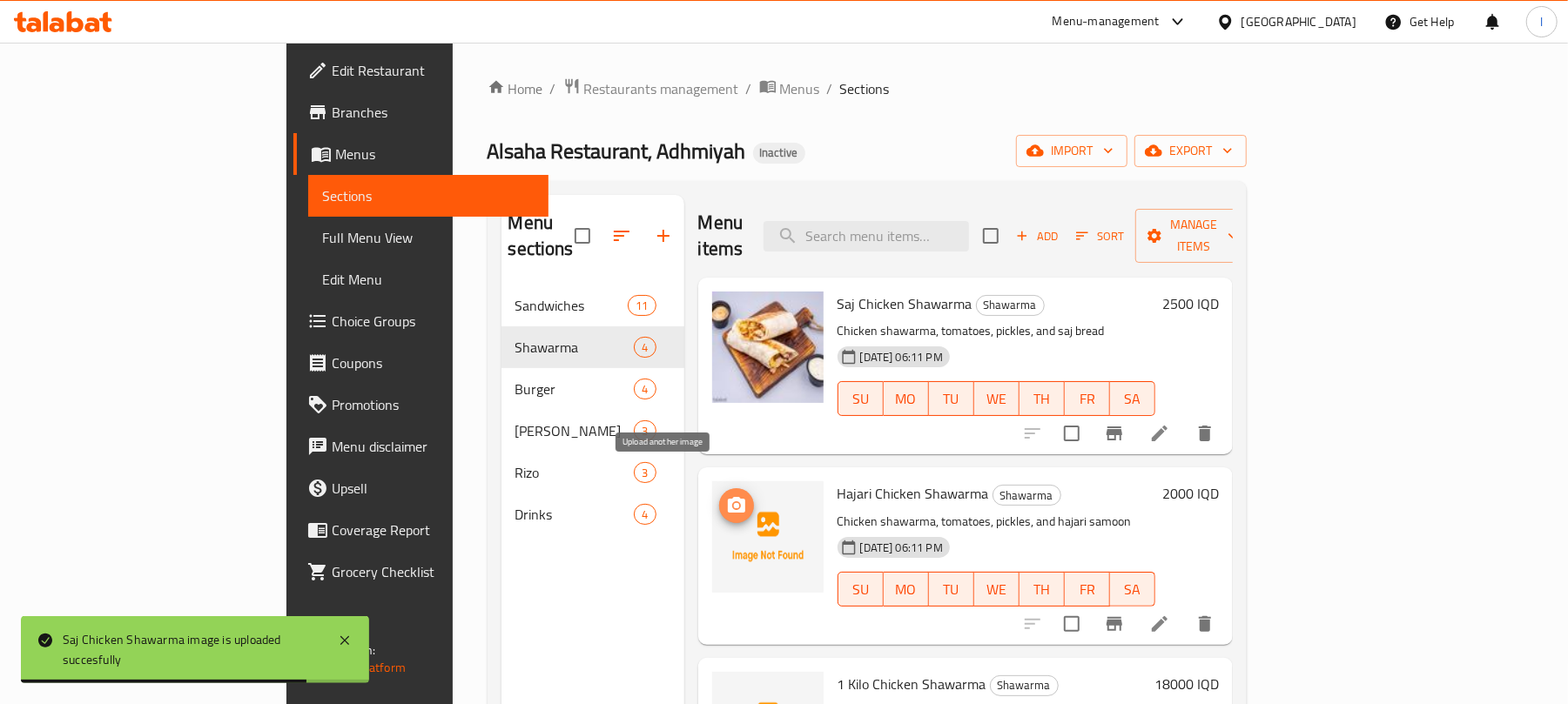
click at [726, 496] on icon "upload picture" at bounding box center [737, 506] width 21 height 21
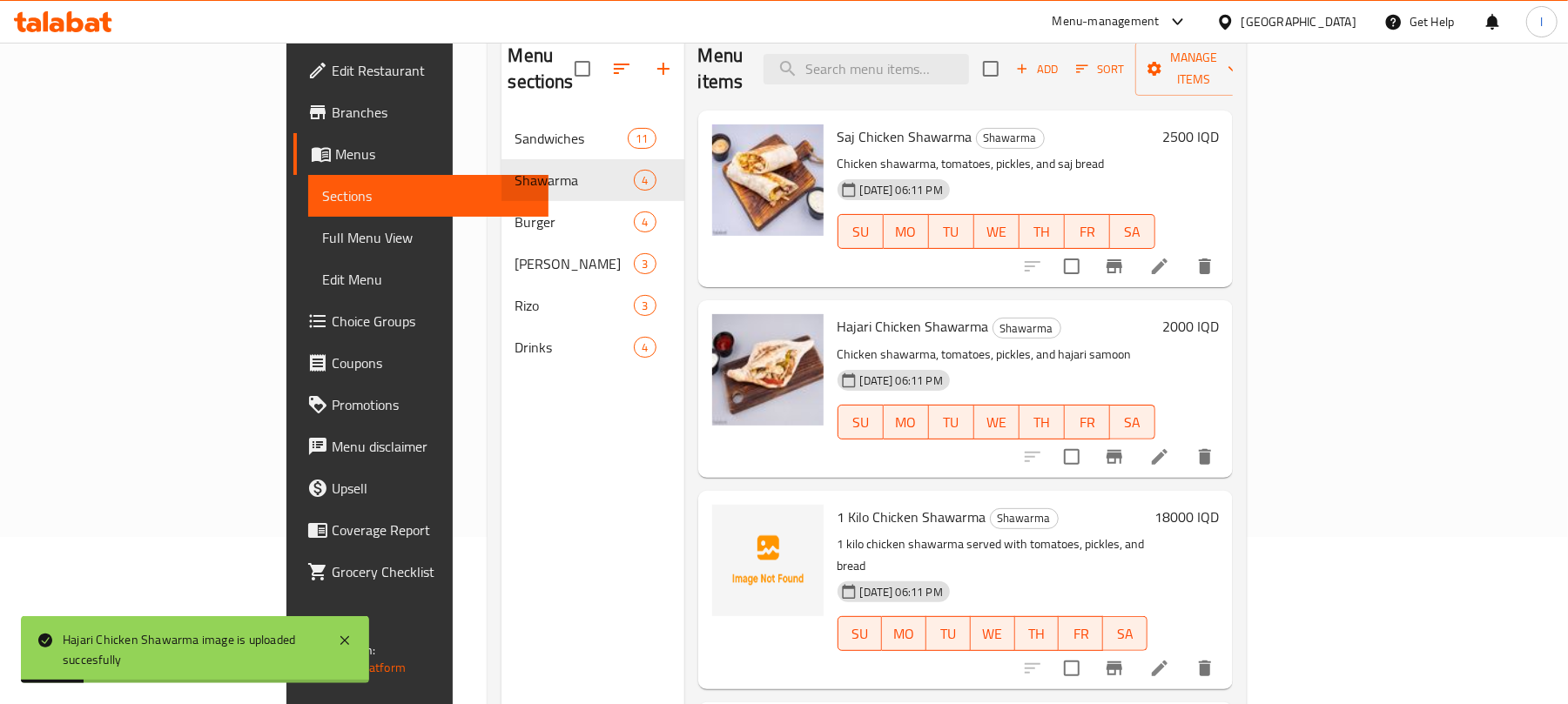
scroll to position [99, 0]
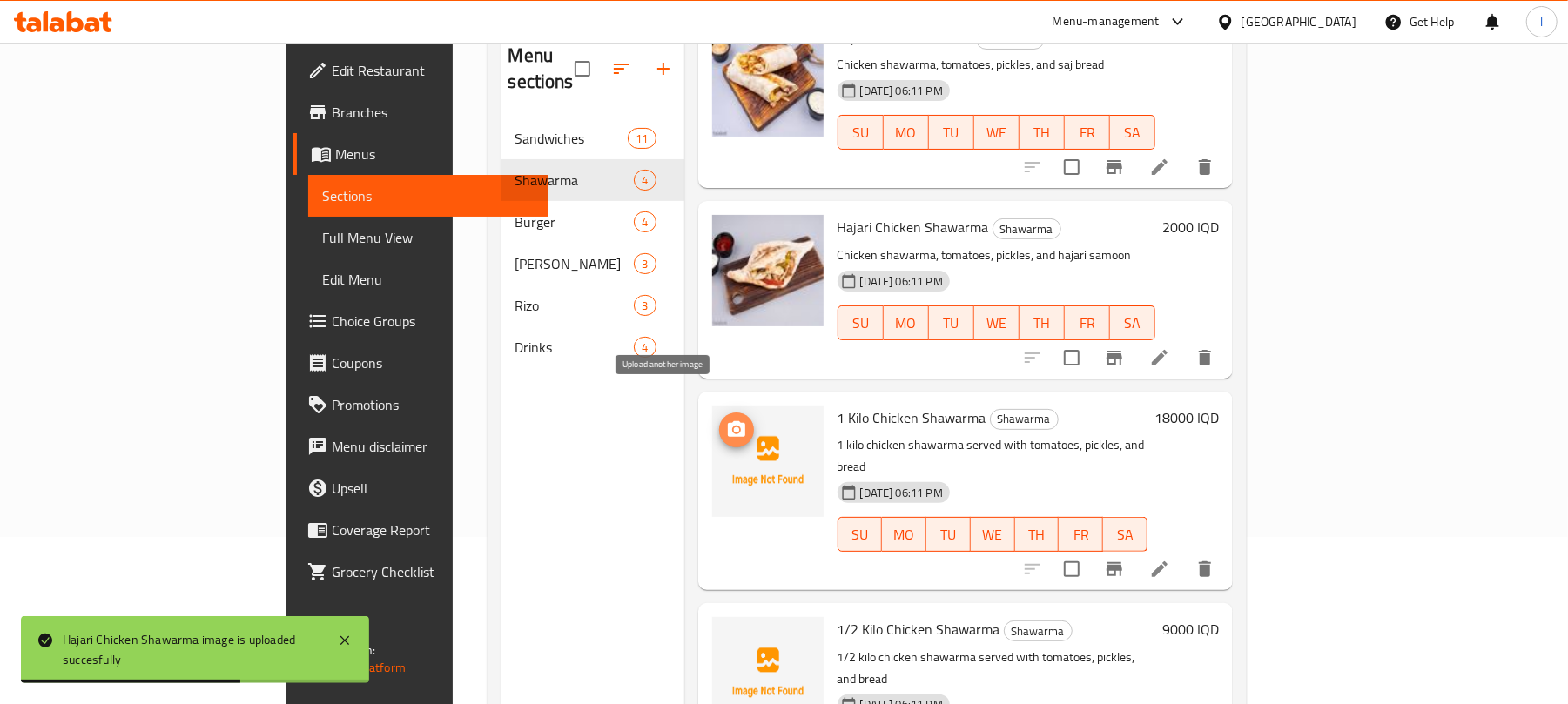
click at [719, 413] on button "upload picture" at bounding box center [737, 430] width 35 height 35
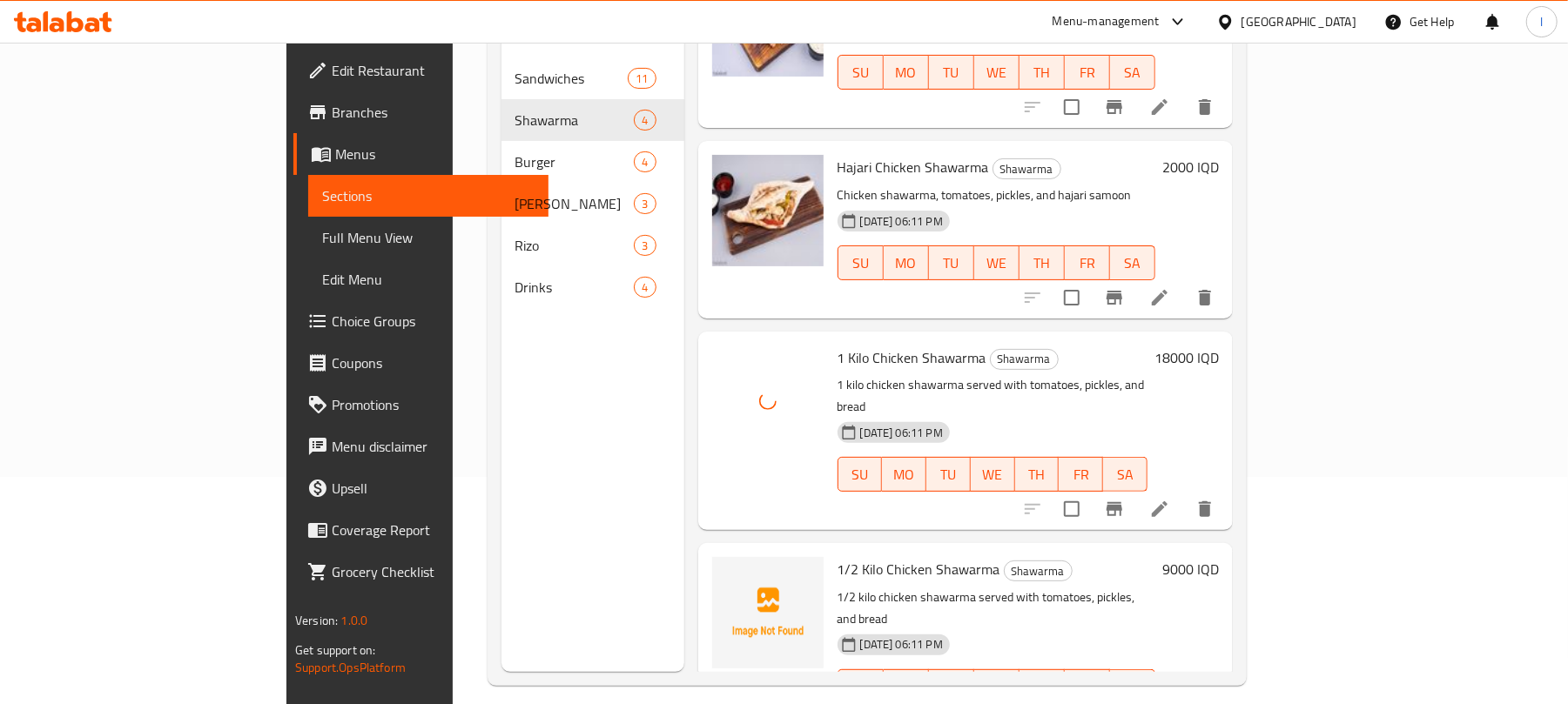
scroll to position [245, 0]
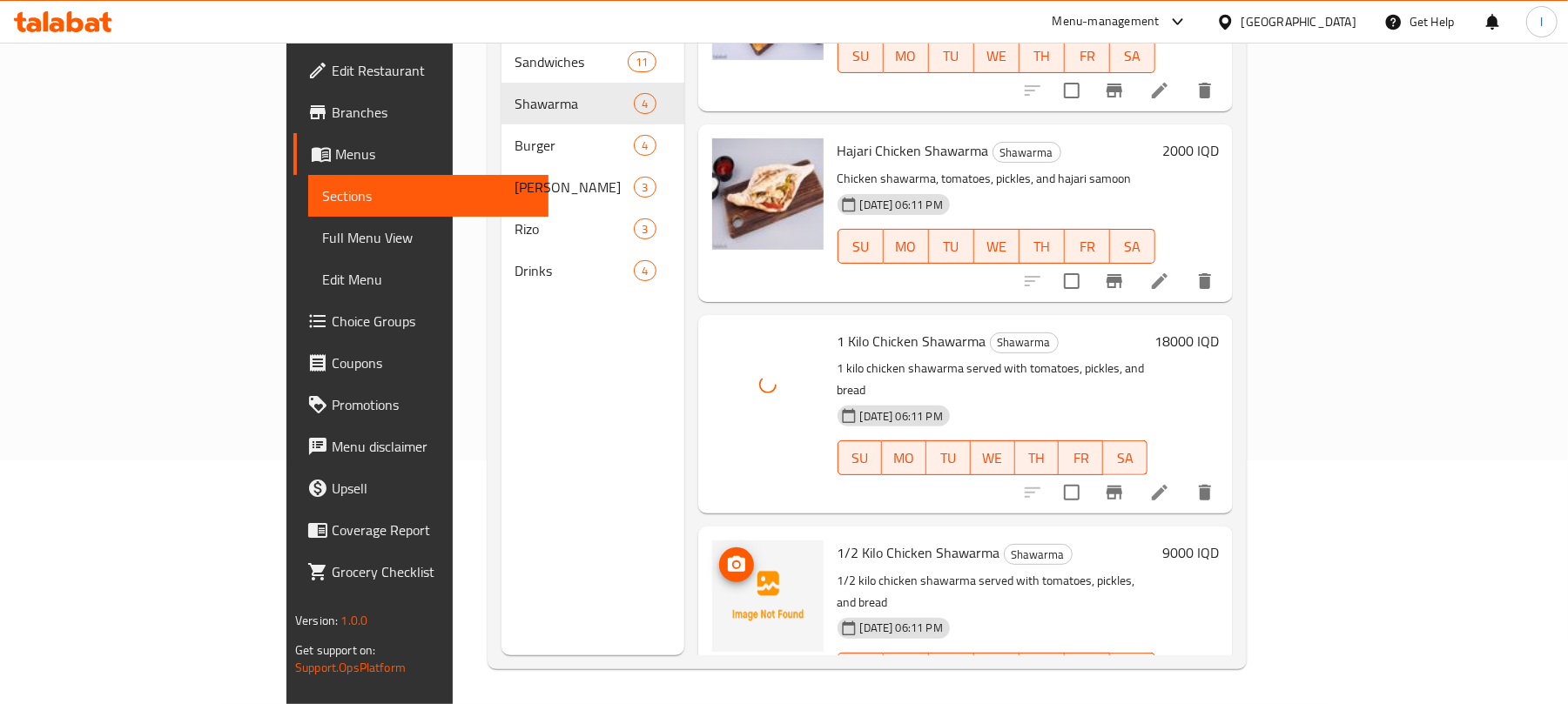
click at [712, 541] on img at bounding box center [768, 597] width 112 height 112
click at [728, 556] on icon "upload picture" at bounding box center [737, 564] width 17 height 15
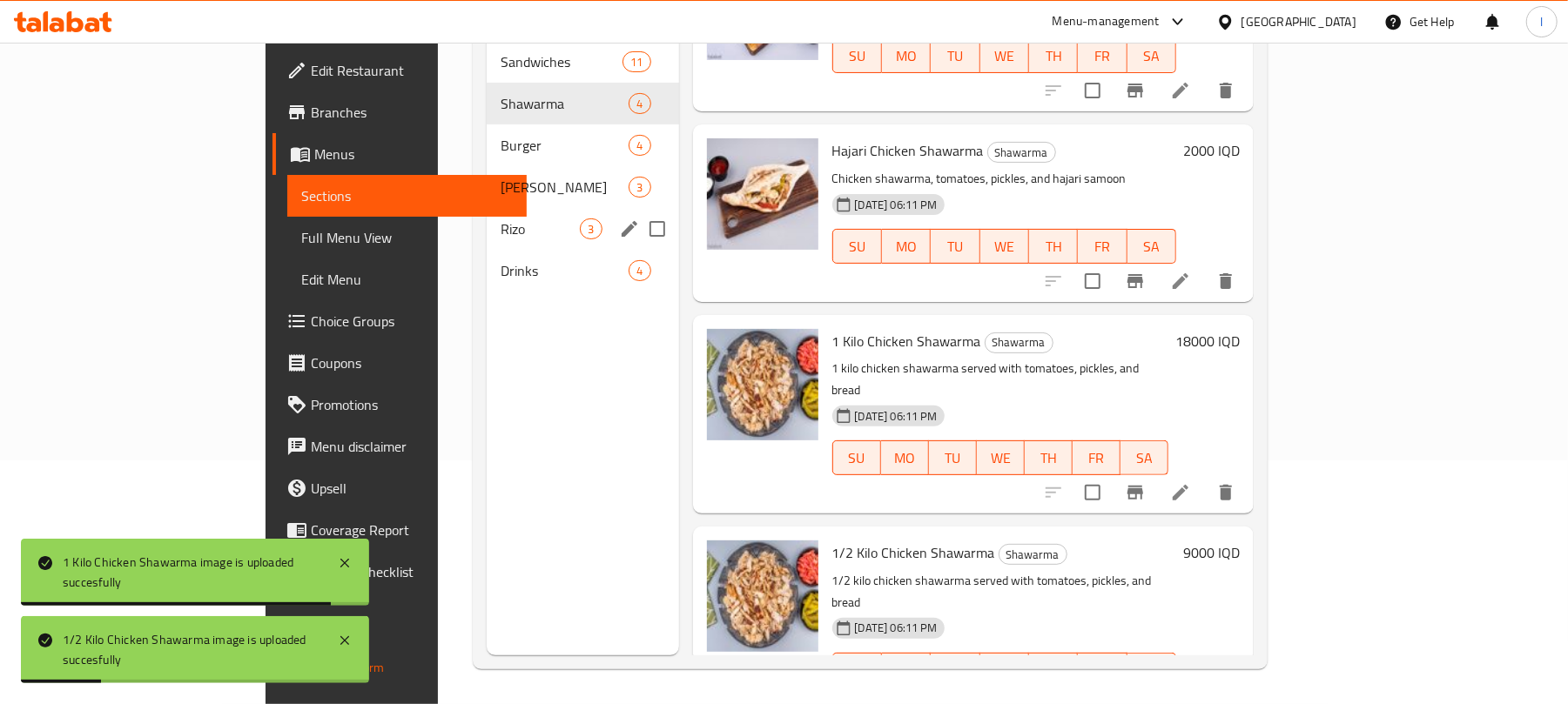
scroll to position [0, 0]
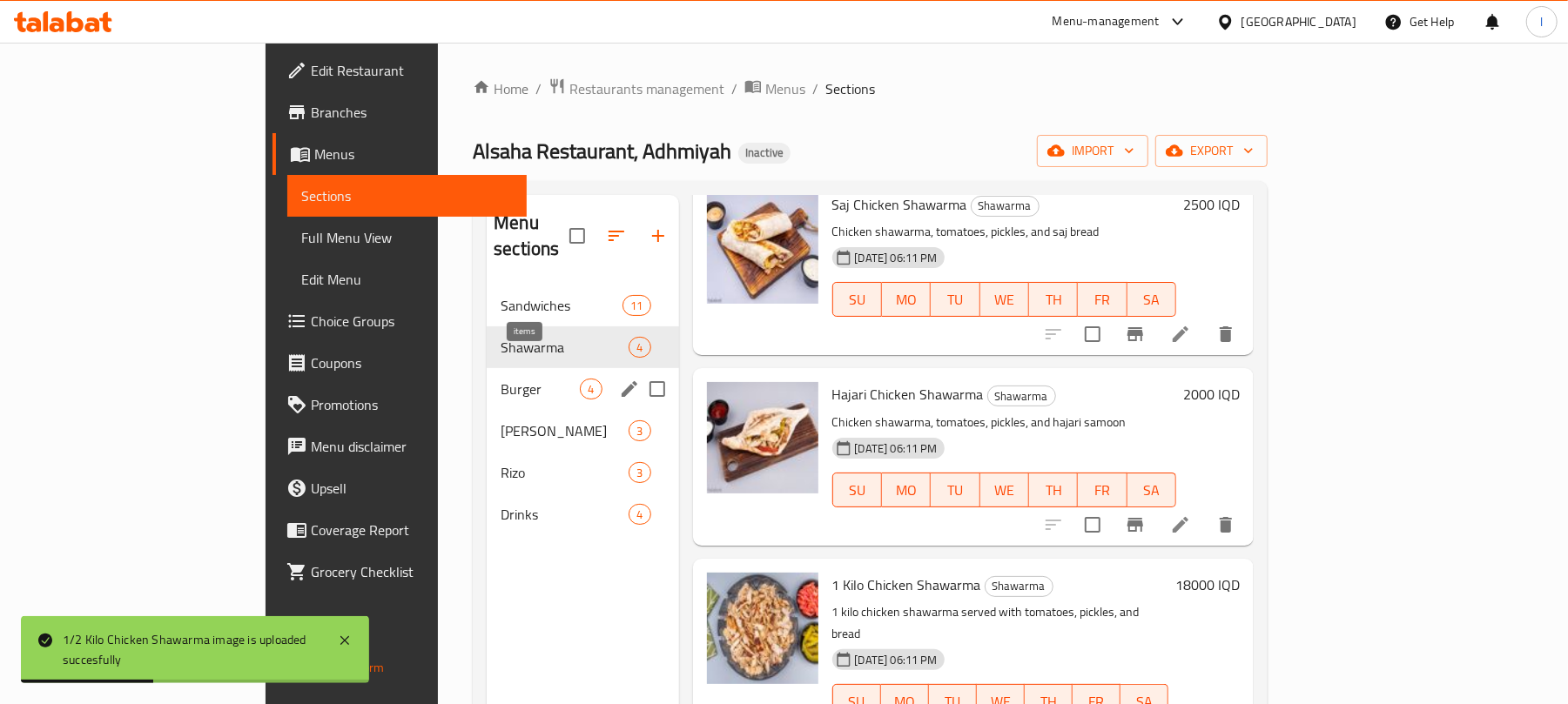
click at [581, 381] on span "4" at bounding box center [590, 389] width 20 height 16
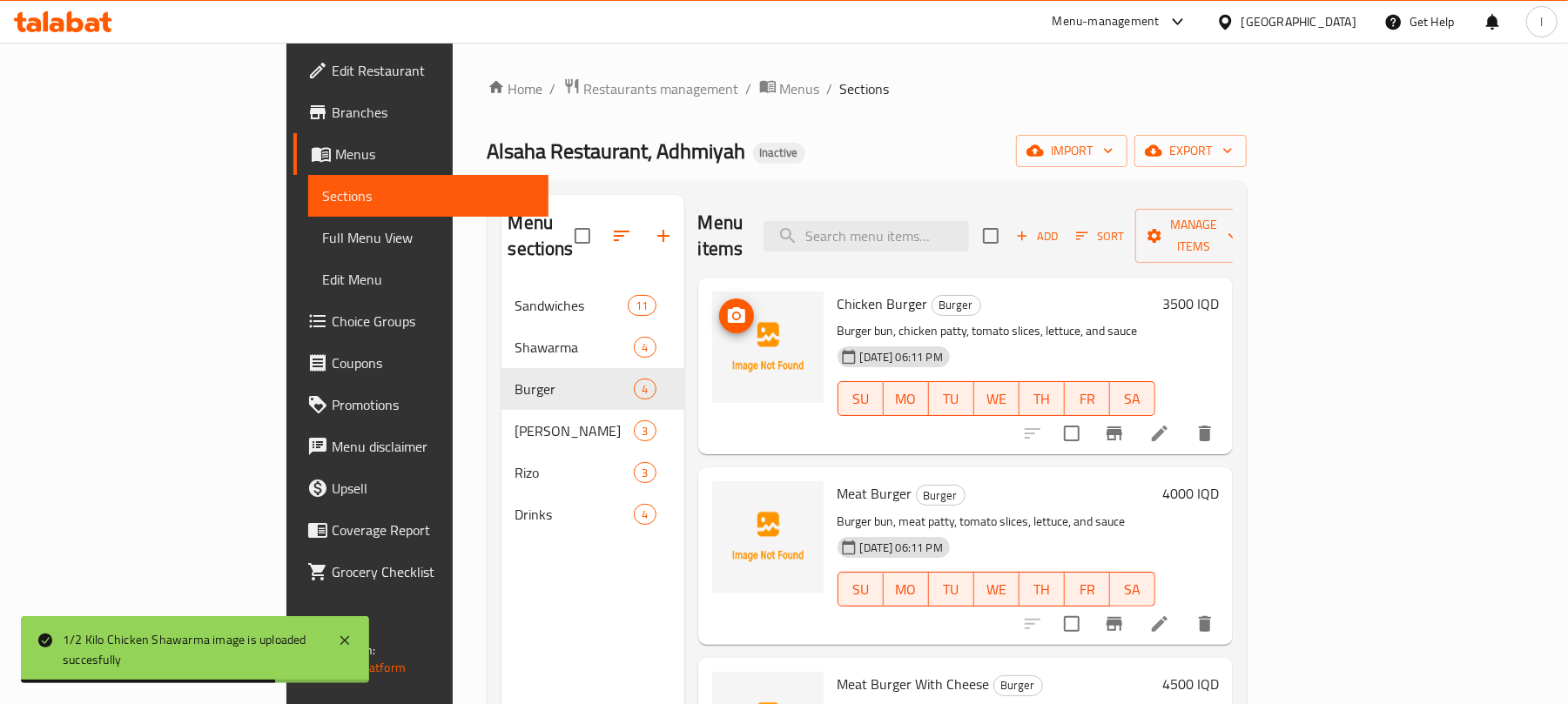
click at [728, 308] on icon "upload picture" at bounding box center [737, 315] width 17 height 15
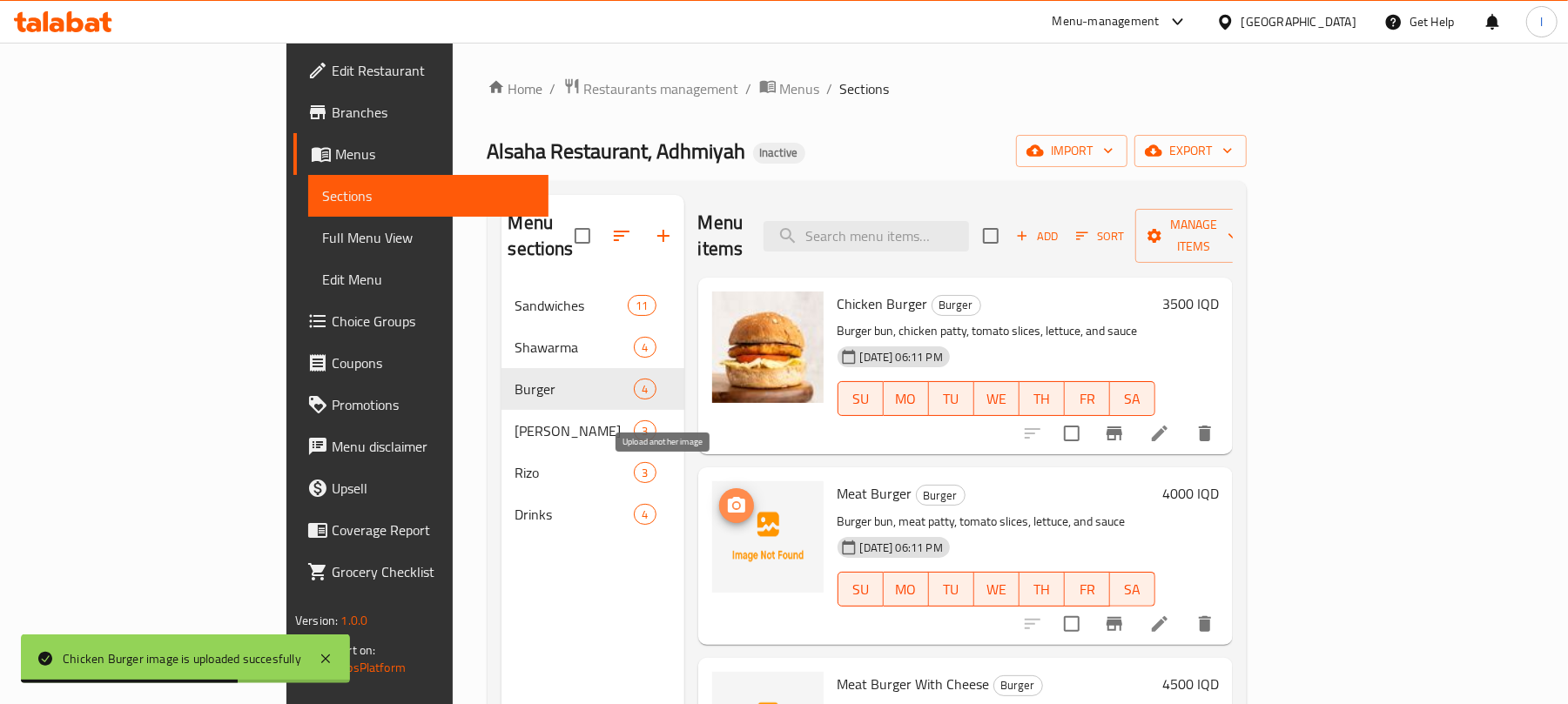
click at [726, 496] on icon "upload picture" at bounding box center [737, 506] width 21 height 21
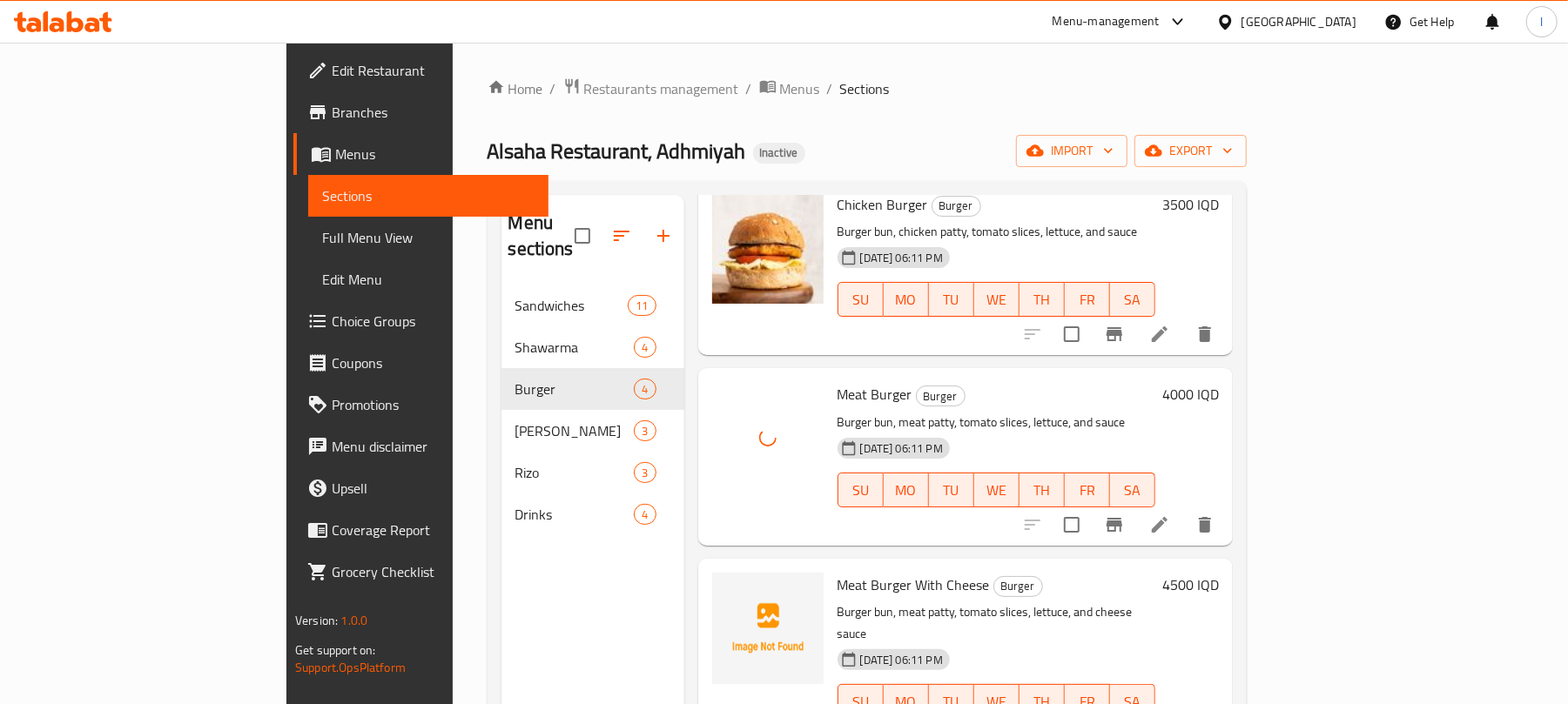
scroll to position [245, 0]
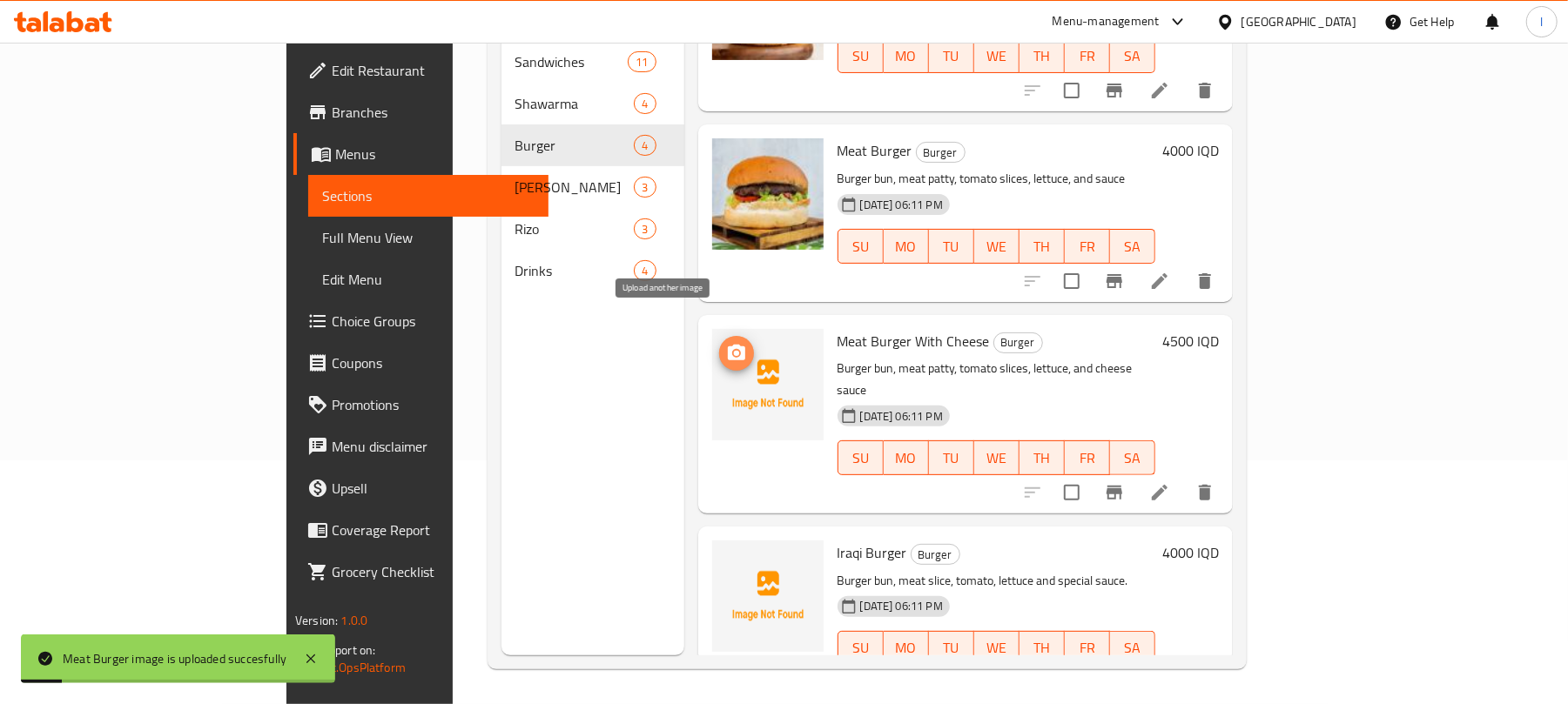
click at [726, 343] on icon "upload picture" at bounding box center [737, 354] width 21 height 21
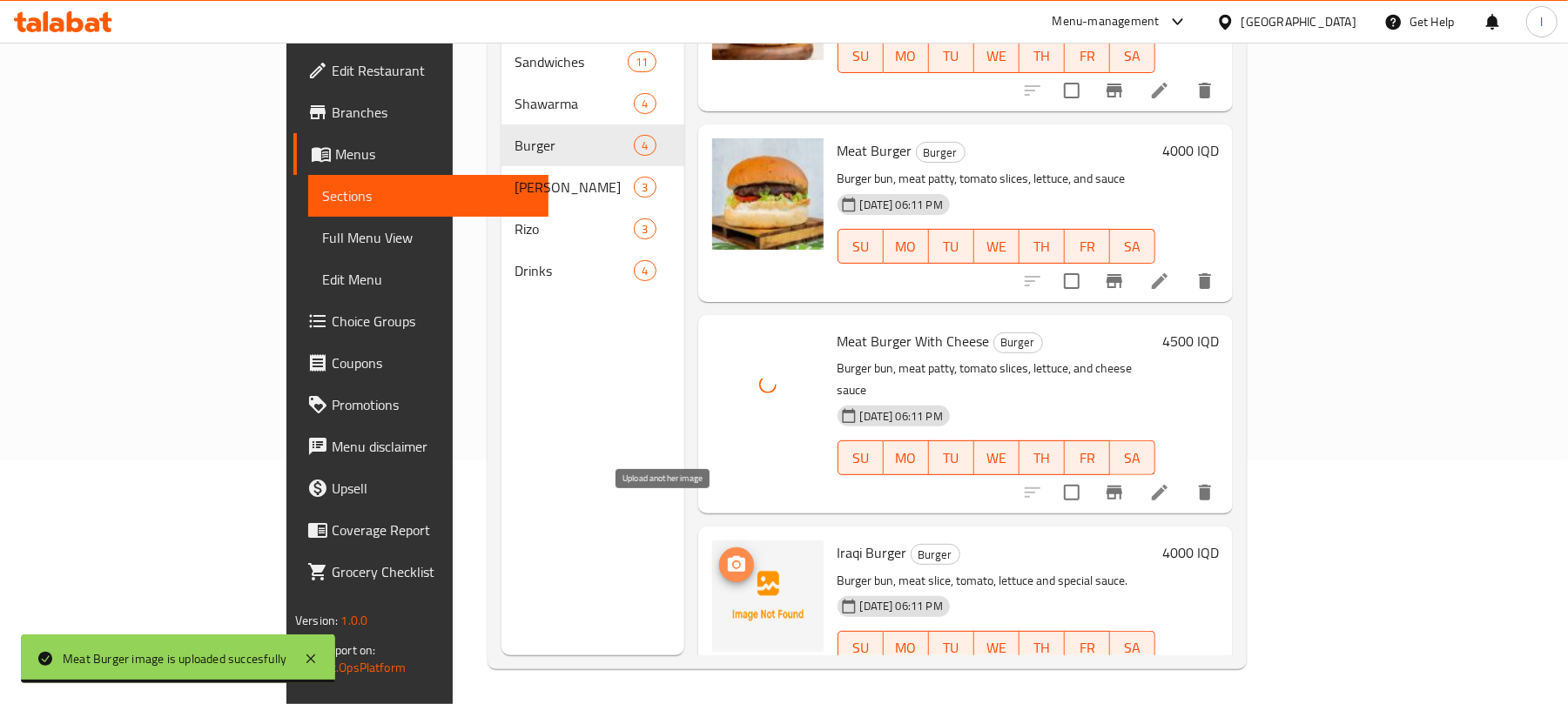
click at [728, 556] on icon "upload picture" at bounding box center [737, 564] width 17 height 15
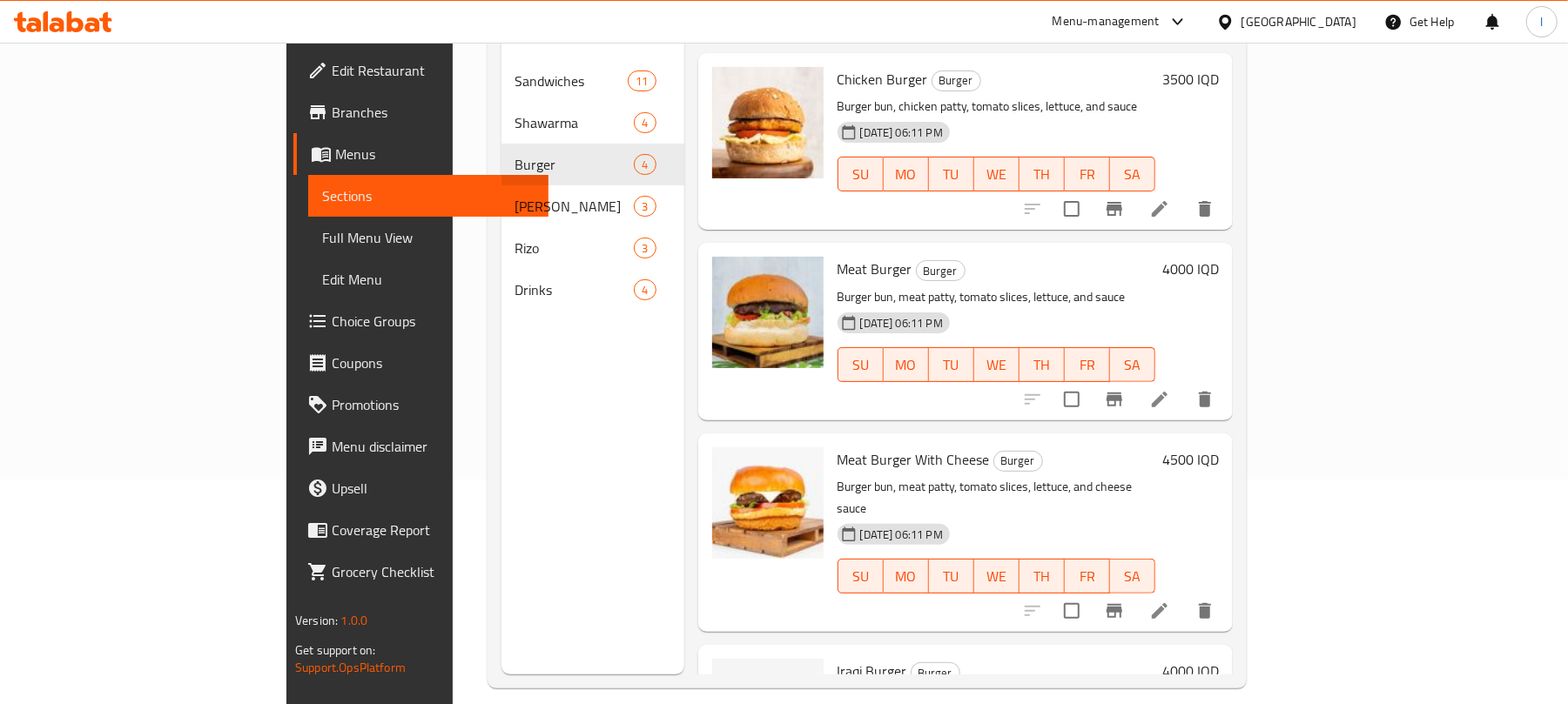
scroll to position [0, 0]
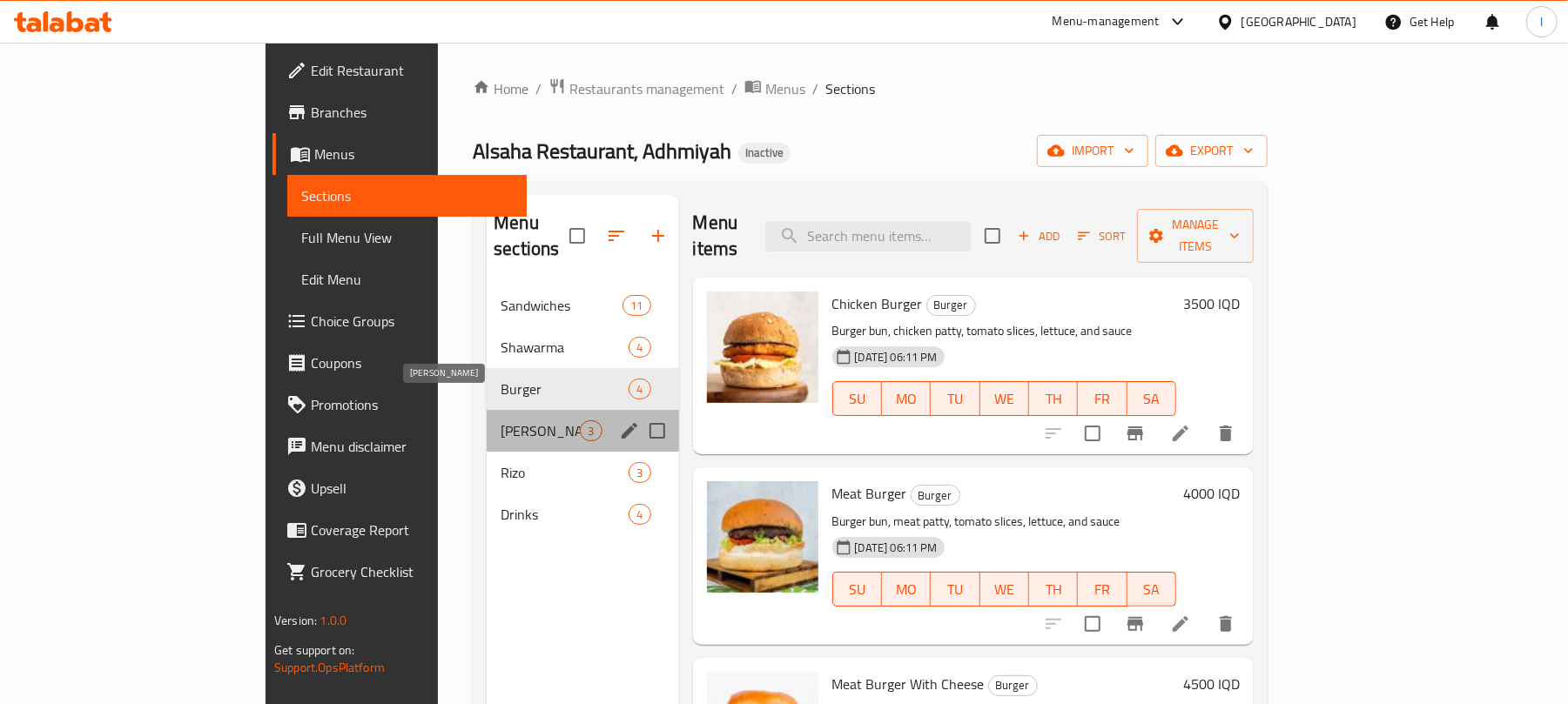
click at [500, 420] on span "[PERSON_NAME]" at bounding box center [540, 431] width 79 height 21
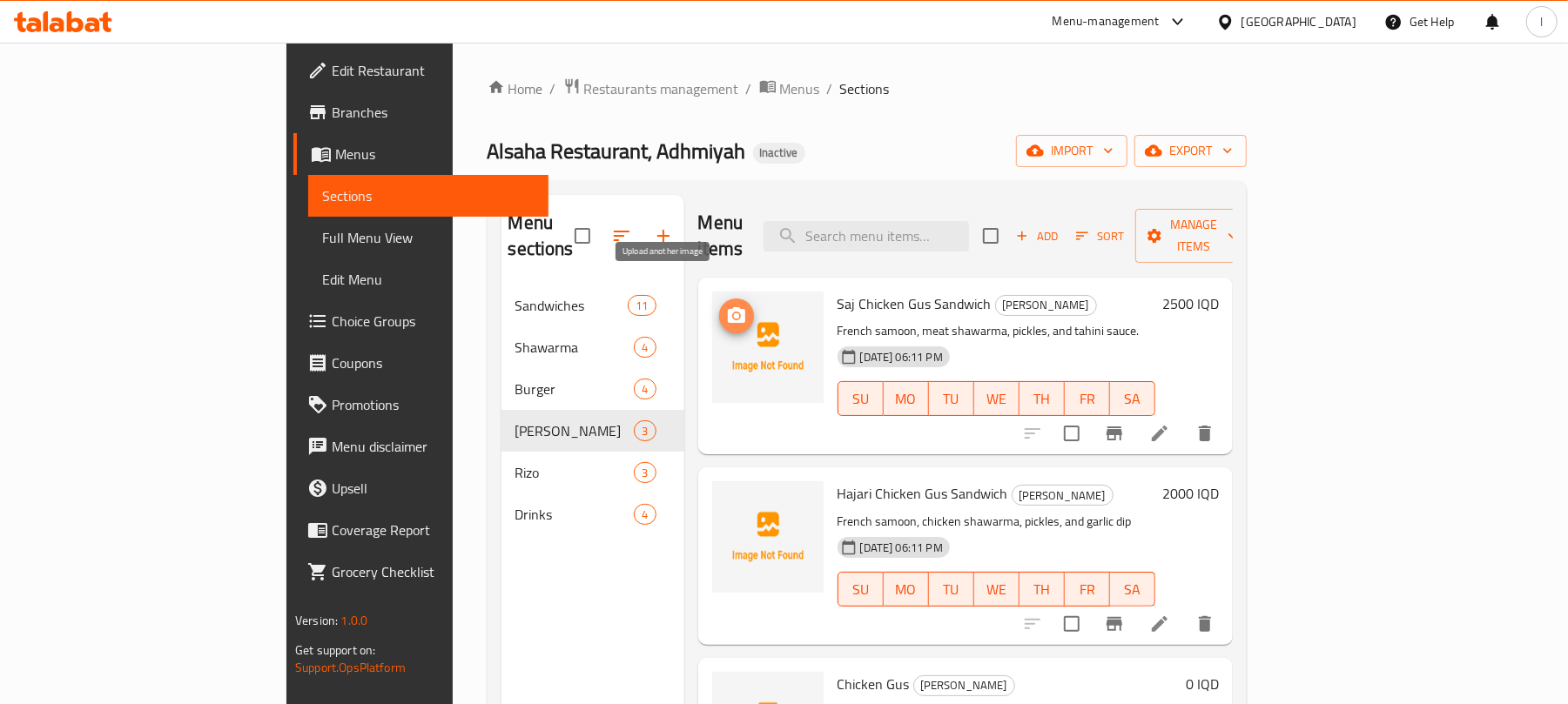
click at [726, 306] on icon "upload picture" at bounding box center [737, 316] width 21 height 21
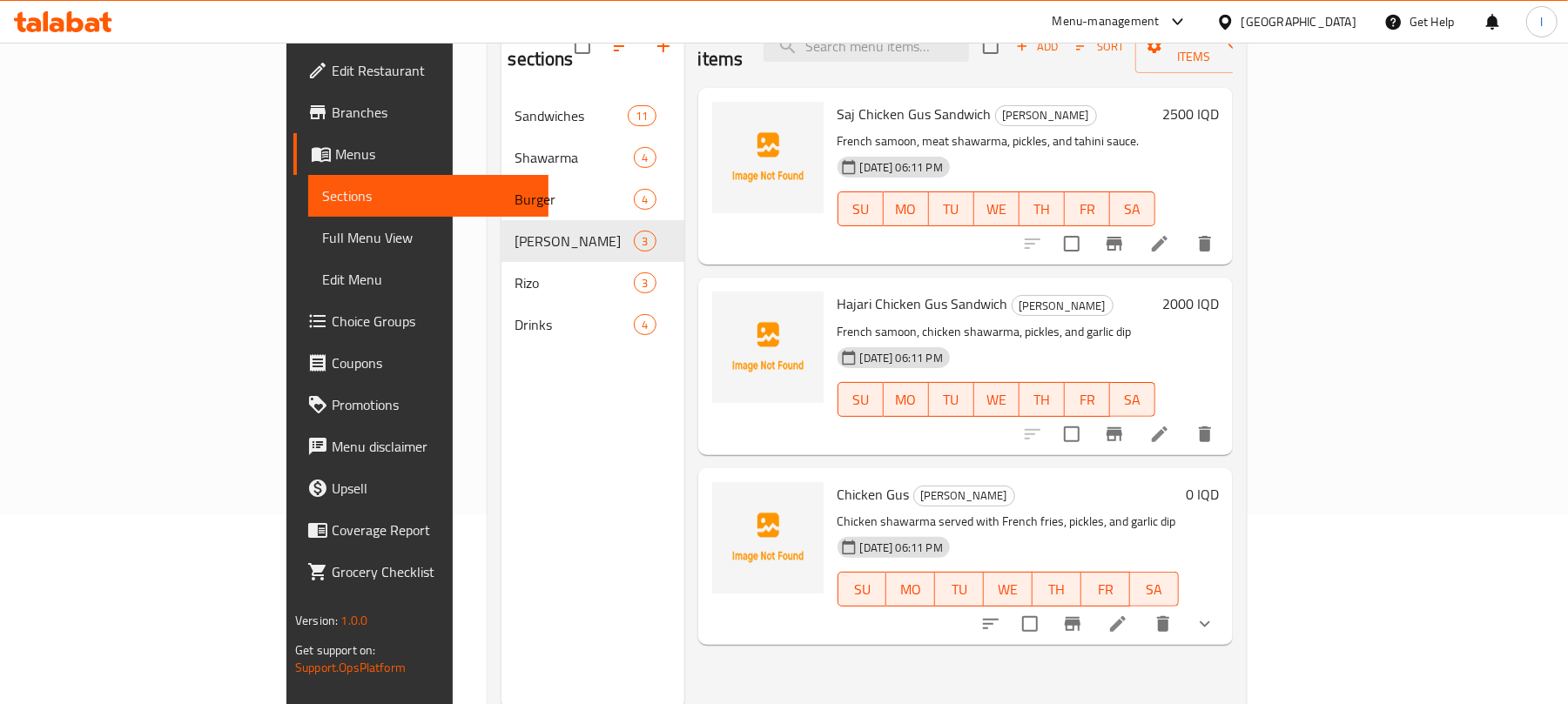
scroll to position [245, 0]
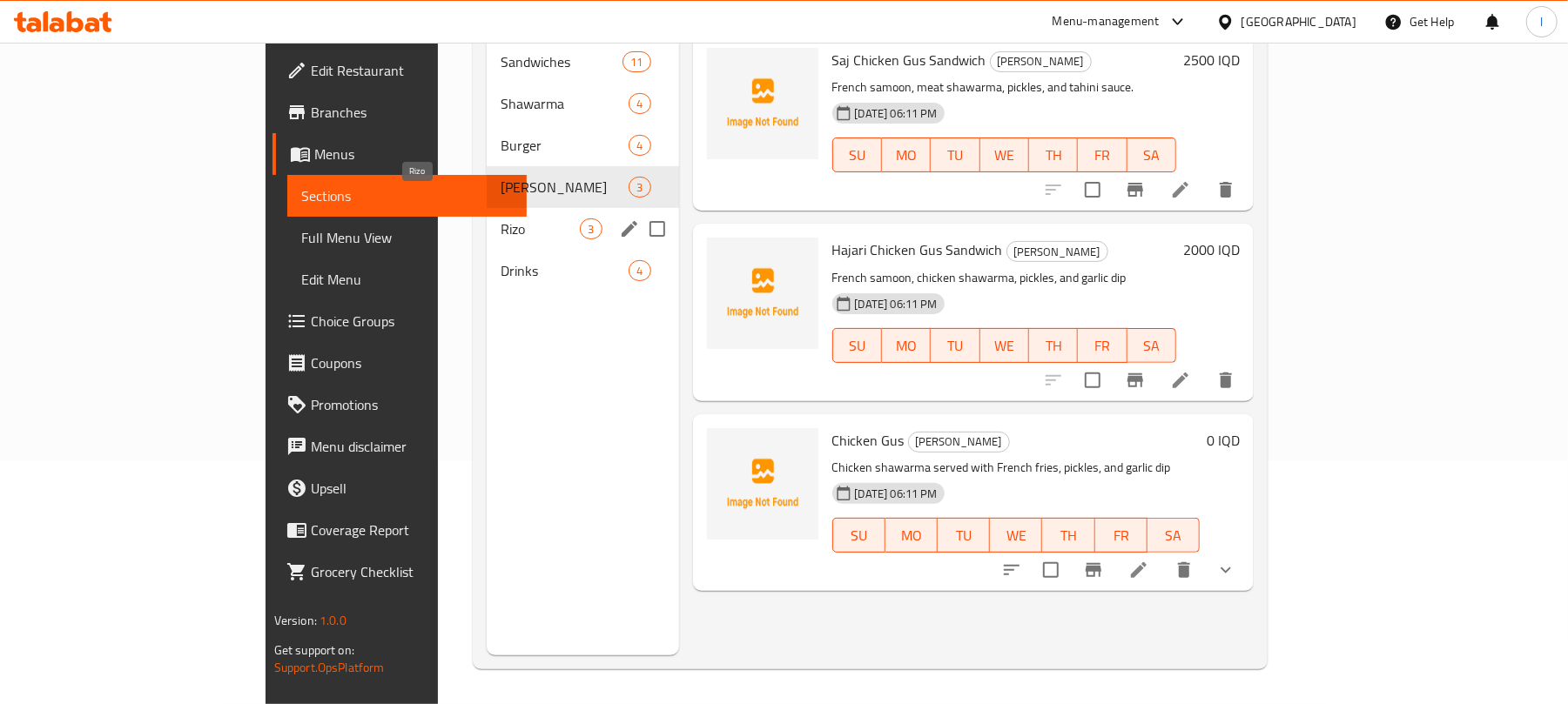
click at [500, 219] on span "Rizo" at bounding box center [540, 230] width 79 height 21
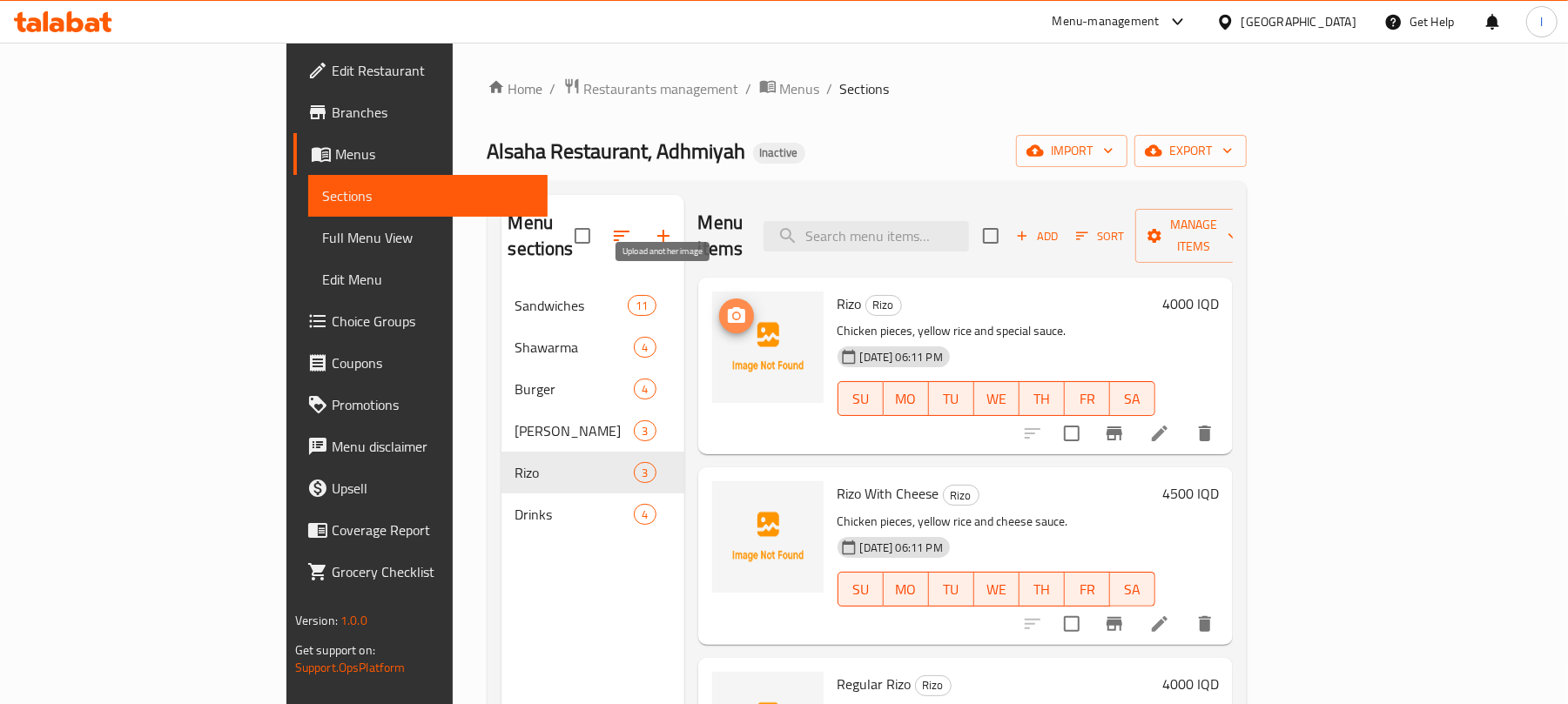
click at [719, 306] on span "upload picture" at bounding box center [737, 316] width 35 height 21
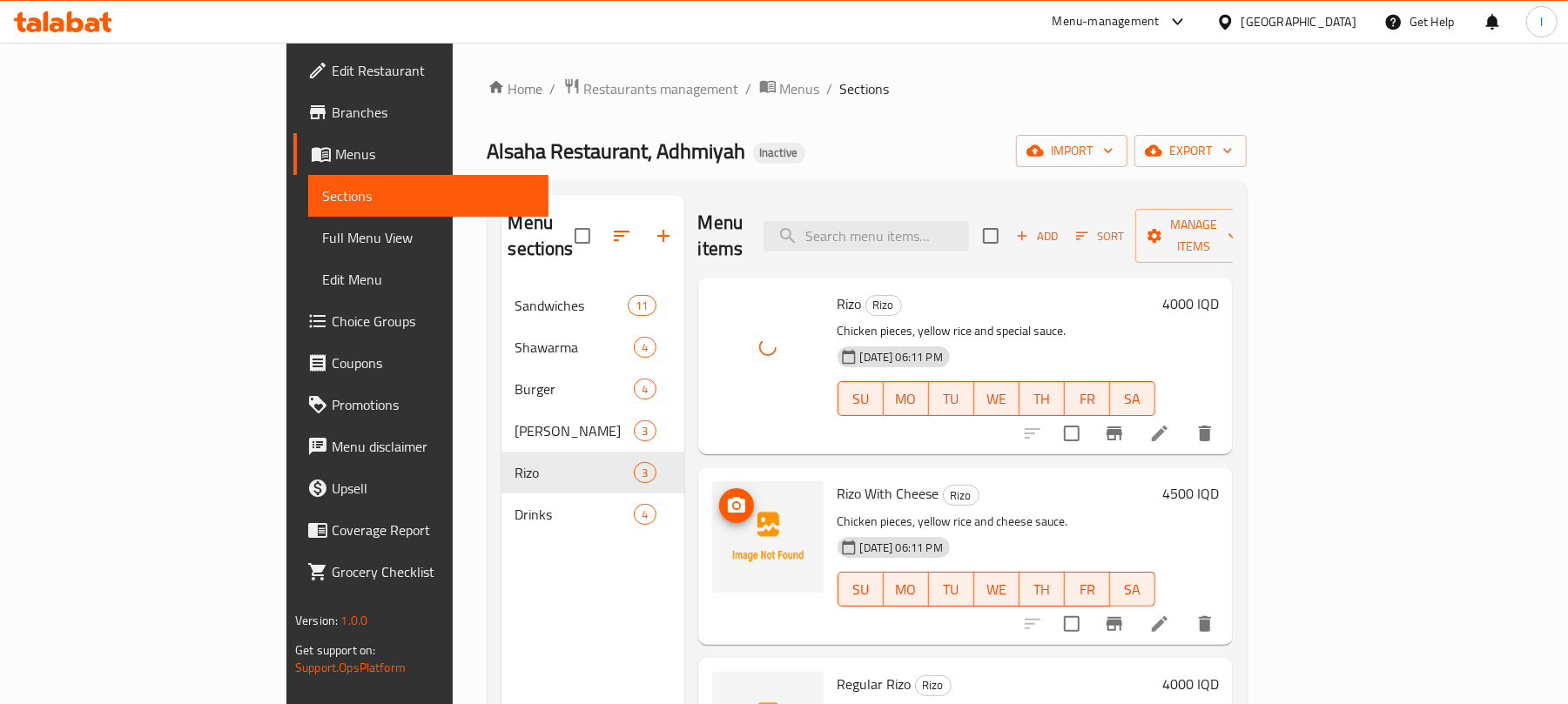
click at [712, 481] on img at bounding box center [768, 537] width 112 height 112
click at [719, 488] on button "upload picture" at bounding box center [737, 505] width 35 height 35
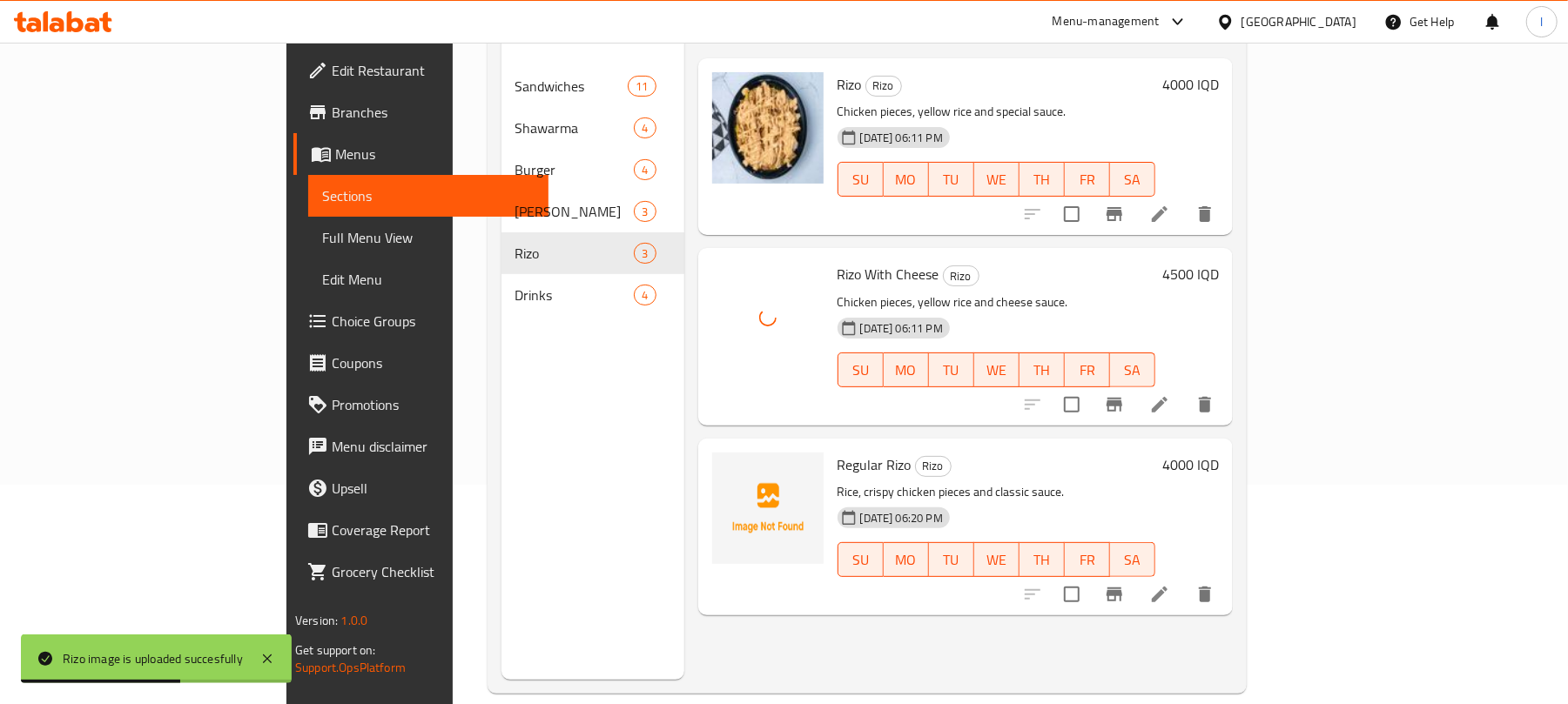
scroll to position [245, 0]
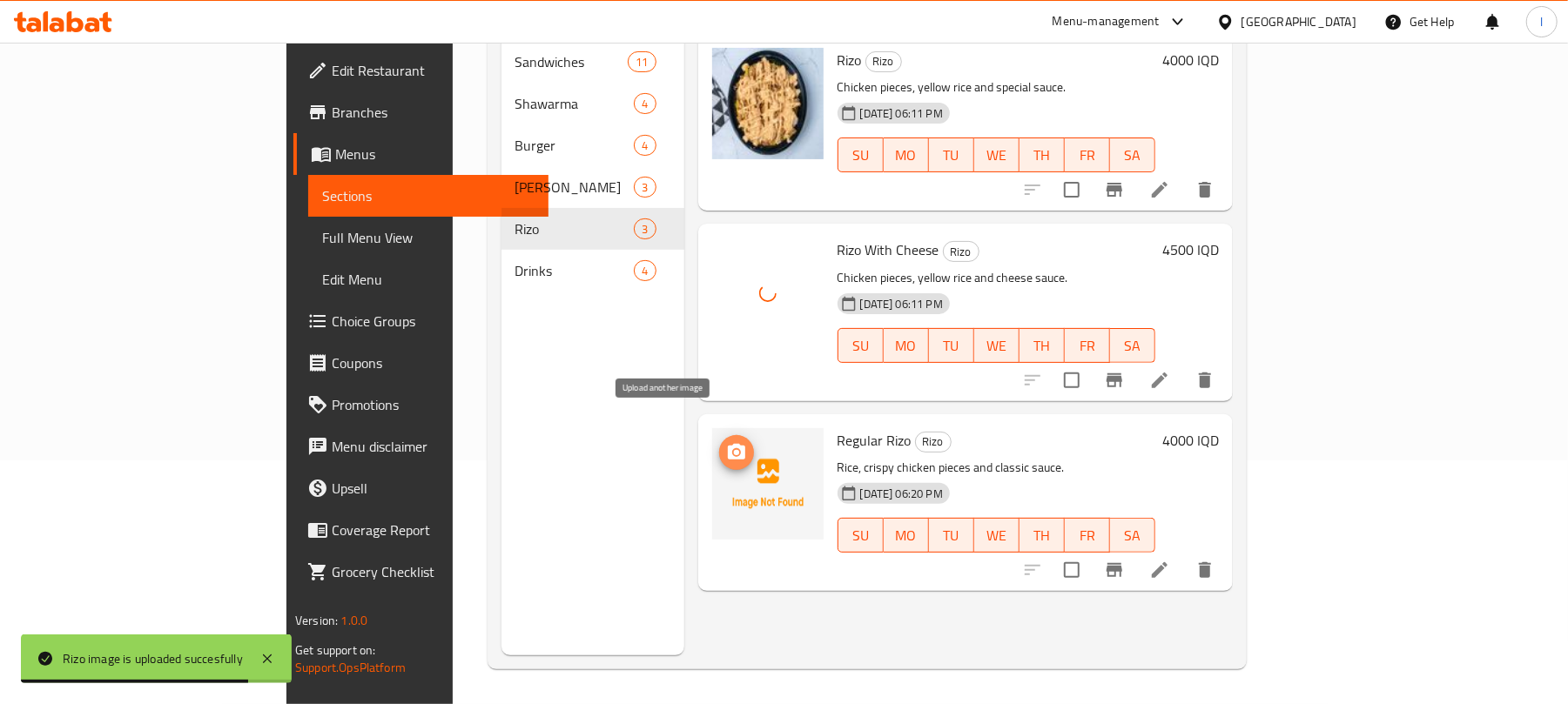
click at [719, 443] on span "upload picture" at bounding box center [737, 453] width 35 height 21
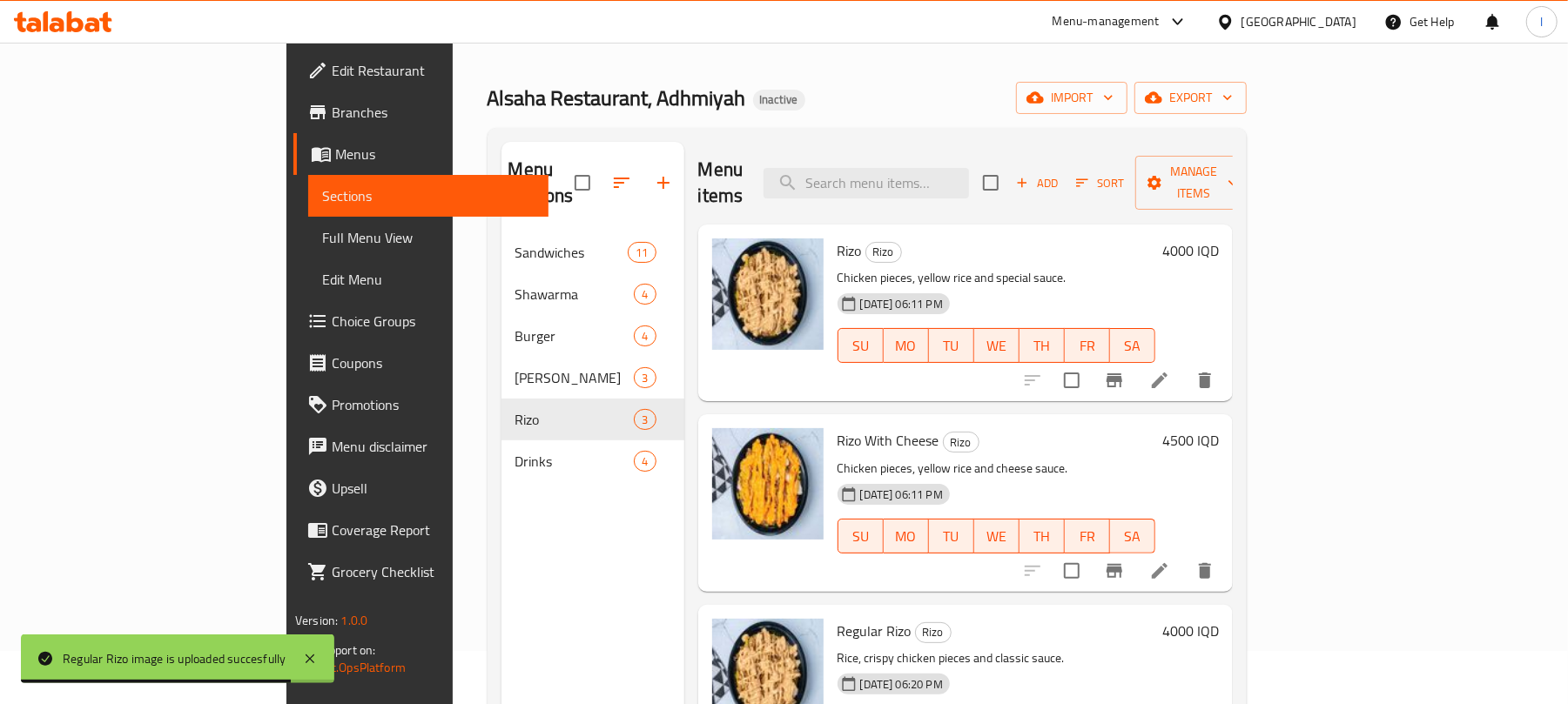
scroll to position [0, 0]
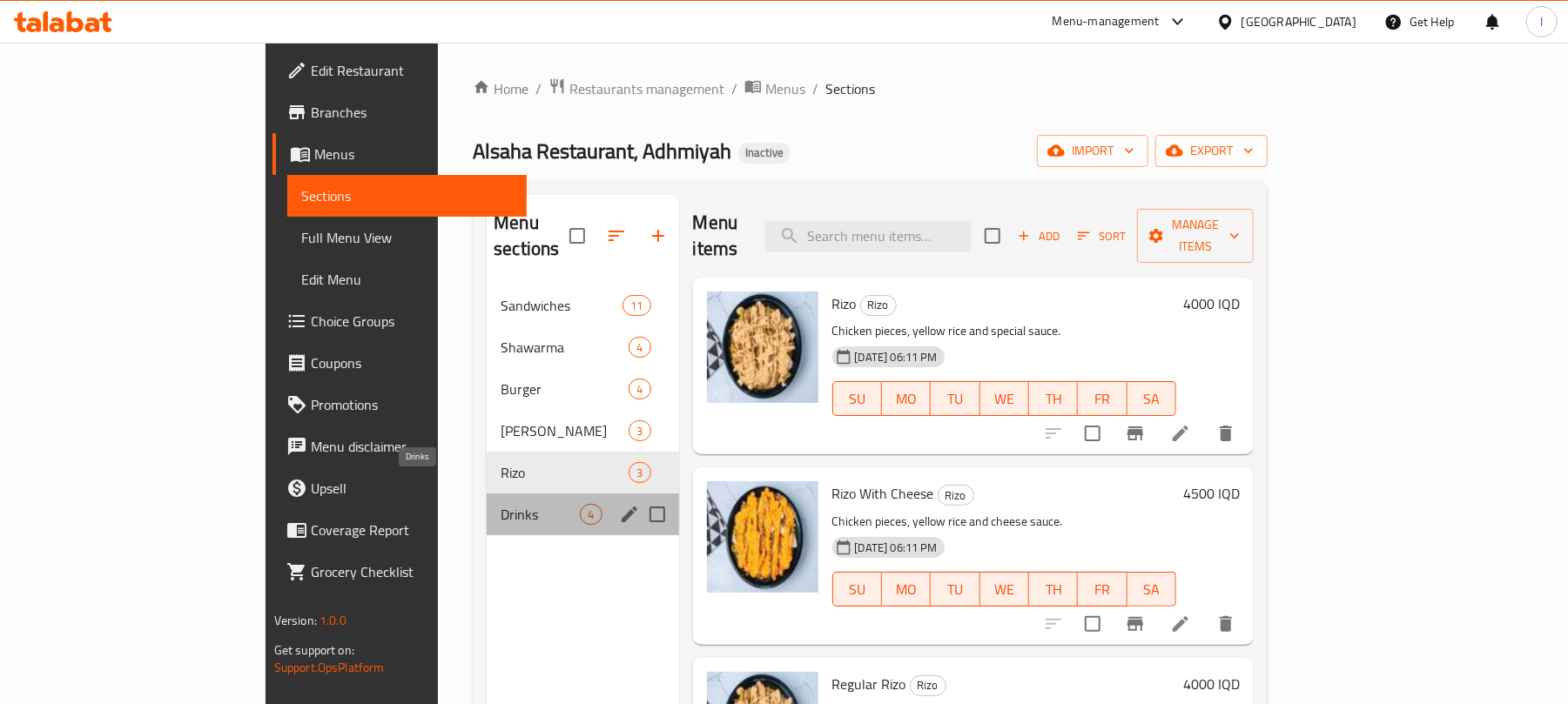
click at [500, 504] on span "Drinks" at bounding box center [540, 515] width 79 height 21
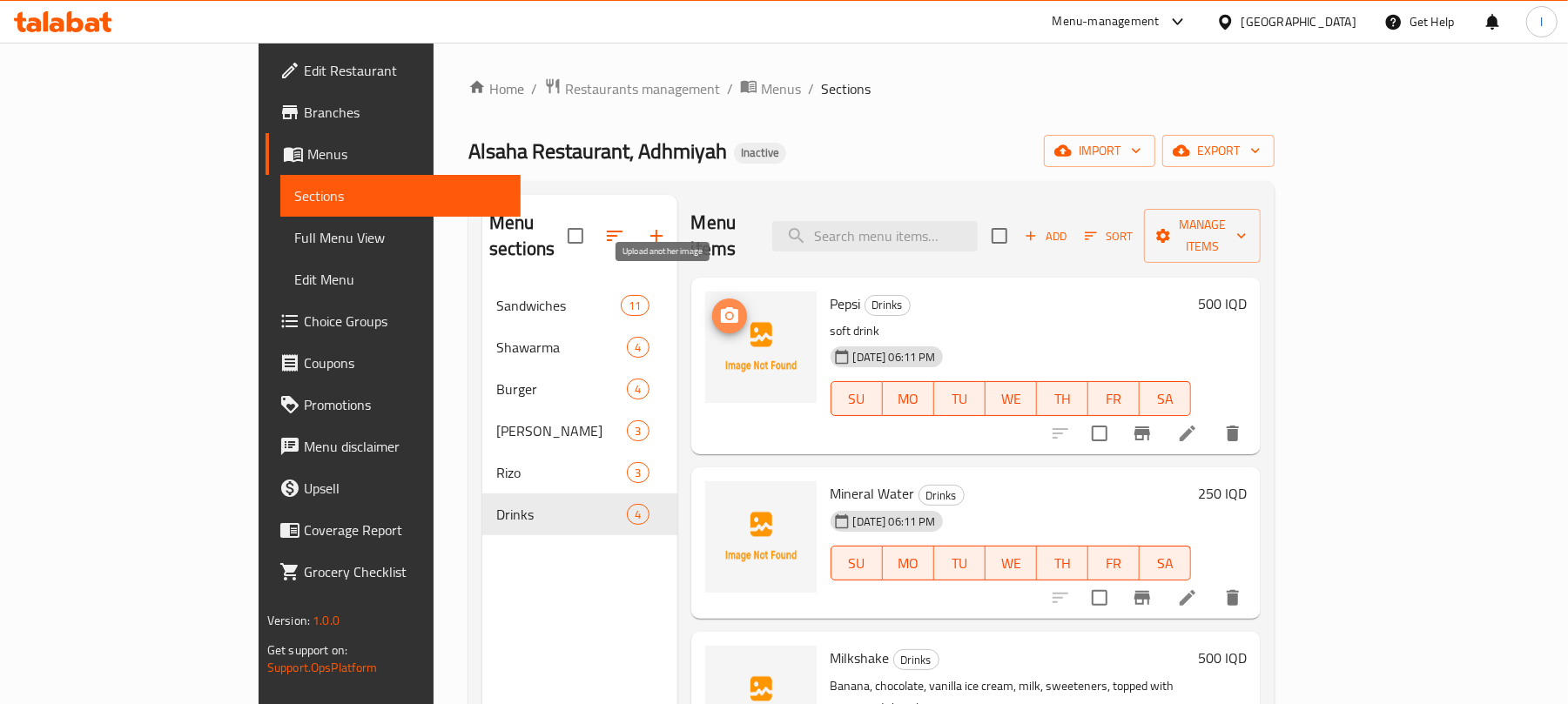
click at [720, 308] on icon "upload picture" at bounding box center [729, 315] width 17 height 15
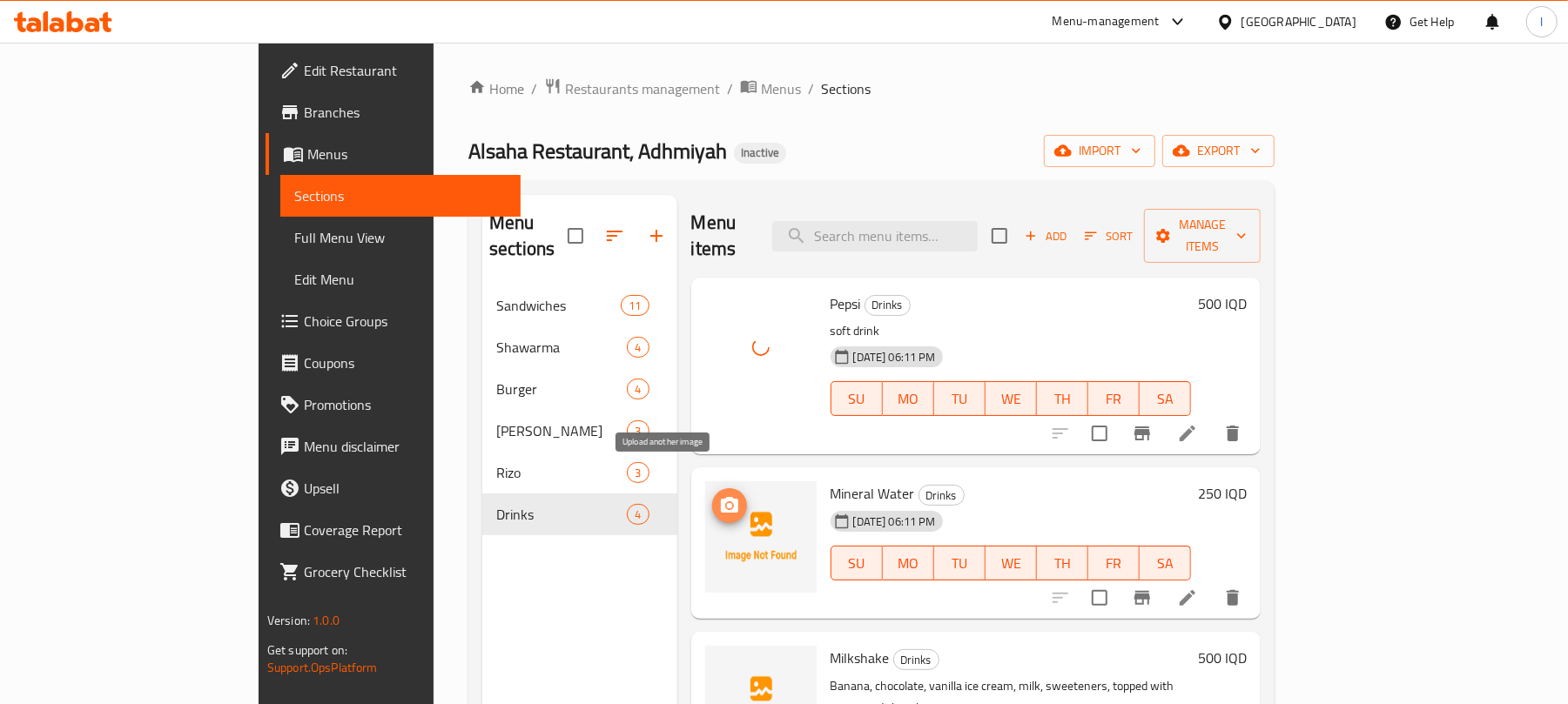
click at [712, 496] on span "upload picture" at bounding box center [729, 506] width 35 height 21
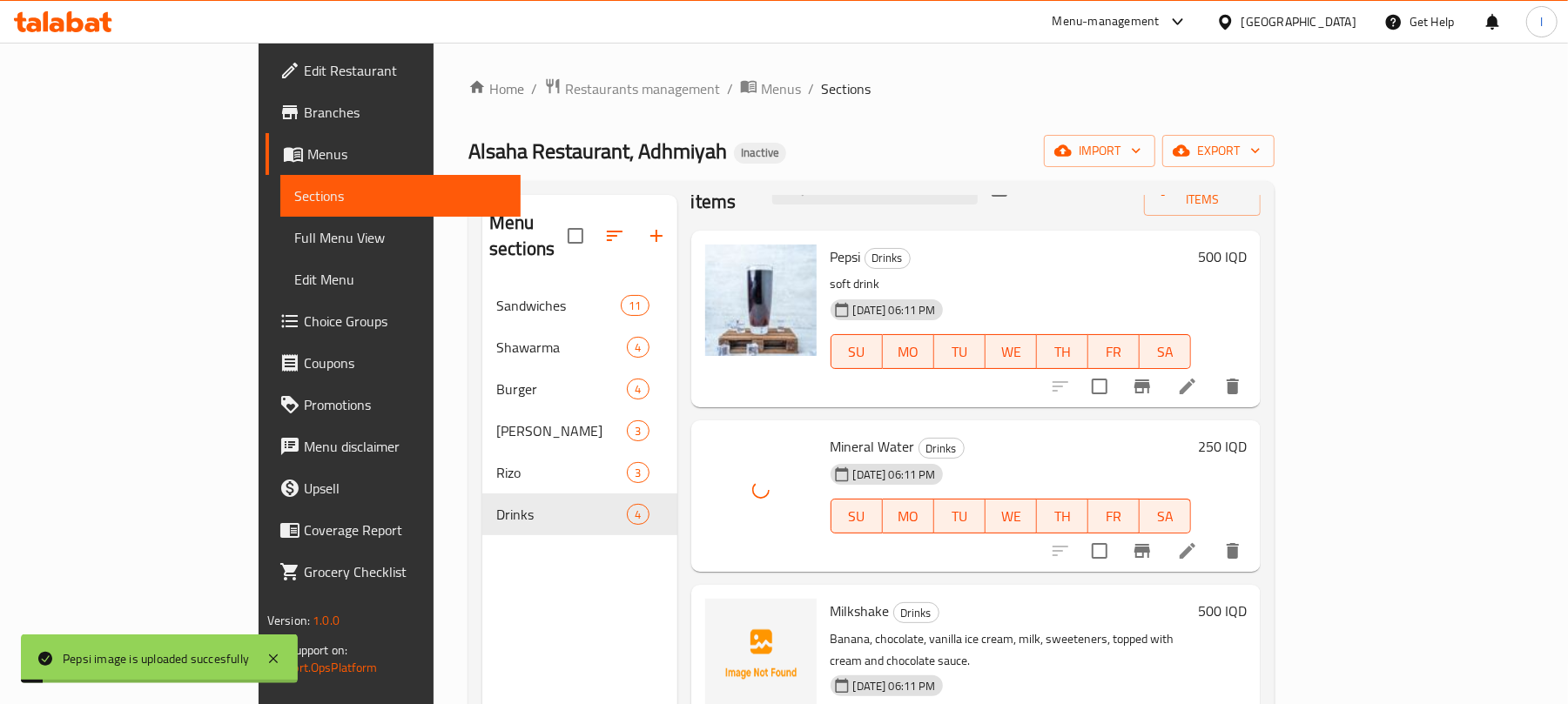
scroll to position [73, 0]
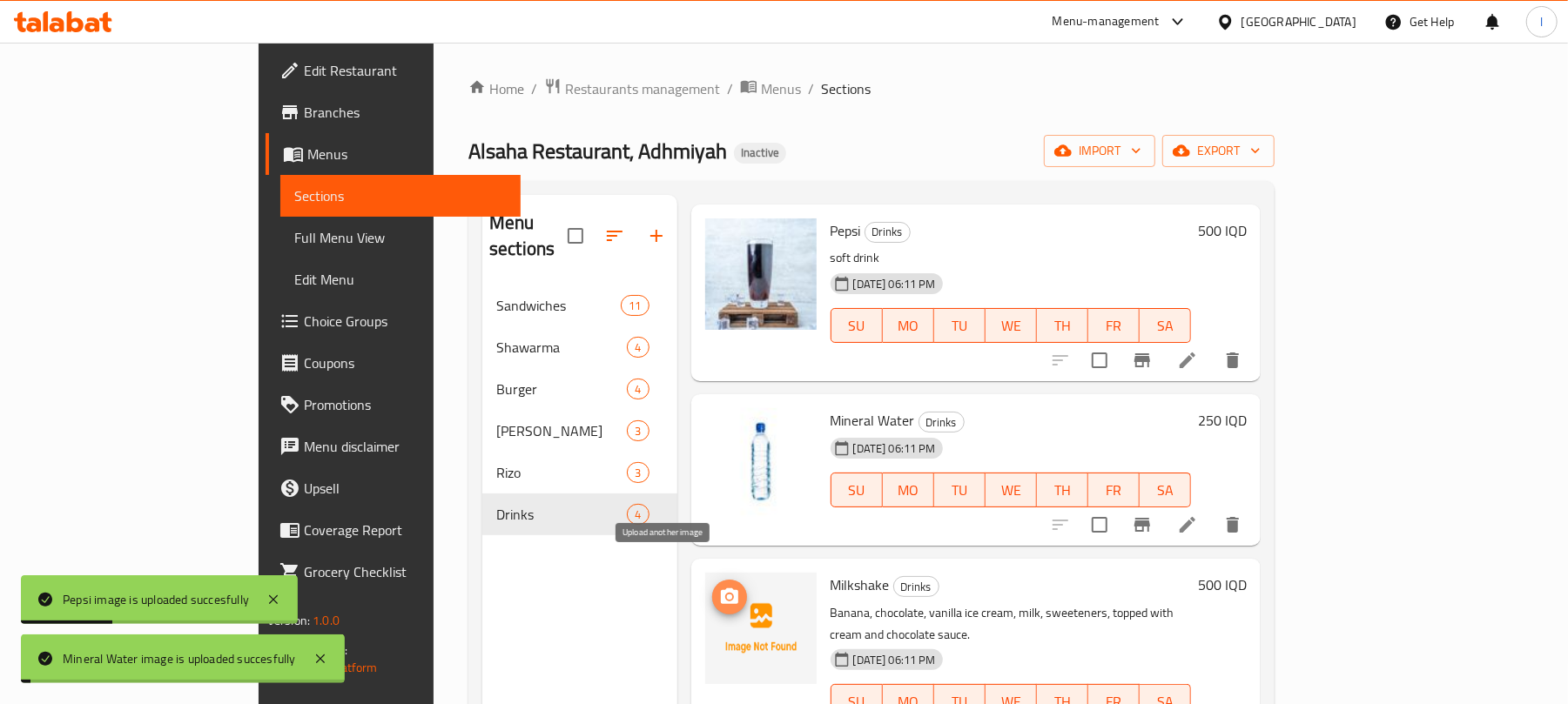
click at [719, 586] on icon "upload picture" at bounding box center [730, 597] width 21 height 21
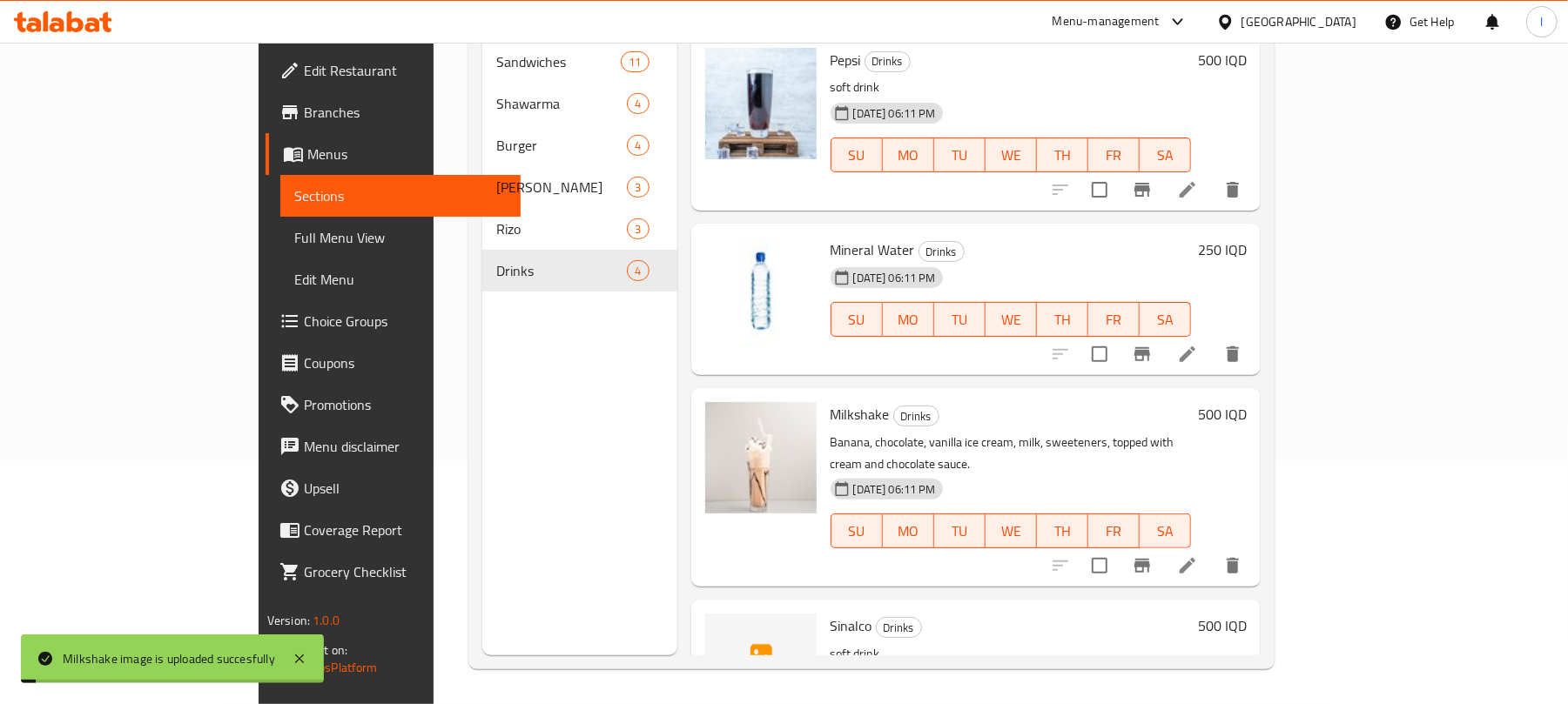
scroll to position [0, 0]
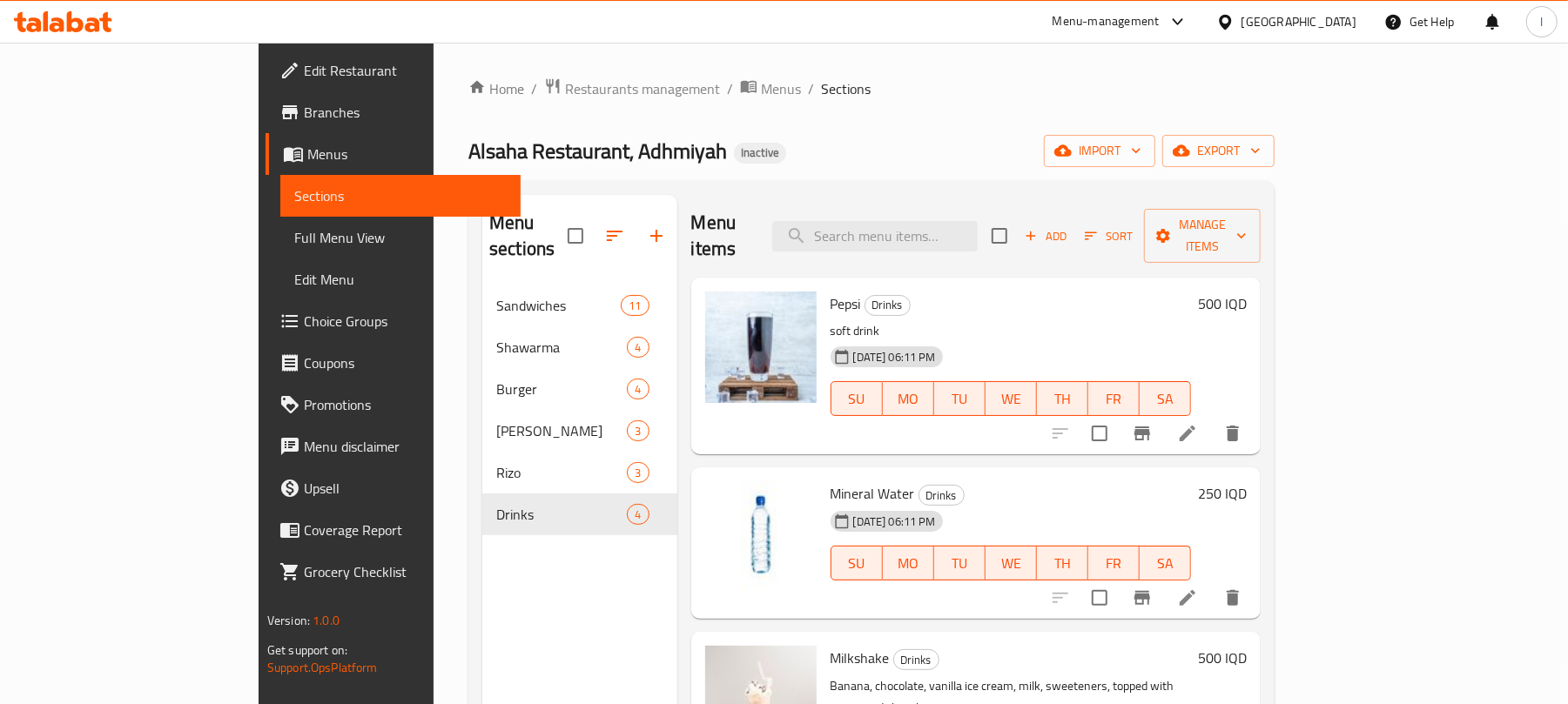
click at [281, 212] on link "Sections" at bounding box center [400, 195] width 240 height 41
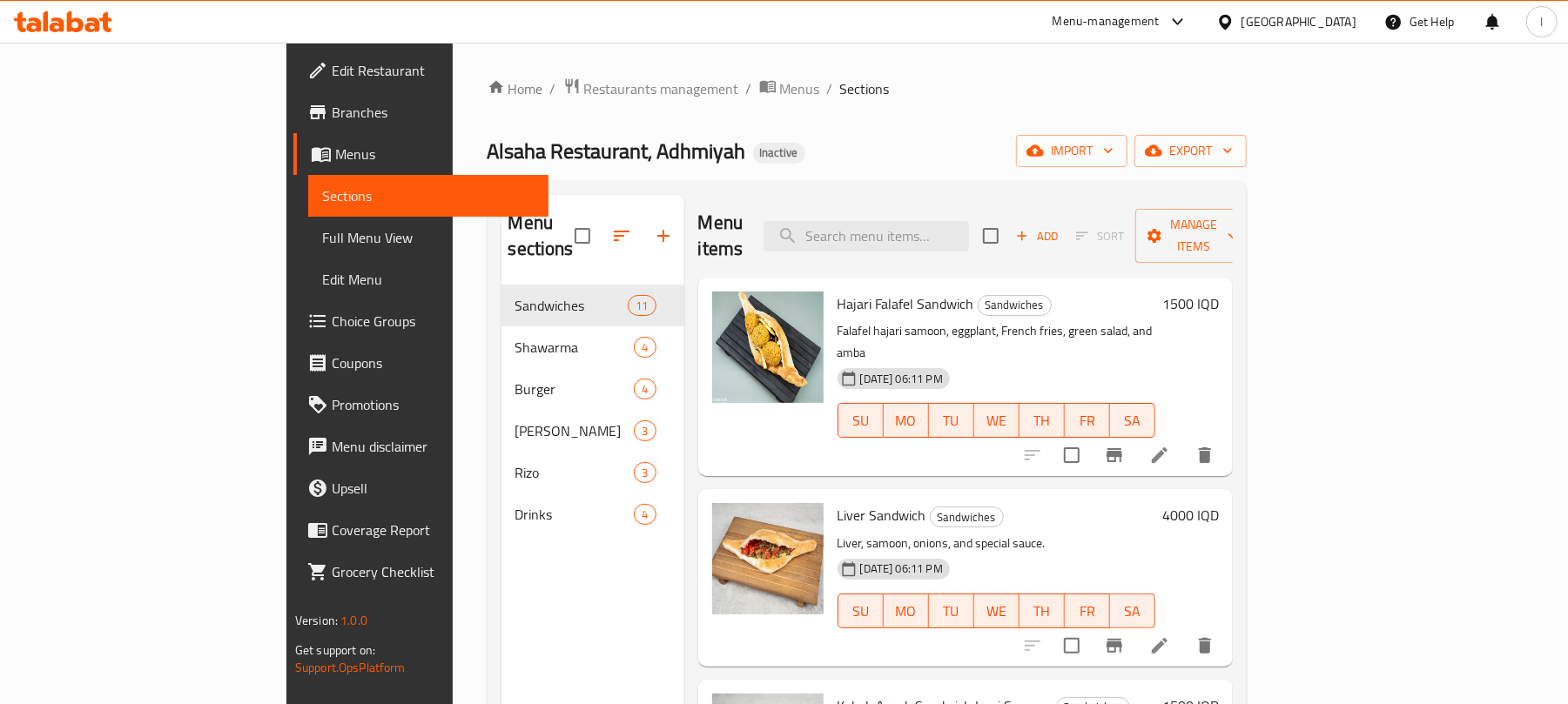
click at [322, 244] on span "Full Menu View" at bounding box center [428, 238] width 212 height 21
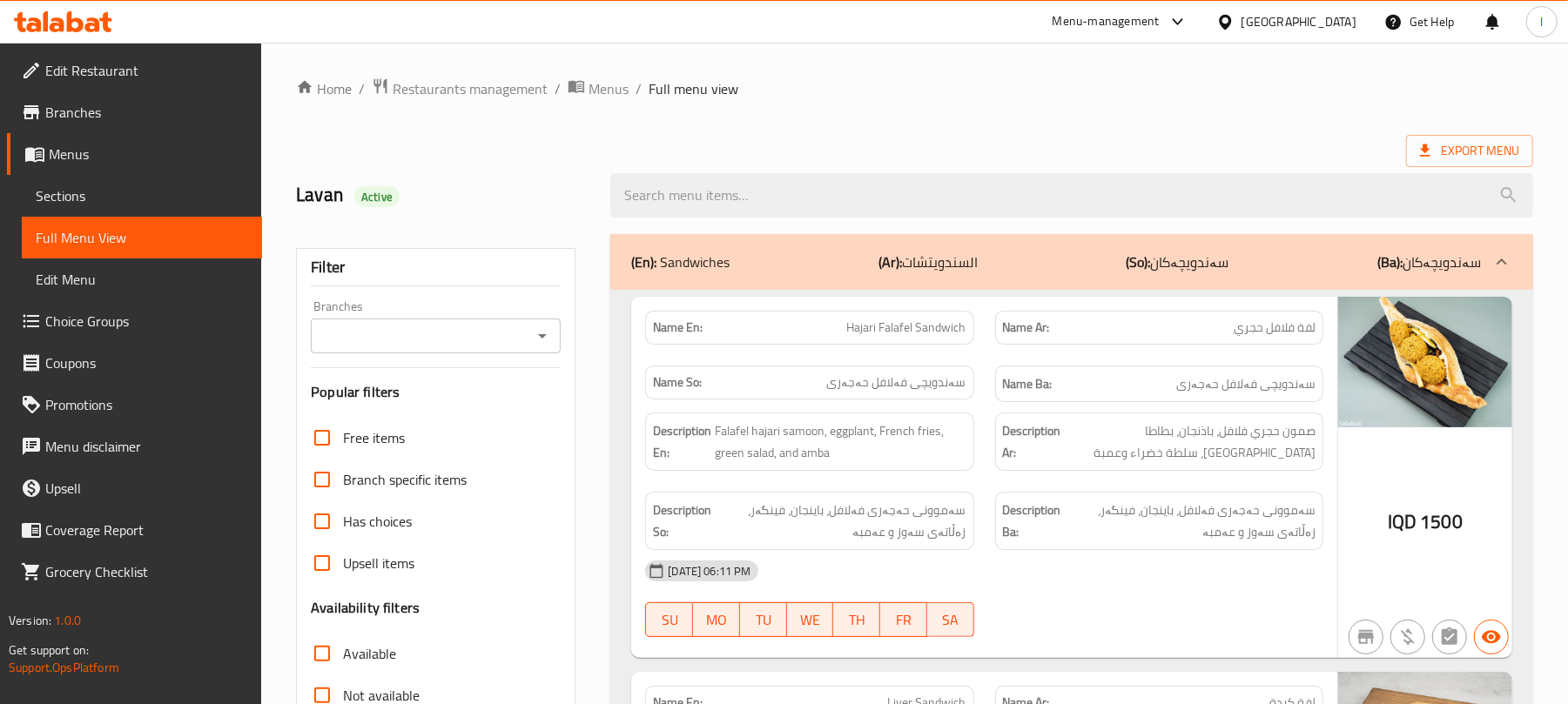
click at [538, 332] on icon "Open" at bounding box center [543, 337] width 21 height 21
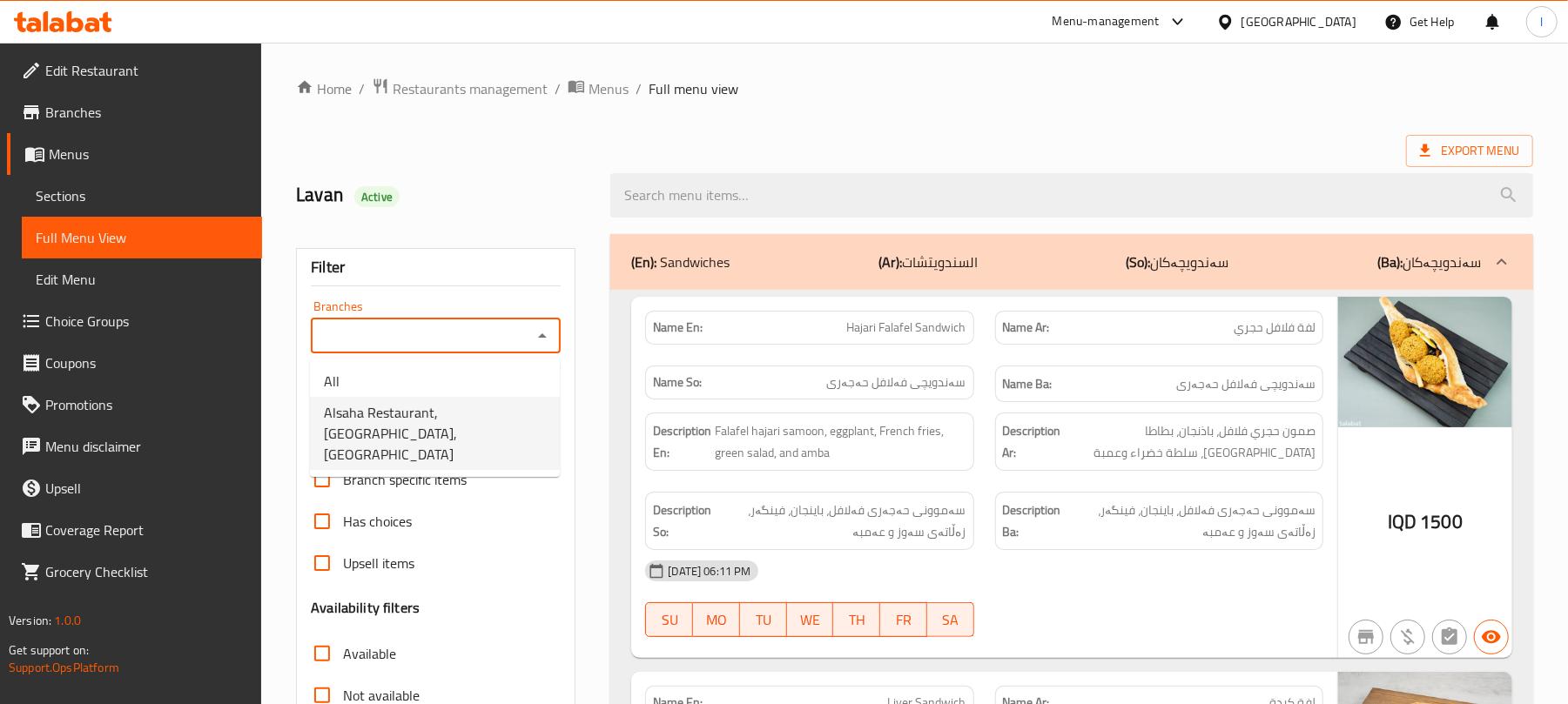
click at [493, 419] on span "Alsaha Restaurant, [GEOGRAPHIC_DATA], [GEOGRAPHIC_DATA]" at bounding box center [435, 433] width 222 height 63
type input "Alsaha Restaurant, [GEOGRAPHIC_DATA], [GEOGRAPHIC_DATA]"
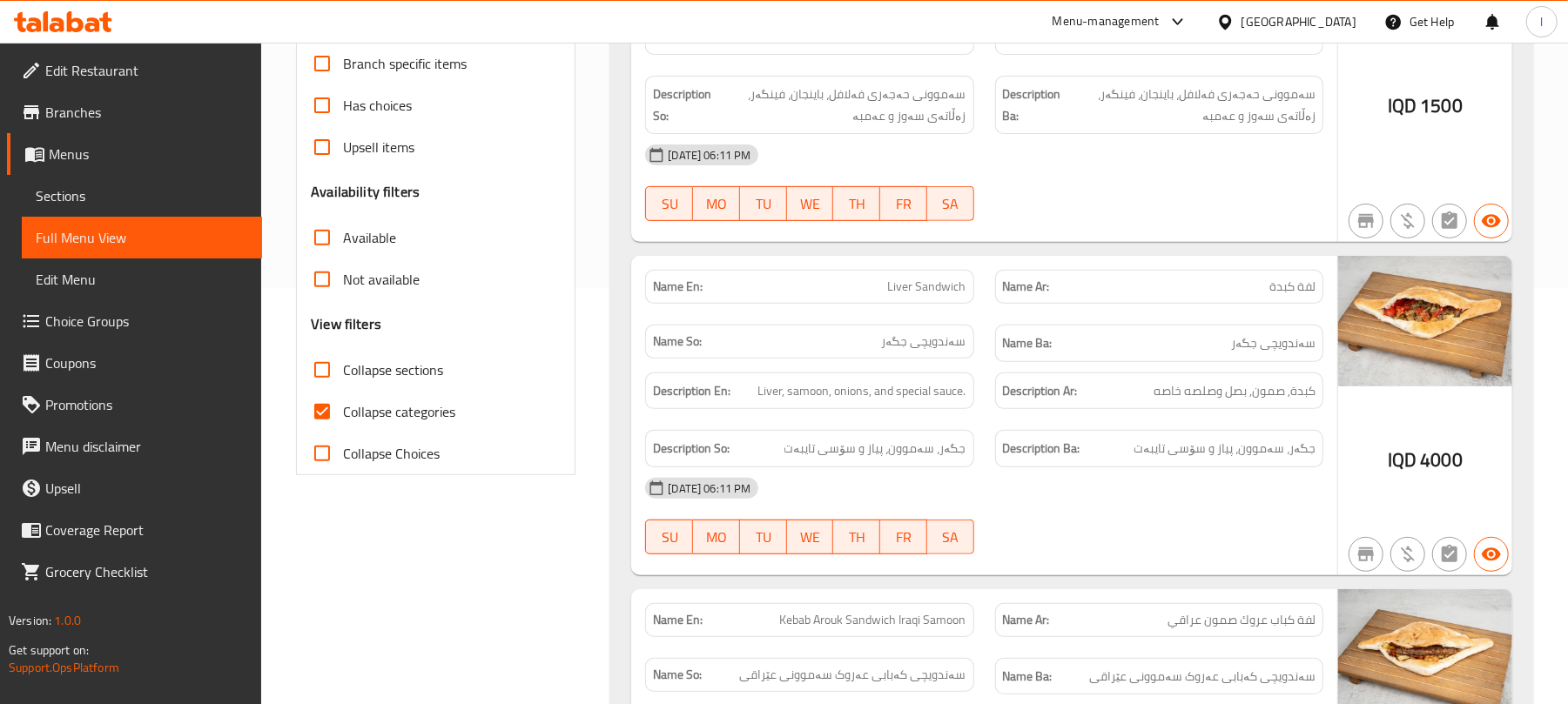
scroll to position [425, 0]
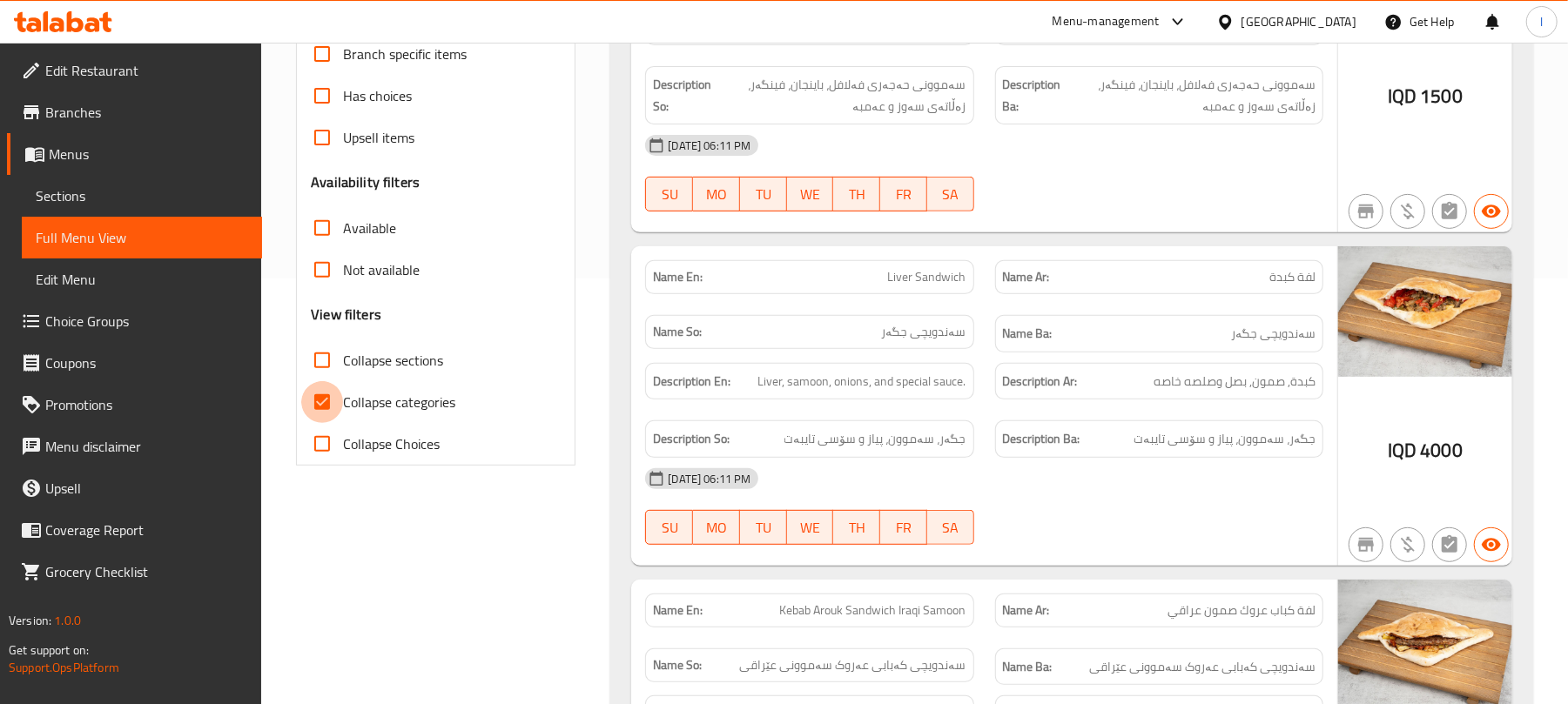
click at [317, 398] on input "Collapse categories" at bounding box center [321, 401] width 41 height 41
checkbox input "false"
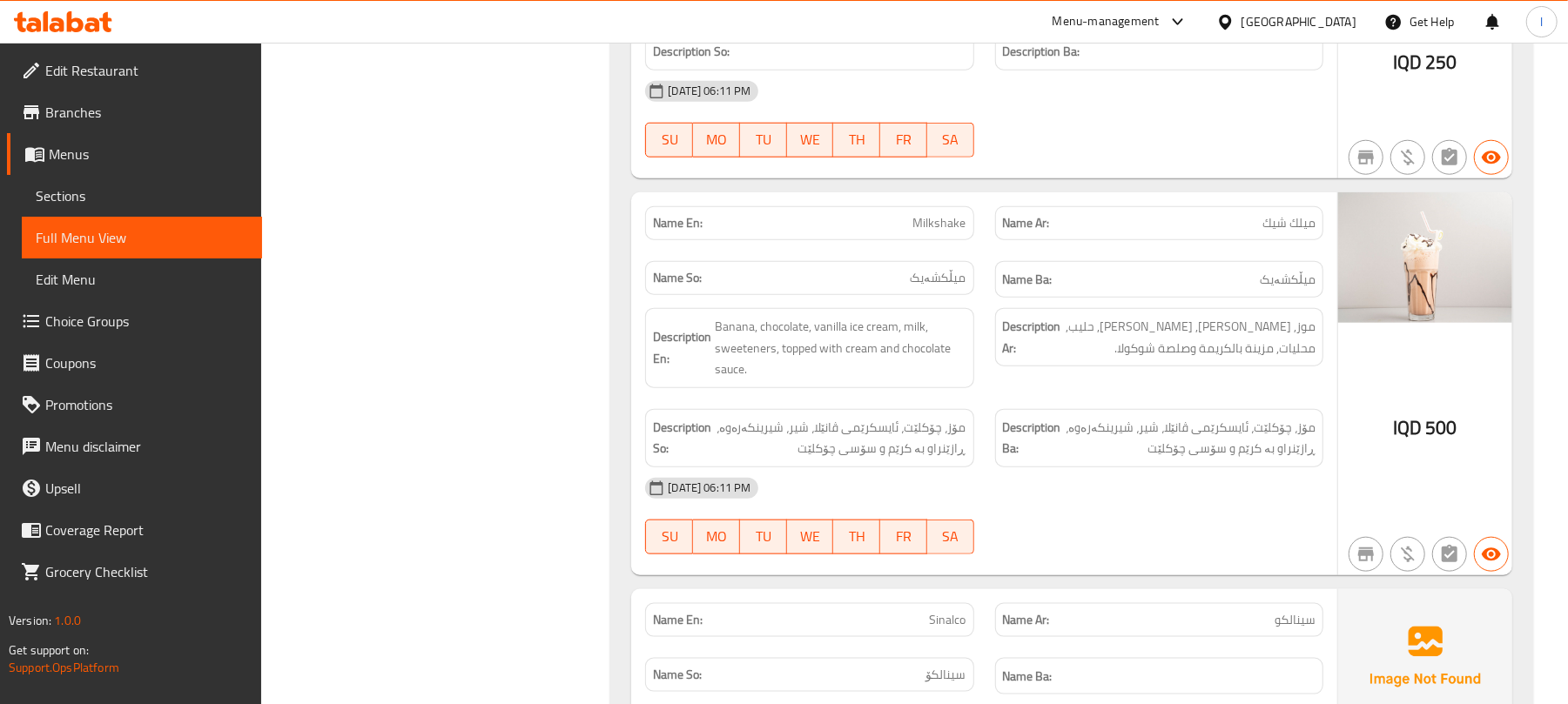
scroll to position [10585, 0]
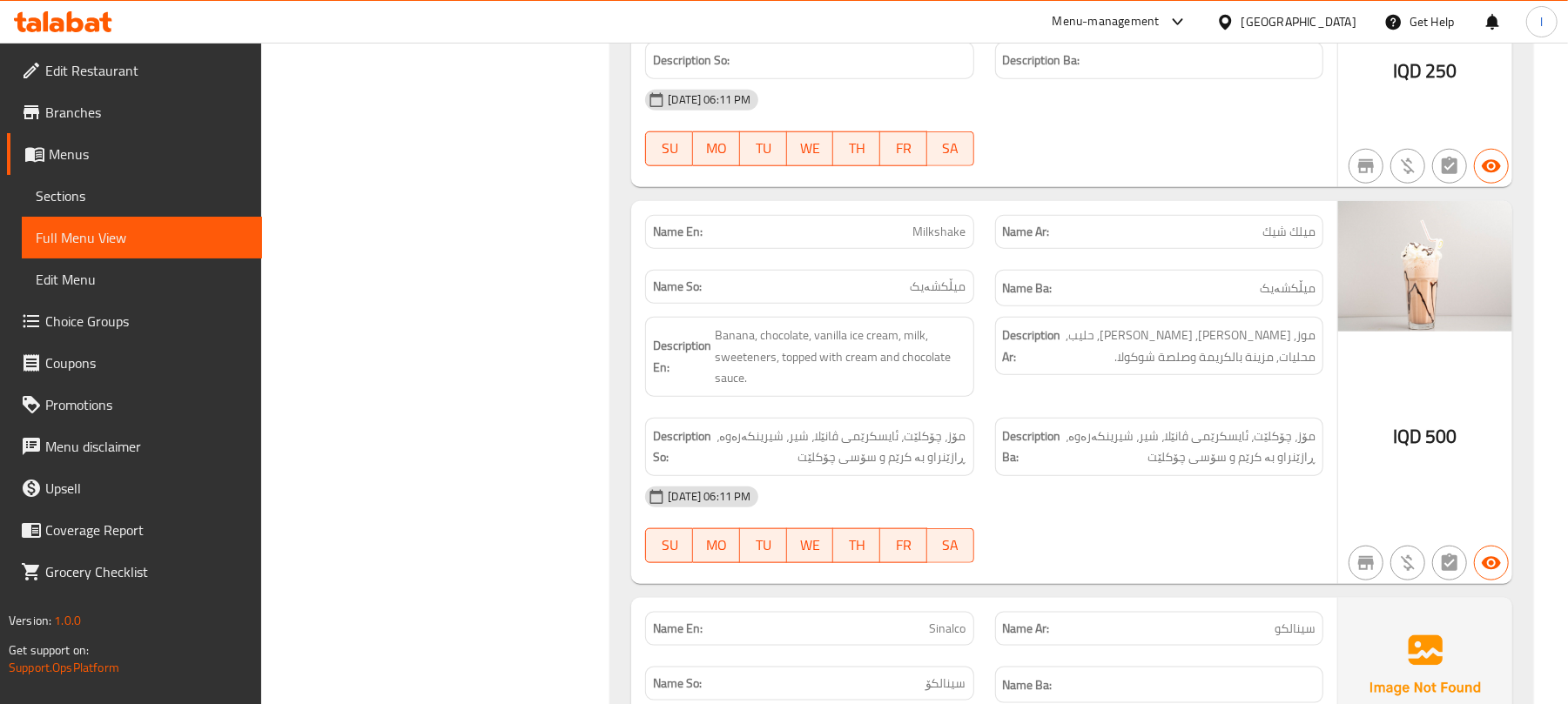
click at [91, 202] on span "Sections" at bounding box center [142, 196] width 212 height 21
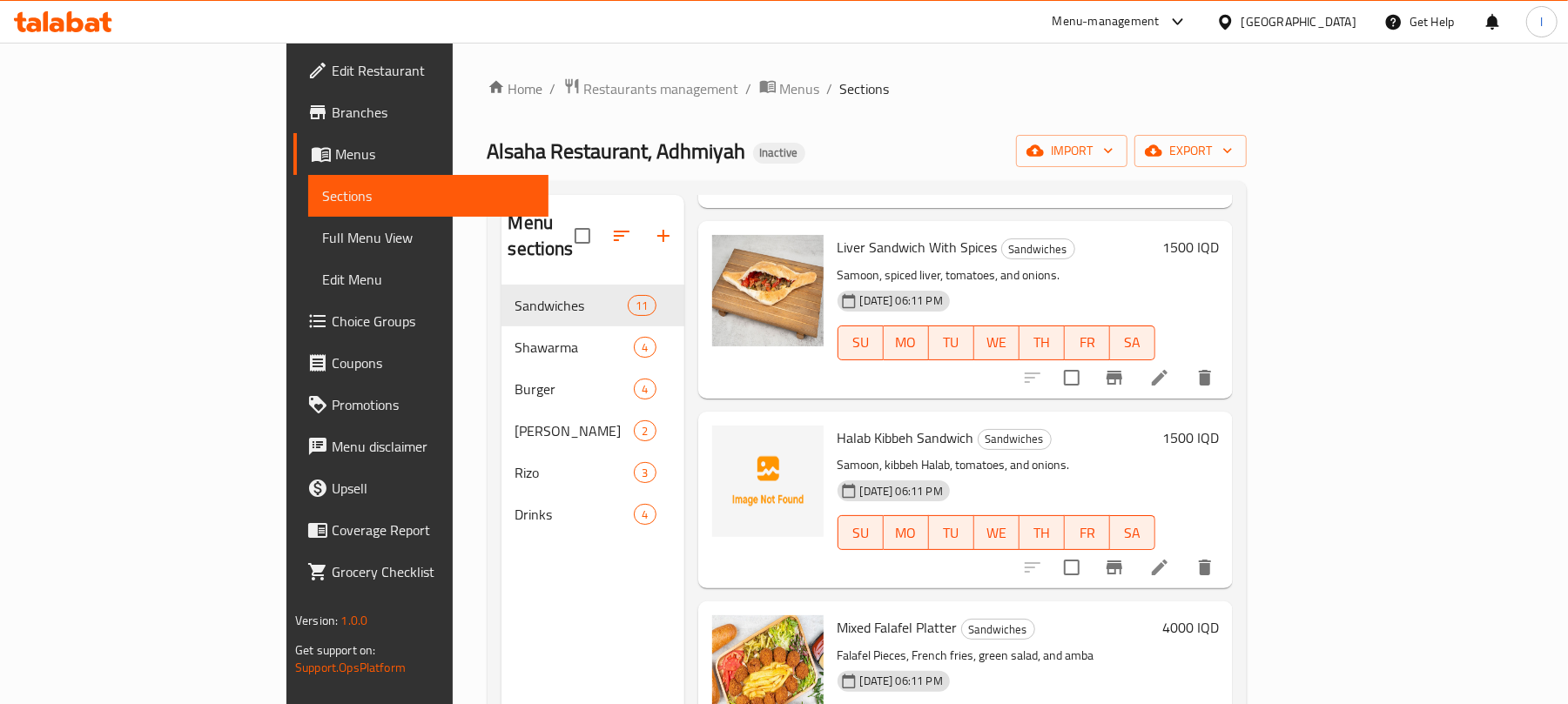
scroll to position [245, 0]
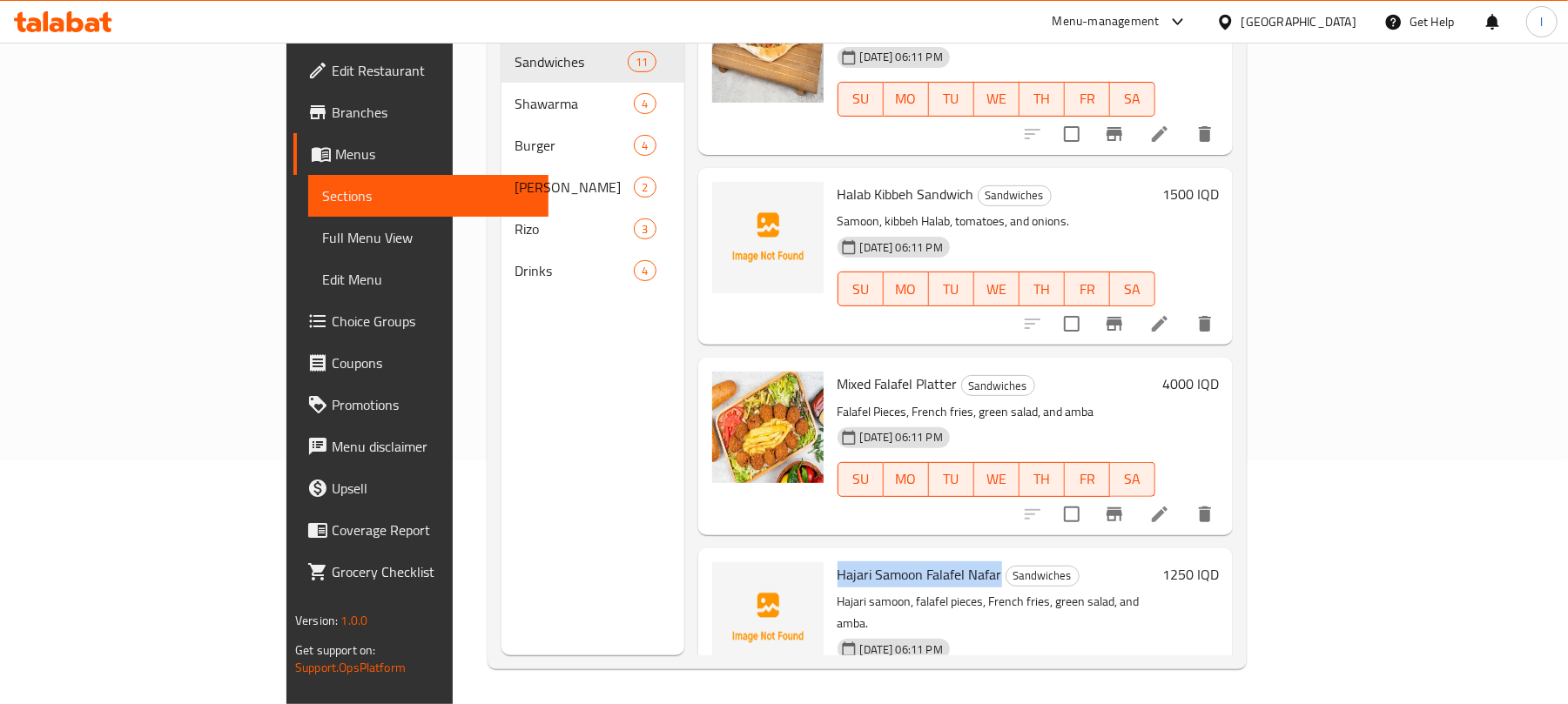
drag, startPoint x: 928, startPoint y: 497, endPoint x: 764, endPoint y: 505, distance: 164.2
click at [830, 555] on div "Hajari Samoon Falafel Nafar Sandwiches Hajari samoon, falafel pieces, French fr…" at bounding box center [996, 647] width 332 height 184
copy span "Hajari Samoon Falafel Nafar"
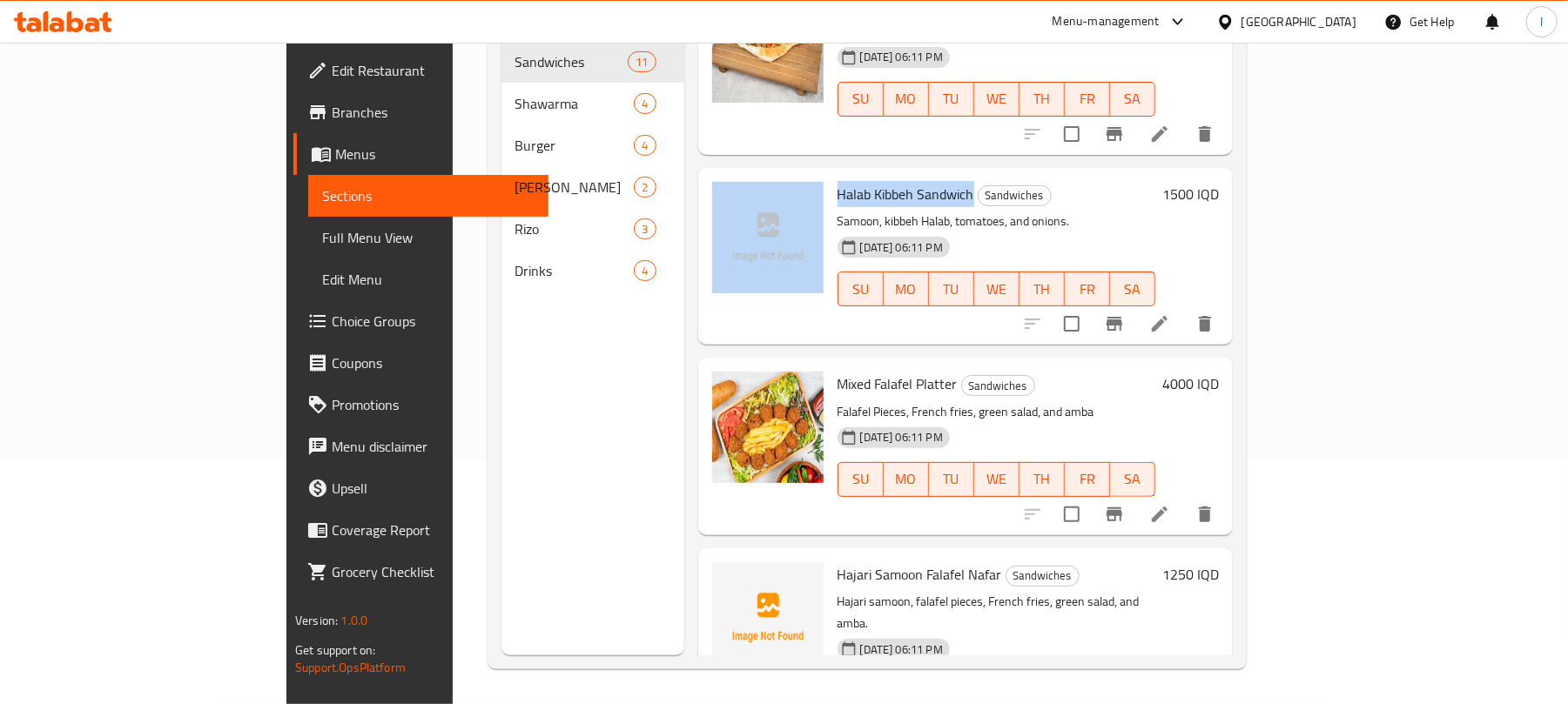
drag, startPoint x: 900, startPoint y: 133, endPoint x: 753, endPoint y: 129, distance: 147.1
click at [753, 175] on div "Halab Kibbeh Sandwich Sandwiches Samoon, kibbeh Halab, tomatoes, and onions. [D…" at bounding box center [965, 256] width 521 height 163
copy div "Halab Kibbeh Sandwich"
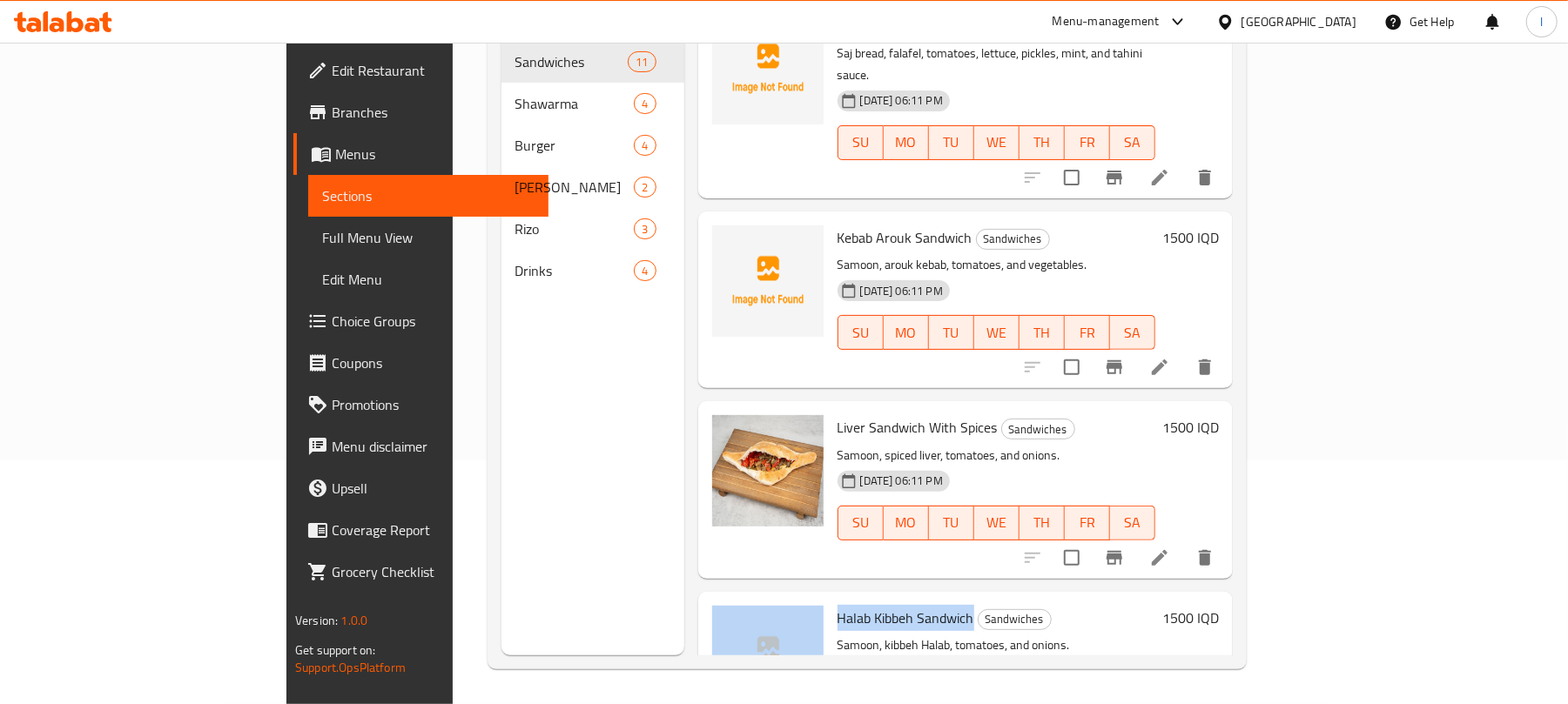
scroll to position [1005, 0]
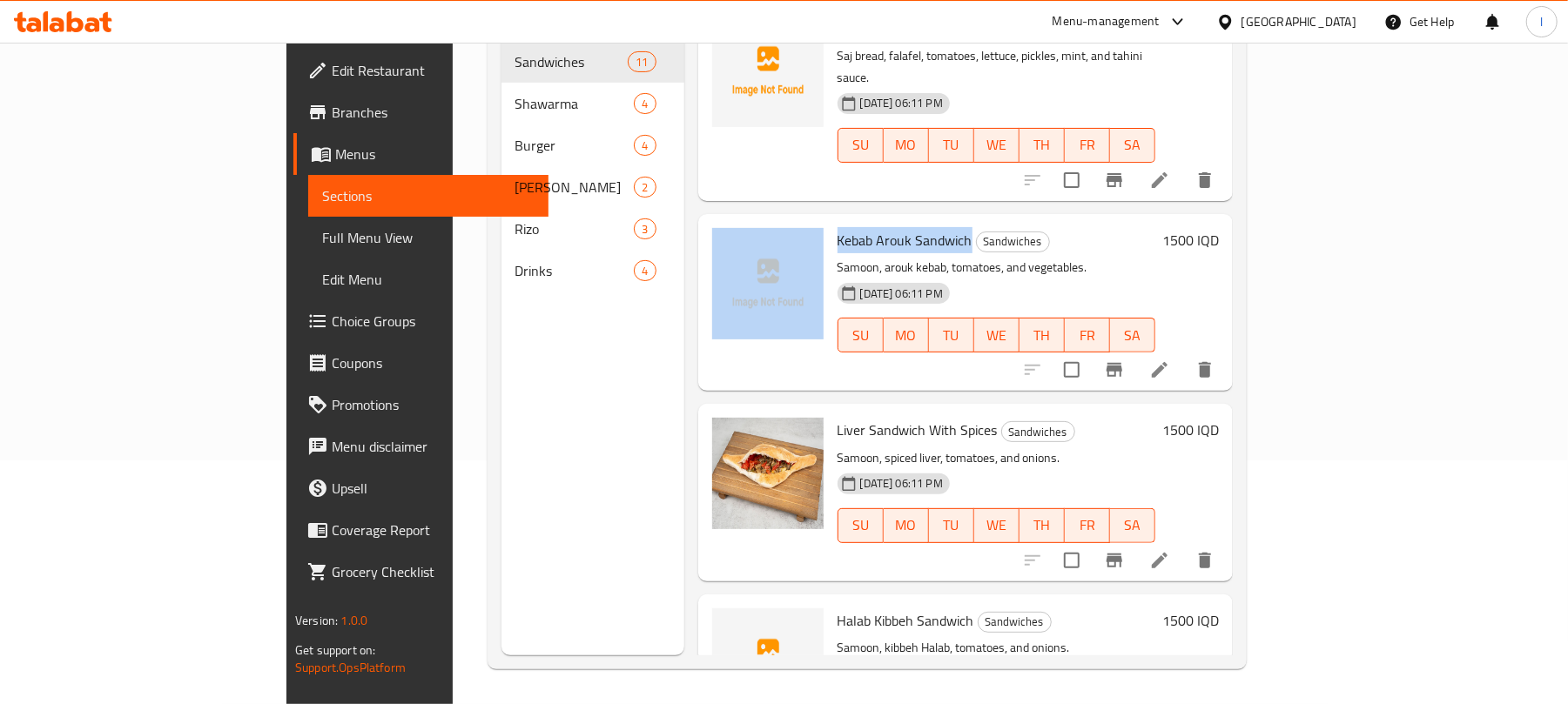
drag, startPoint x: 896, startPoint y: 168, endPoint x: 755, endPoint y: 168, distance: 141.0
click at [755, 221] on div "Kebab Arouk Sandwich Sandwiches Samoon, arouk kebab, tomatoes, and vegetables. …" at bounding box center [965, 302] width 521 height 163
copy div "Kebab Arouk Sandwich"
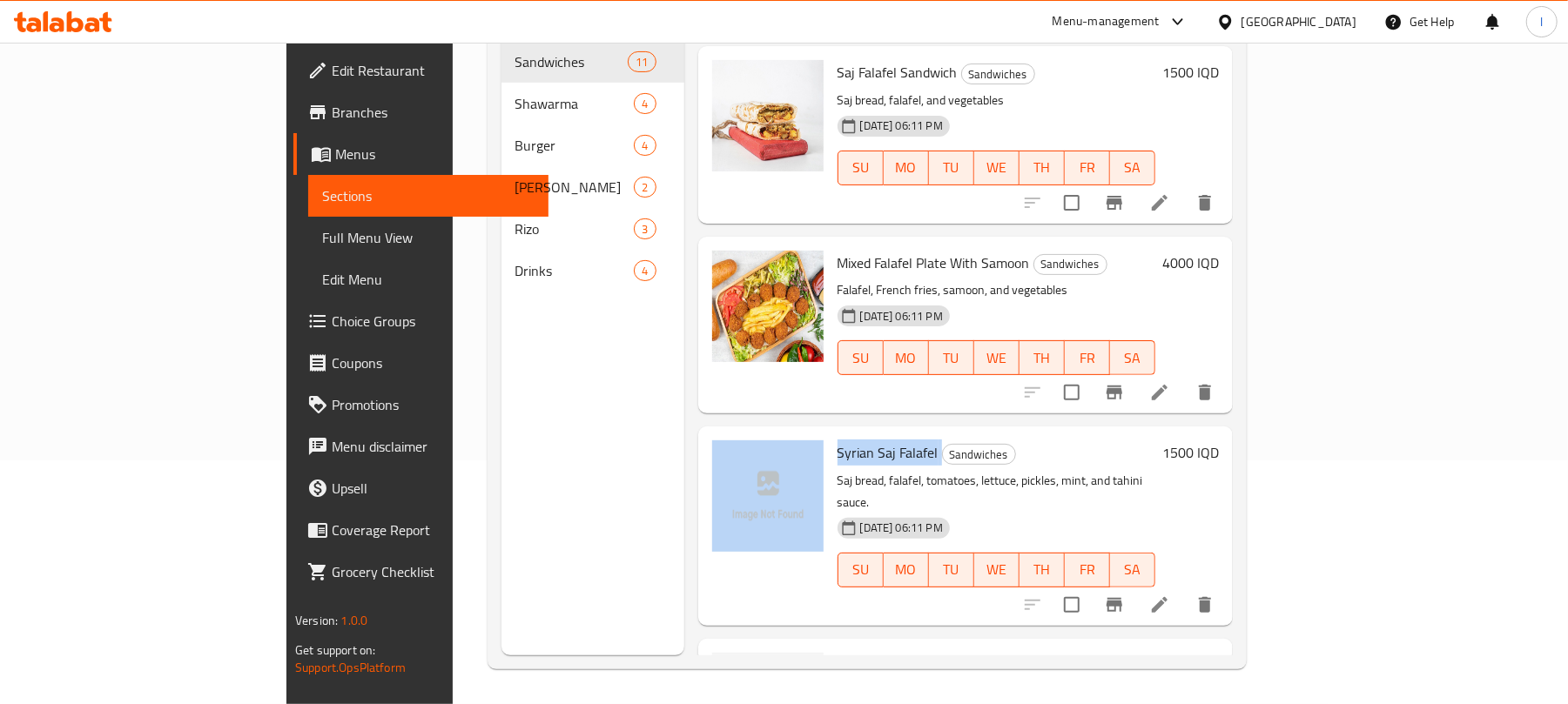
drag, startPoint x: 868, startPoint y: 397, endPoint x: 750, endPoint y: 388, distance: 118.3
click at [750, 434] on div "Syrian Saj Falafel Sandwiches Saj bread, falafel, tomatoes, lettuce, pickles, m…" at bounding box center [965, 526] width 521 height 184
click at [837, 440] on span "Syrian Saj Falafel" at bounding box center [887, 452] width 101 height 26
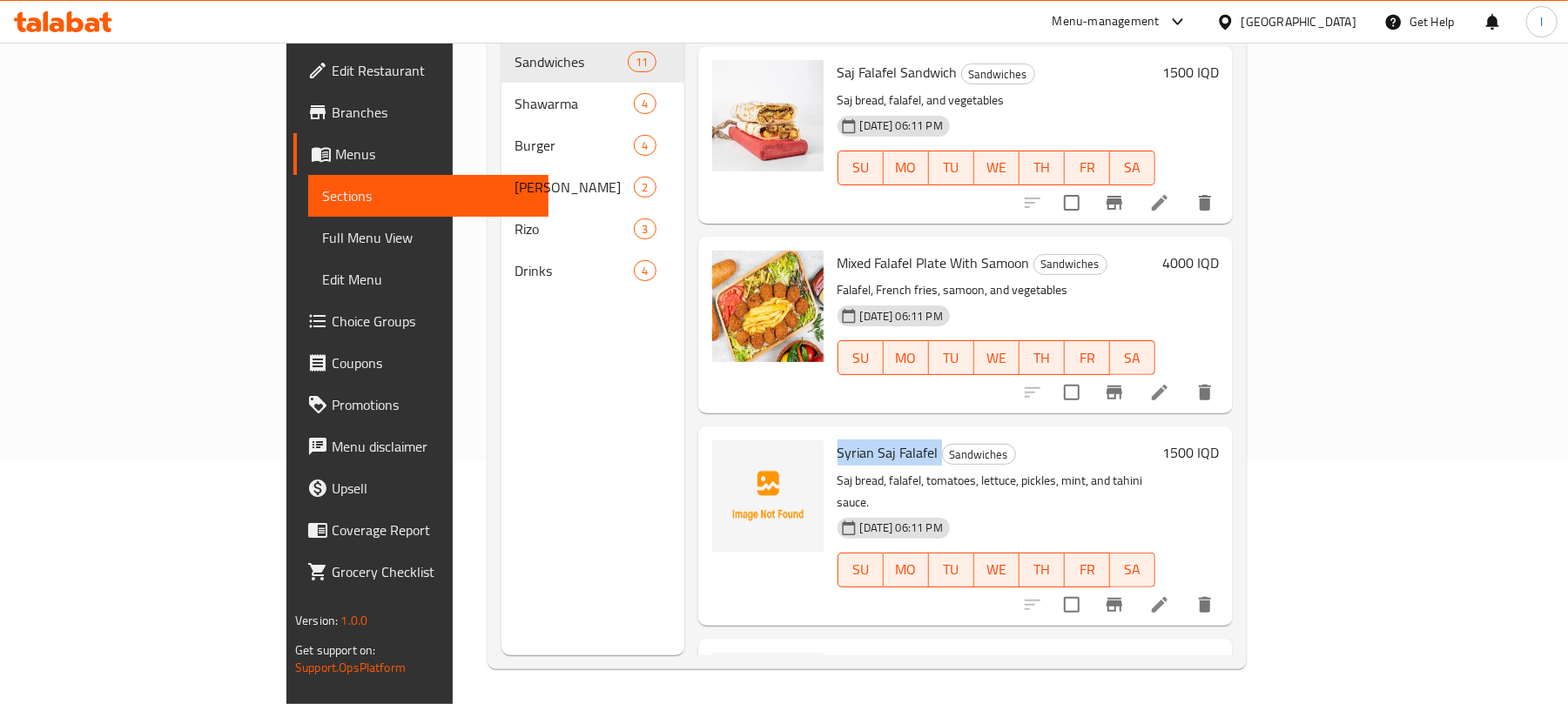
drag, startPoint x: 874, startPoint y: 405, endPoint x: 768, endPoint y: 400, distance: 106.1
click at [837, 441] on h6 "Syrian Saj Falafel Sandwiches" at bounding box center [995, 452] width 317 height 24
copy h6 "Syrian Saj Falafel"
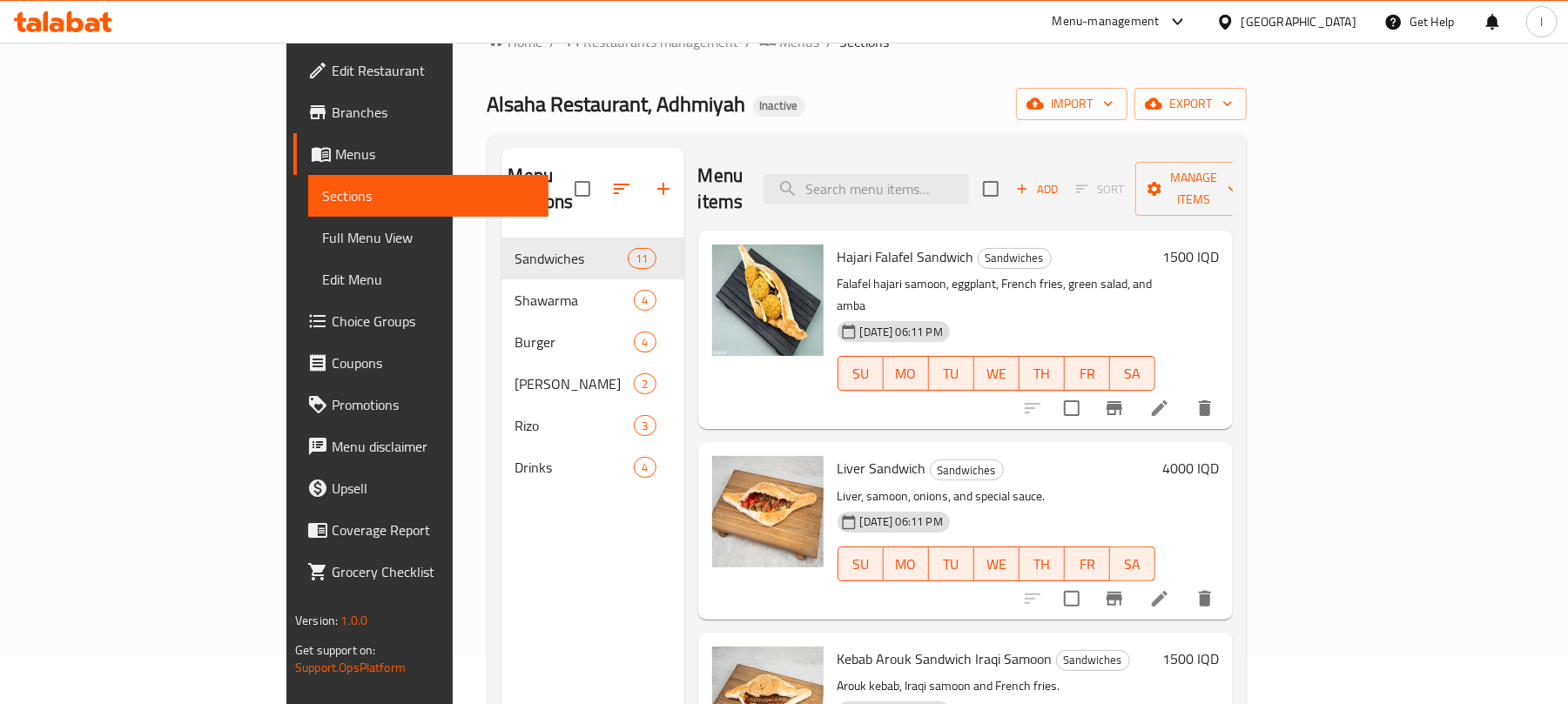
scroll to position [0, 0]
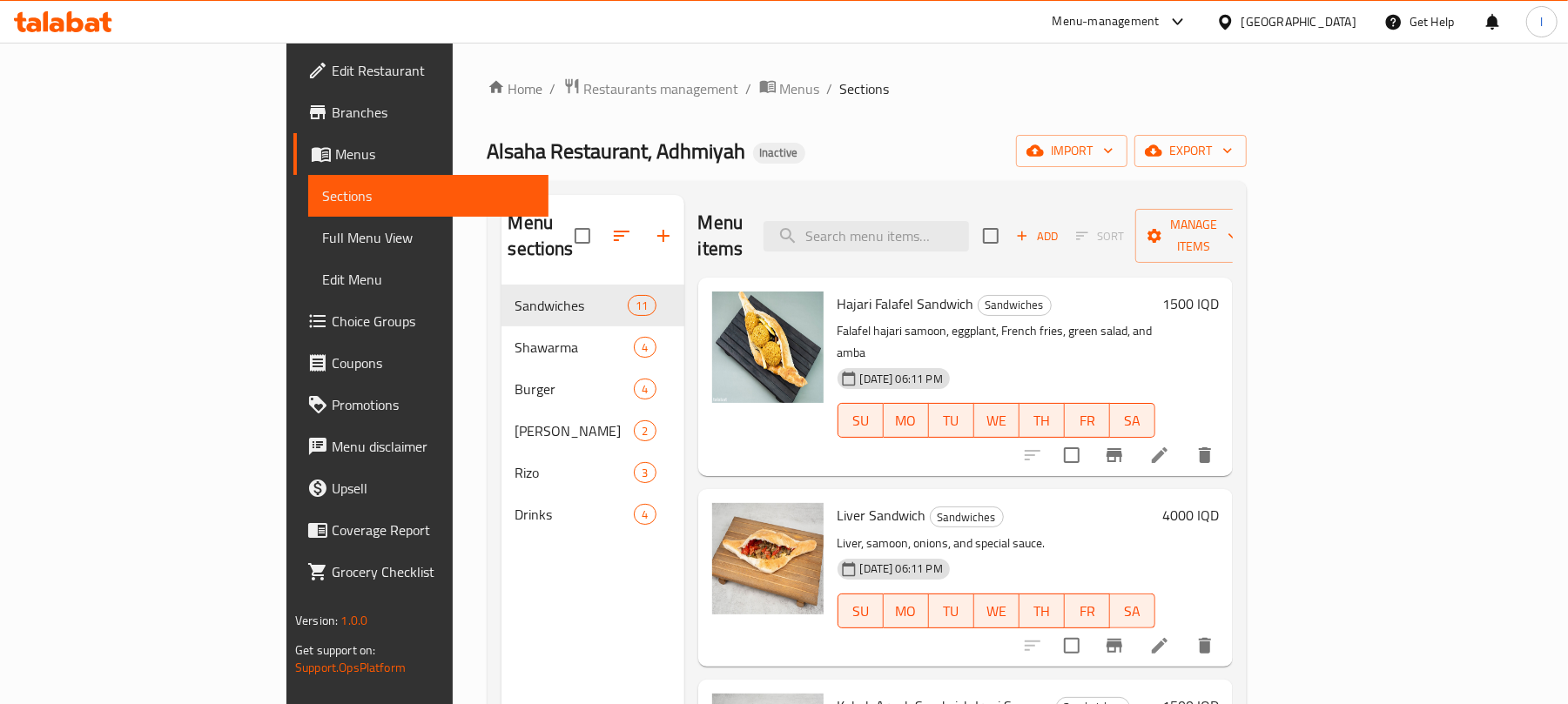
click at [1022, 193] on div "Menu sections Sandwiches 11 Shawarma 4 Burger 4 Gus 2 Rizo 3 Drinks 4 Menu item…" at bounding box center [866, 547] width 759 height 732
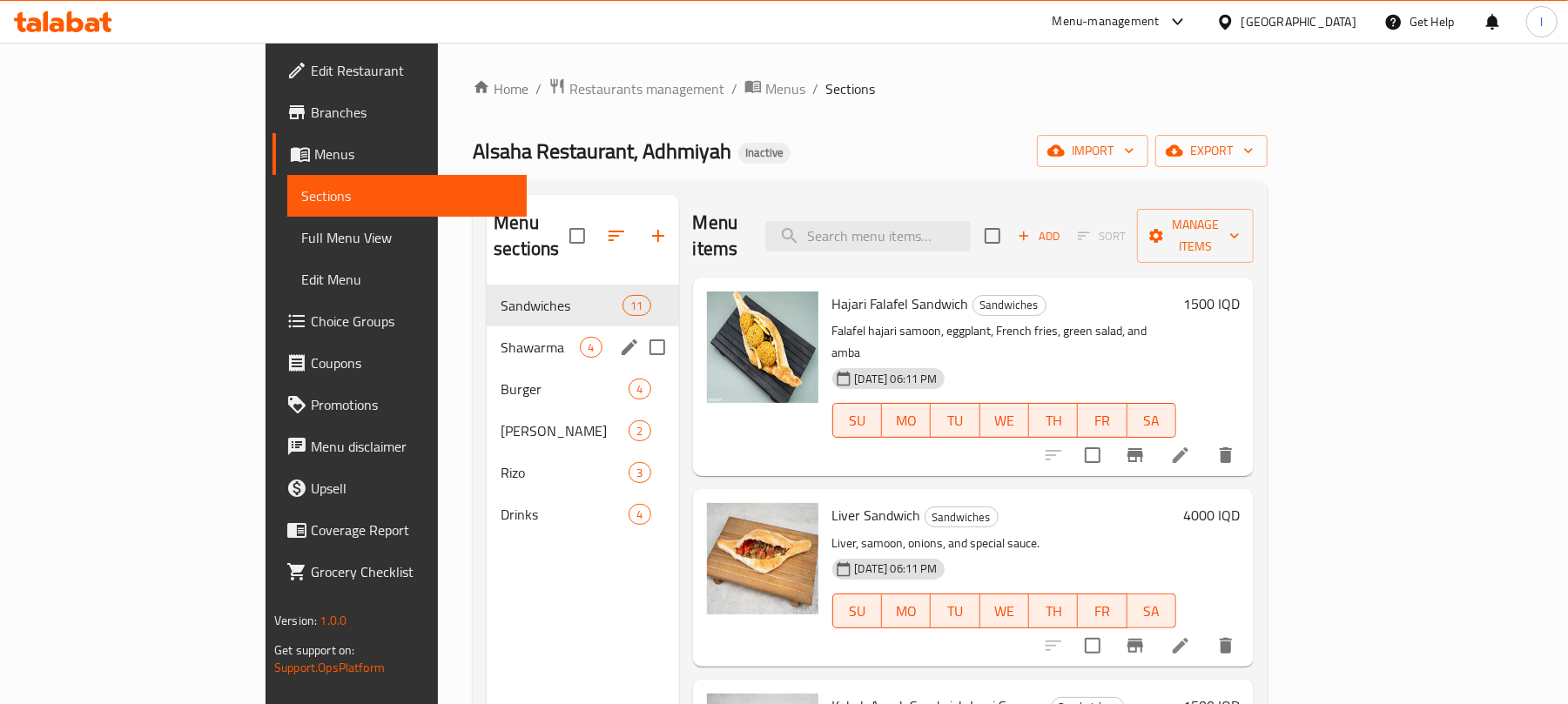
click at [487, 326] on div "Shawarma 4" at bounding box center [582, 346] width 192 height 41
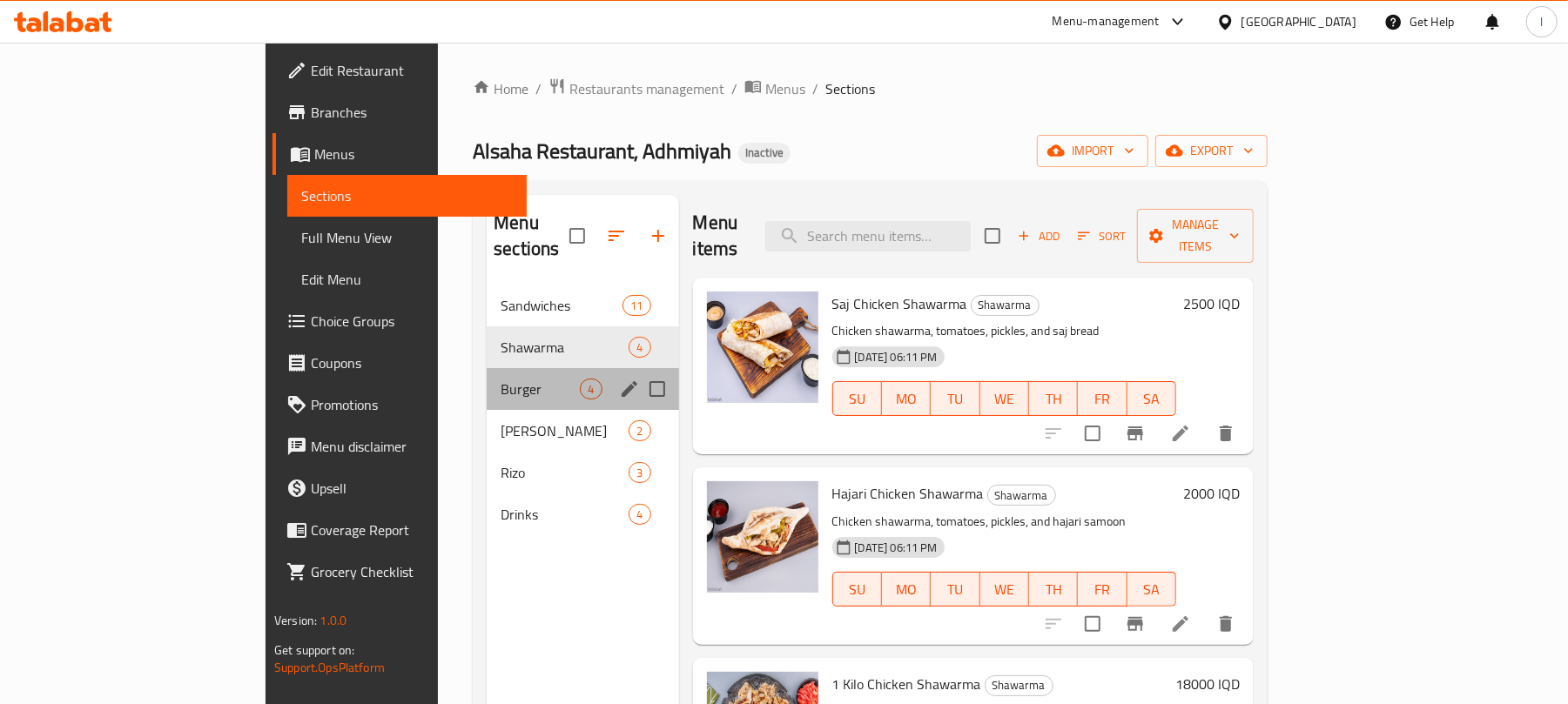
click at [487, 368] on div "Burger 4" at bounding box center [582, 389] width 192 height 41
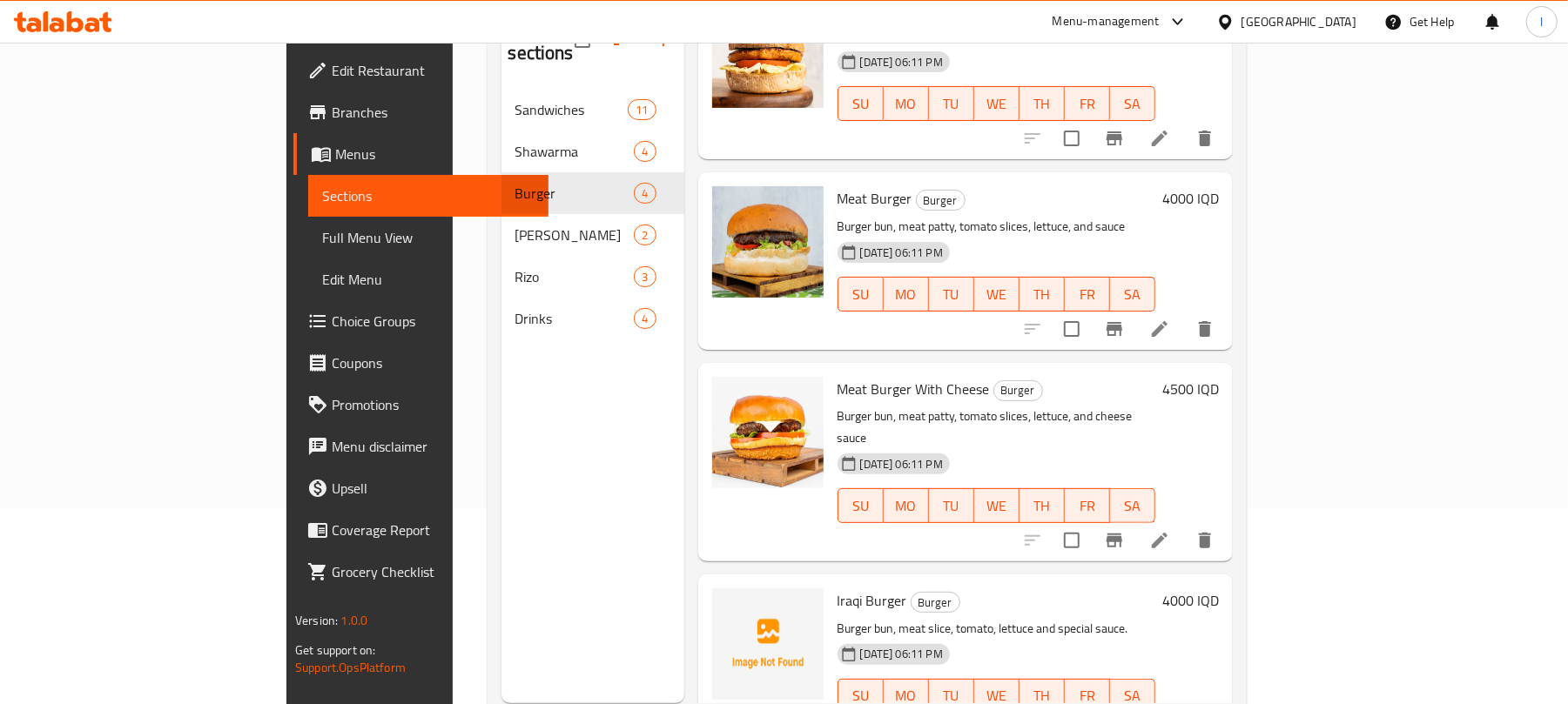
scroll to position [245, 0]
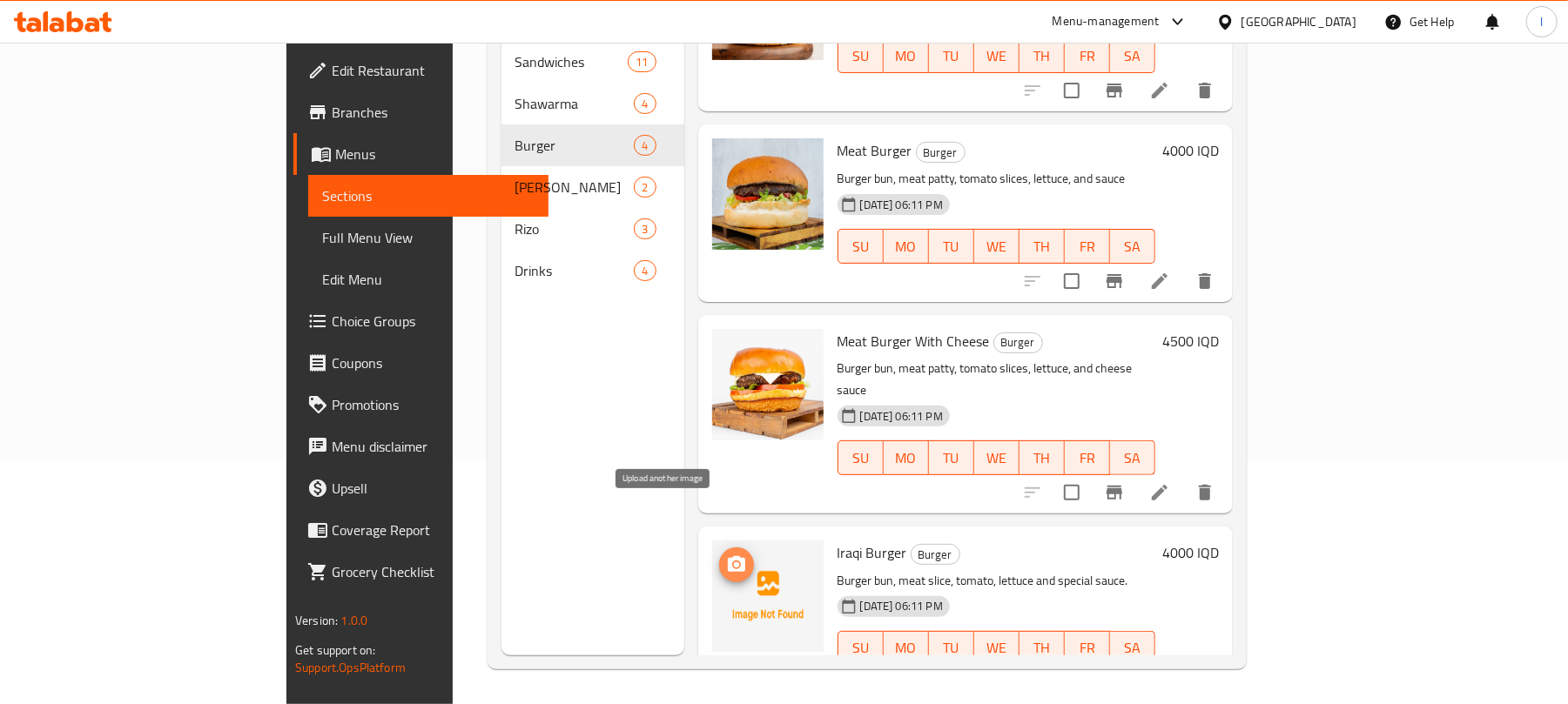
click at [719, 555] on span "upload picture" at bounding box center [737, 565] width 35 height 21
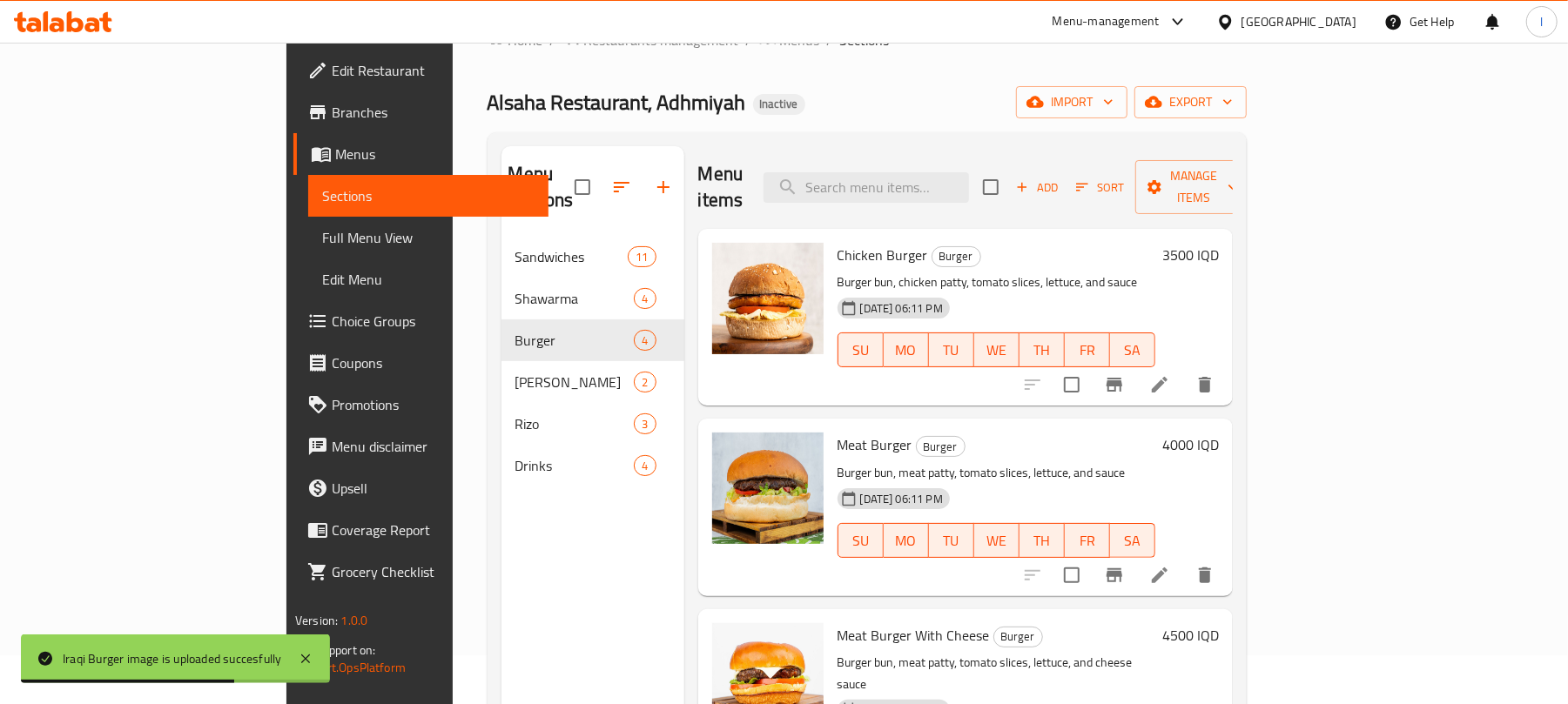
scroll to position [0, 0]
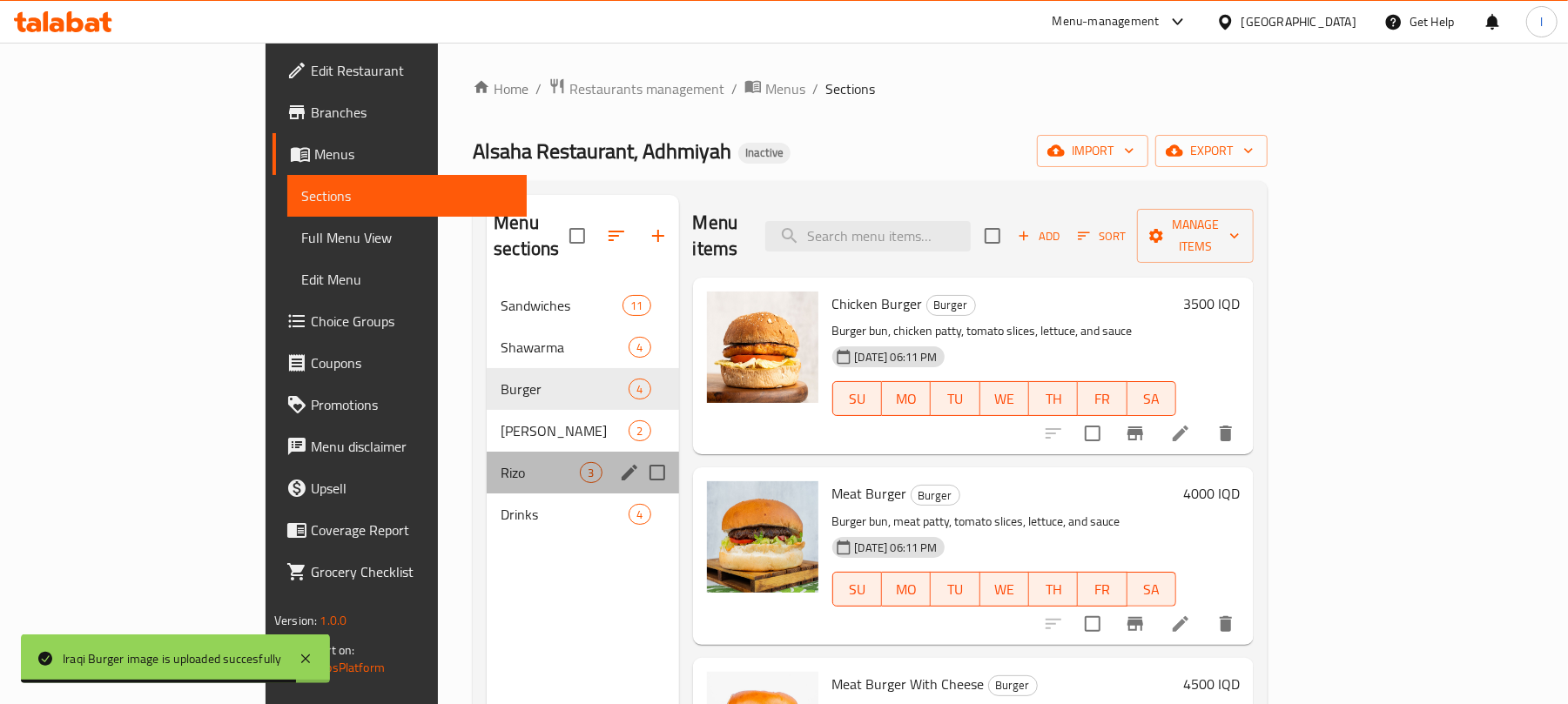
click at [487, 451] on div "Rizo 3" at bounding box center [582, 472] width 192 height 41
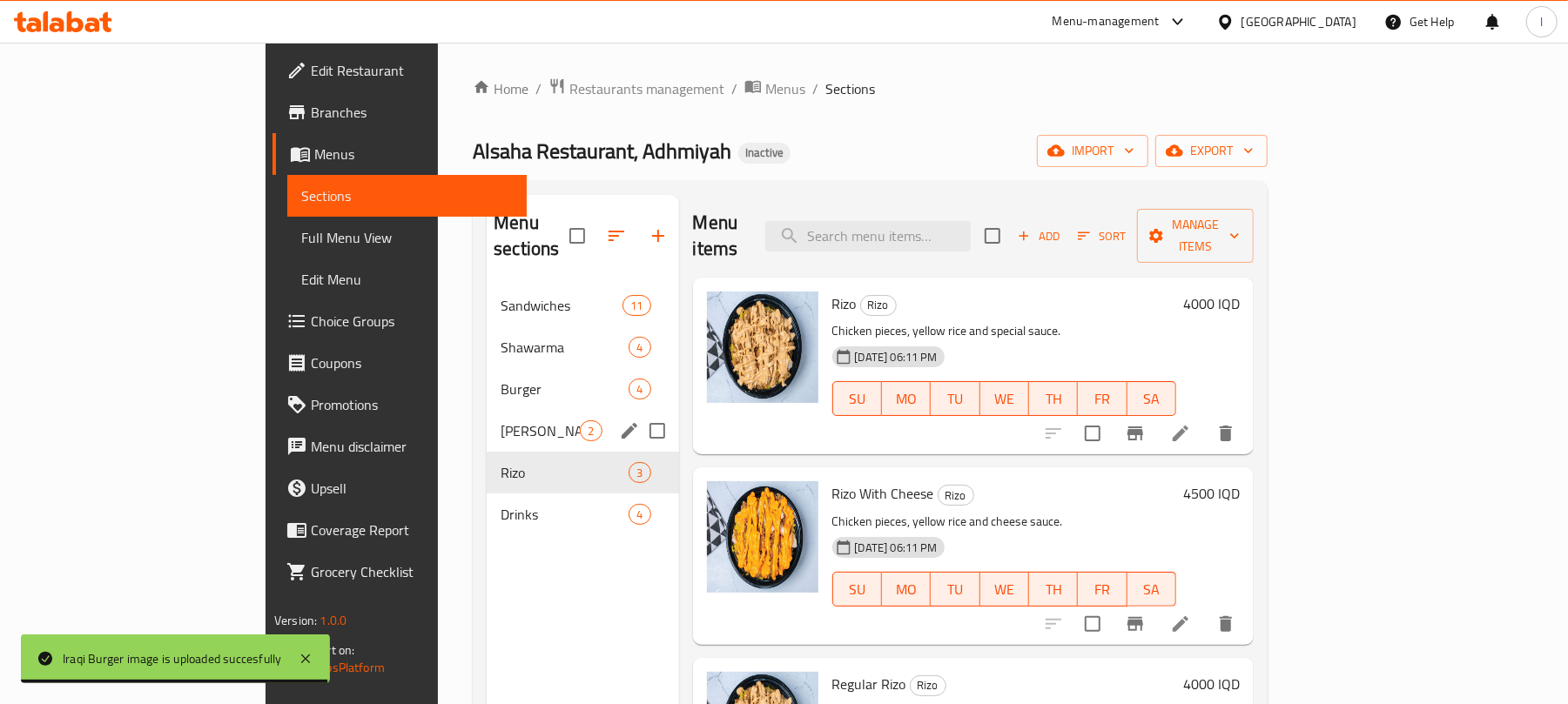
click at [500, 420] on span "[PERSON_NAME]" at bounding box center [540, 431] width 79 height 21
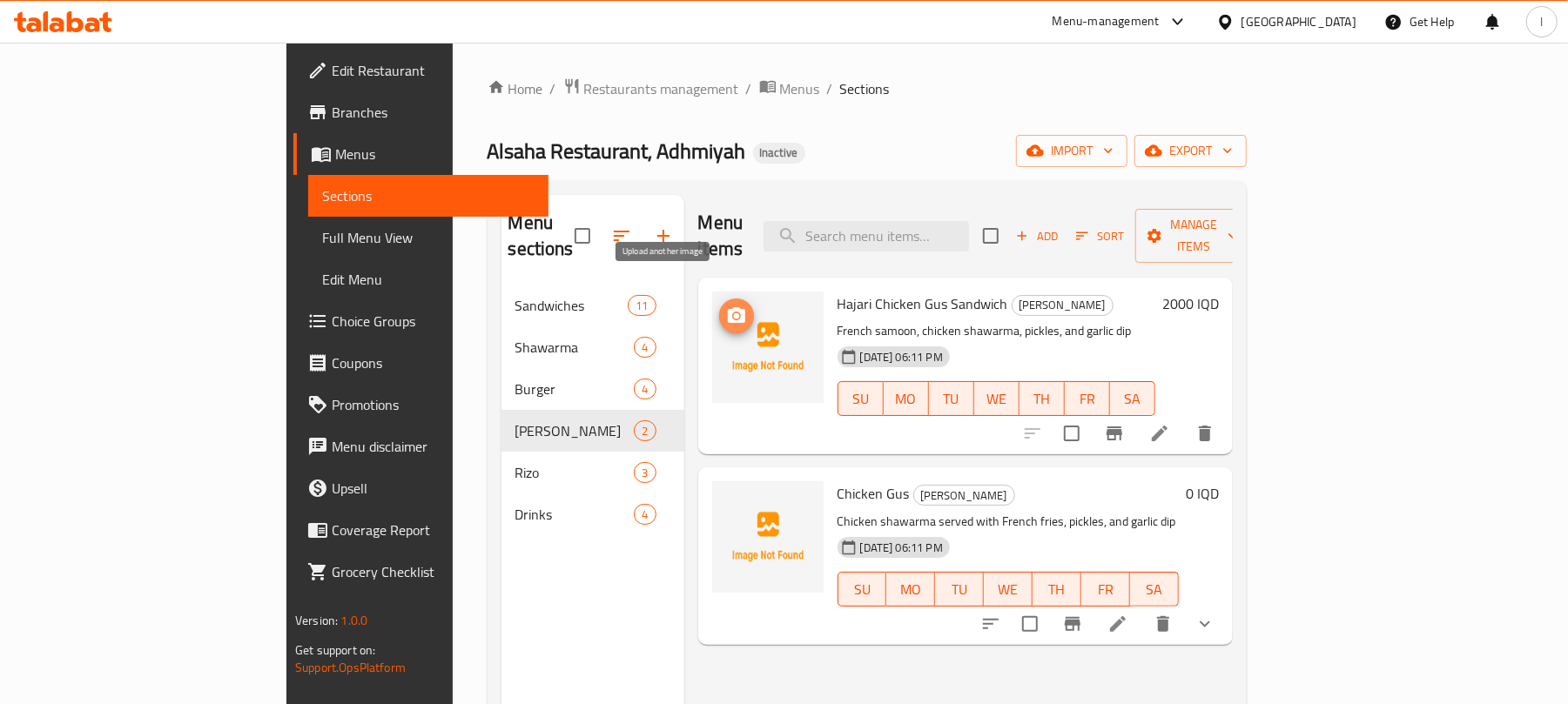
click at [728, 308] on icon "upload picture" at bounding box center [737, 315] width 17 height 15
drag, startPoint x: 933, startPoint y: 282, endPoint x: 763, endPoint y: 277, distance: 170.1
click at [830, 284] on div "Hajari Chicken Gus Sandwich Gus French samoon, chicken shawarma, pickles, and g…" at bounding box center [996, 366] width 332 height 163
copy span "Hajari Chicken Gus Sandwich"
drag, startPoint x: 836, startPoint y: 467, endPoint x: 763, endPoint y: 460, distance: 73.3
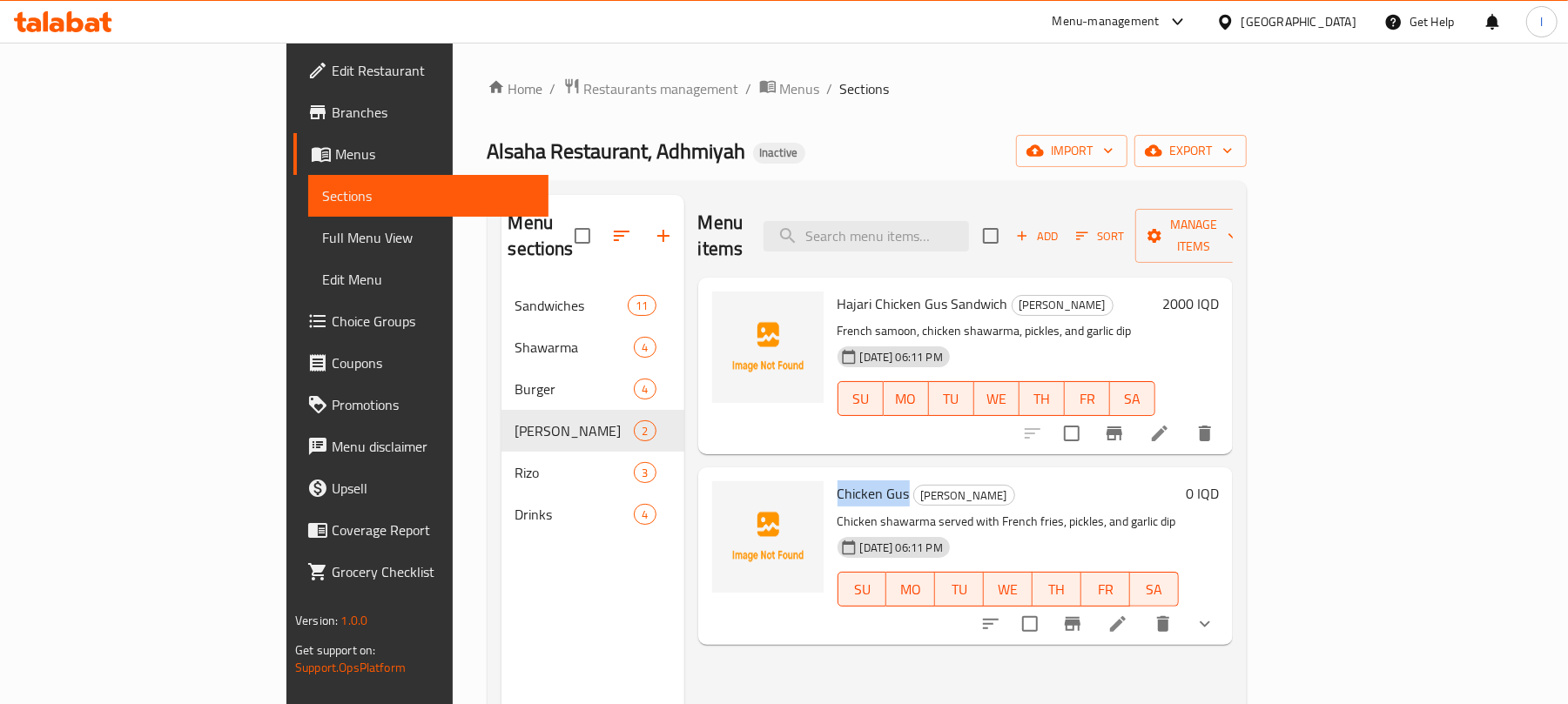
click at [830, 474] on div "Chicken [PERSON_NAME] Chicken shawarma served with French fries, pickles, and g…" at bounding box center [1008, 555] width 355 height 163
copy span "Chicken Gus"
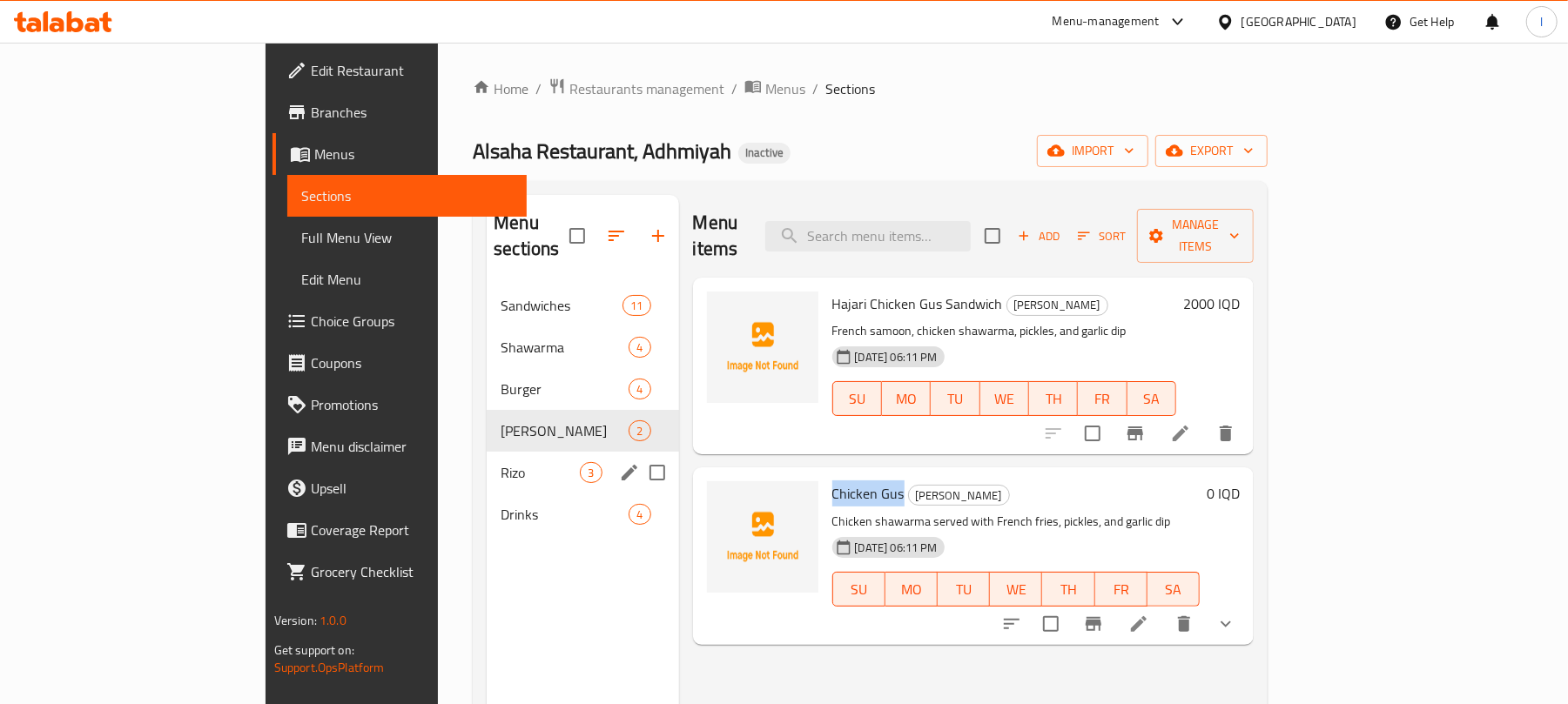
click at [487, 464] on div "Rizo 3" at bounding box center [582, 472] width 192 height 41
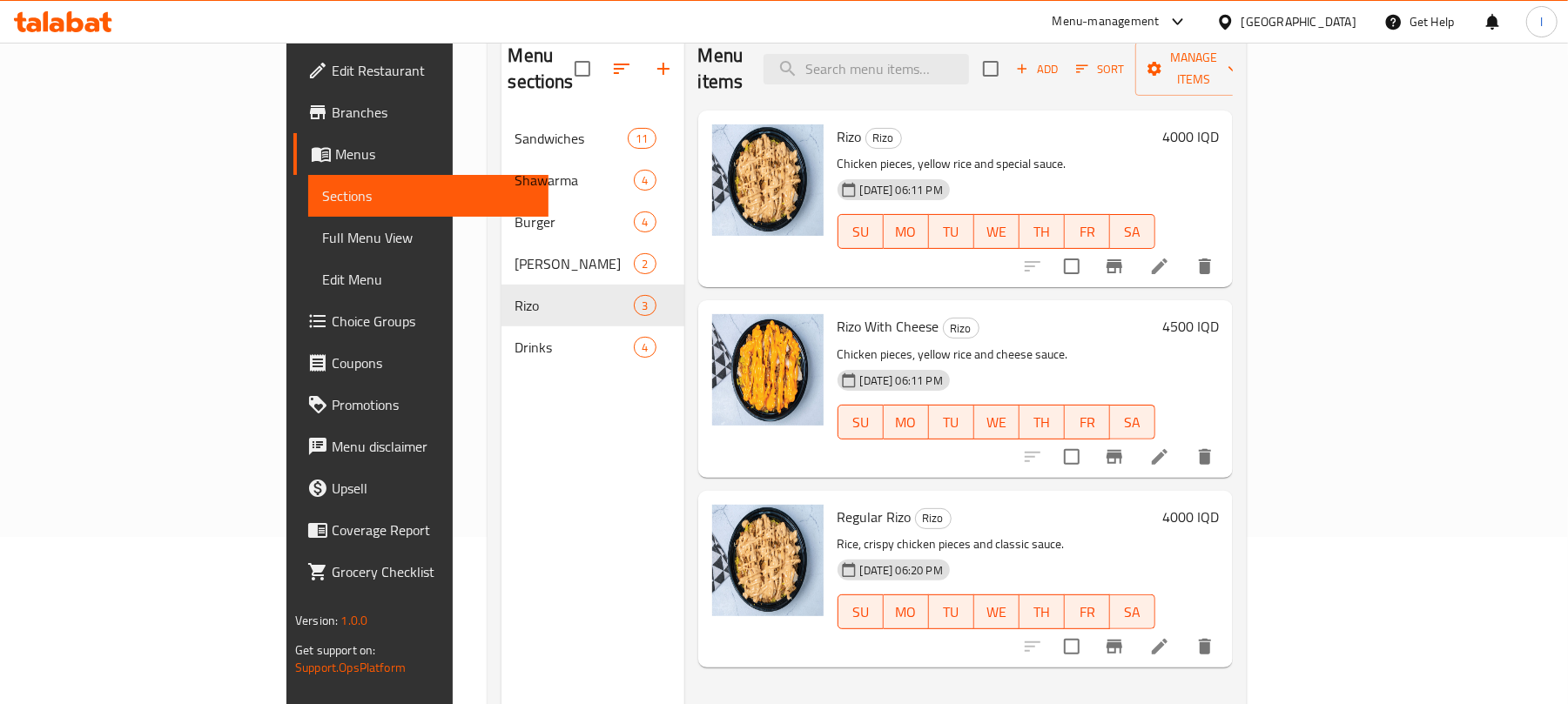
scroll to position [245, 0]
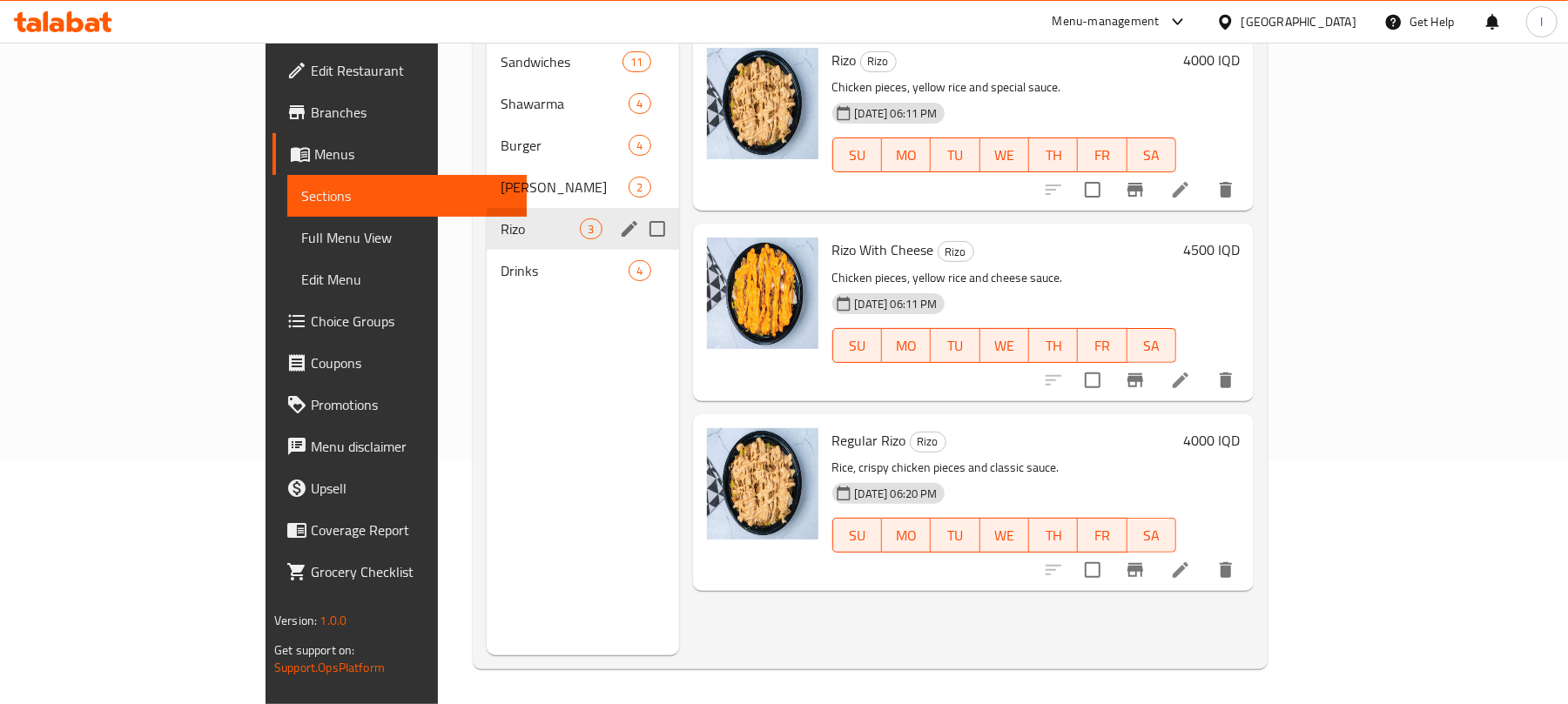
click at [500, 260] on span "Drinks" at bounding box center [564, 271] width 128 height 21
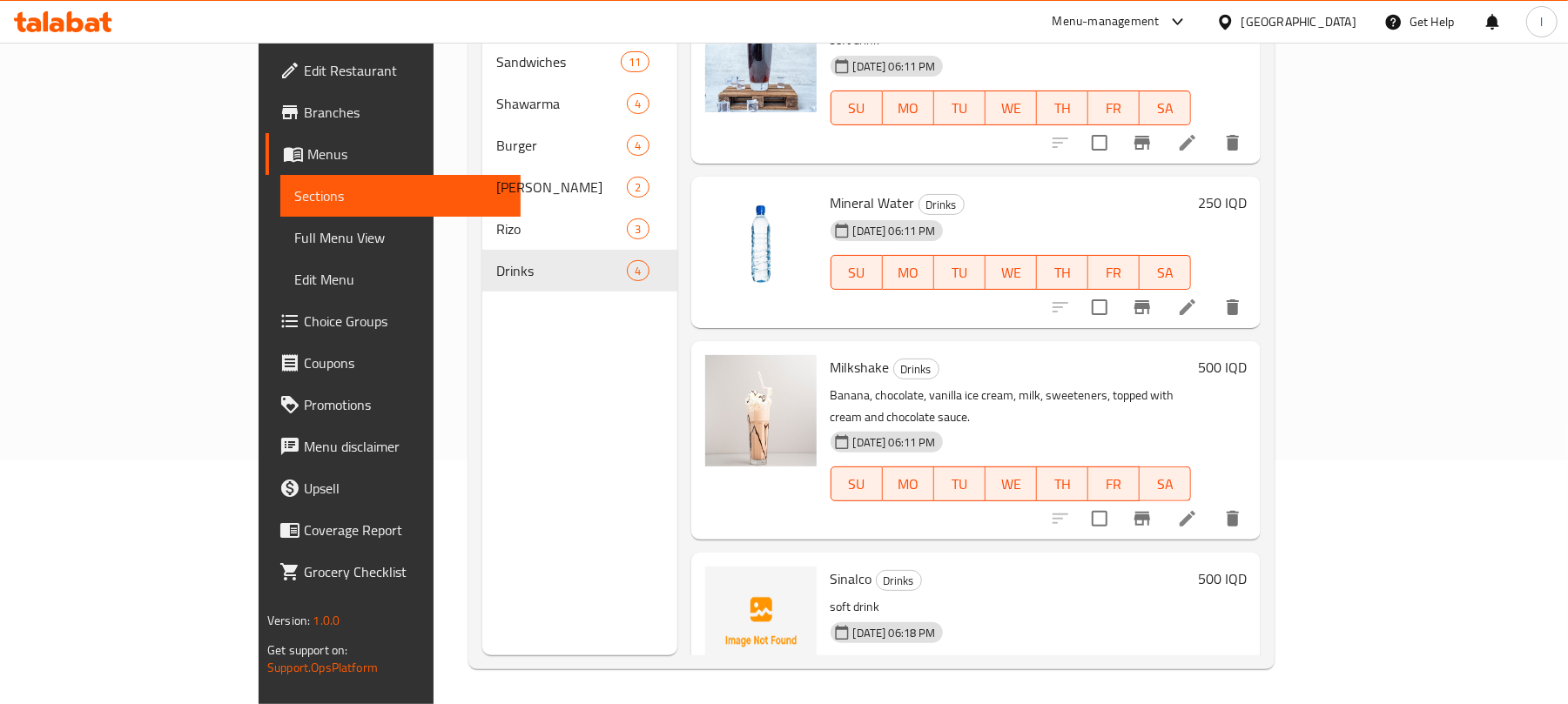
scroll to position [73, 0]
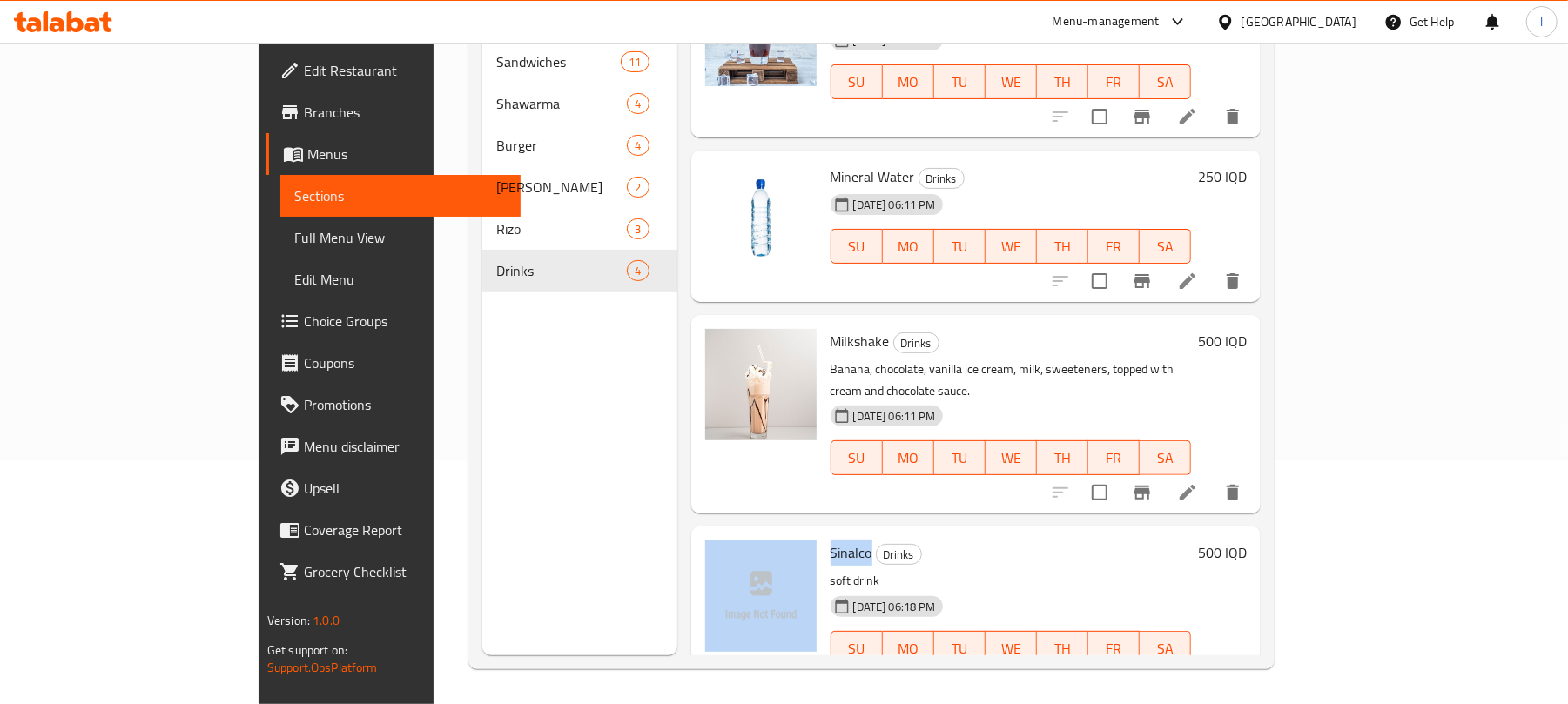
drag, startPoint x: 805, startPoint y: 514, endPoint x: 752, endPoint y: 505, distance: 53.8
click at [752, 533] on div "Sinalco Drinks soft drink [DATE] 06:18 PM SU MO TU WE TH FR SA 500 IQD" at bounding box center [976, 614] width 556 height 163
copy div "Sinalco"
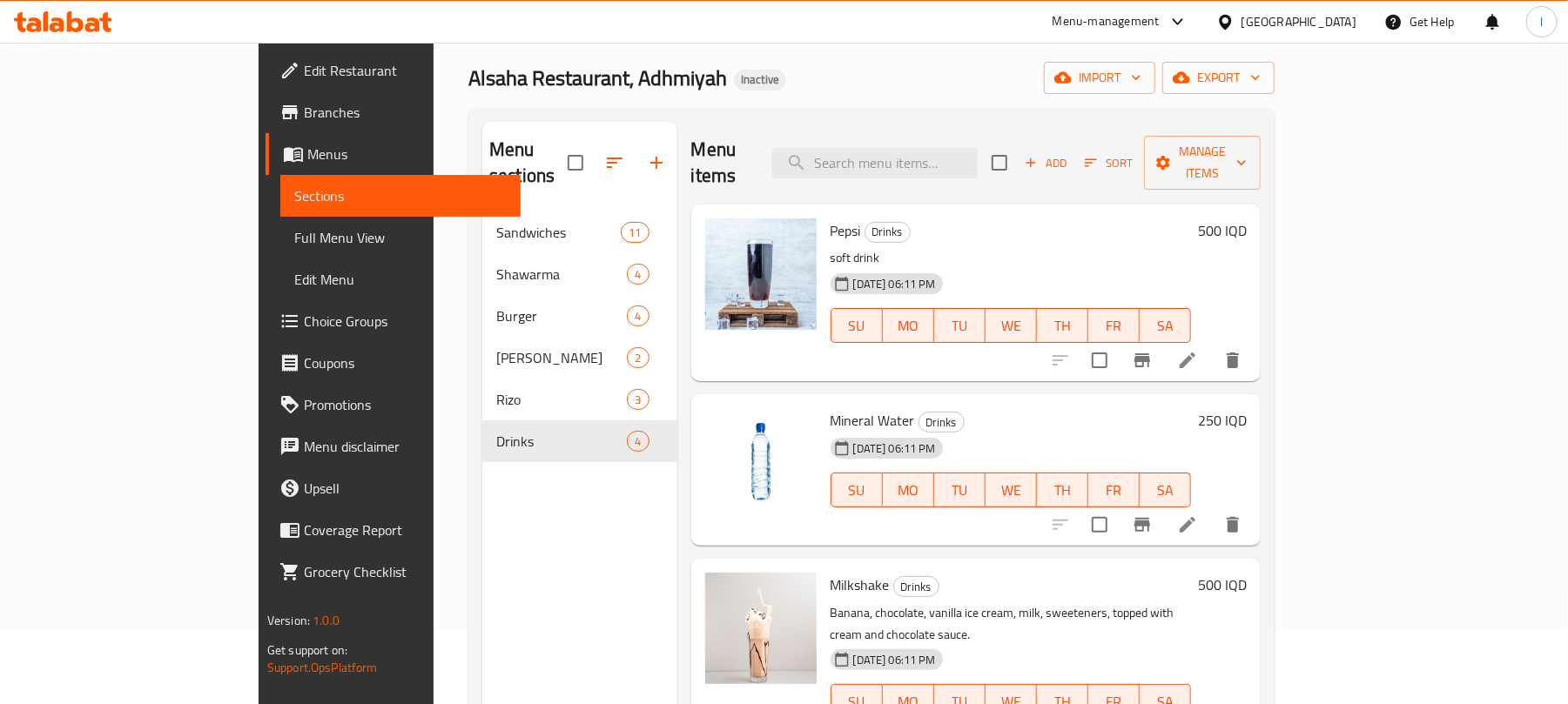
scroll to position [0, 0]
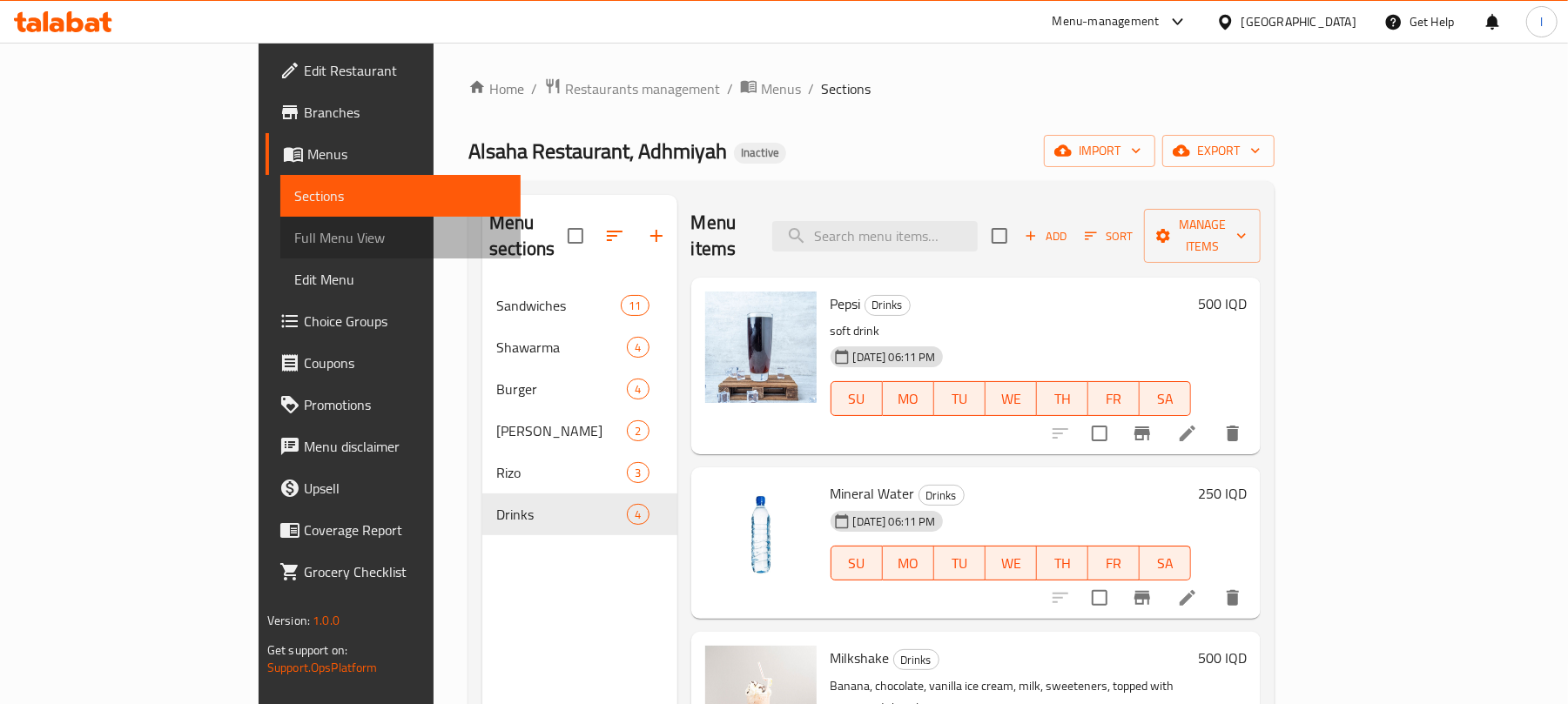
click at [294, 234] on span "Full Menu View" at bounding box center [400, 238] width 212 height 21
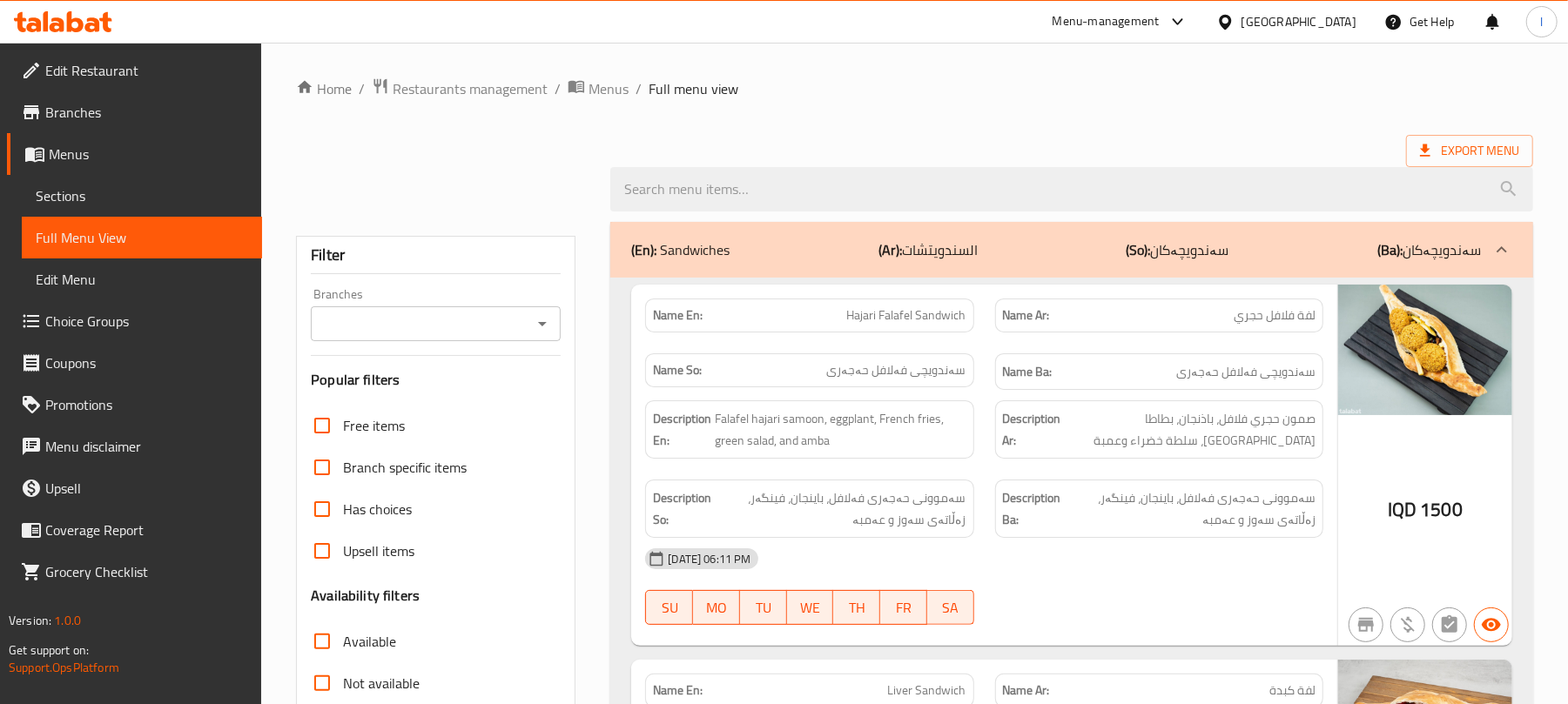
click at [530, 311] on div "Branches" at bounding box center [435, 324] width 250 height 35
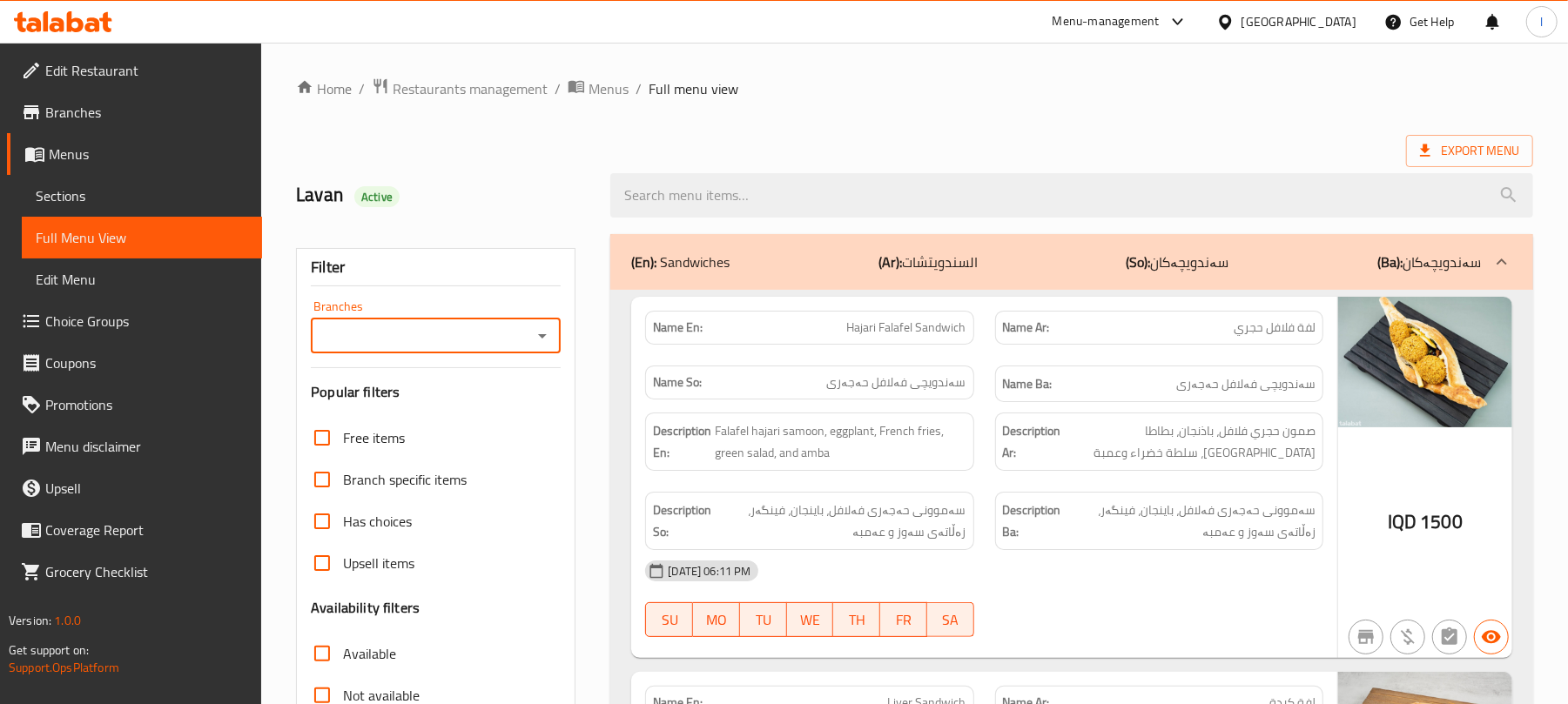
click at [534, 313] on div "Branches Branches" at bounding box center [435, 326] width 250 height 53
click at [541, 338] on icon "Open" at bounding box center [543, 337] width 21 height 21
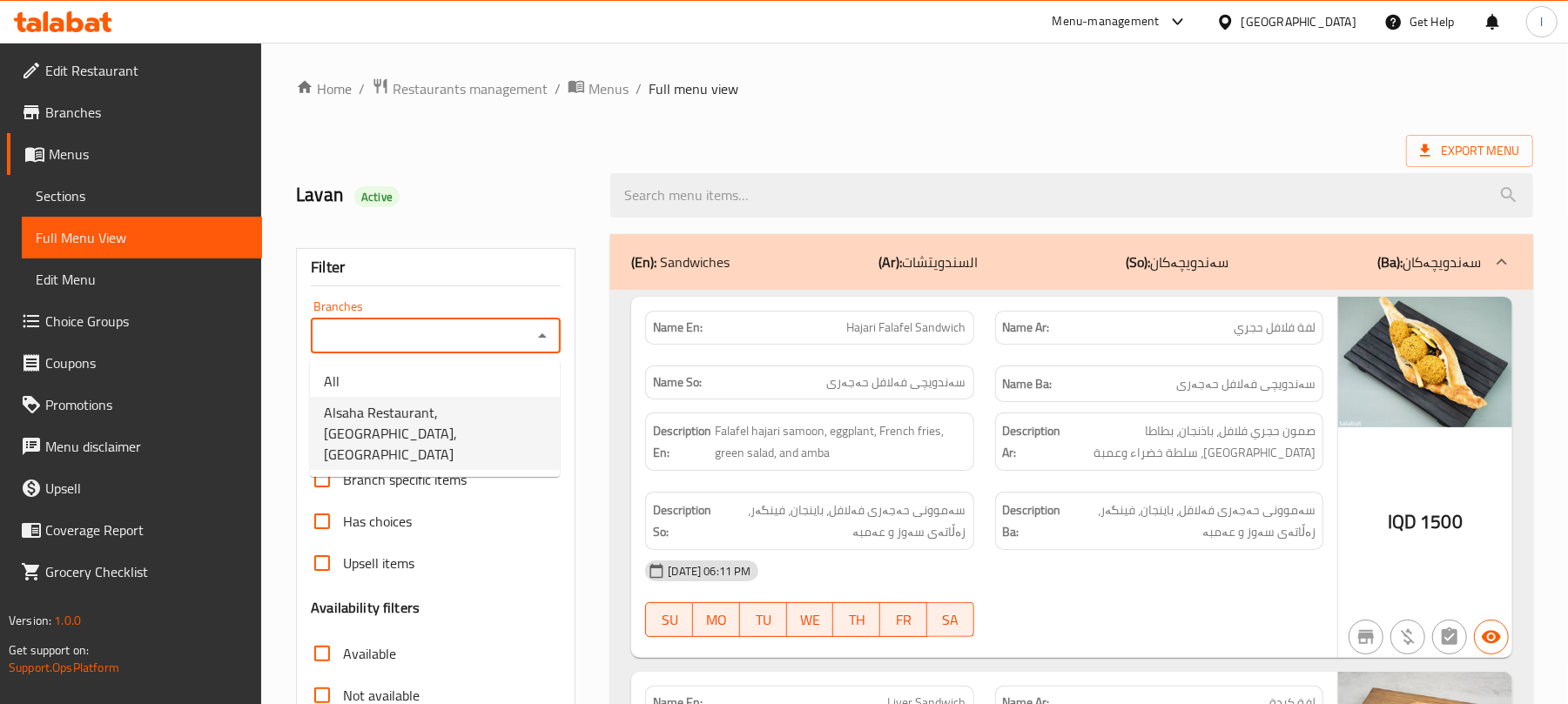
click at [499, 412] on span "Alsaha Restaurant, [GEOGRAPHIC_DATA], [GEOGRAPHIC_DATA]" at bounding box center [435, 433] width 222 height 63
type input "Alsaha Restaurant, [GEOGRAPHIC_DATA], [GEOGRAPHIC_DATA]"
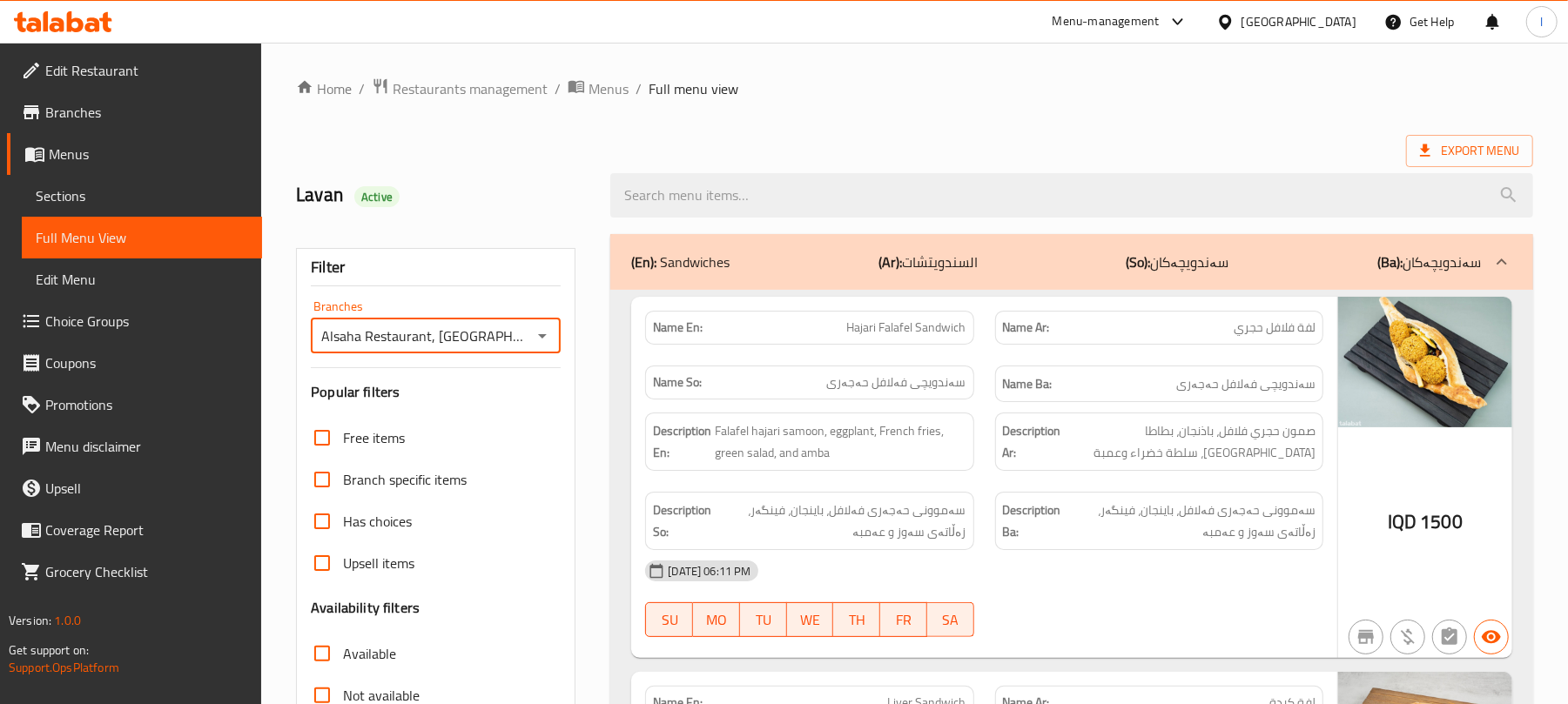
scroll to position [425, 0]
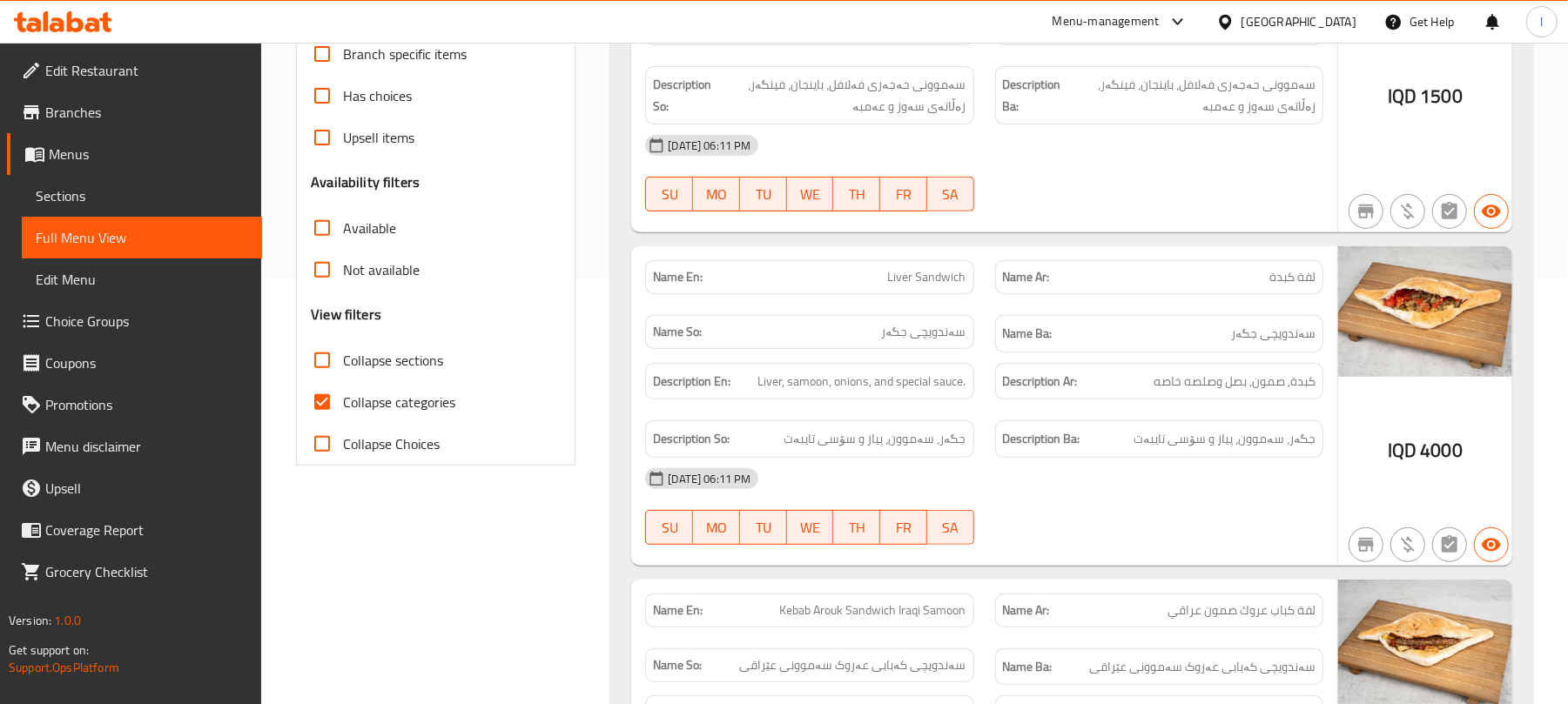
click at [329, 405] on input "Collapse categories" at bounding box center [321, 401] width 41 height 41
checkbox input "false"
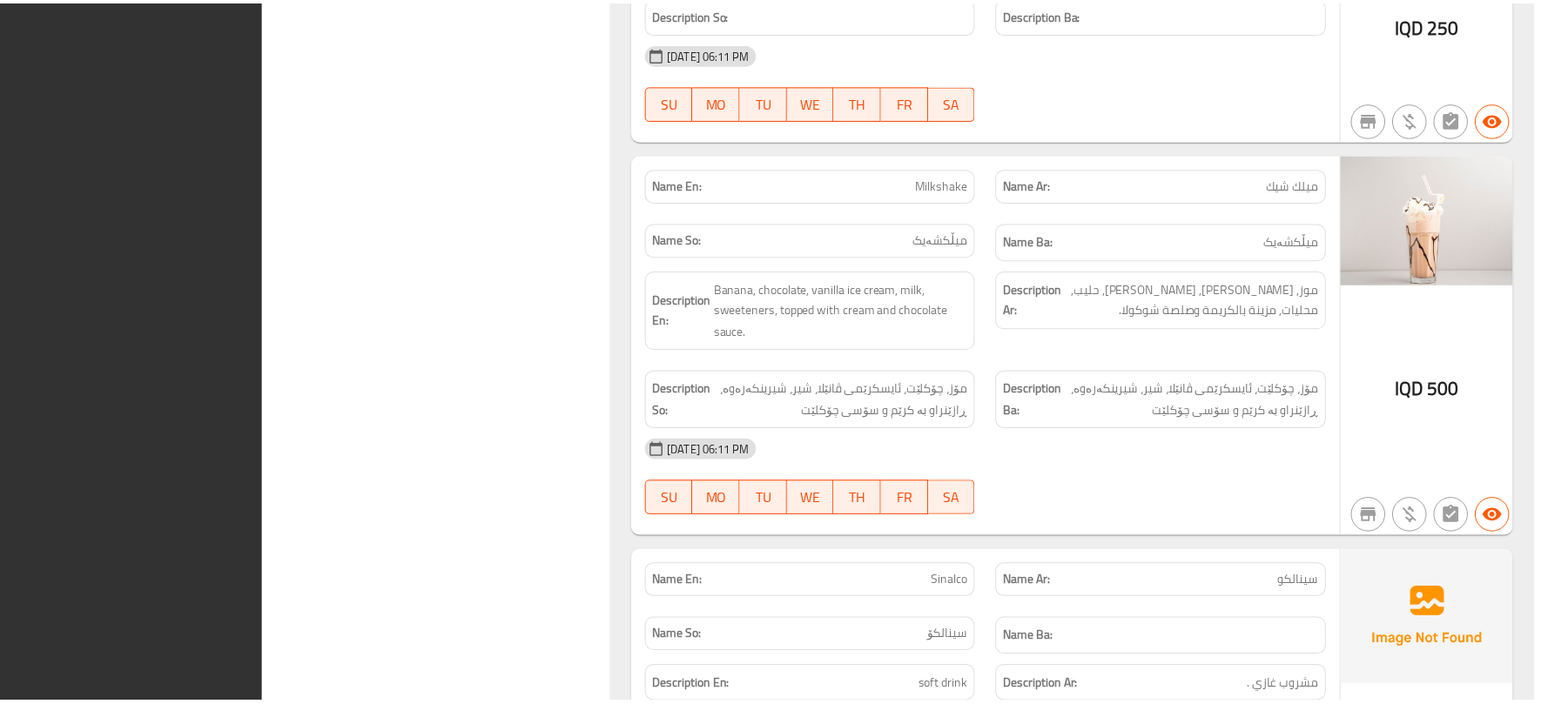
scroll to position [10831, 0]
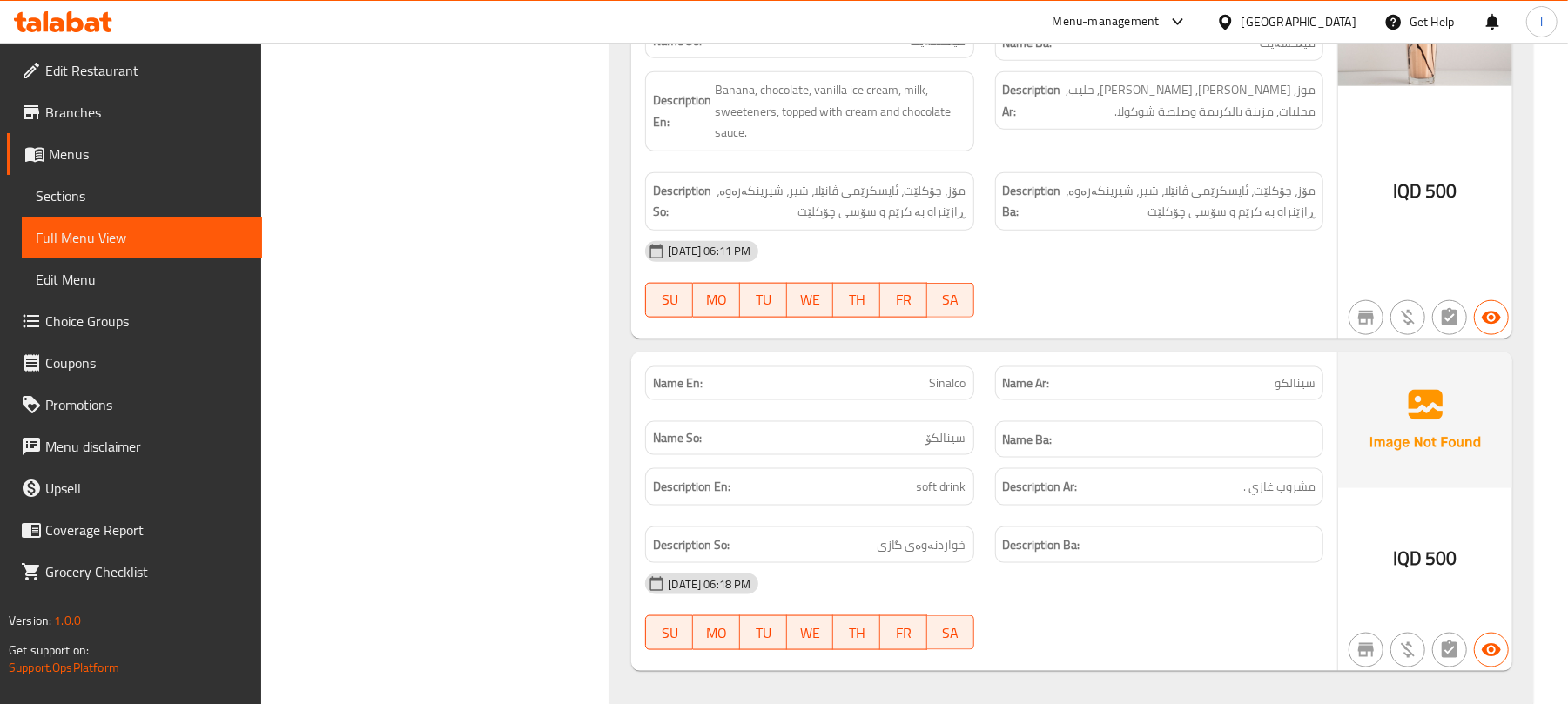
click at [113, 210] on link "Sections" at bounding box center [142, 195] width 240 height 41
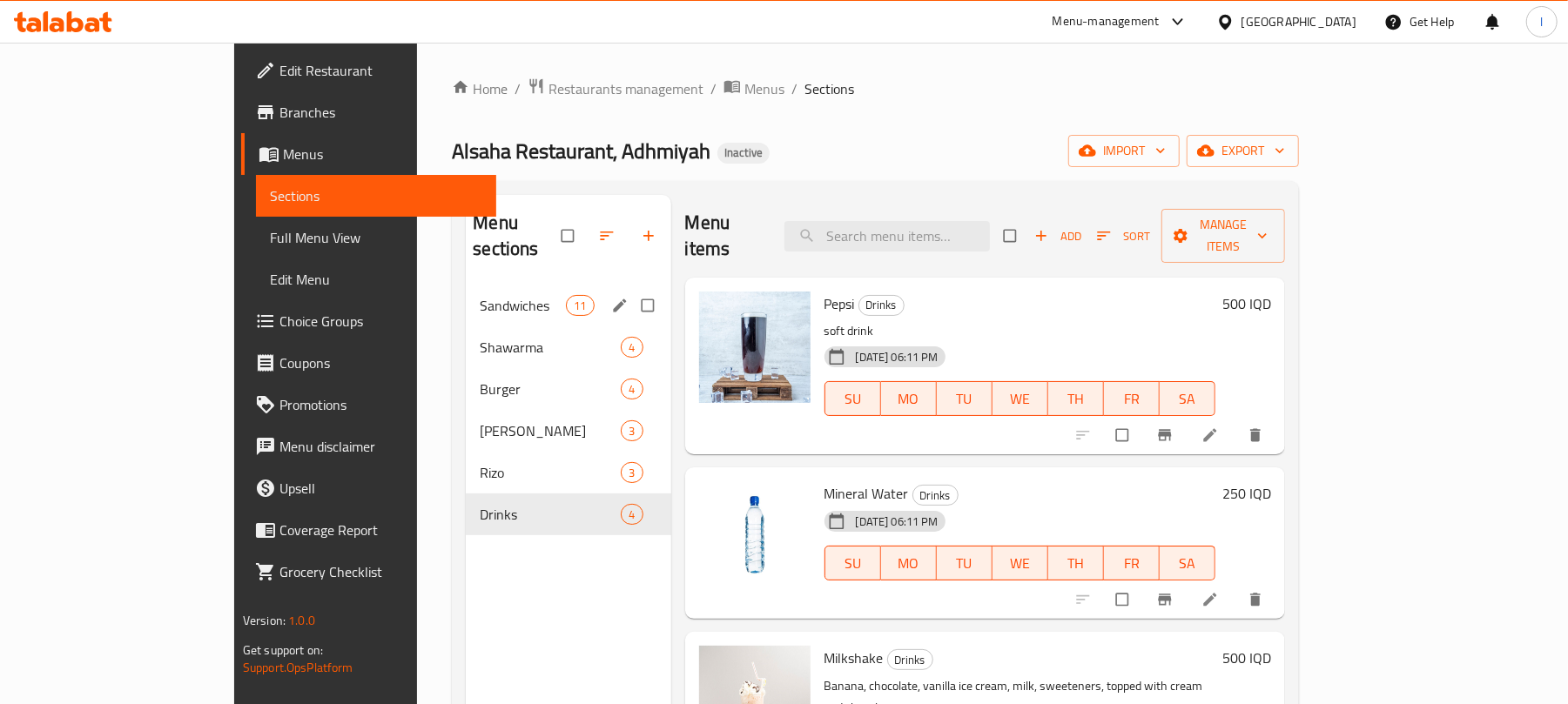
click at [466, 284] on div "Sandwiches 11" at bounding box center [568, 305] width 204 height 41
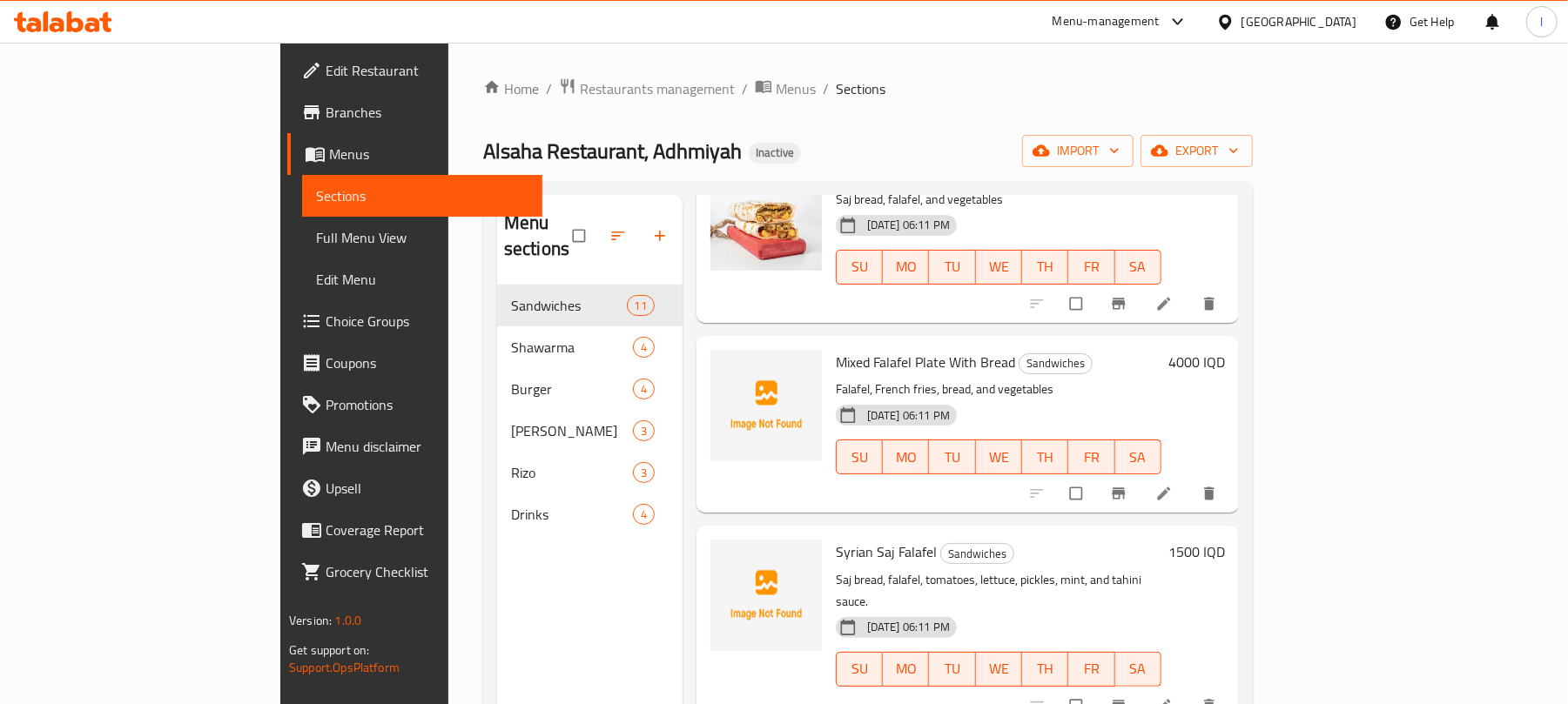
scroll to position [645, 0]
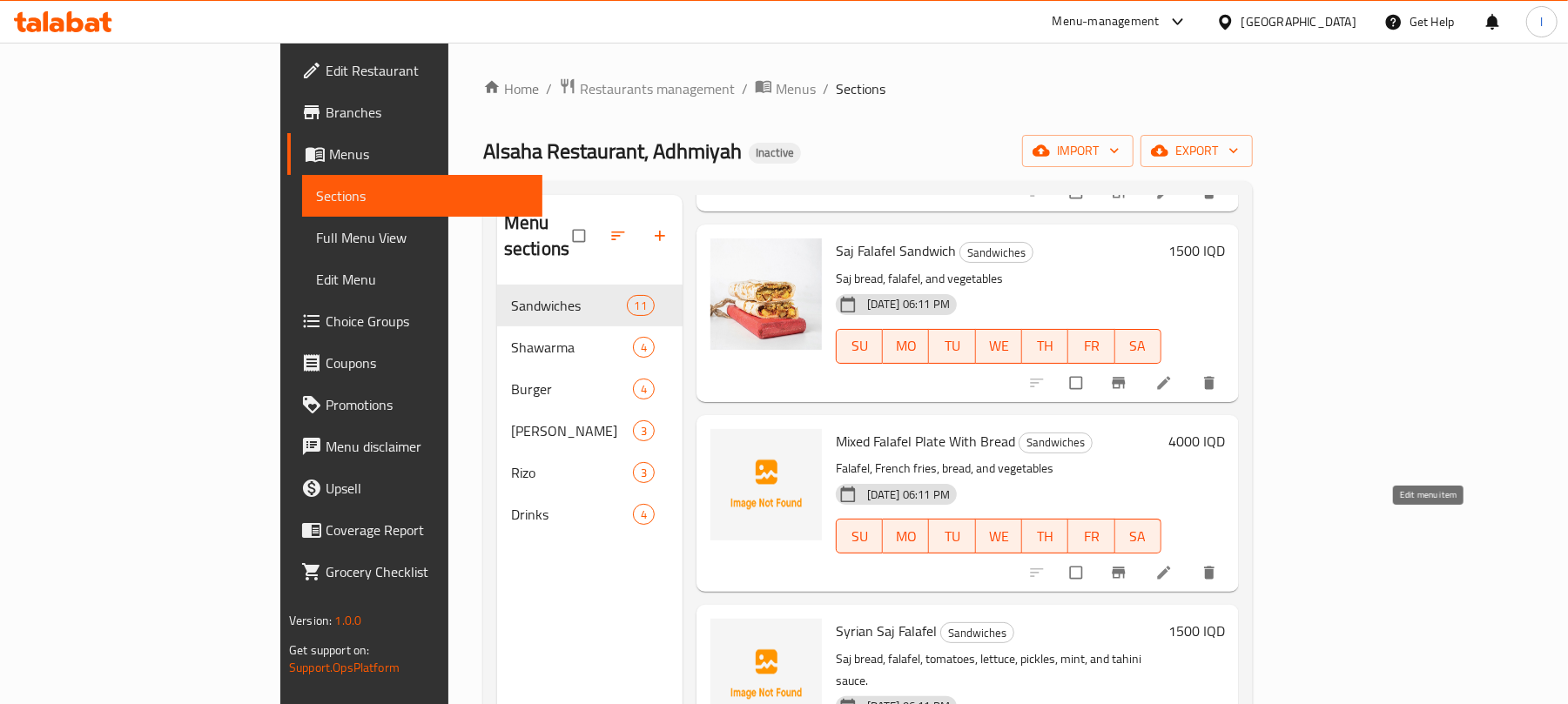
click at [1173, 564] on icon at bounding box center [1164, 573] width 17 height 17
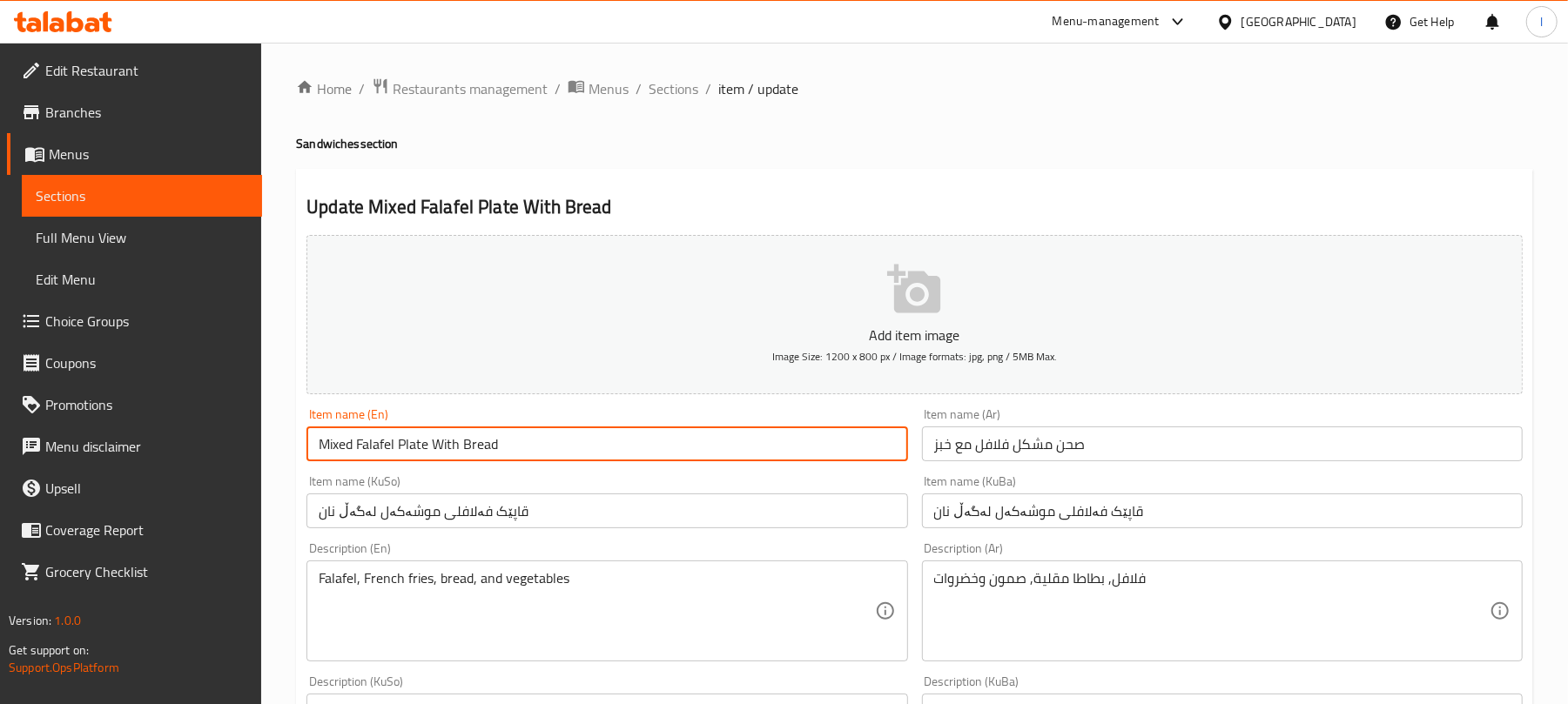
drag, startPoint x: 463, startPoint y: 443, endPoint x: 541, endPoint y: 454, distance: 78.8
click at [541, 454] on input "Mixed Falafel Plate With Bread" at bounding box center [607, 444] width 601 height 35
type input "Mixed Falafel Plate With Samoon"
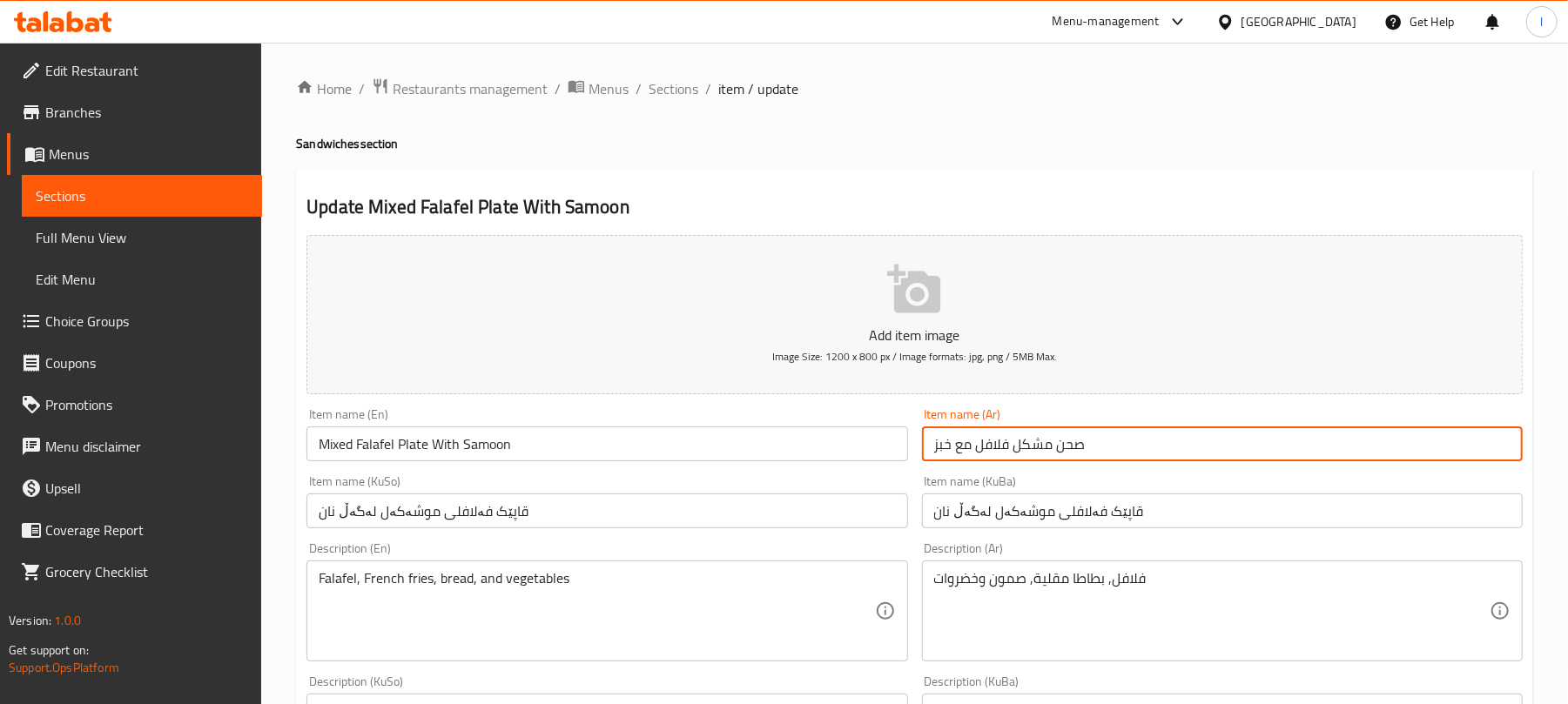
click at [1094, 441] on input "صحن مشكل فلافل مع خبز" at bounding box center [1222, 444] width 601 height 35
drag, startPoint x: 1377, startPoint y: 454, endPoint x: 1340, endPoint y: 447, distance: 37.7
click at [1341, 447] on input "صحن مشكل فلافل مع خبز" at bounding box center [1222, 444] width 601 height 35
type input "صحن مشكل فلافل مع صمون"
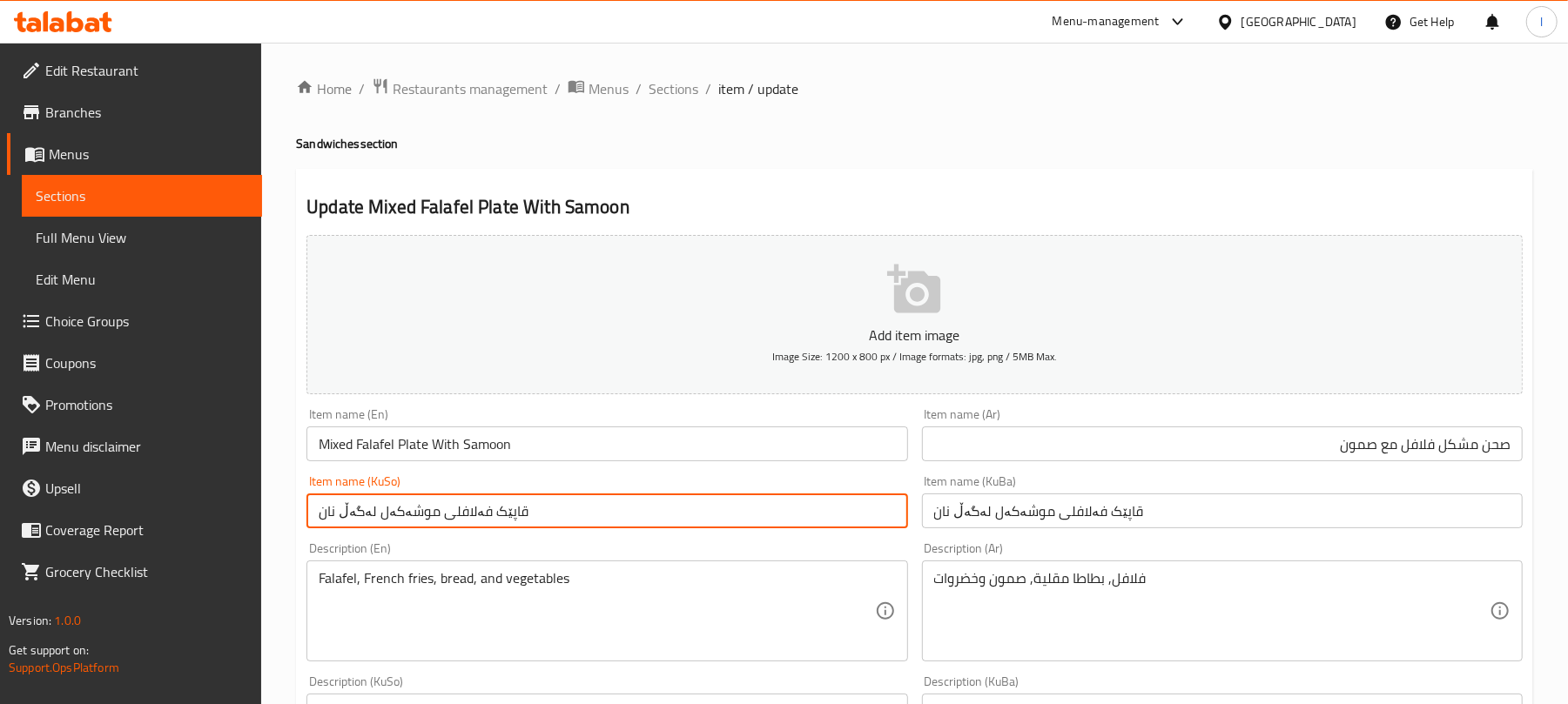
click at [621, 513] on input "قاپێک فەلافلی موشەکەل لەگەڵ نان" at bounding box center [607, 511] width 601 height 35
drag, startPoint x: 715, startPoint y: 515, endPoint x: 655, endPoint y: 496, distance: 62.9
click at [655, 496] on input "قاپێک فەلافلی موشەکەل لەگەڵ نان" at bounding box center [607, 511] width 601 height 35
click at [687, 513] on input "قاپێک فەلافلی موشەکەل لەگەڵ سەموون" at bounding box center [607, 511] width 601 height 35
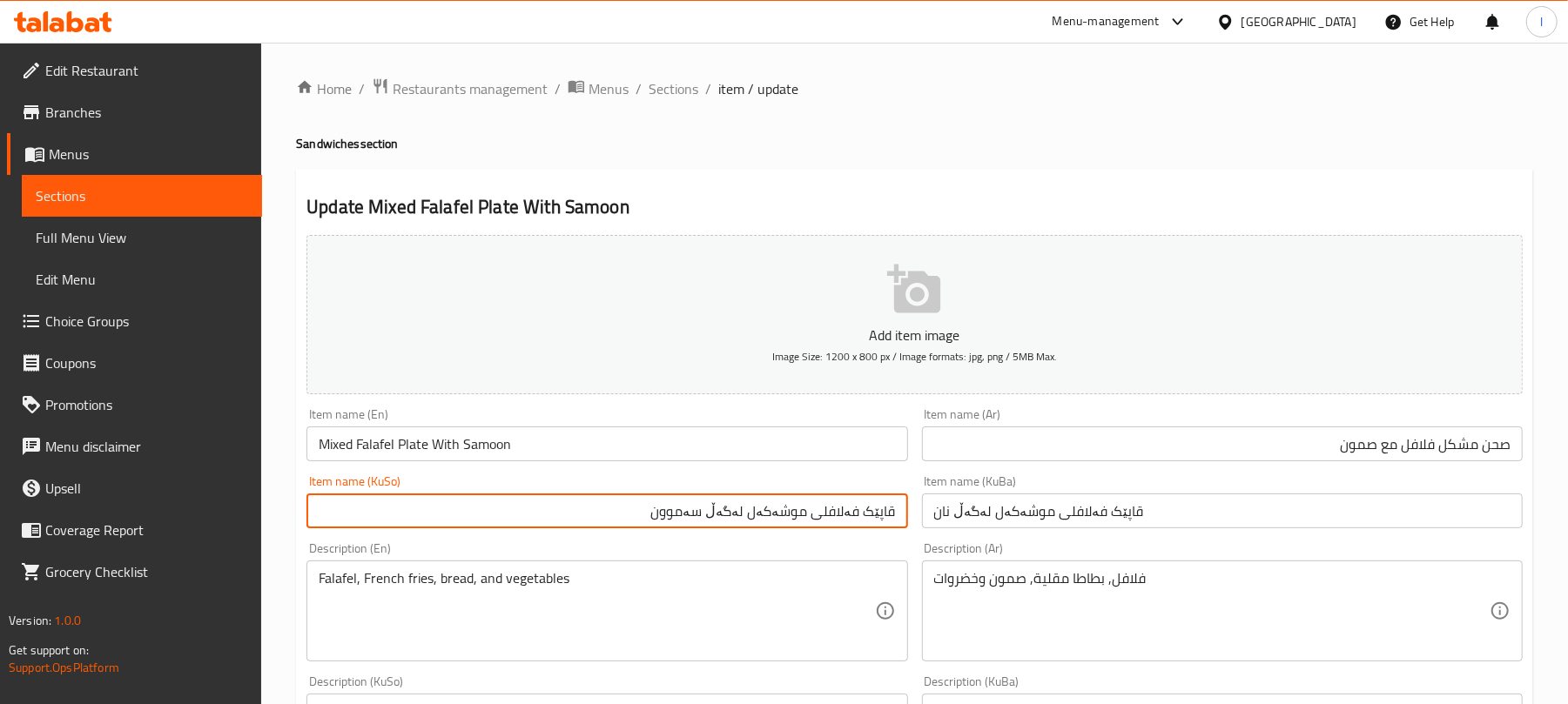
click at [687, 513] on input "قاپێک فەلافلی موشەکەل لەگەڵ سەموون" at bounding box center [607, 511] width 601 height 35
type input "قاپێک فەلافلی موشەکەل لەگەڵ سەموون"
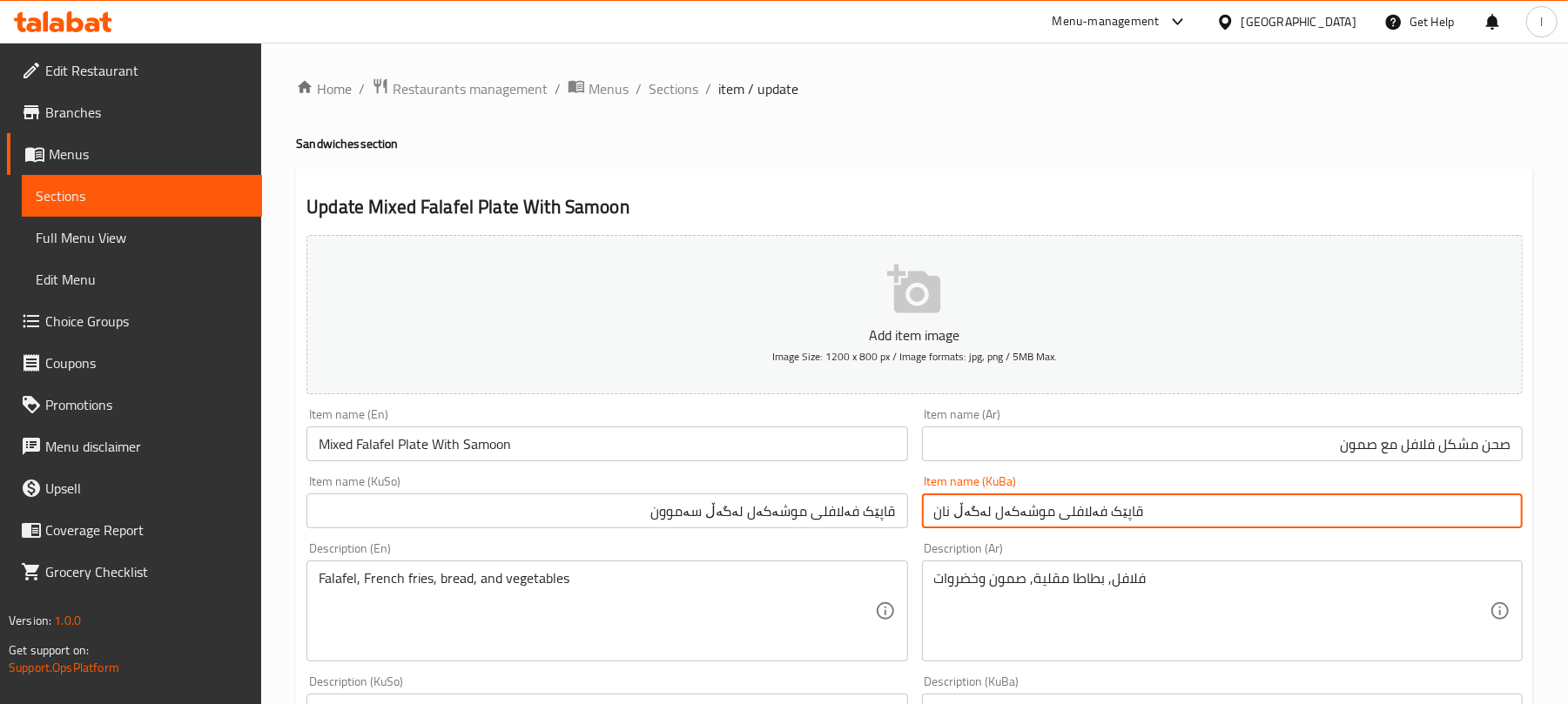
click at [1025, 514] on input "قاپێک فەلافلی موشەکەل لەگەڵ نان" at bounding box center [1222, 511] width 601 height 35
paste input "سەموو"
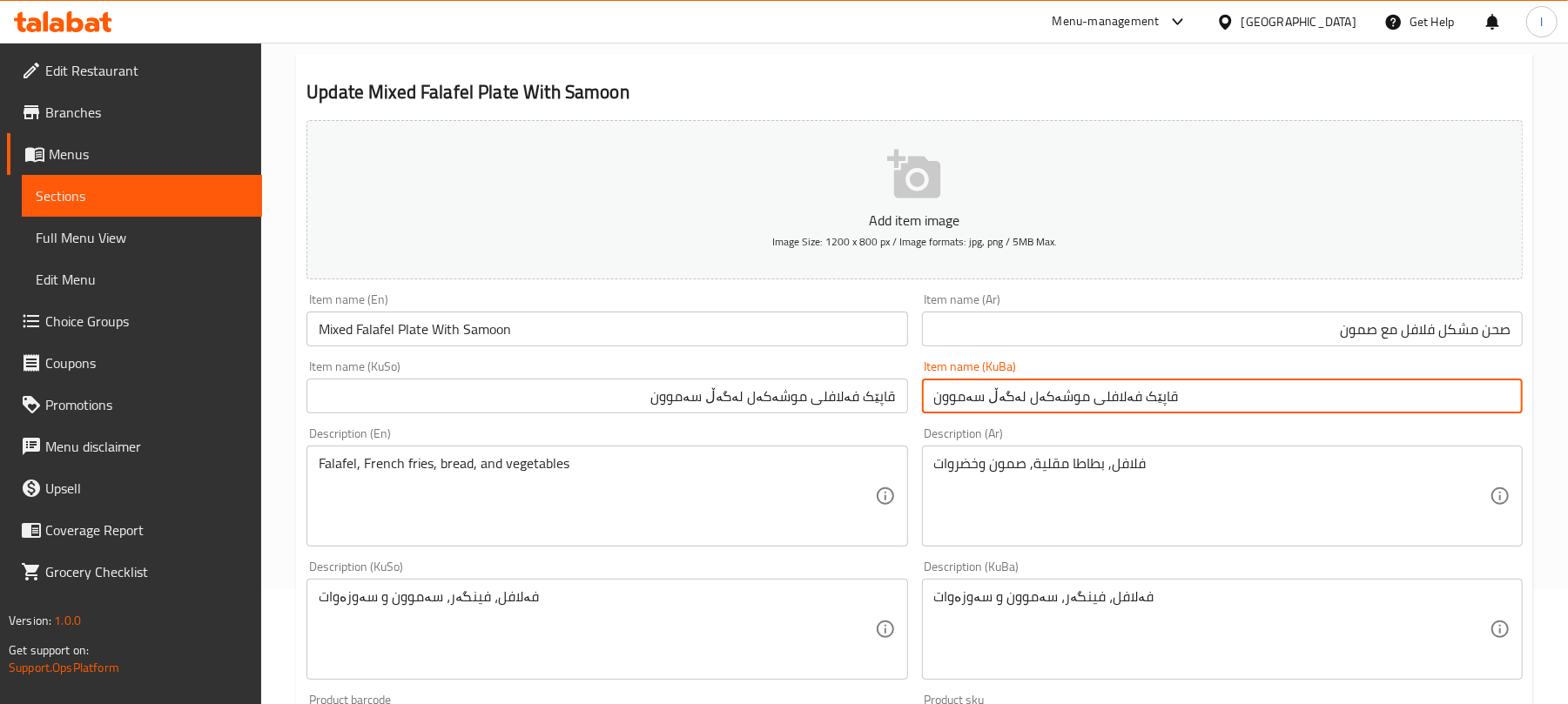
scroll to position [171, 0]
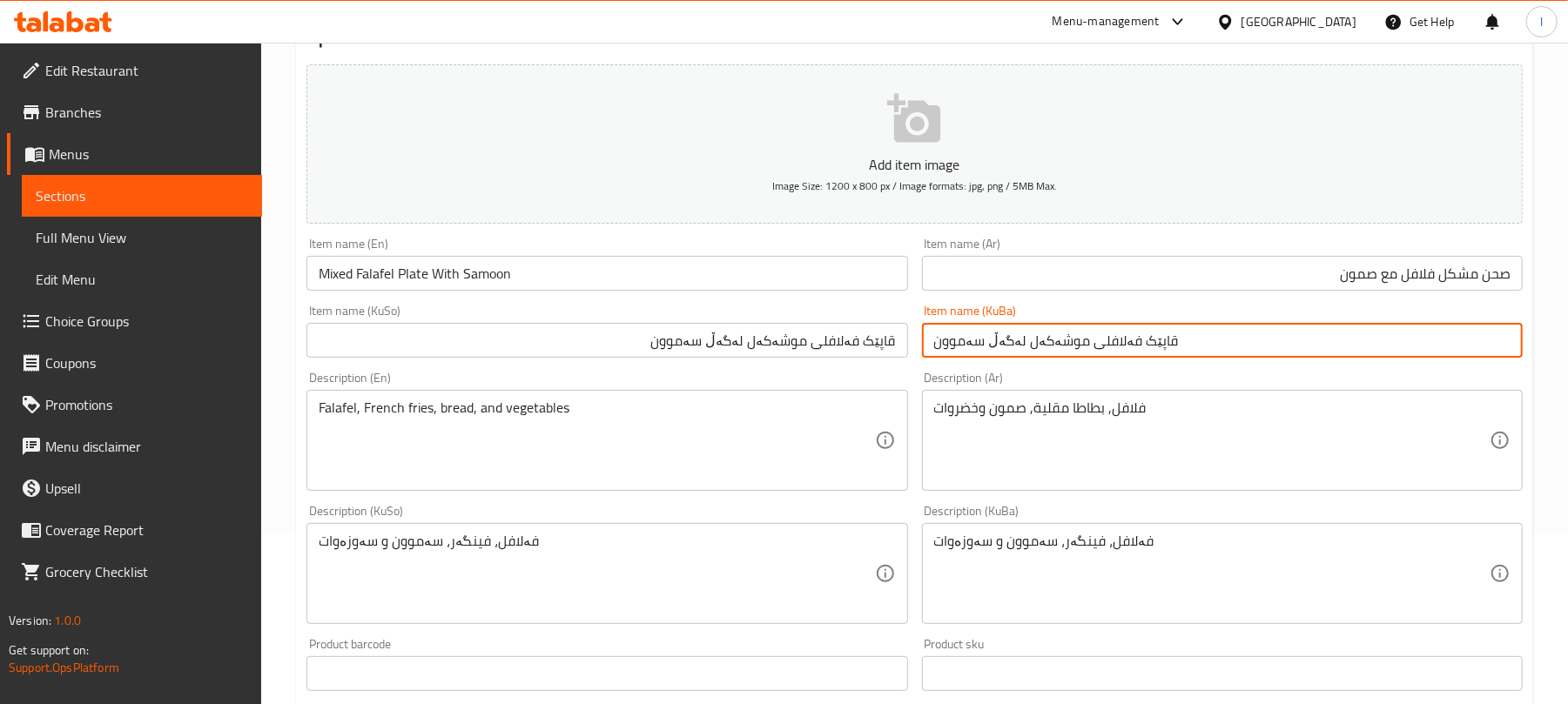
type input "قاپێک فەلافلی موشەکەل لەگەڵ سەموون"
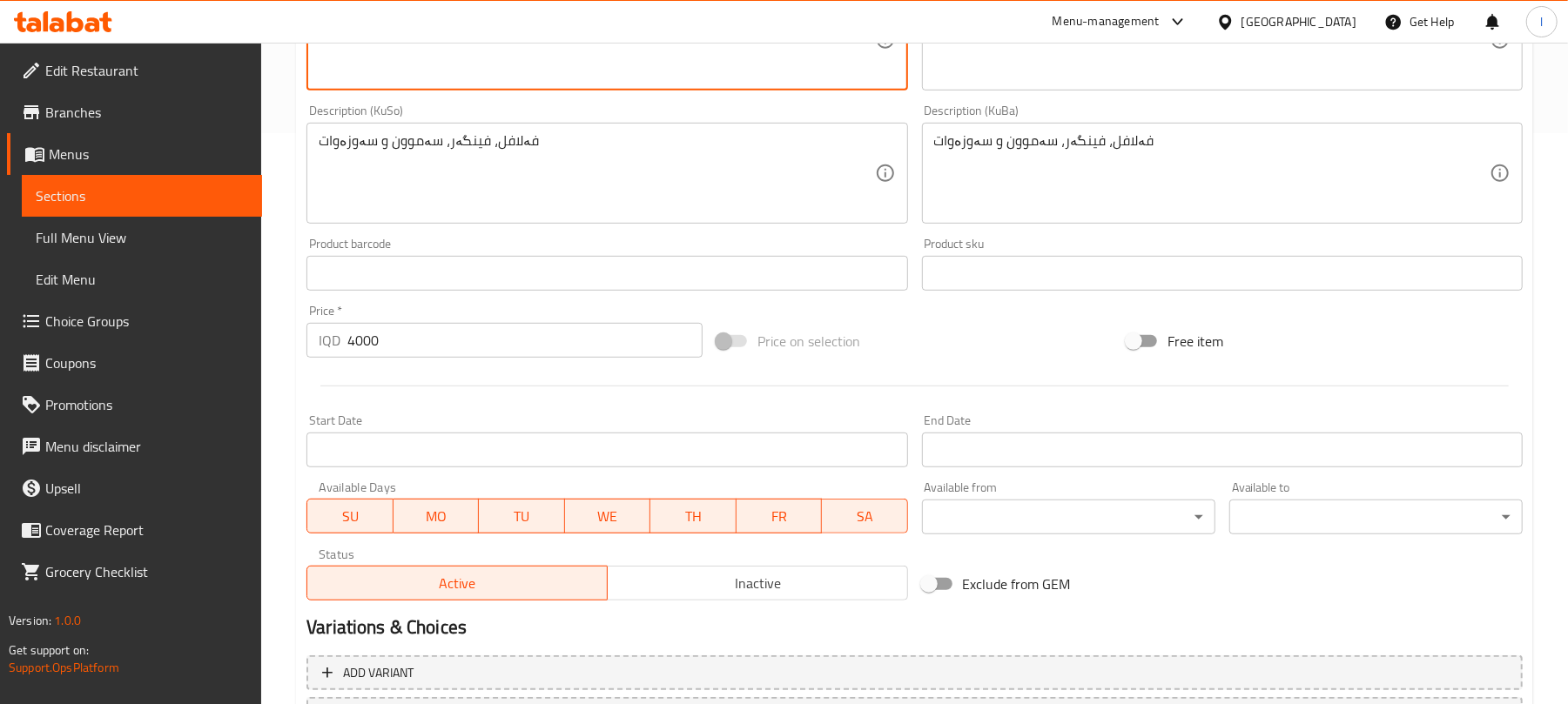
scroll to position [725, 0]
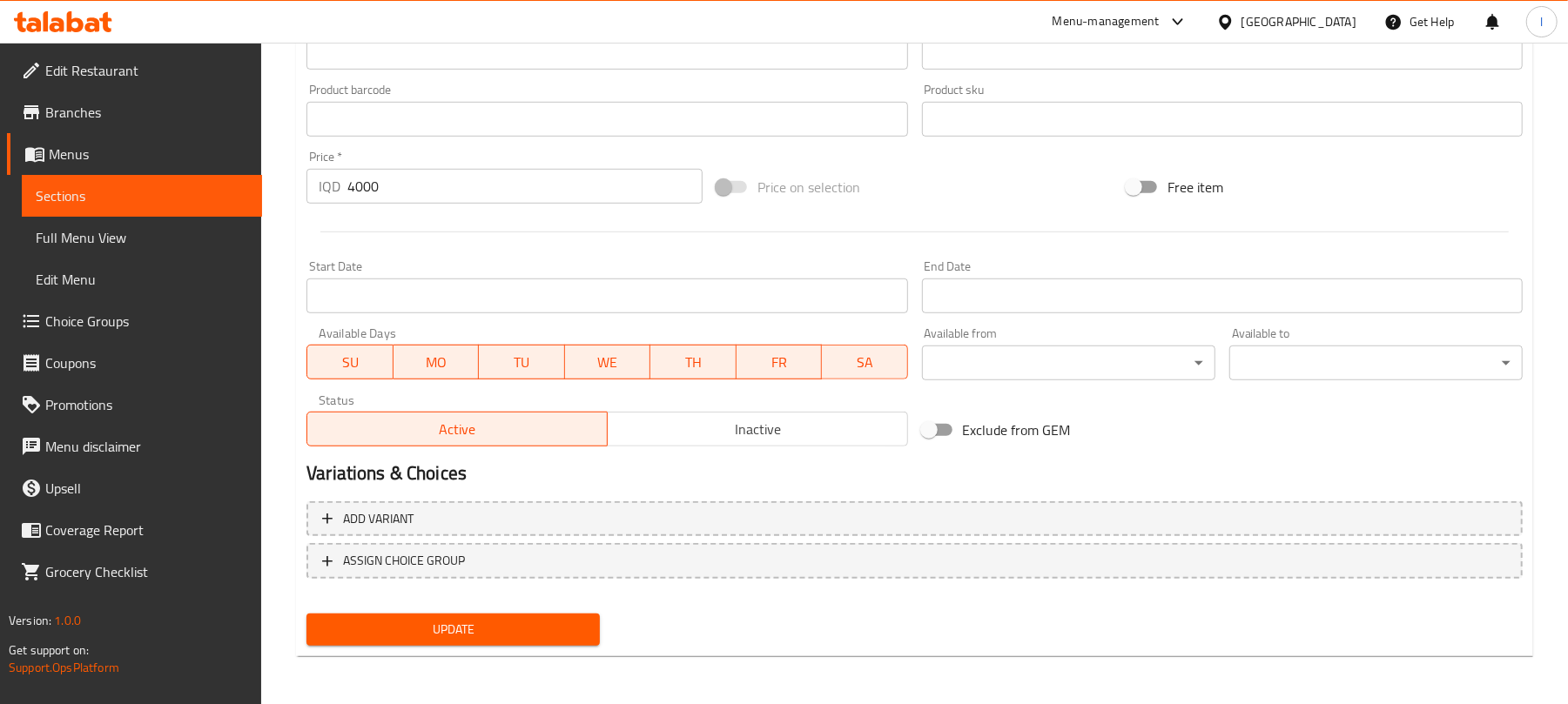
type textarea "Falafel, French fries, samoon, and vegetables"
click at [400, 639] on span "Update" at bounding box center [452, 630] width 265 height 22
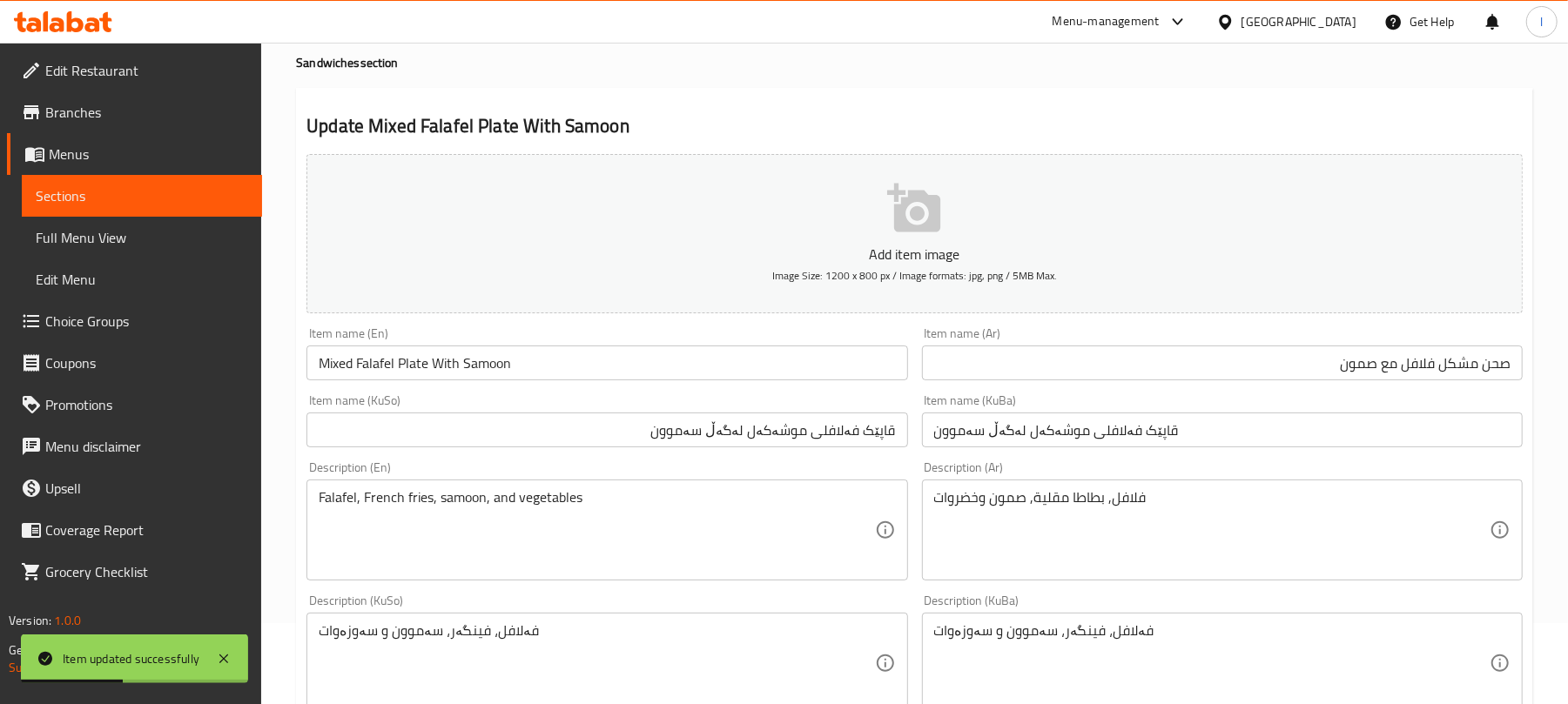
scroll to position [0, 0]
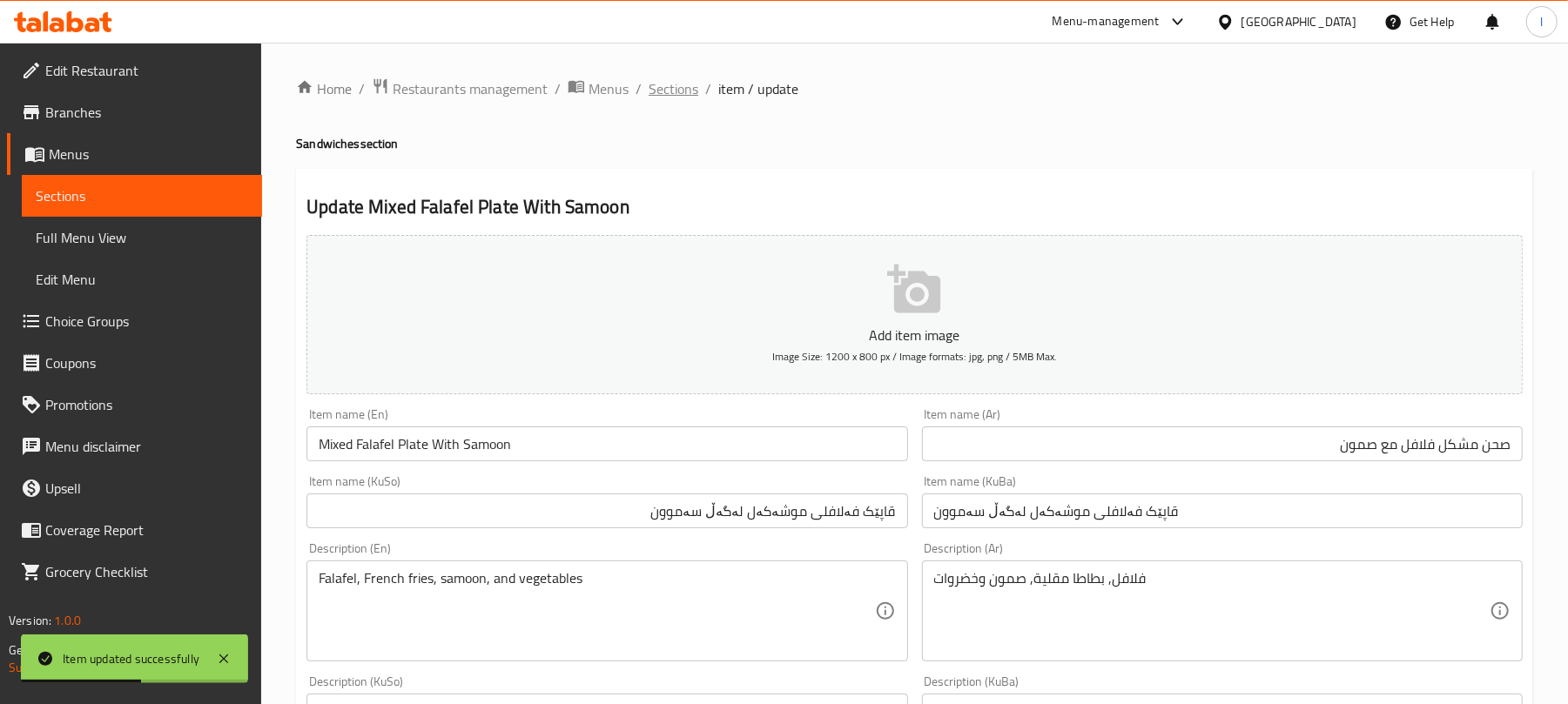
click at [666, 88] on span "Sections" at bounding box center [672, 89] width 49 height 21
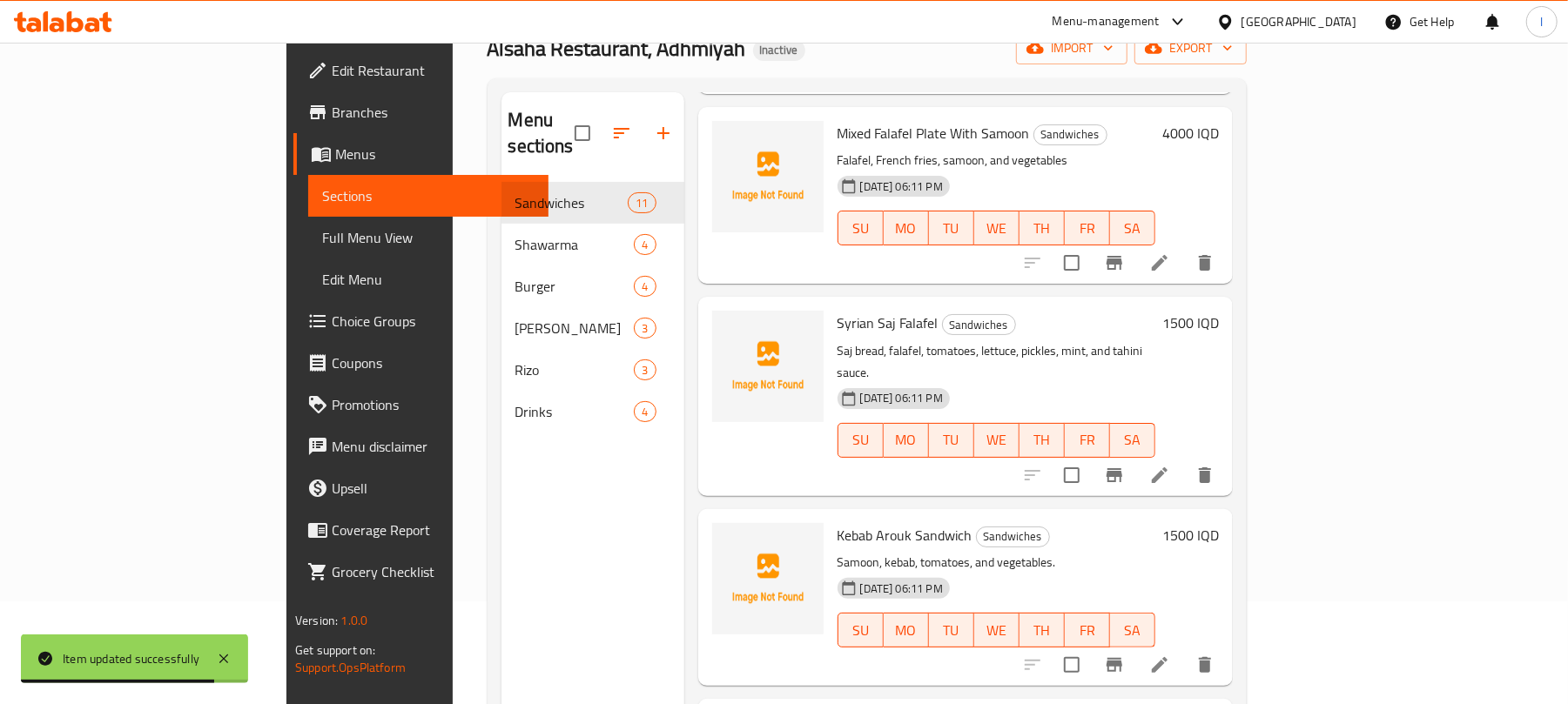
scroll to position [116, 0]
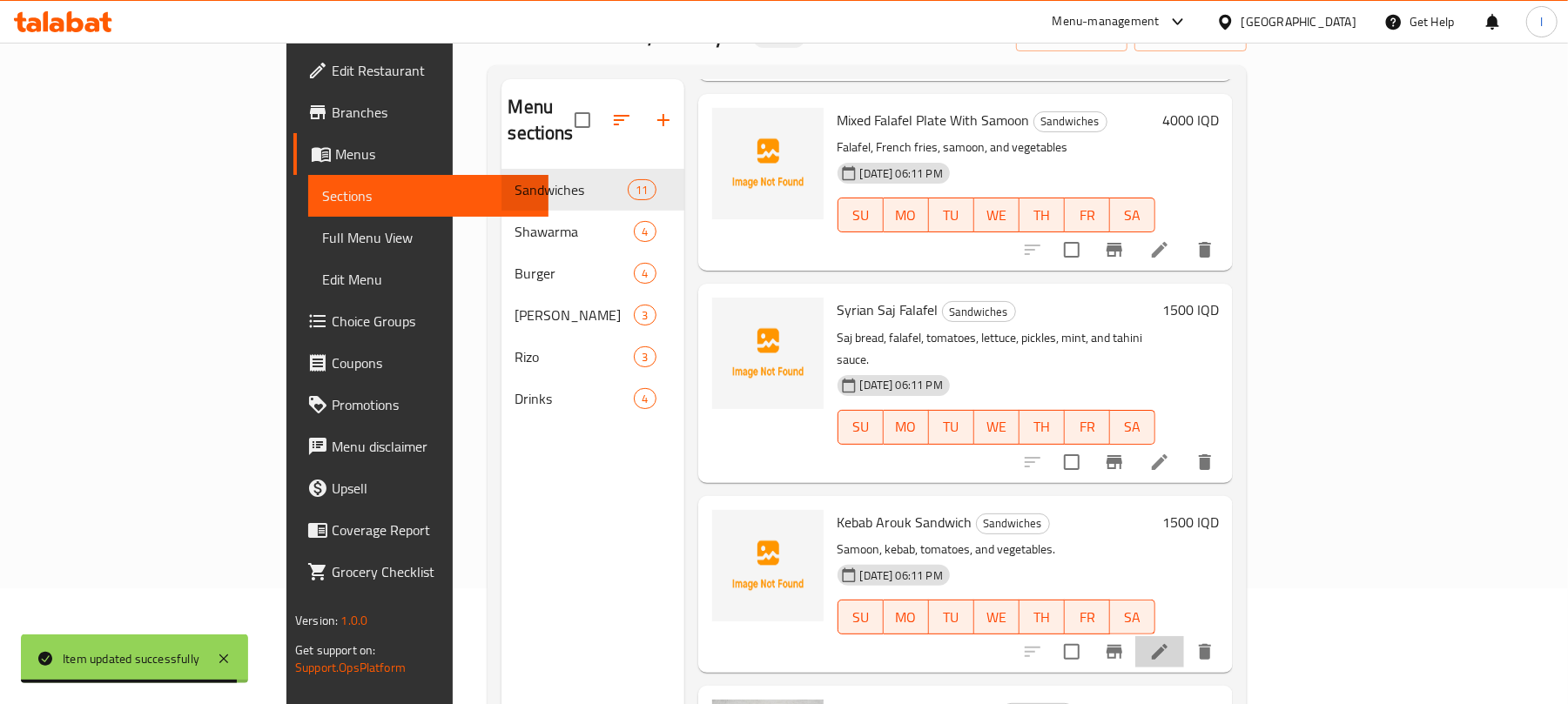
click at [1184, 636] on li at bounding box center [1159, 652] width 49 height 31
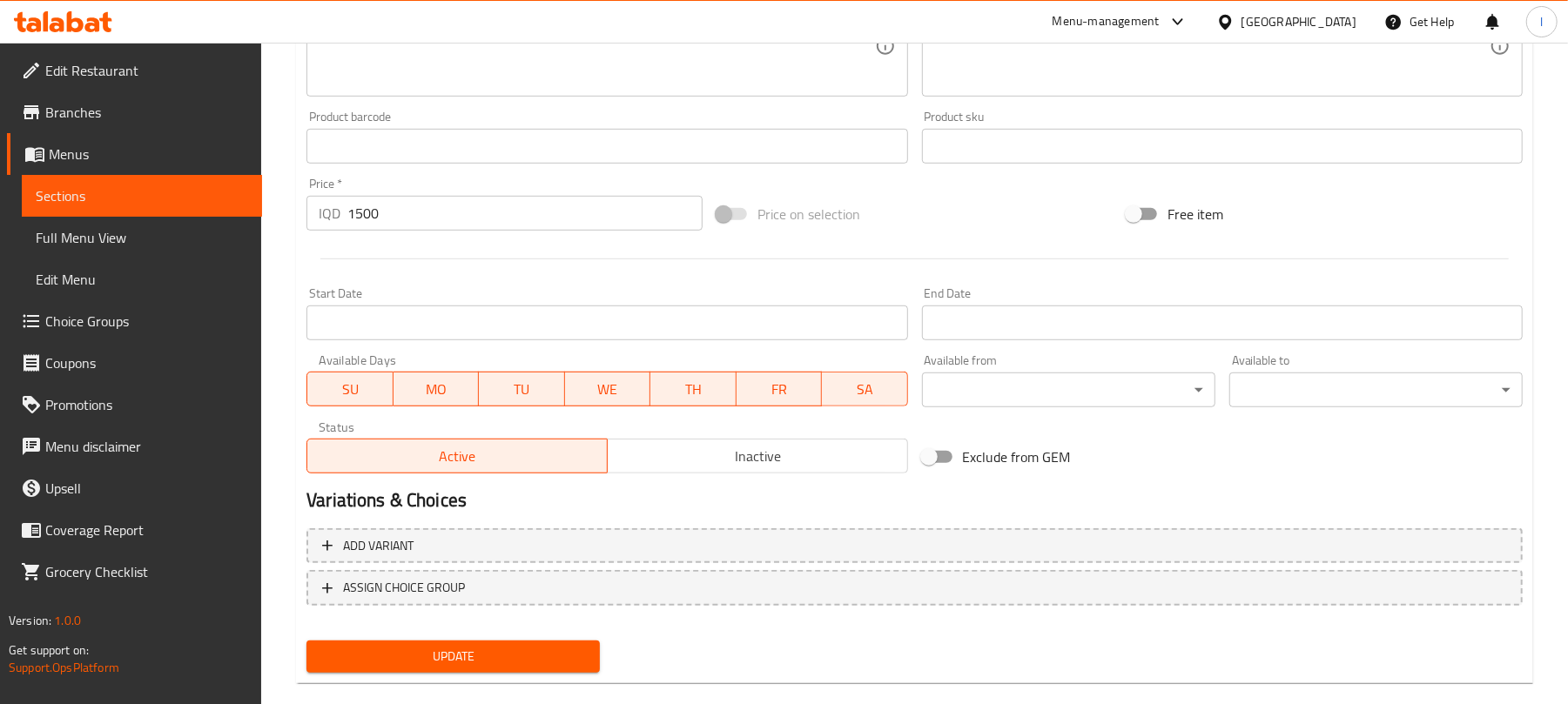
scroll to position [725, 0]
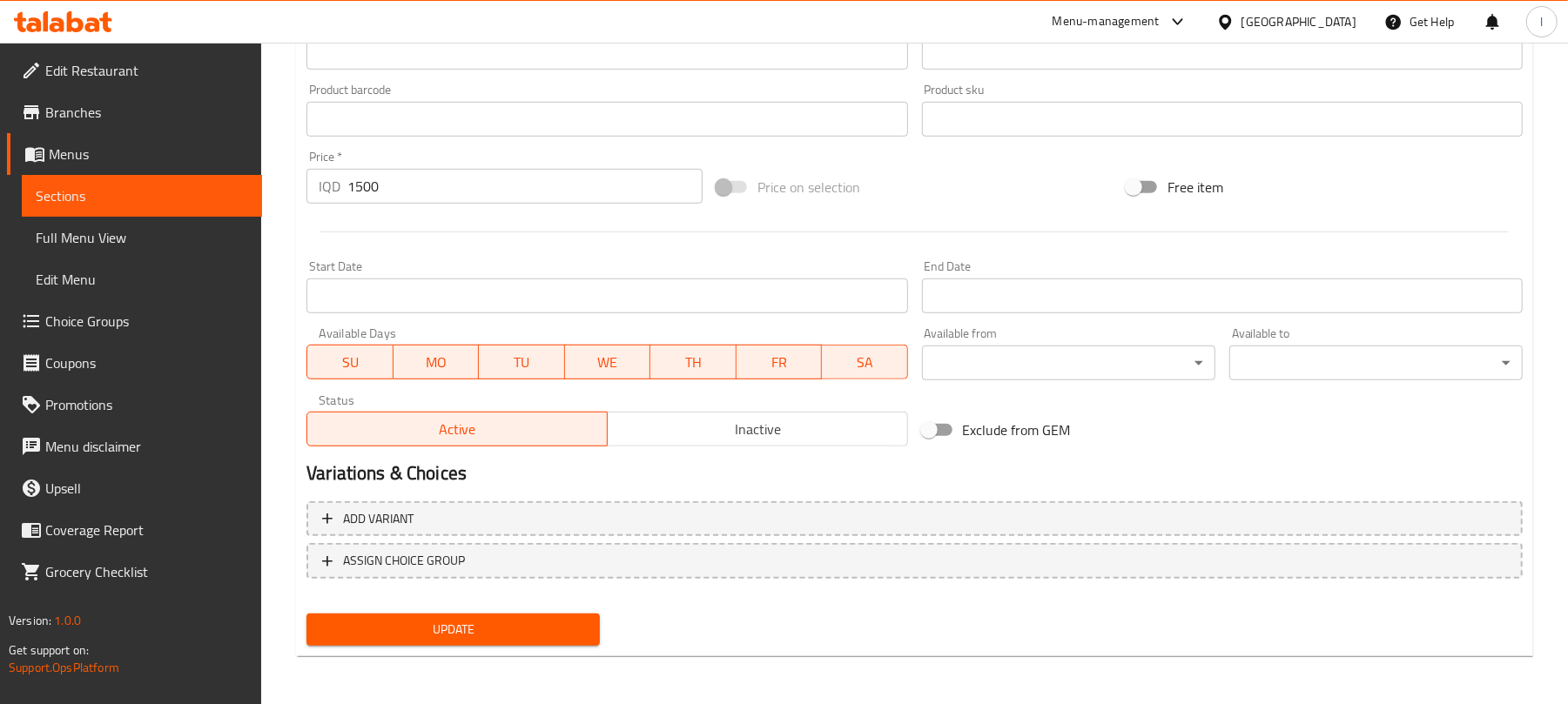
type textarea "Samoon, arouk kebab, tomatoes, and vegetables."
click at [497, 611] on div "Update" at bounding box center [453, 630] width 308 height 46
click at [502, 631] on span "Update" at bounding box center [452, 630] width 265 height 22
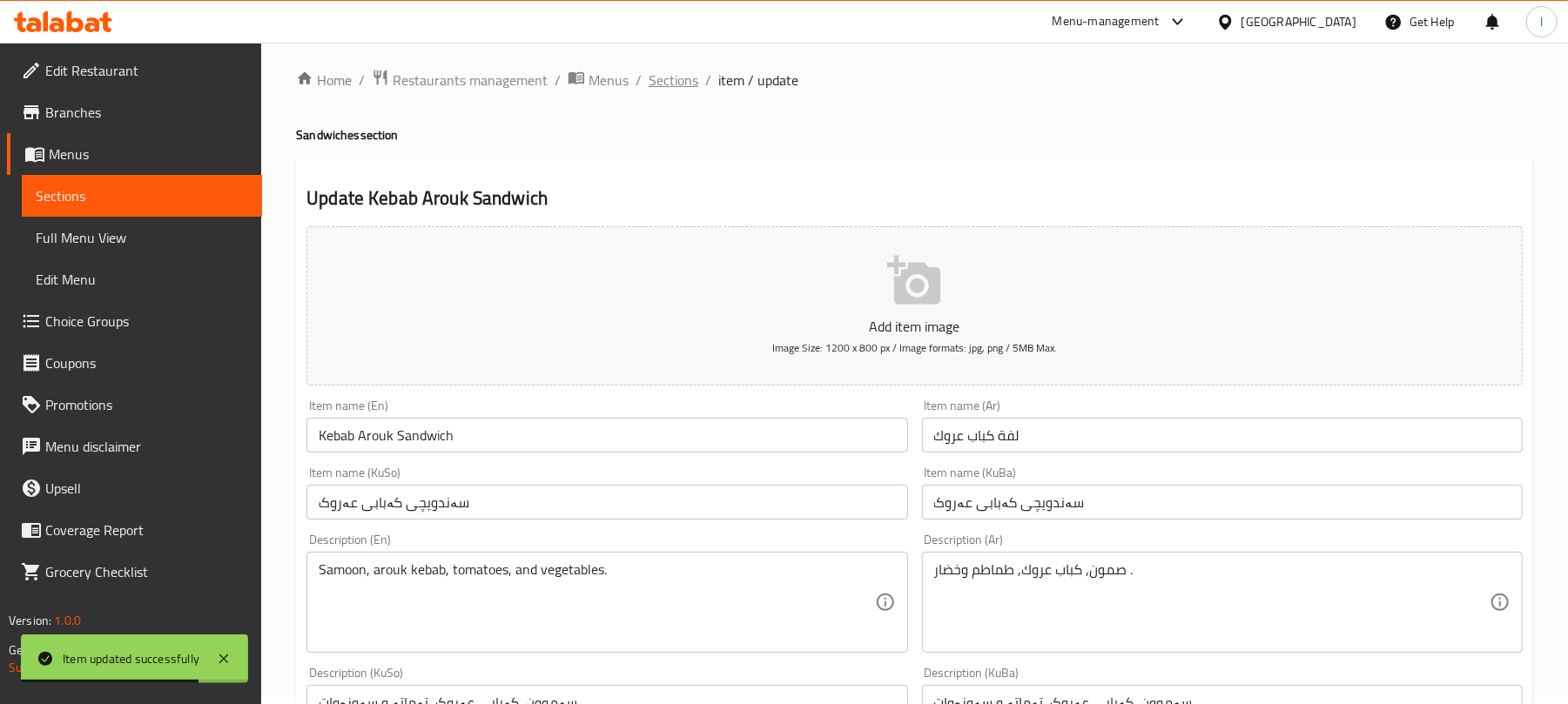
scroll to position [0, 0]
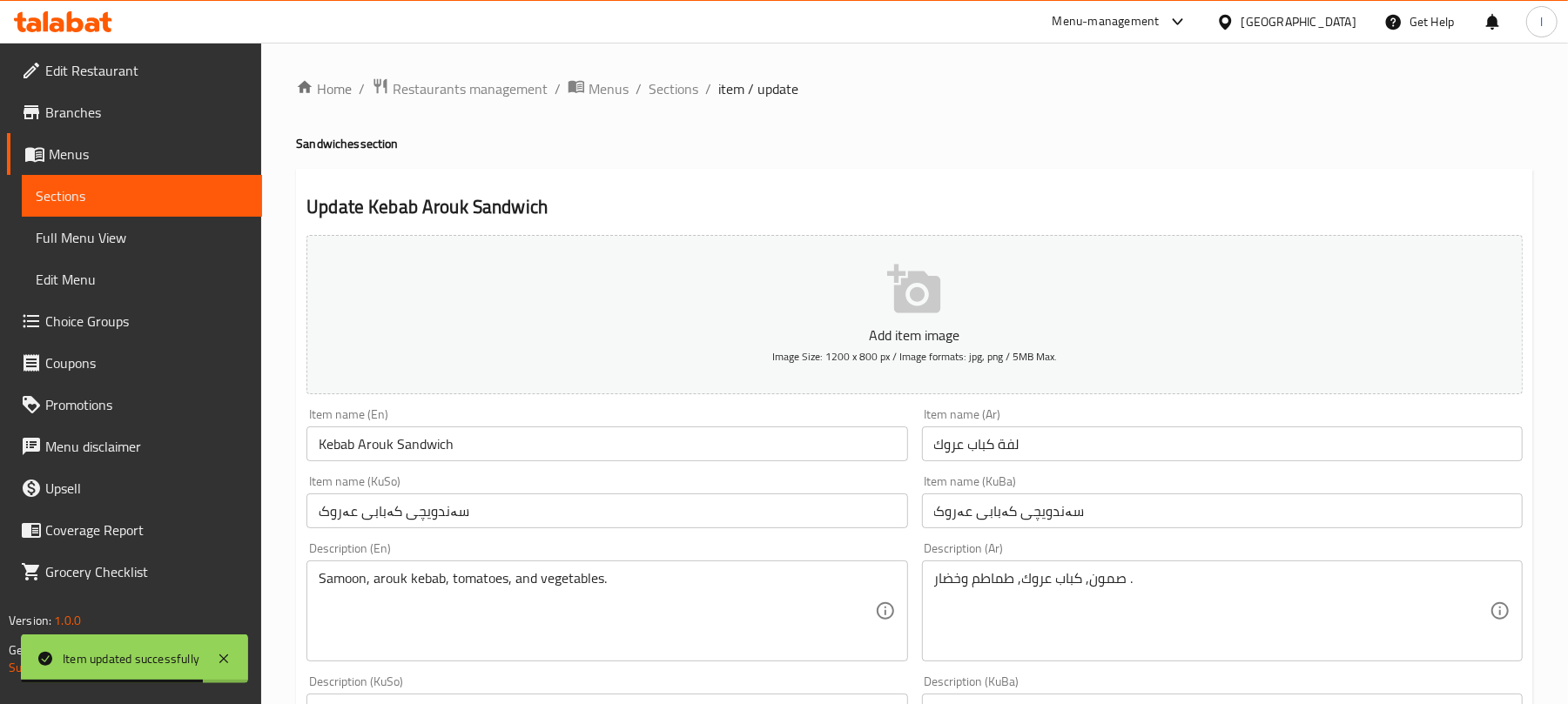
click at [674, 82] on span "Sections" at bounding box center [672, 89] width 49 height 21
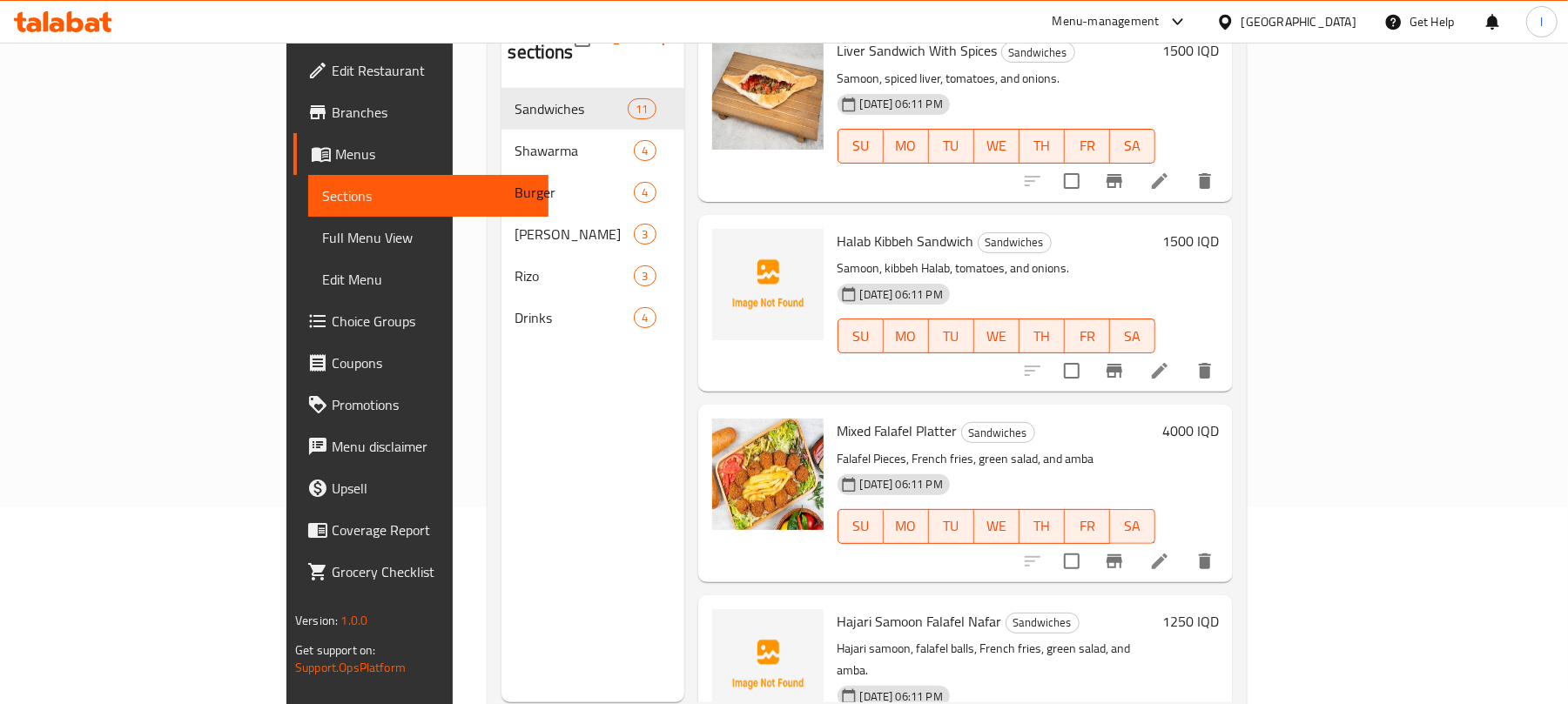
scroll to position [245, 0]
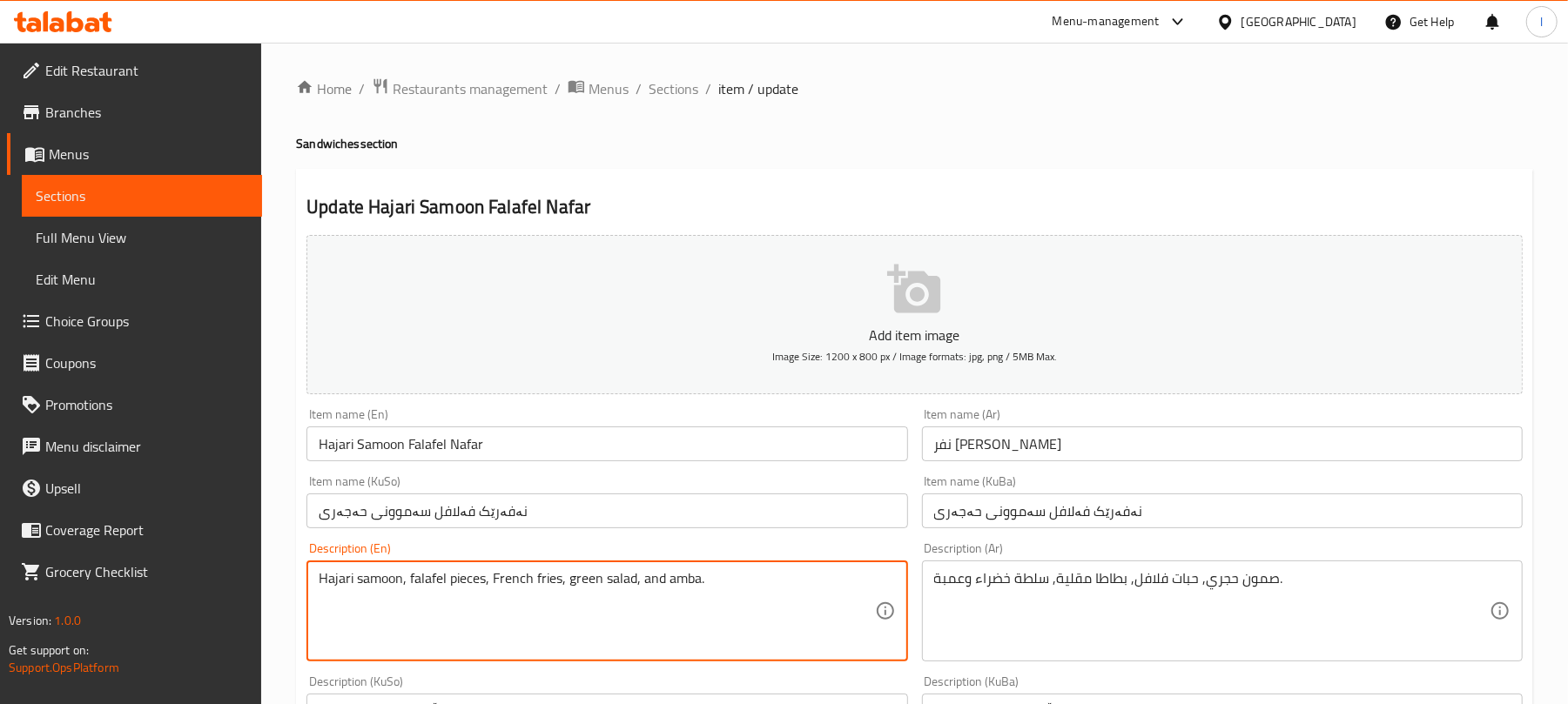
type textarea "Hajari samoon, falafel pieces, French fries, green salad, and amba."
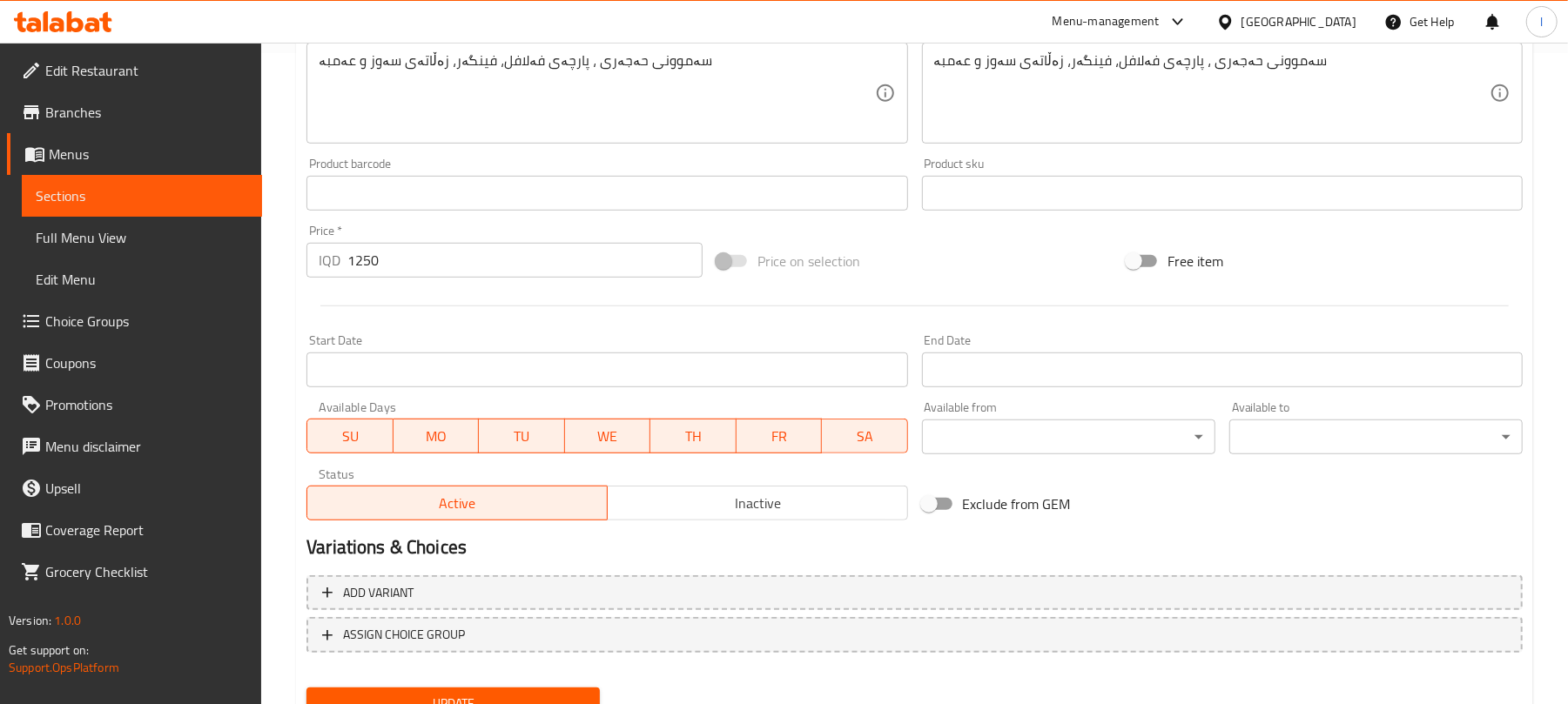
scroll to position [725, 0]
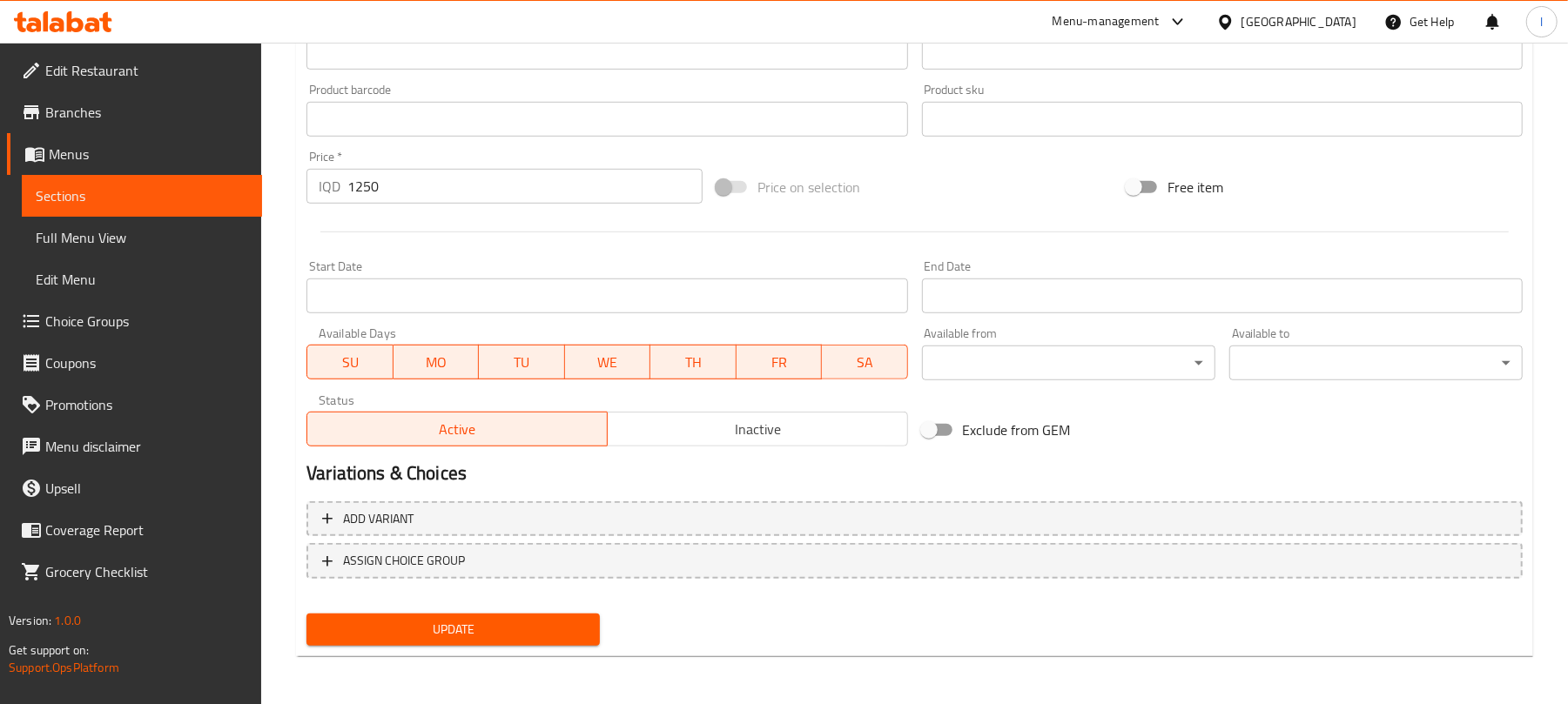
click at [541, 641] on button "Update" at bounding box center [453, 629] width 293 height 32
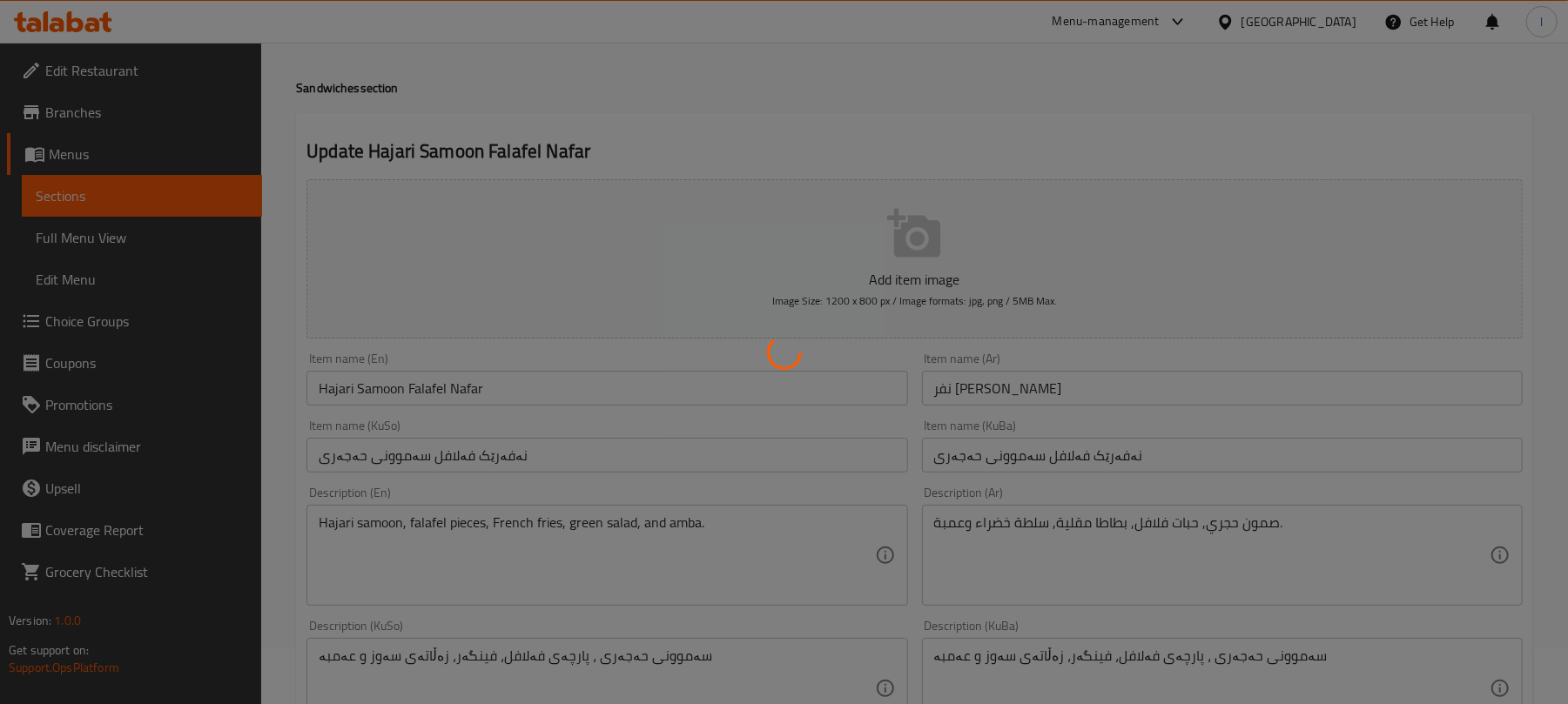
scroll to position [0, 0]
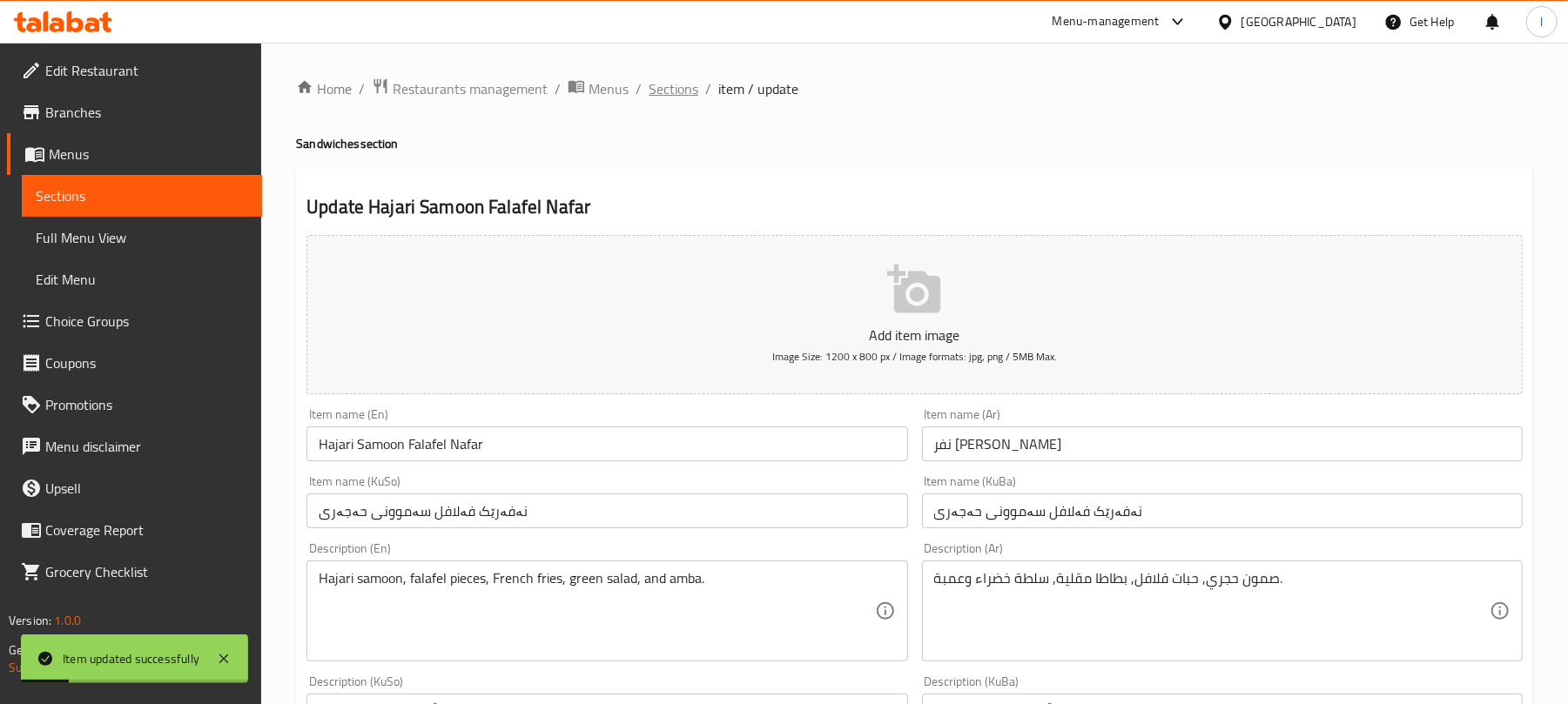
click at [683, 95] on span "Sections" at bounding box center [672, 89] width 49 height 21
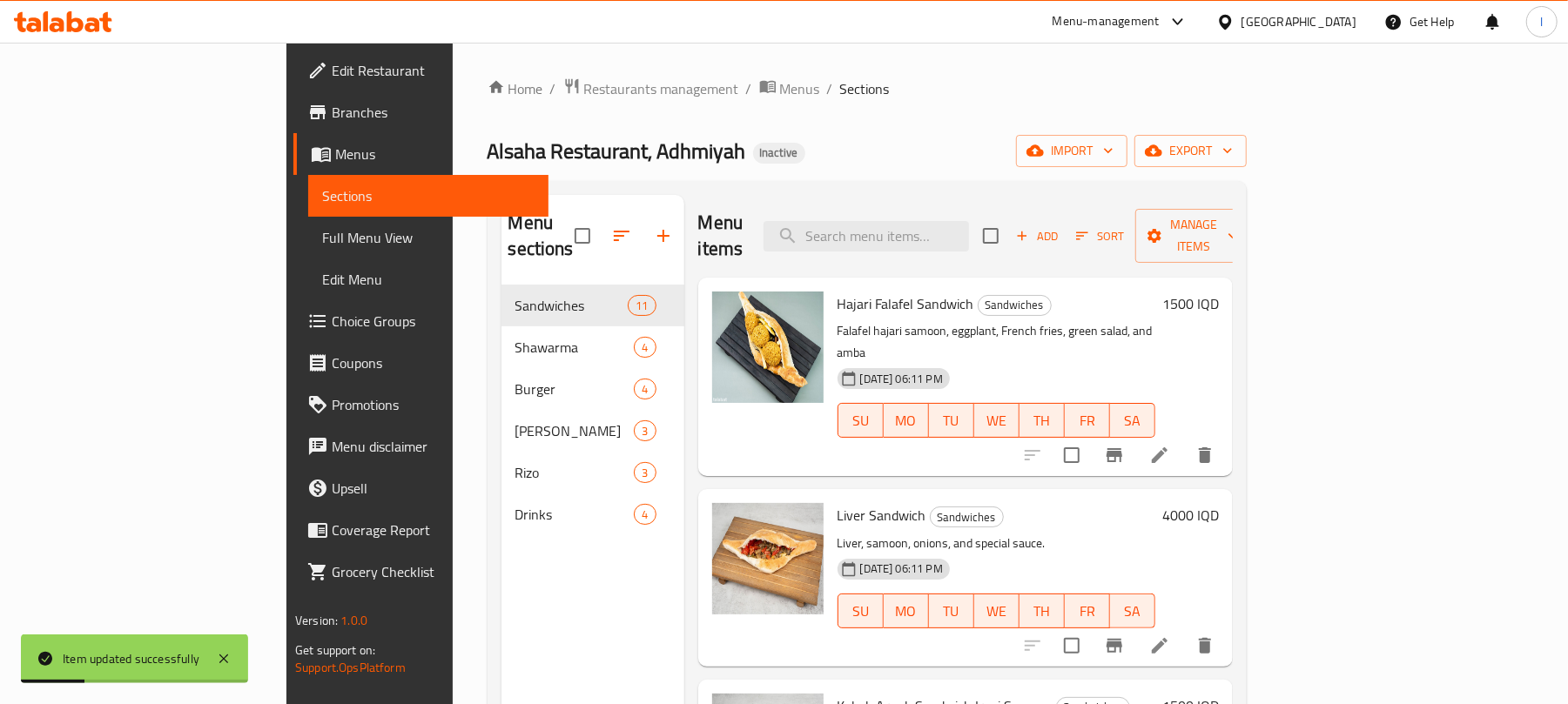
scroll to position [425, 0]
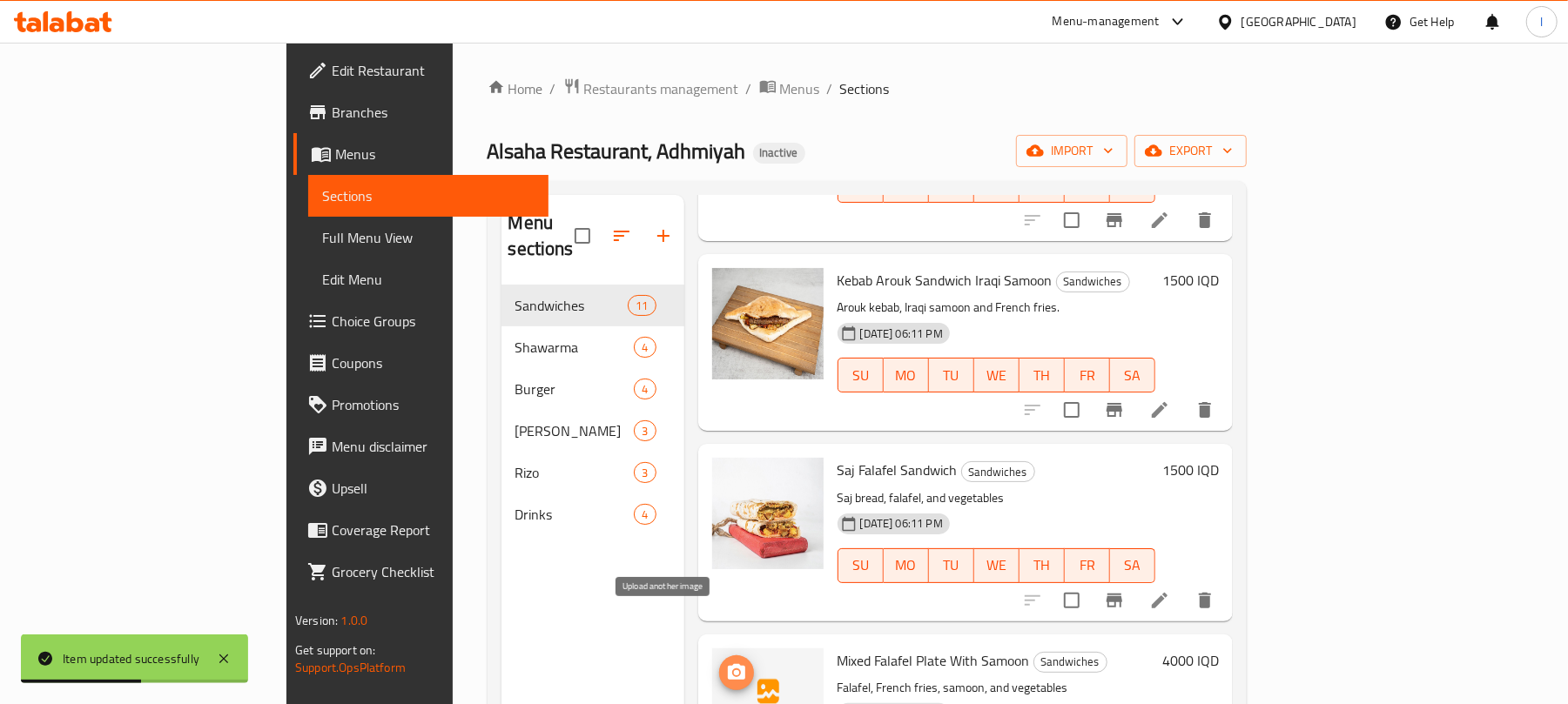
click at [726, 663] on icon "upload picture" at bounding box center [737, 673] width 21 height 21
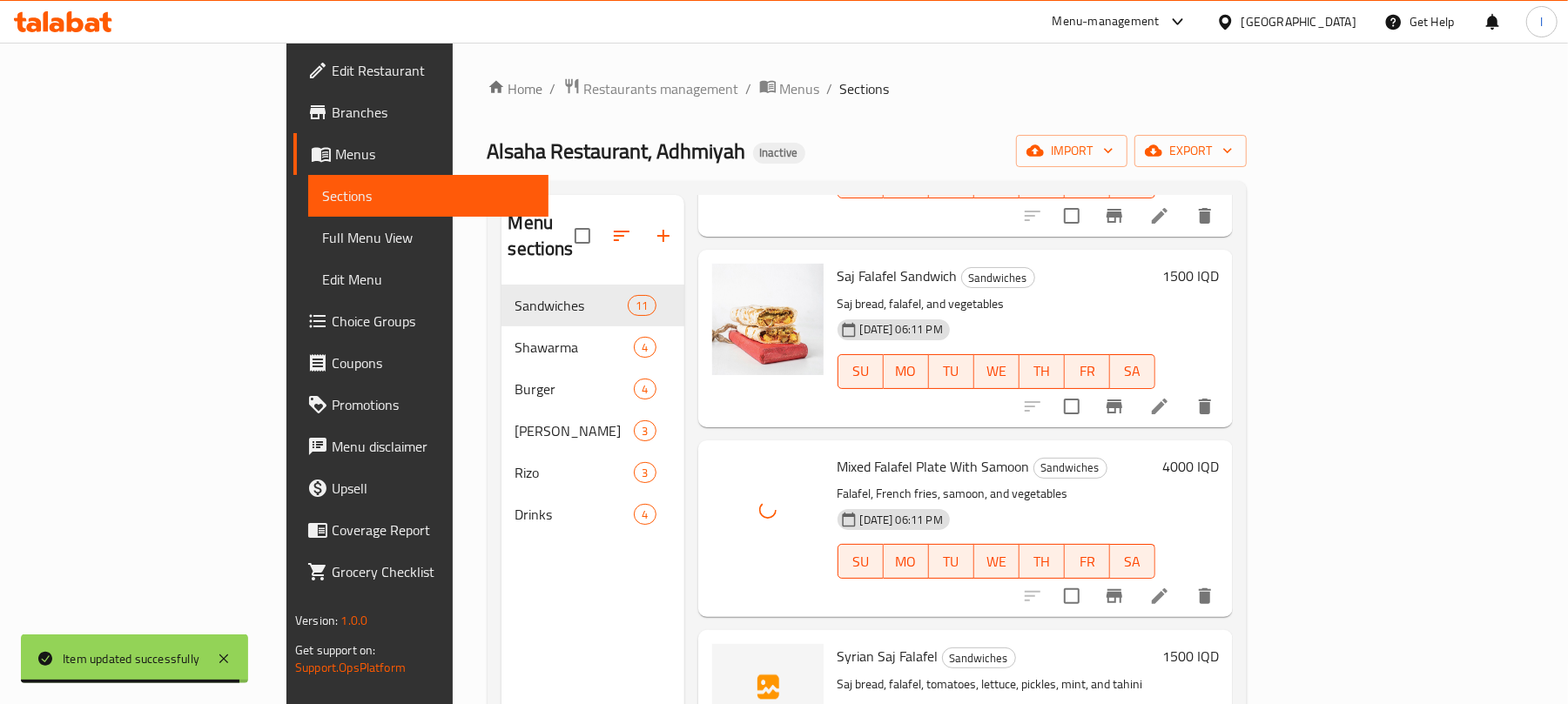
scroll to position [672, 0]
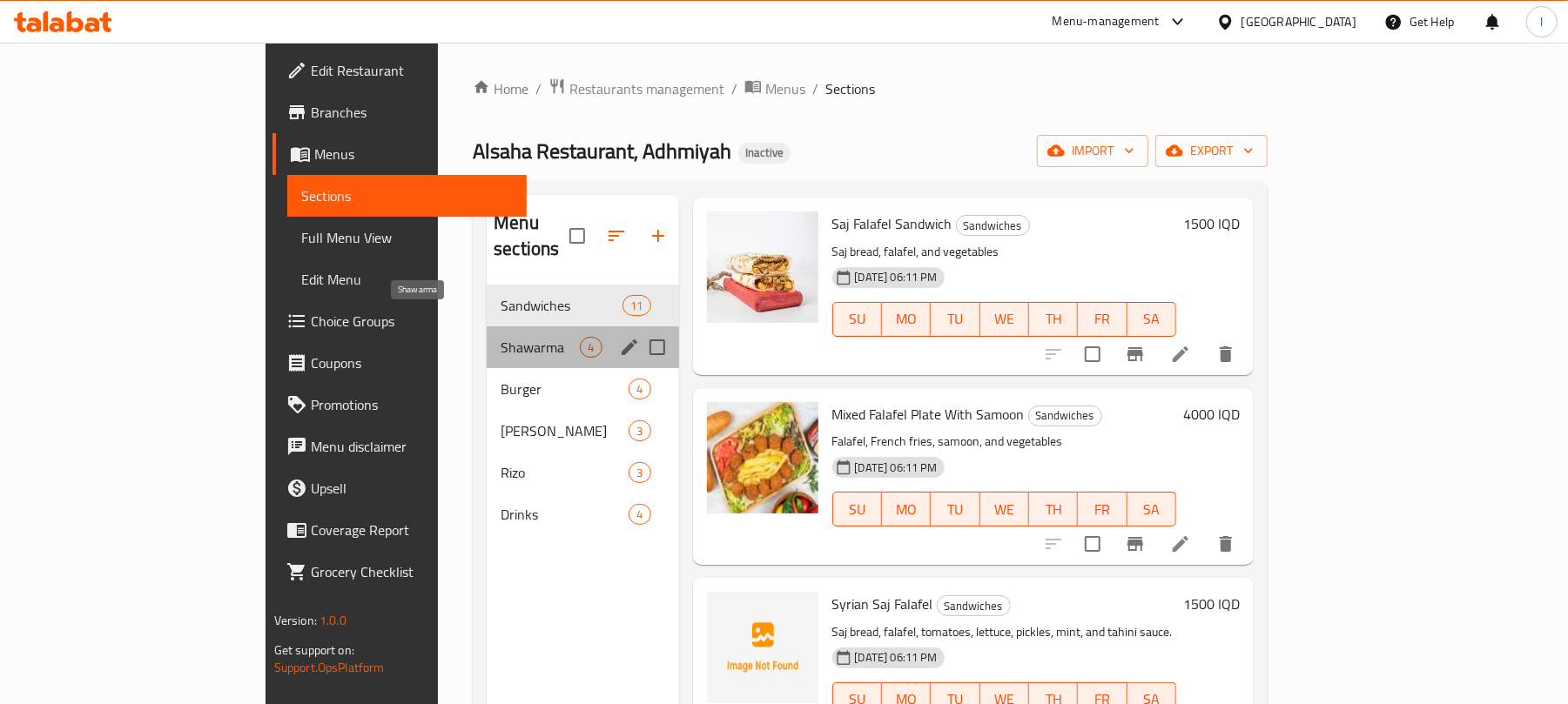
click at [500, 337] on span "Shawarma" at bounding box center [540, 347] width 79 height 21
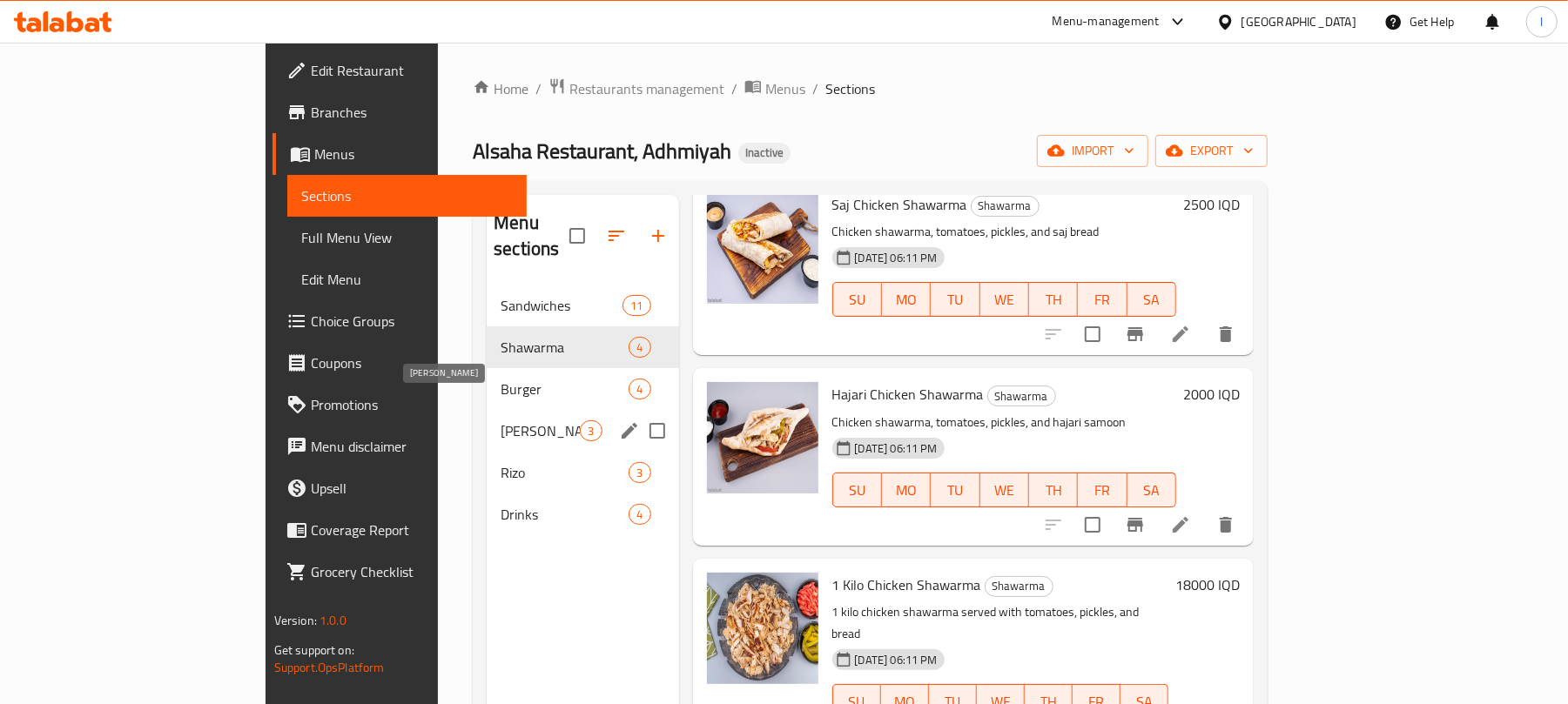
click at [500, 420] on span "[PERSON_NAME]" at bounding box center [540, 431] width 79 height 21
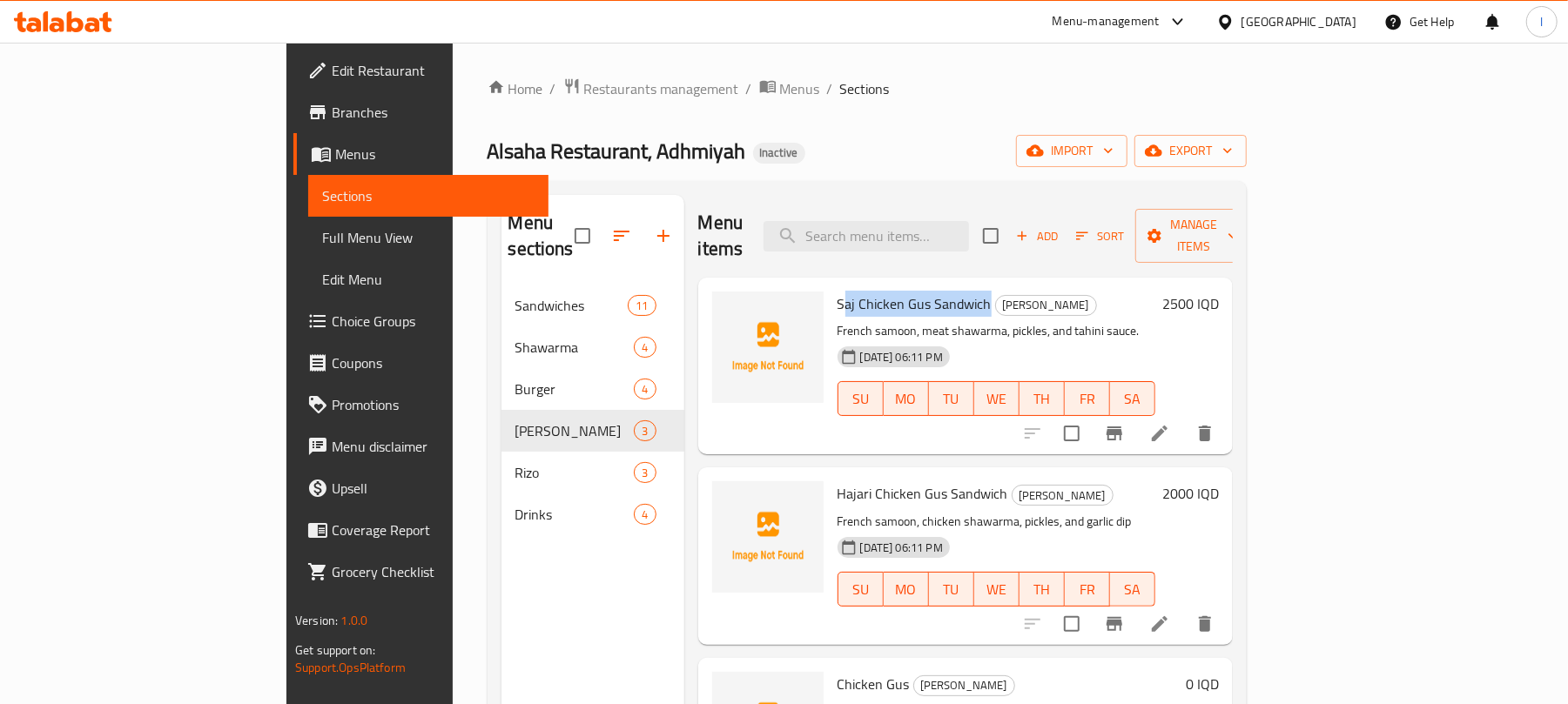
drag, startPoint x: 913, startPoint y: 275, endPoint x: 770, endPoint y: 276, distance: 143.0
click at [837, 290] on span "Saj Chicken Gus Sandwich" at bounding box center [914, 303] width 154 height 26
drag, startPoint x: 916, startPoint y: 280, endPoint x: 760, endPoint y: 279, distance: 156.0
click at [830, 284] on div "Saj Chicken Gus Sandwich Gus French samoon, meat shawarma, pickles, and tahini …" at bounding box center [996, 366] width 332 height 163
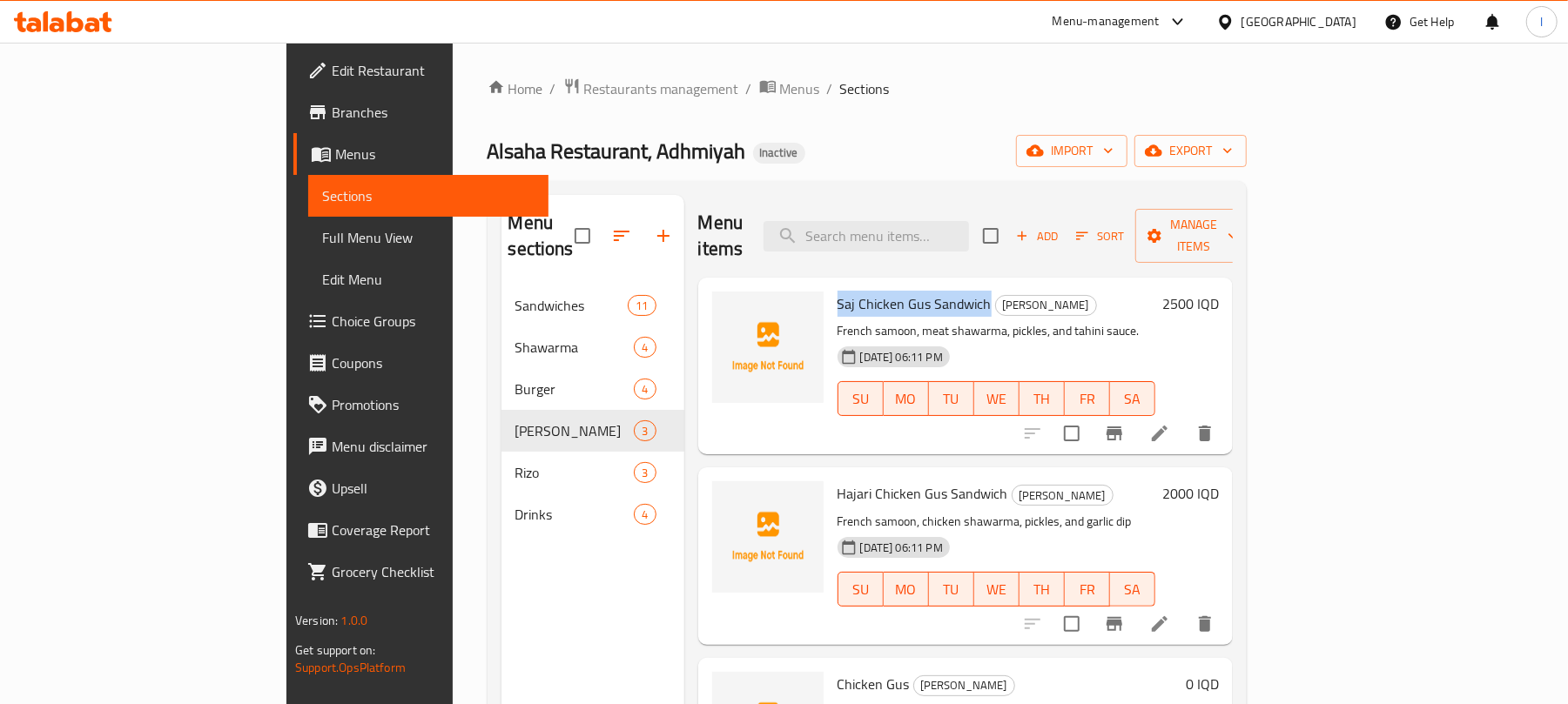
copy span "Saj Chicken Gus Sandwich"
click at [1215, 423] on icon "delete" at bounding box center [1204, 434] width 21 height 21
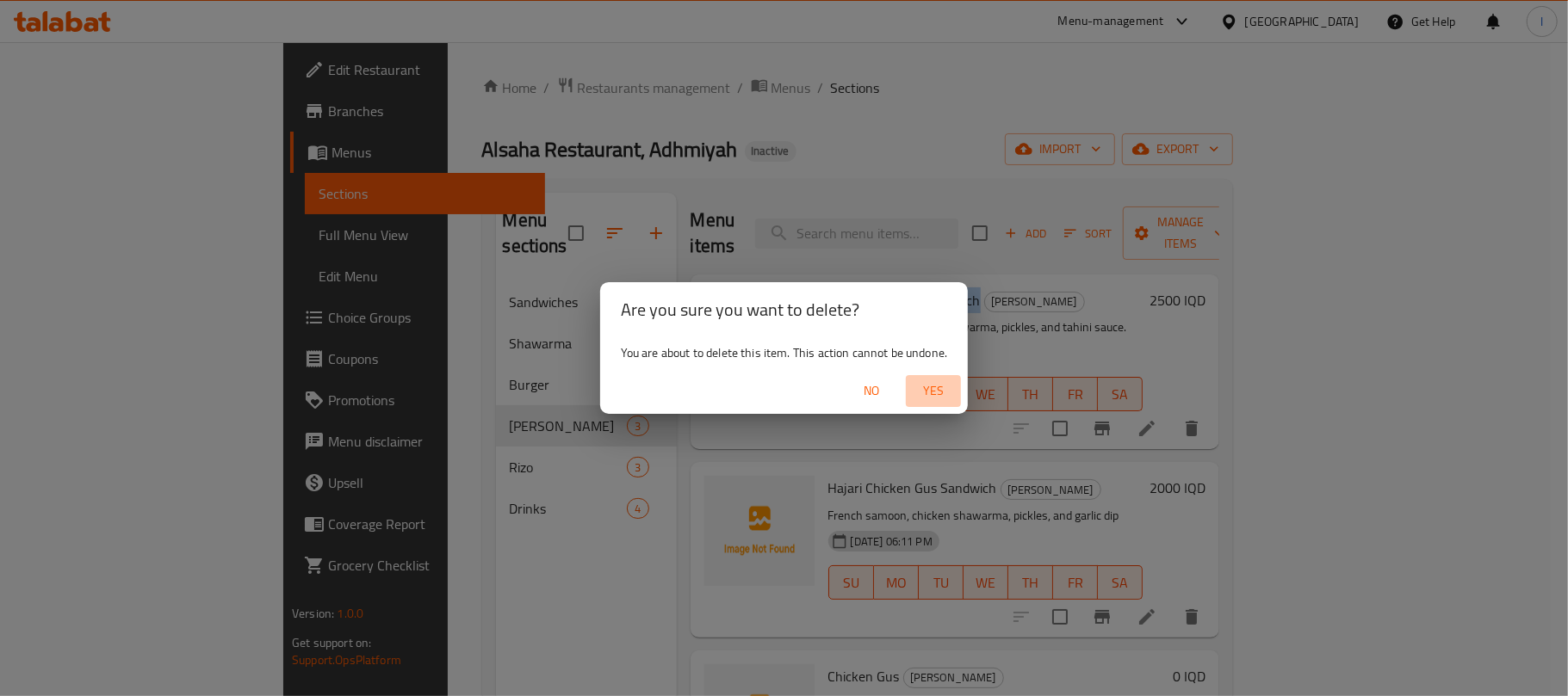
click at [943, 394] on span "Yes" at bounding box center [933, 391] width 41 height 22
